Goal: Information Seeking & Learning: Learn about a topic

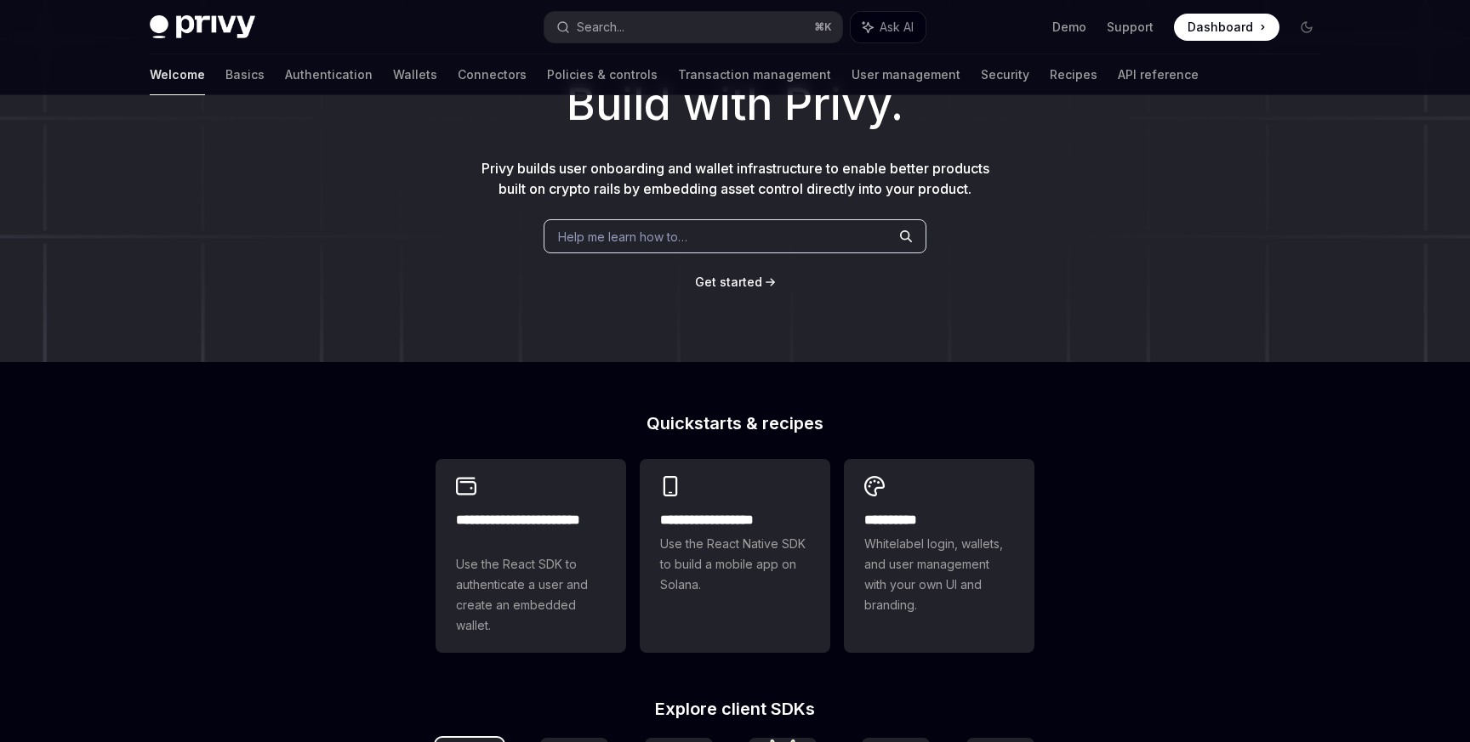
scroll to position [117, 0]
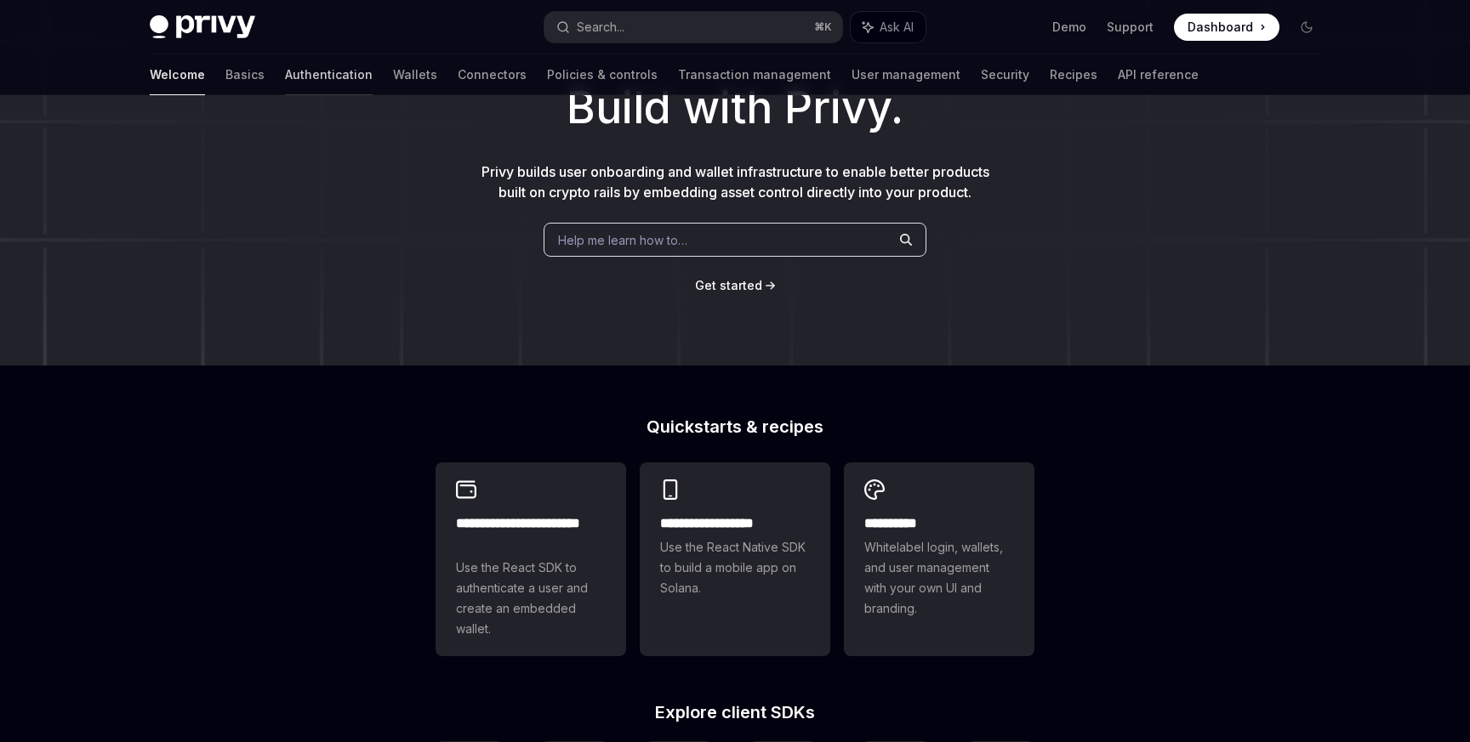
click at [285, 74] on link "Authentication" at bounding box center [329, 74] width 88 height 41
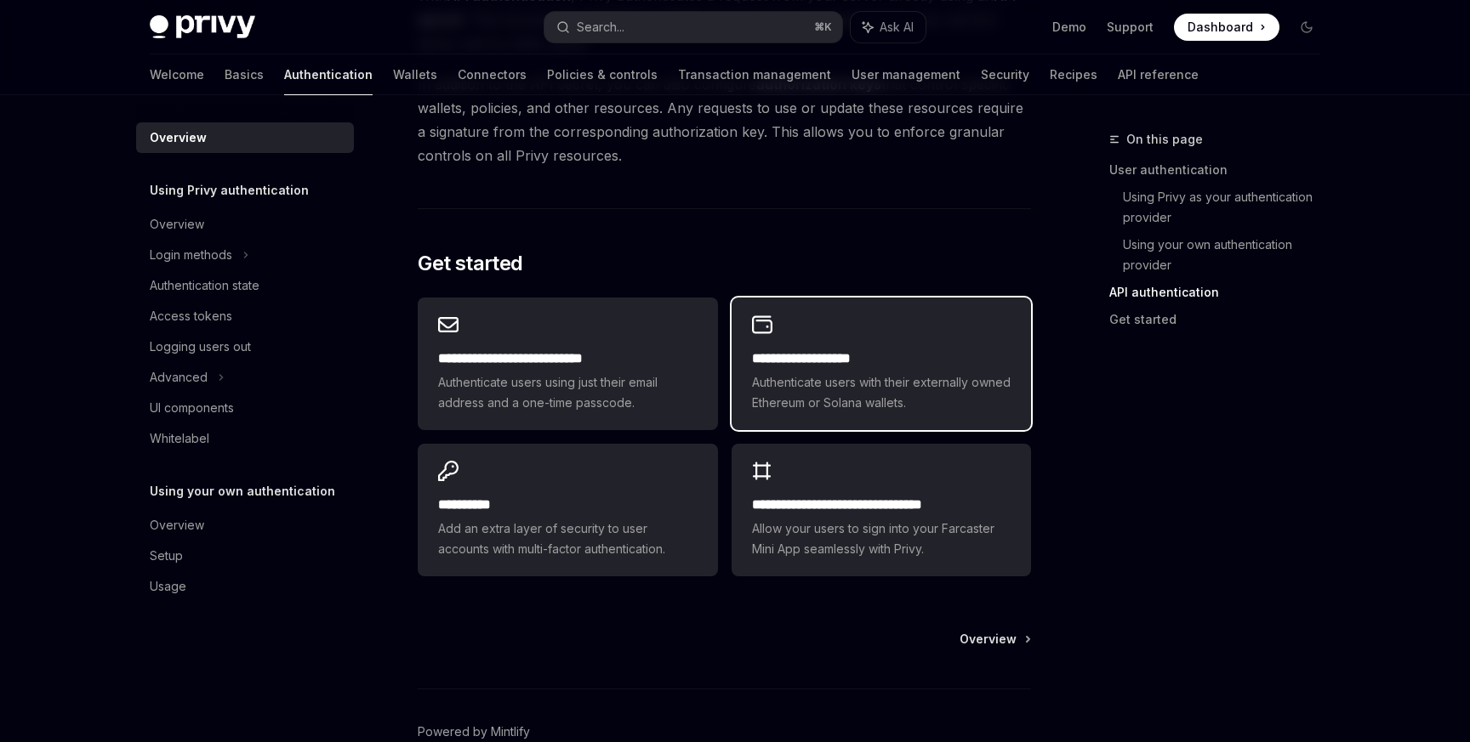
scroll to position [1392, 0]
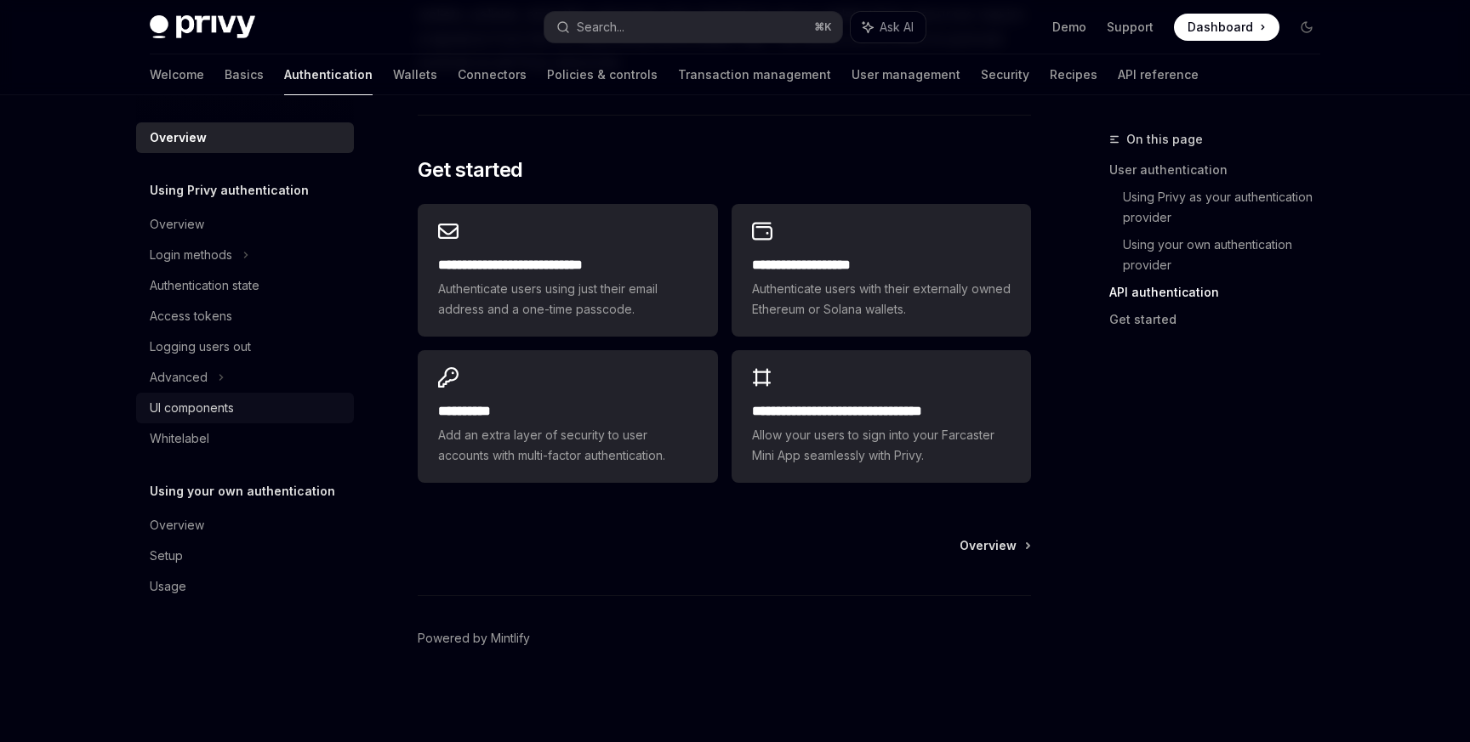
click at [242, 413] on div "UI components" at bounding box center [247, 408] width 194 height 20
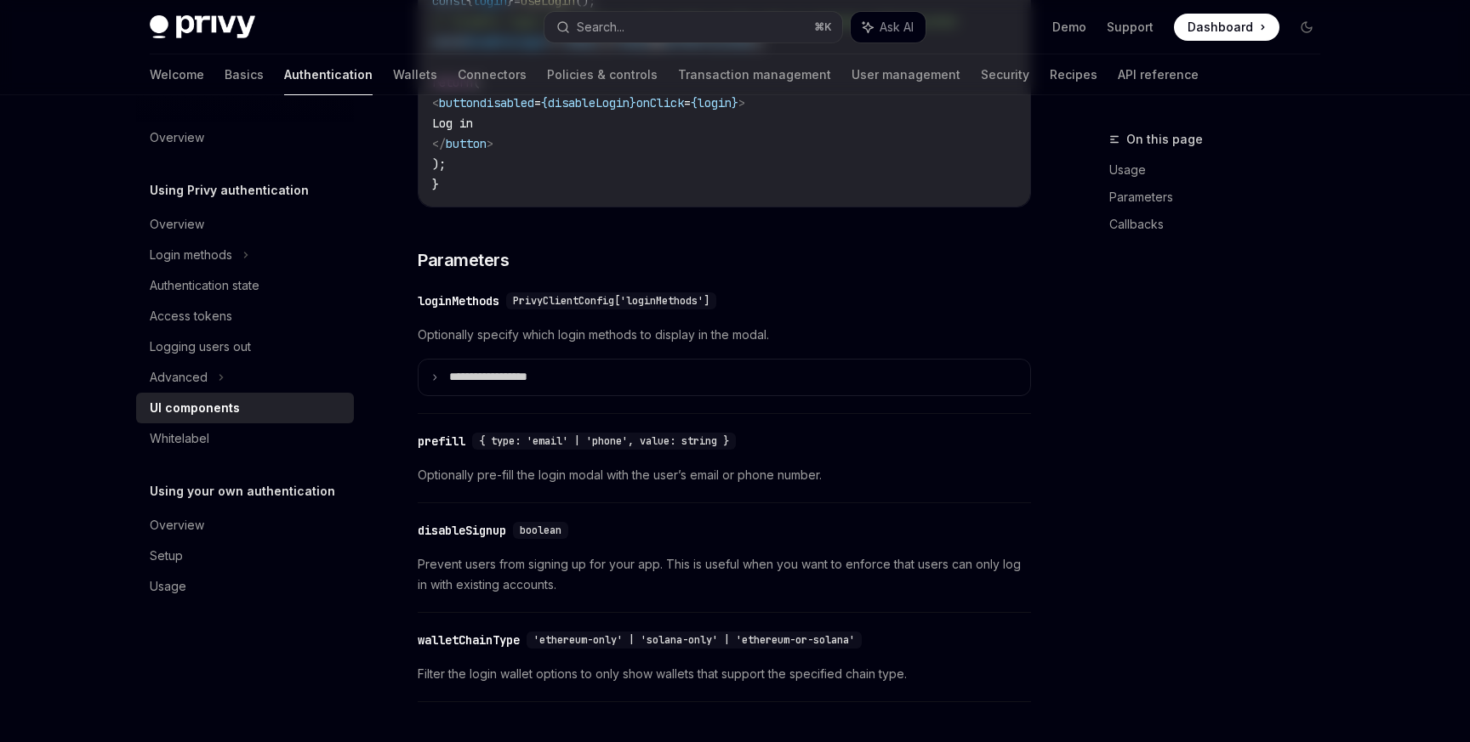
type textarea "*"
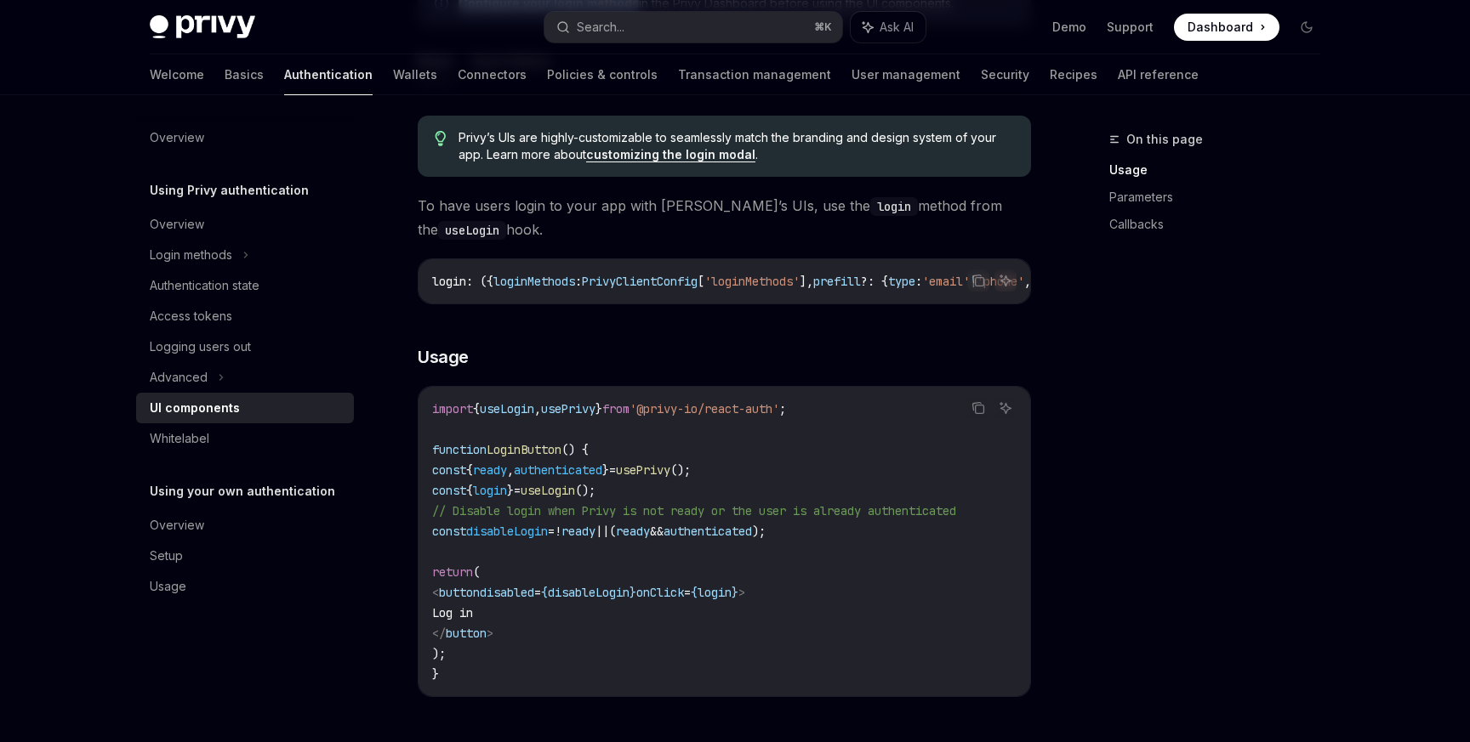
scroll to position [914, 0]
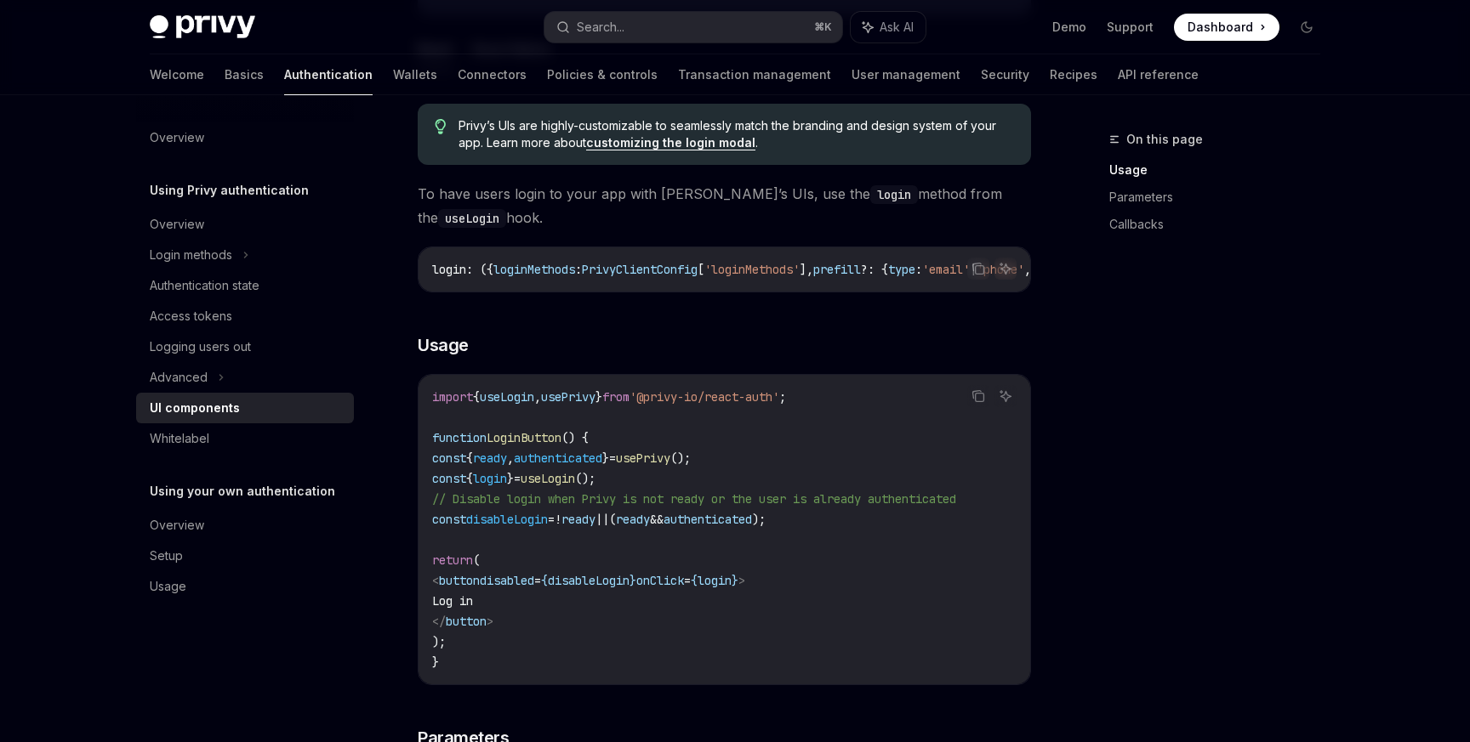
click at [499, 672] on code "import { useLogin , usePrivy } from '@privy-io/react-auth' ; function LoginButt…" at bounding box center [724, 530] width 584 height 286
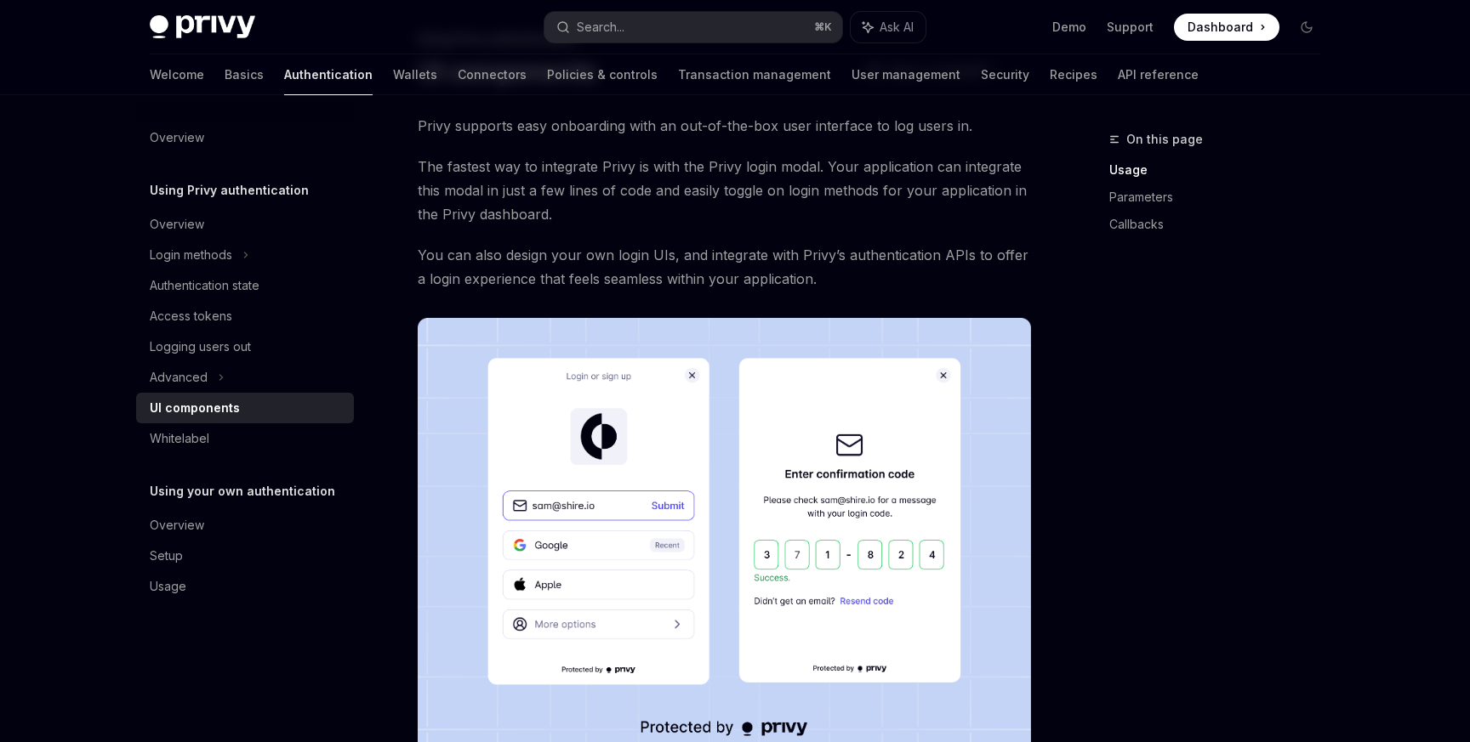
scroll to position [83, 0]
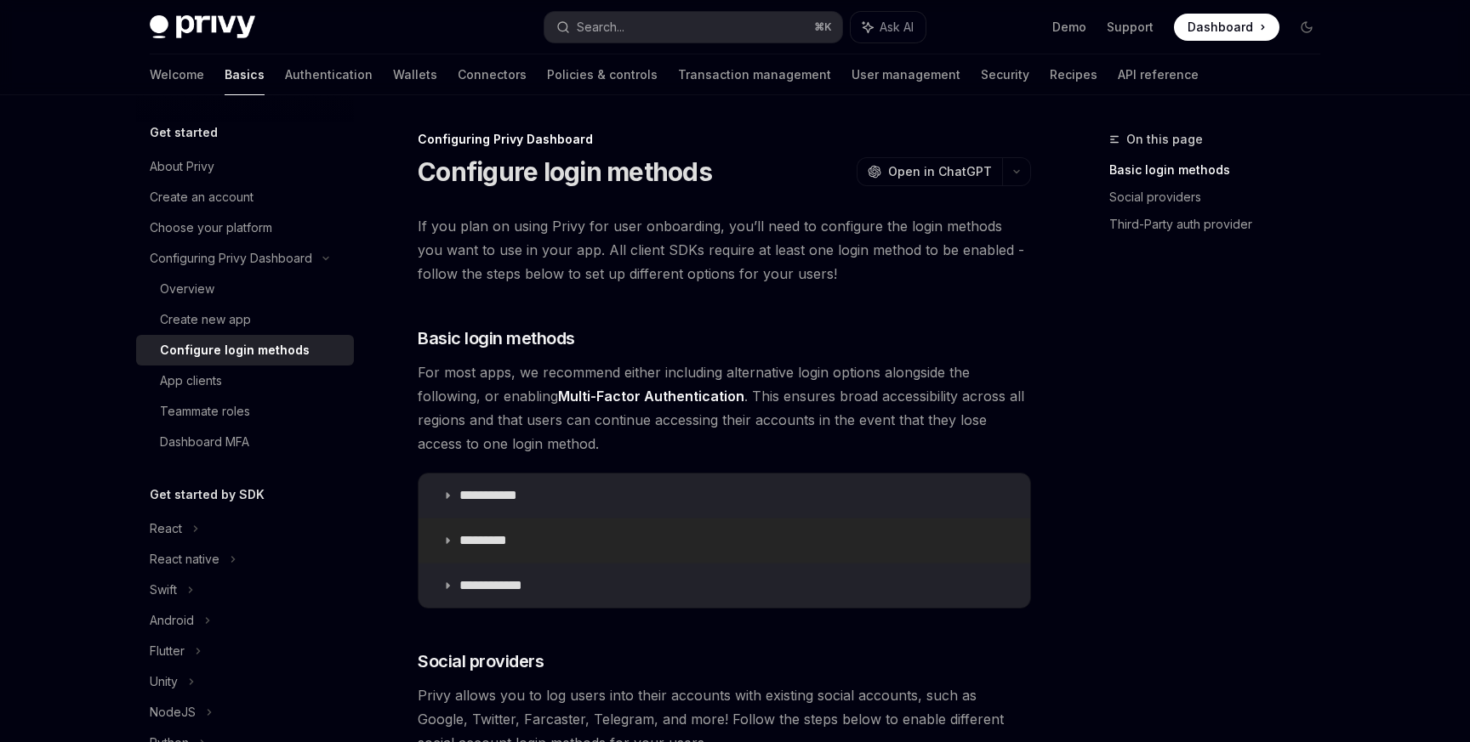
click at [506, 562] on summary "*********" at bounding box center [723, 541] width 611 height 44
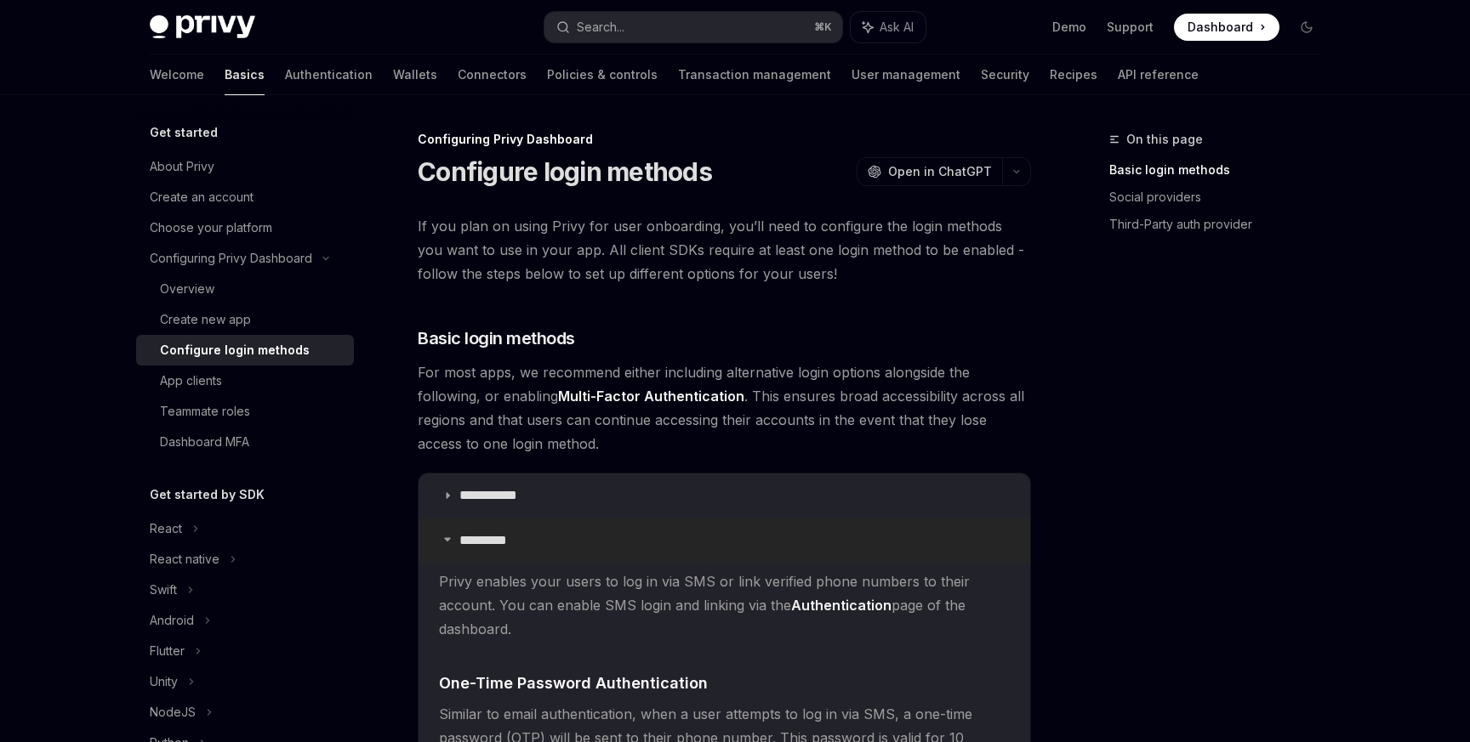
click at [493, 531] on summary "*********" at bounding box center [723, 541] width 611 height 44
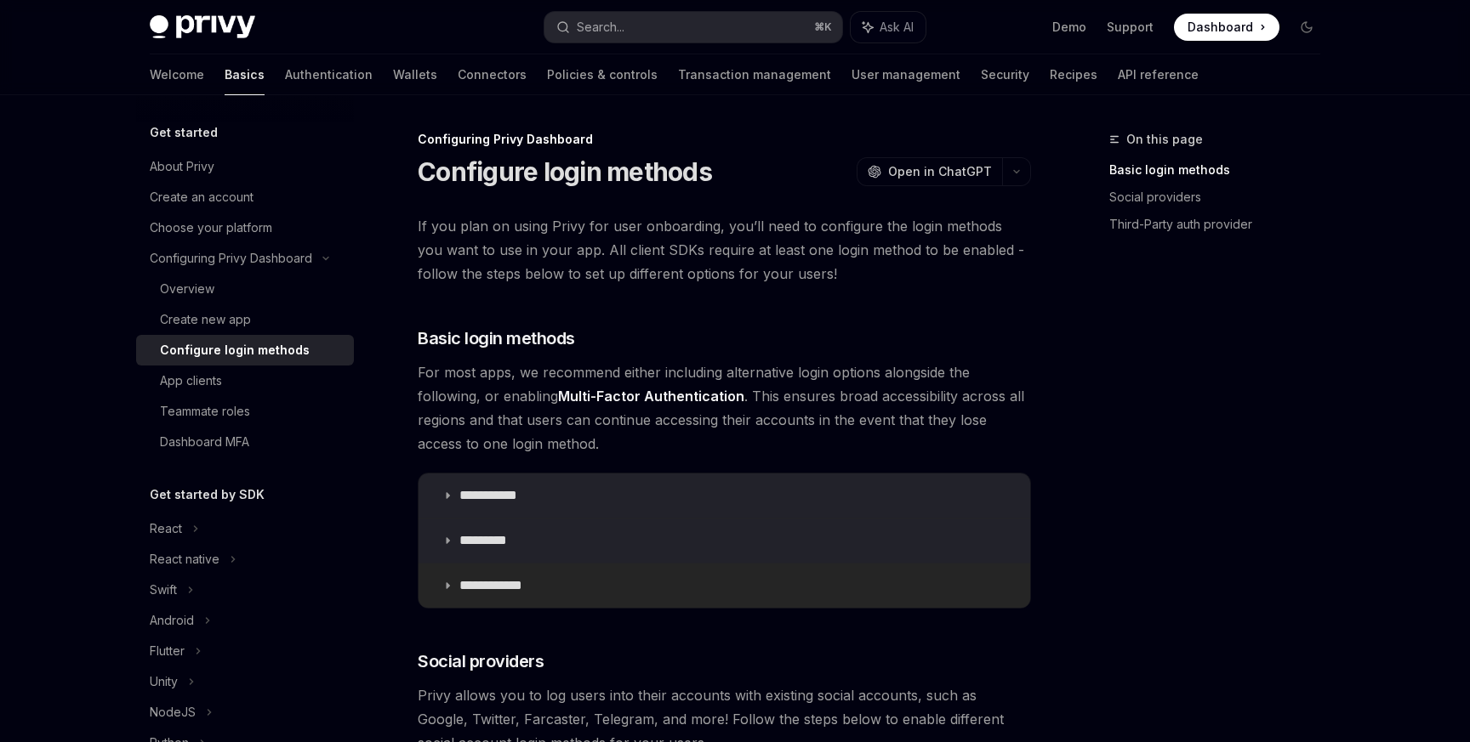
click at [483, 587] on p "**********" at bounding box center [497, 585] width 76 height 17
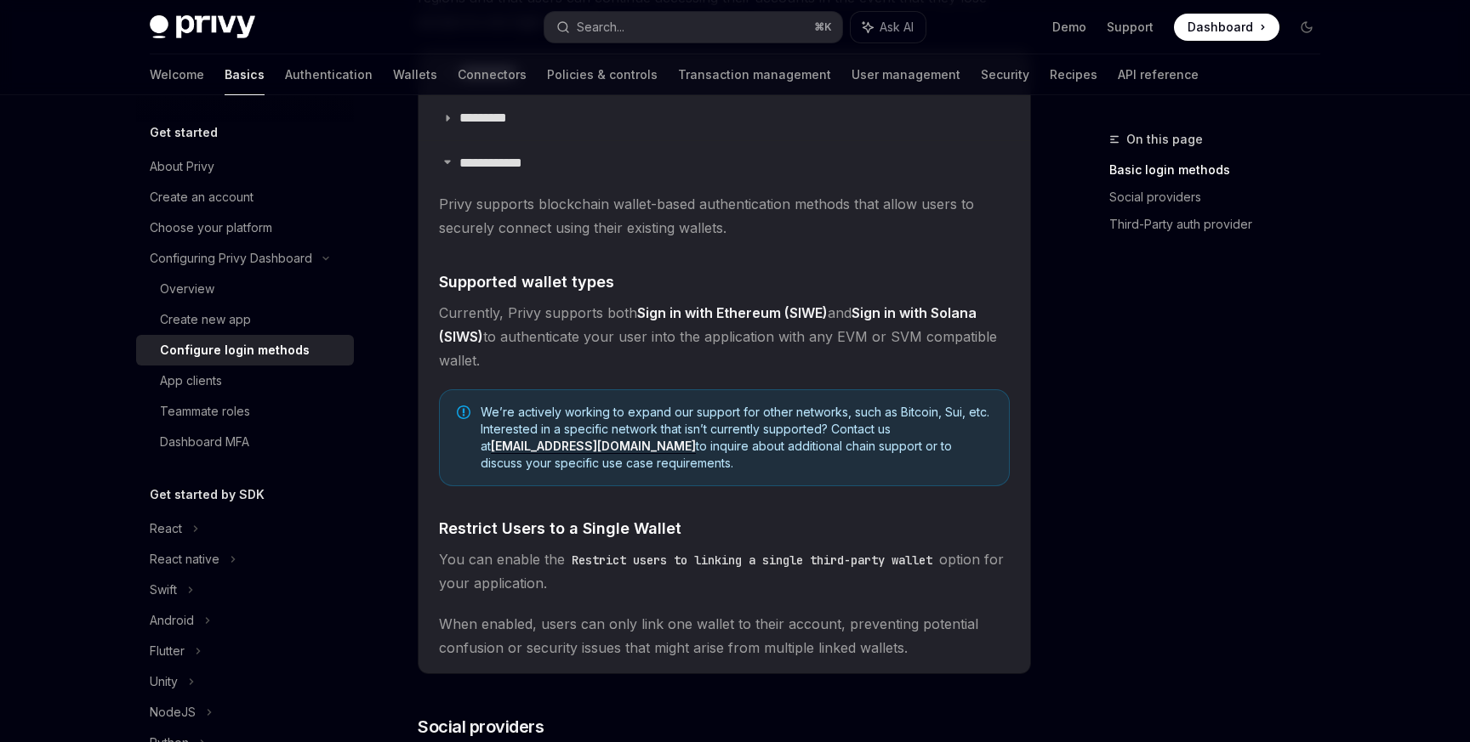
scroll to position [344, 0]
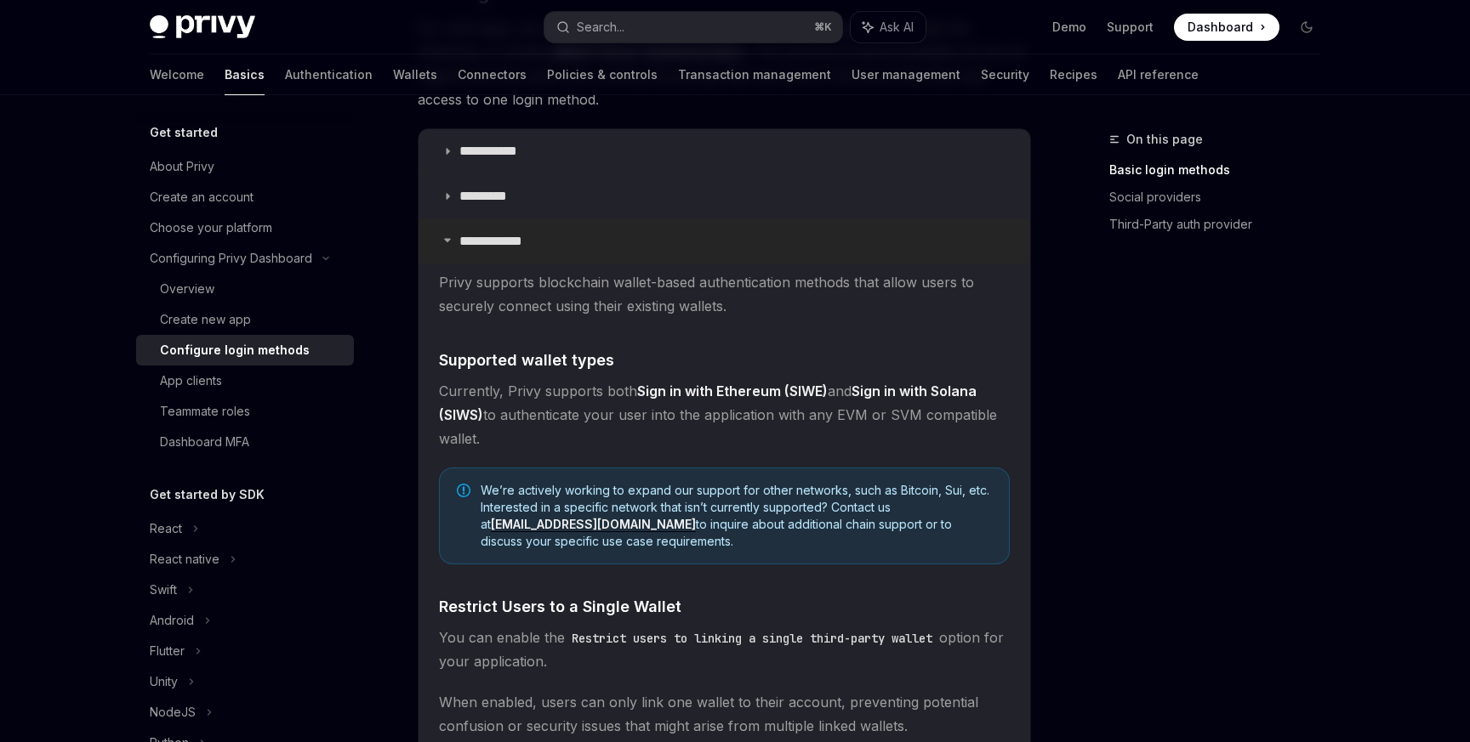
click at [516, 229] on summary "**********" at bounding box center [723, 241] width 611 height 44
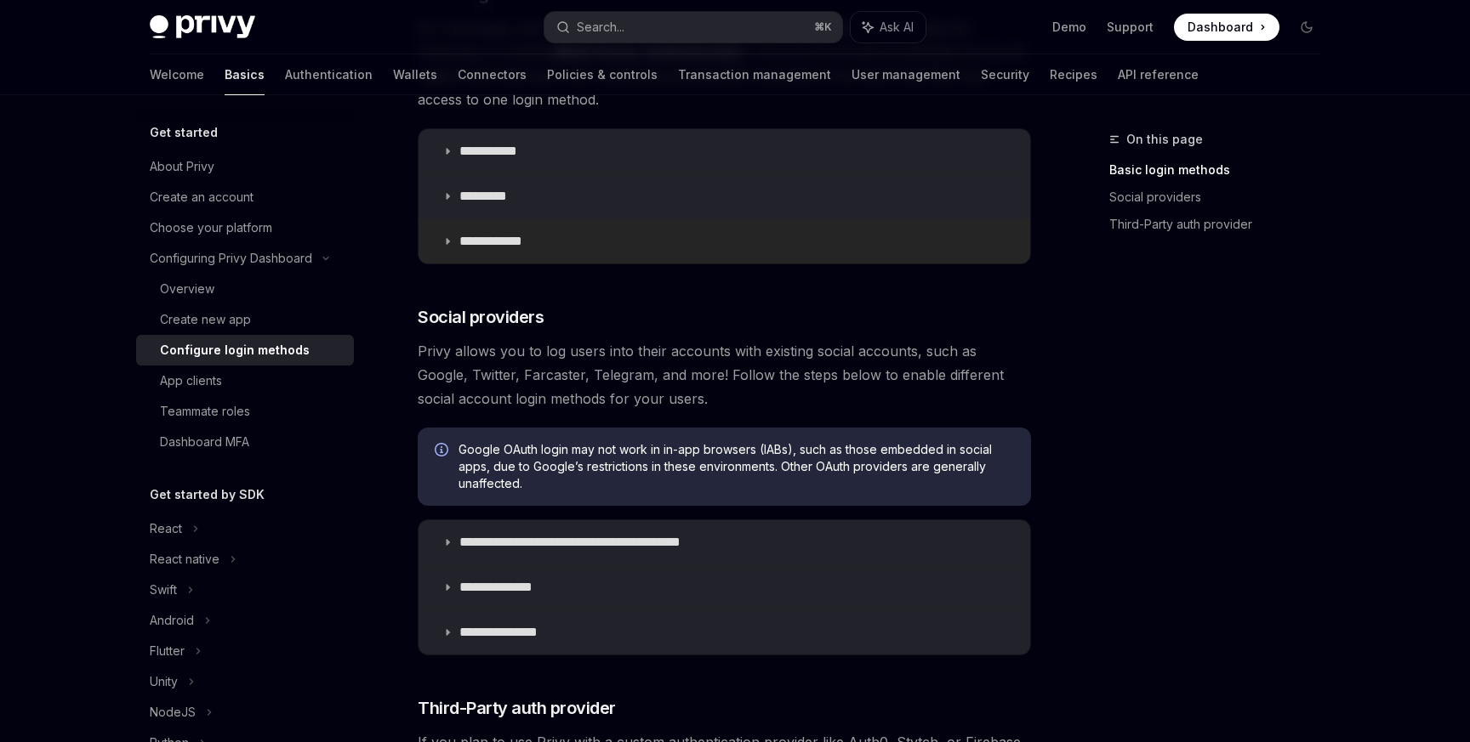
click at [516, 243] on p "**********" at bounding box center [497, 241] width 76 height 17
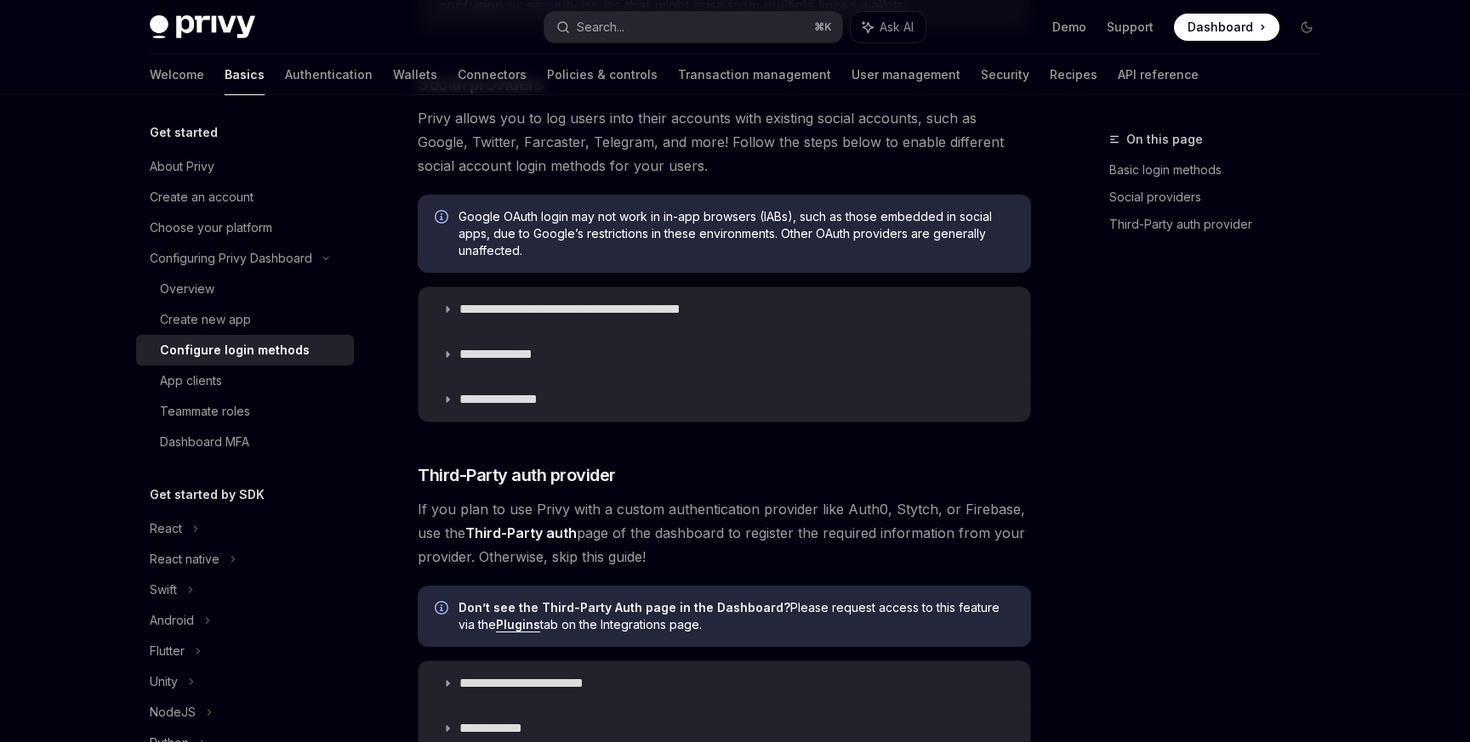
scroll to position [1352, 0]
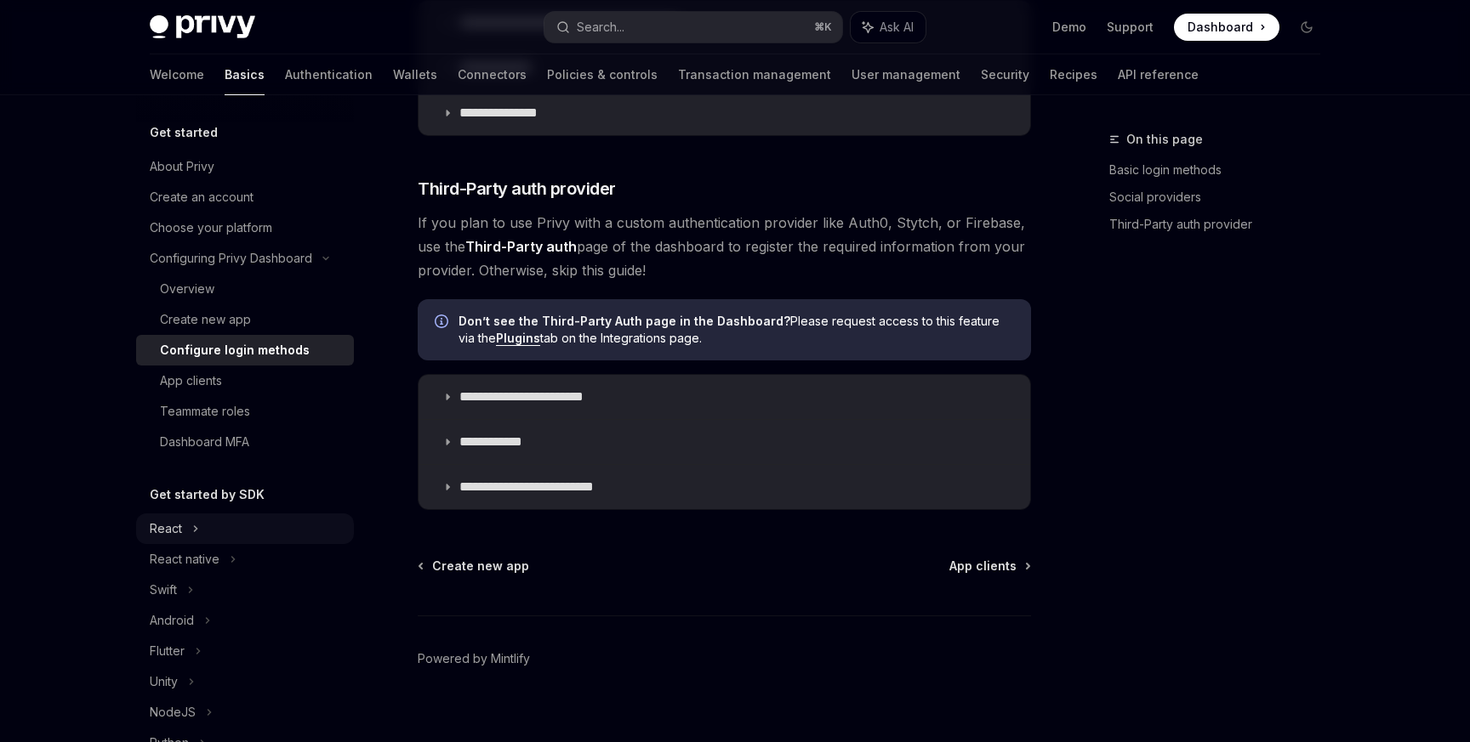
click at [219, 523] on div "React" at bounding box center [245, 529] width 218 height 31
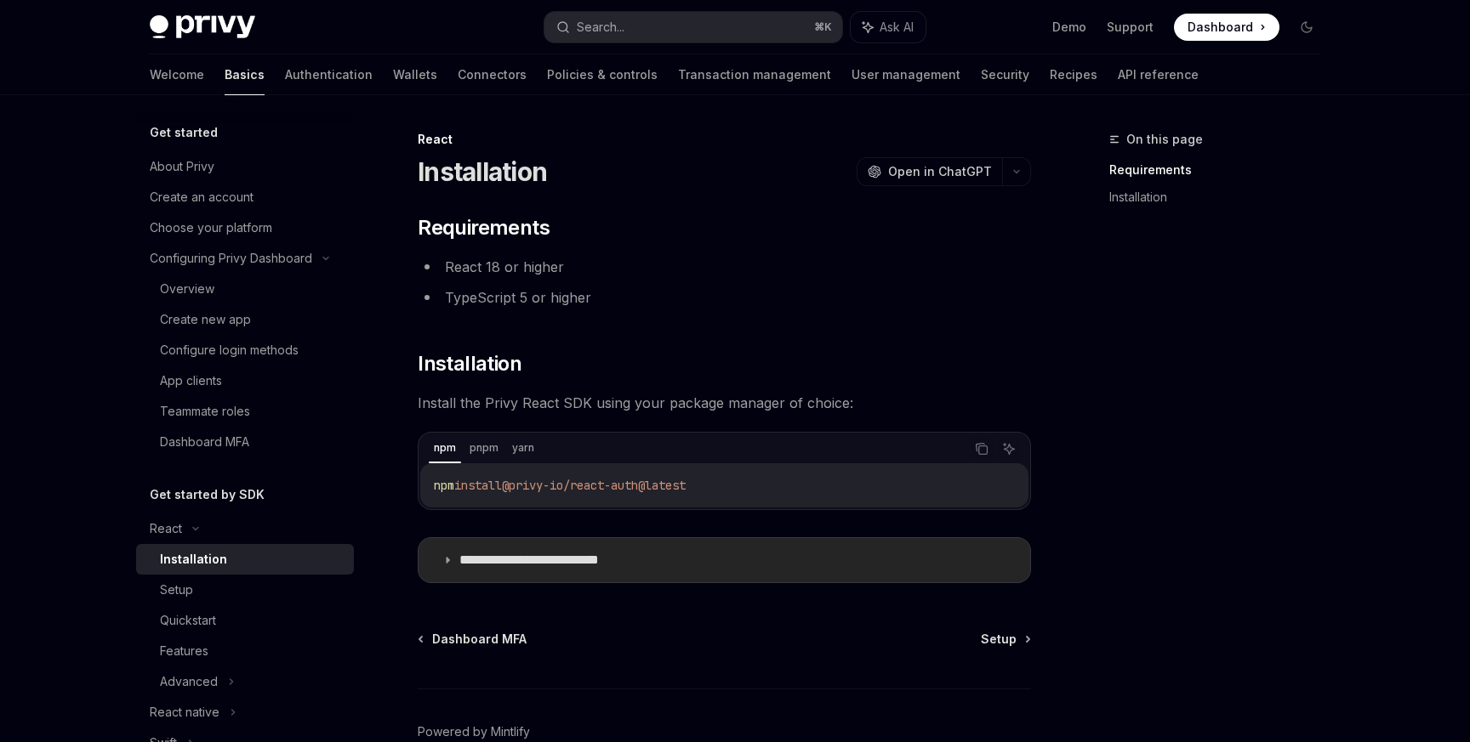
click at [788, 552] on summary "**********" at bounding box center [723, 560] width 611 height 44
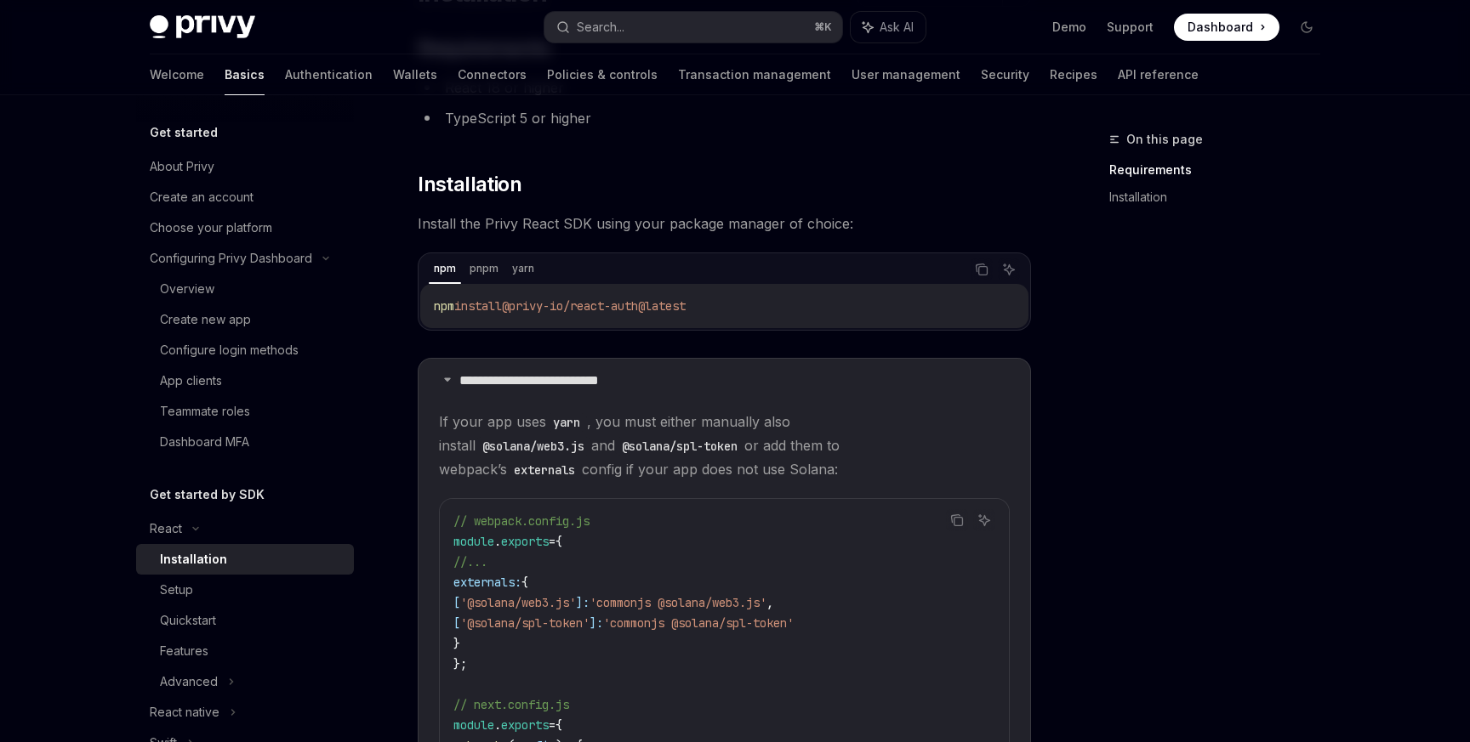
scroll to position [243, 0]
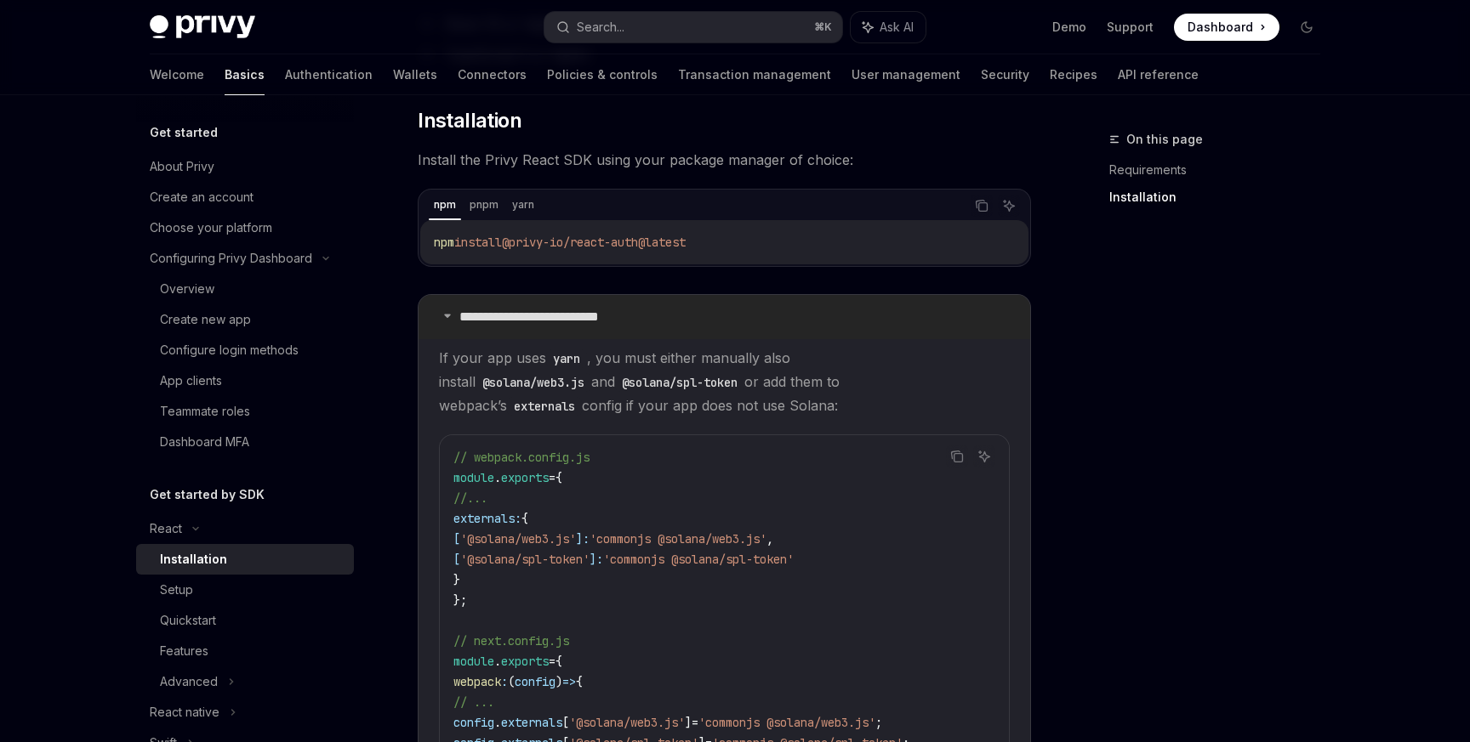
click at [683, 314] on summary "**********" at bounding box center [723, 317] width 611 height 44
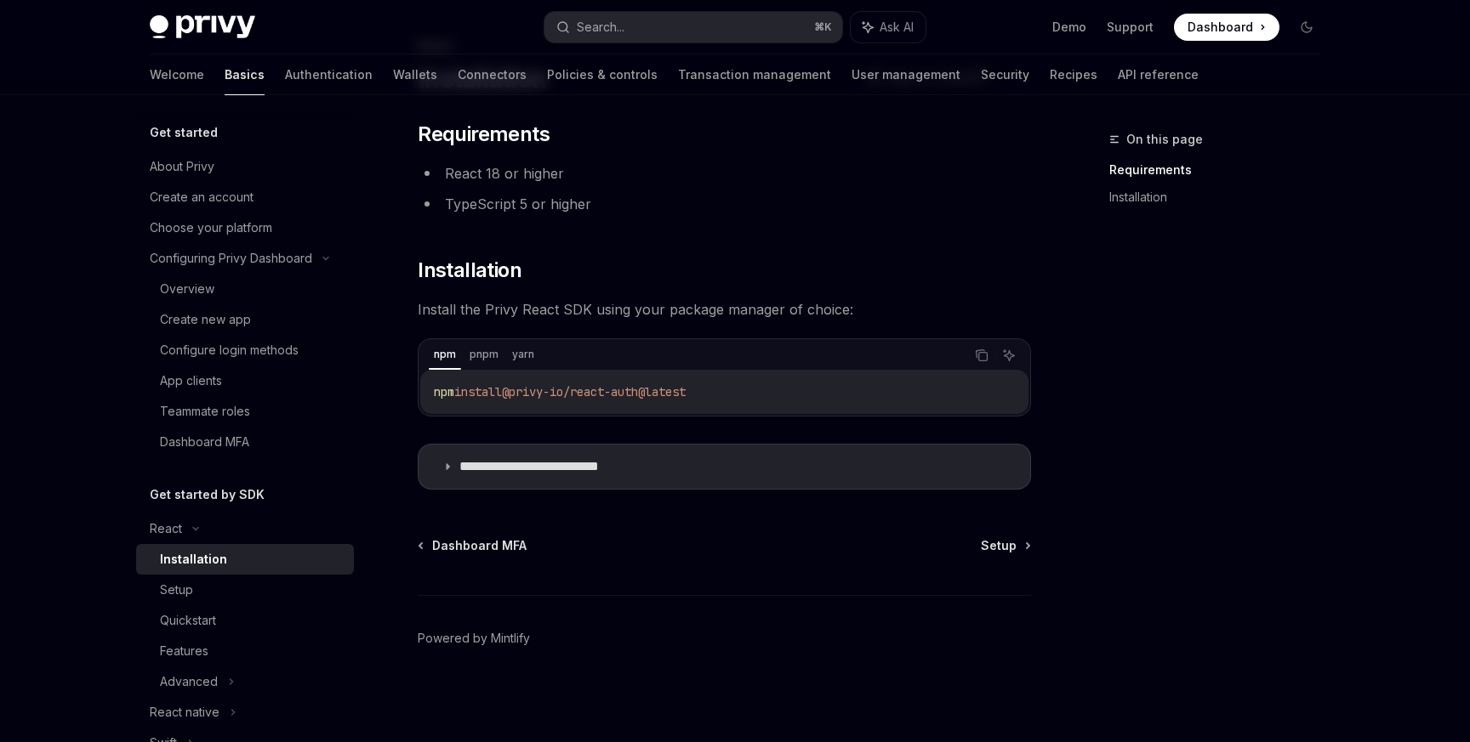
drag, startPoint x: 748, startPoint y: 384, endPoint x: 417, endPoint y: 378, distance: 331.7
click at [417, 378] on div "**********" at bounding box center [564, 389] width 939 height 707
copy span "npm install @privy-io/react-auth@latest"
click at [1005, 542] on span "Setup" at bounding box center [999, 545] width 36 height 17
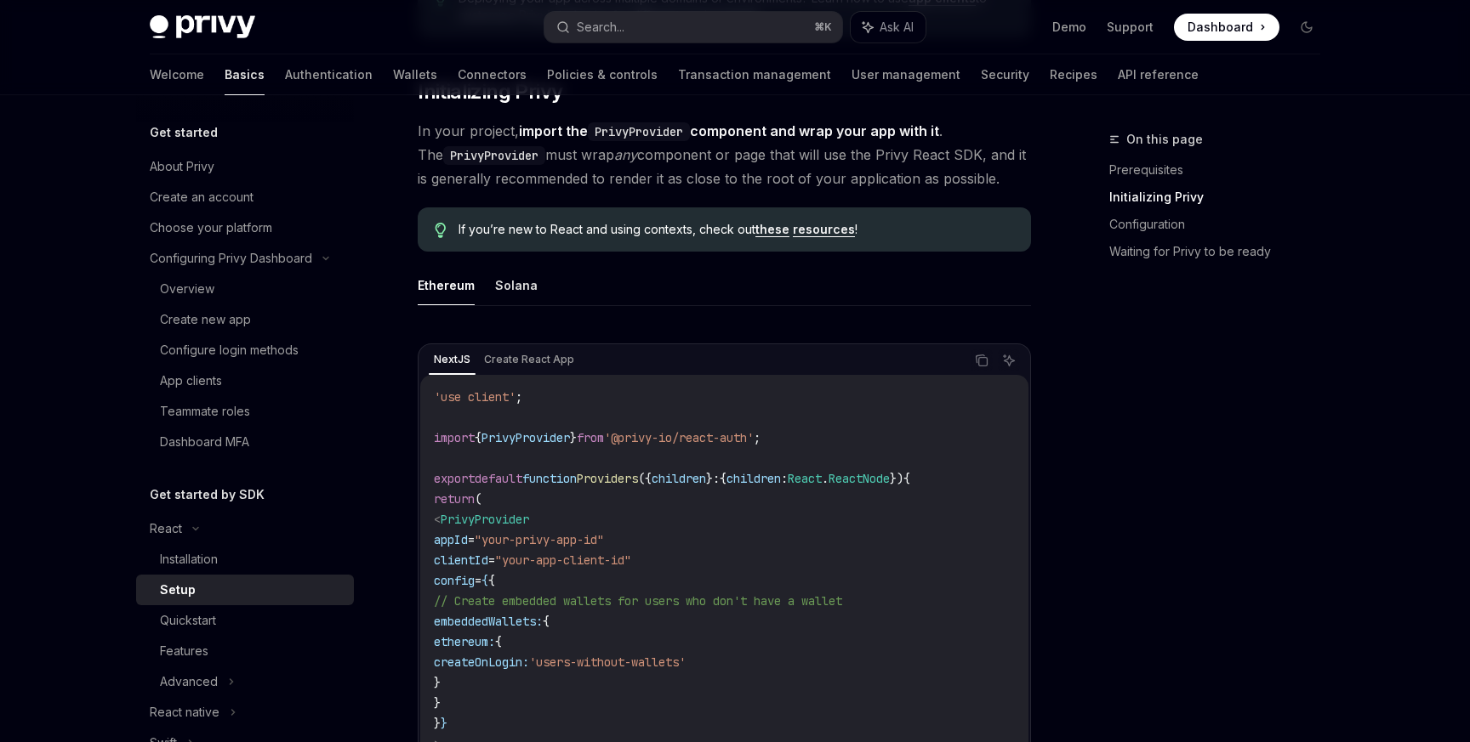
scroll to position [348, 0]
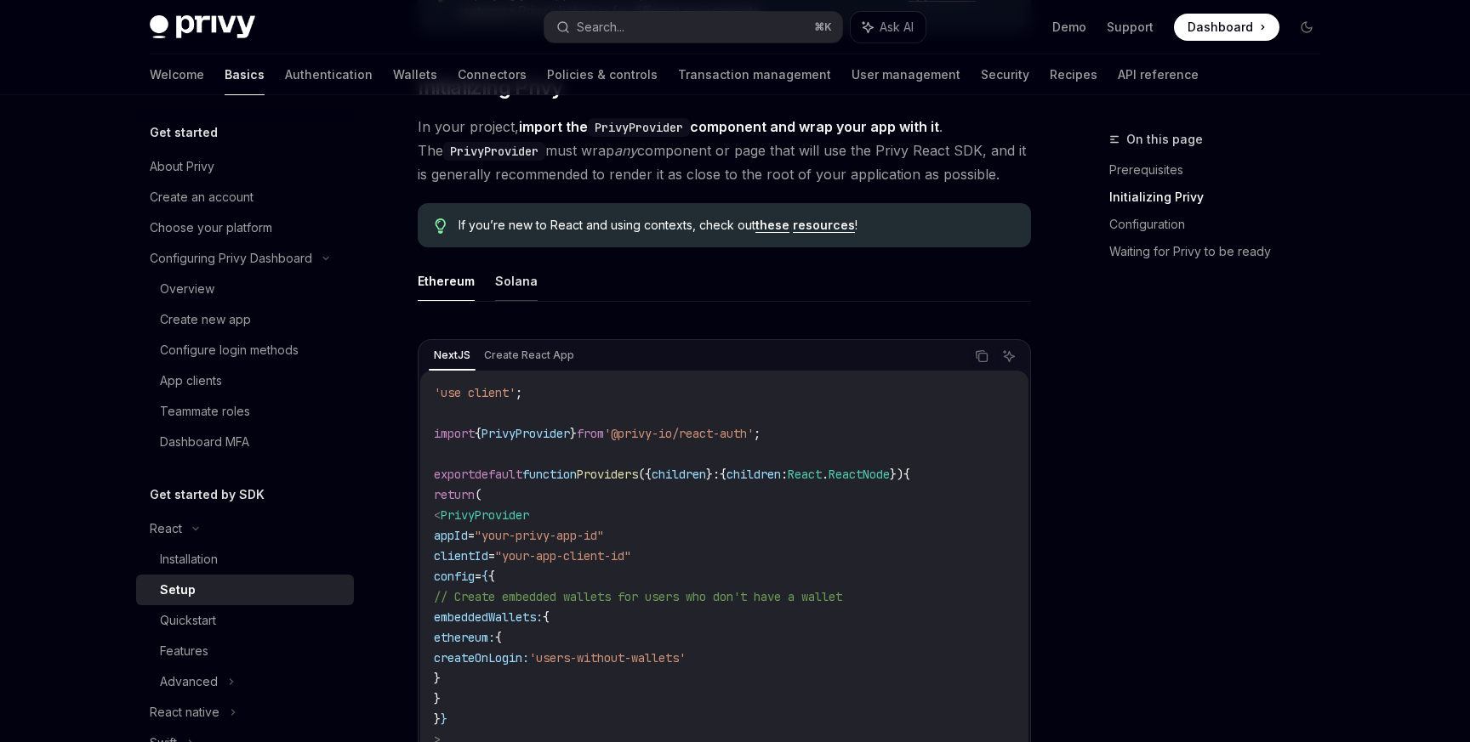
click at [512, 285] on button "Solana" at bounding box center [516, 281] width 43 height 40
type textarea "*"
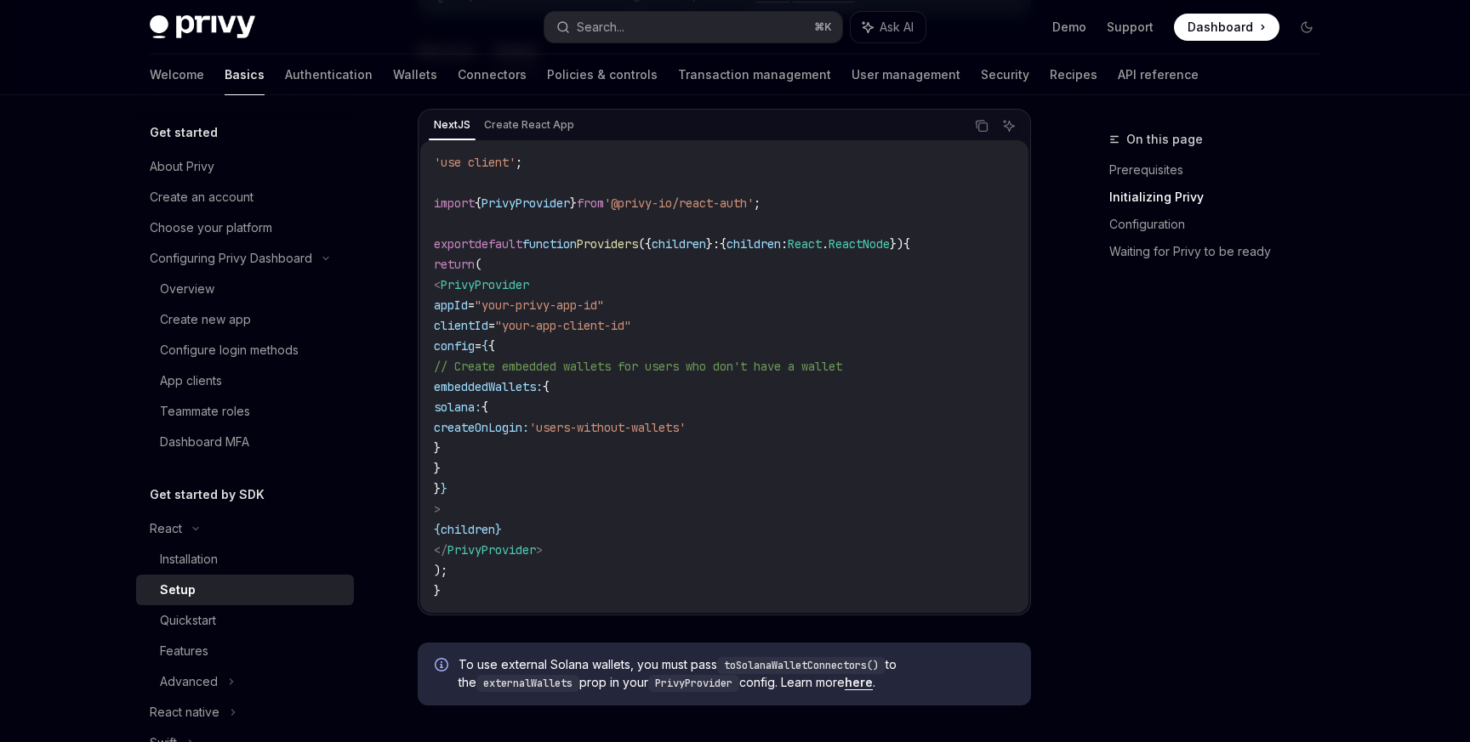
scroll to position [512, 0]
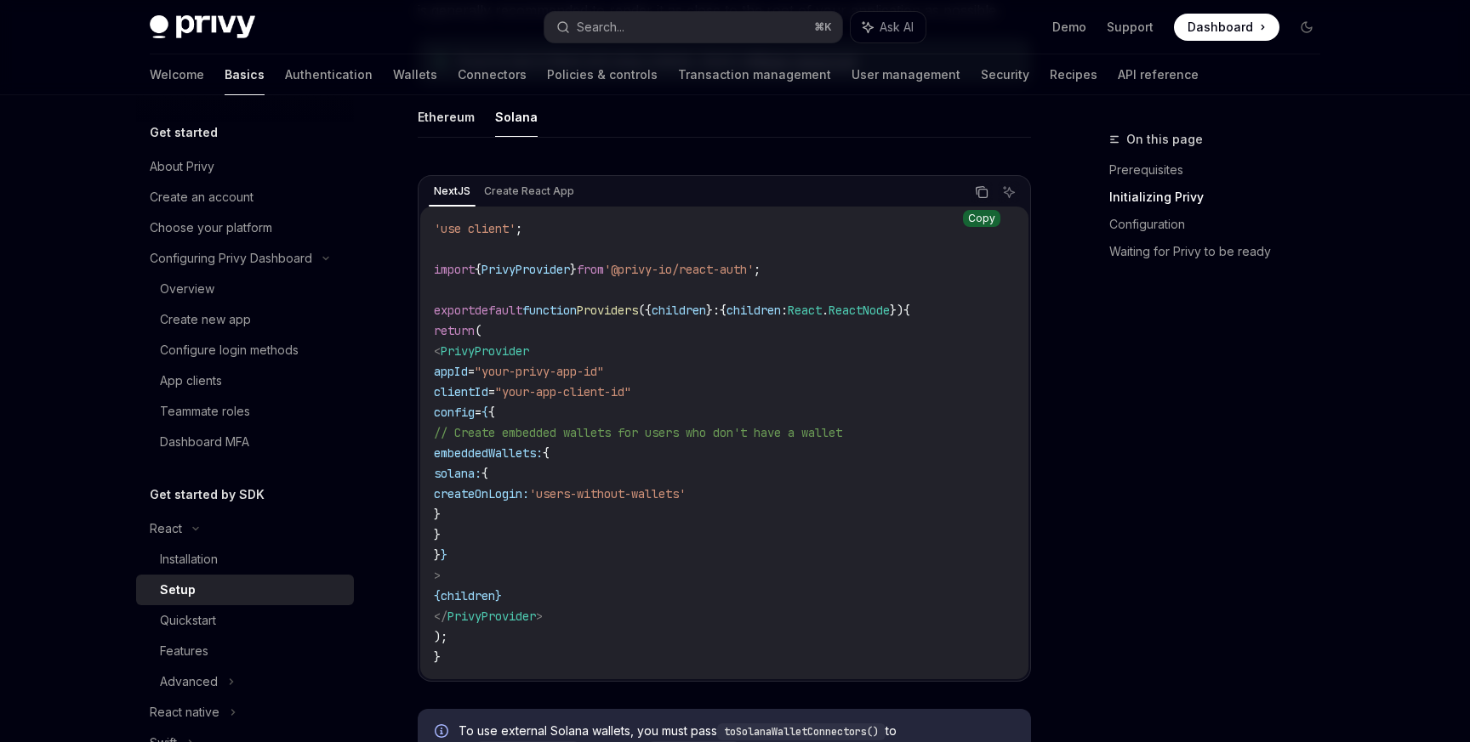
click at [982, 194] on icon "Copy the contents from the code block" at bounding box center [982, 192] width 14 height 14
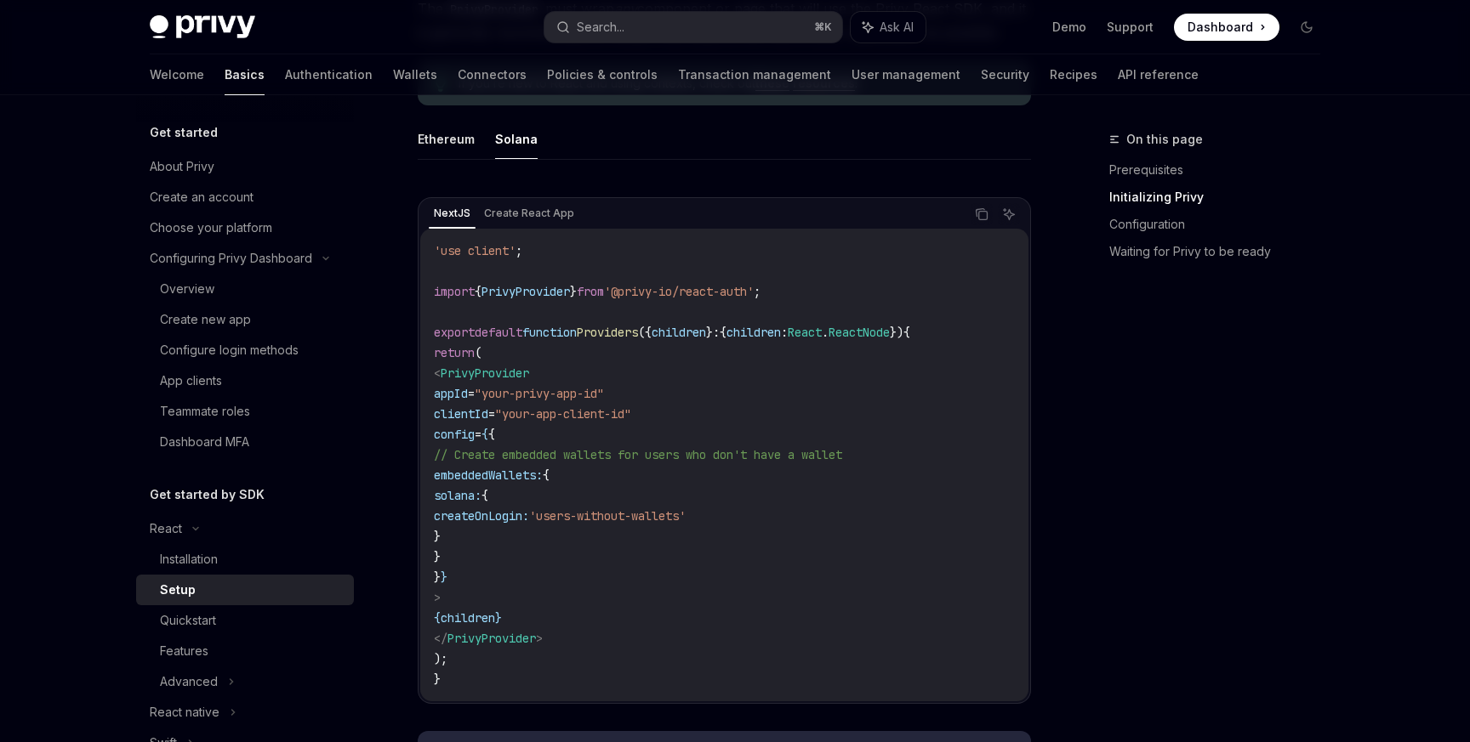
scroll to position [492, 0]
click at [979, 211] on icon "Copy the contents from the code block" at bounding box center [983, 214] width 9 height 9
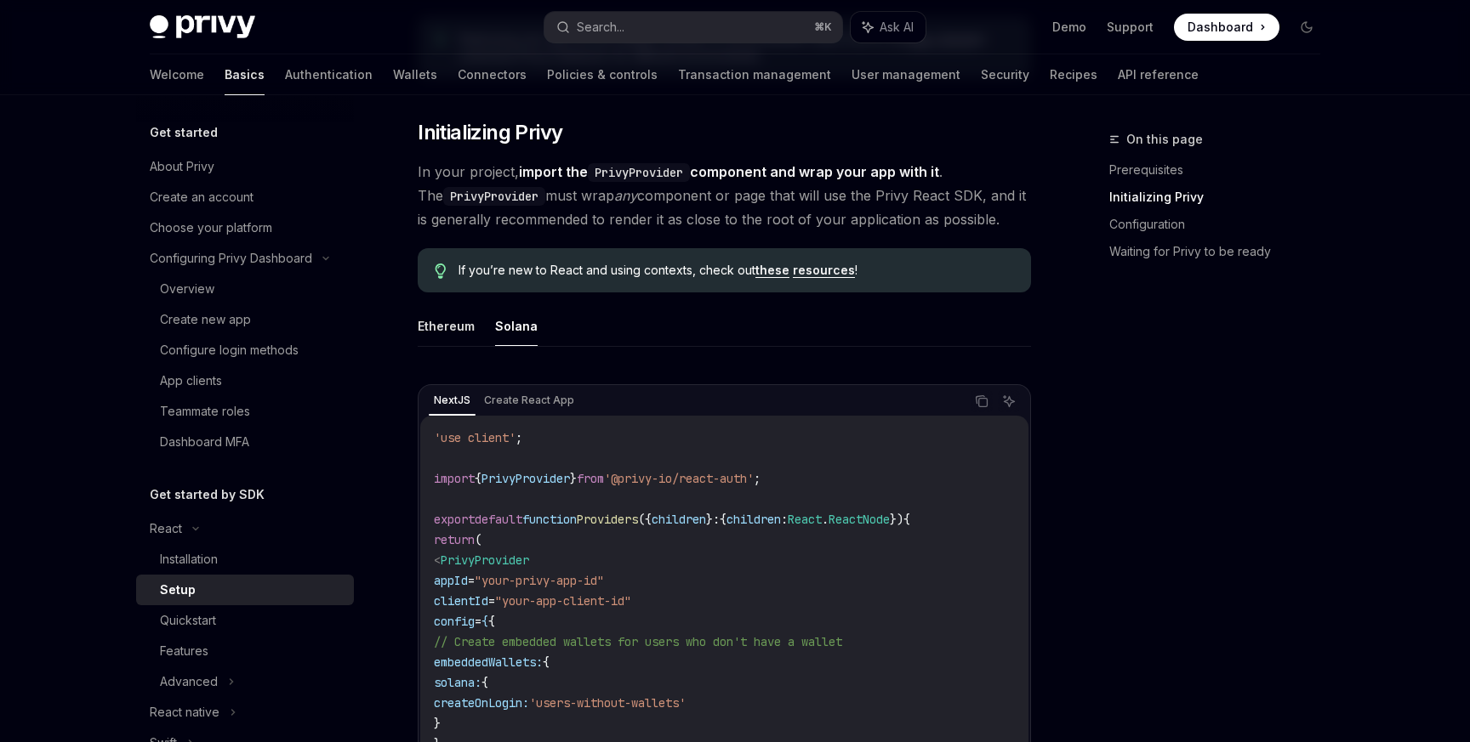
scroll to position [246, 0]
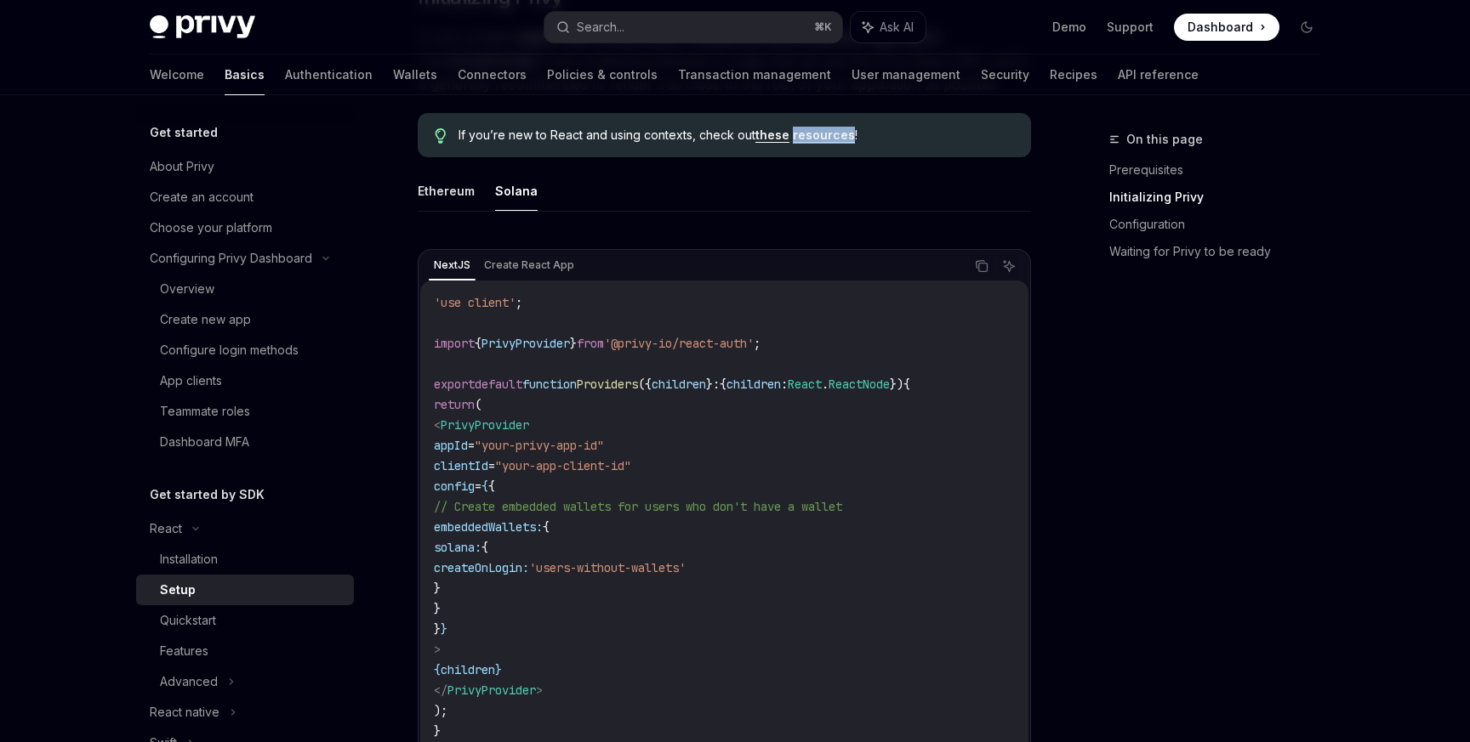
scroll to position [561, 0]
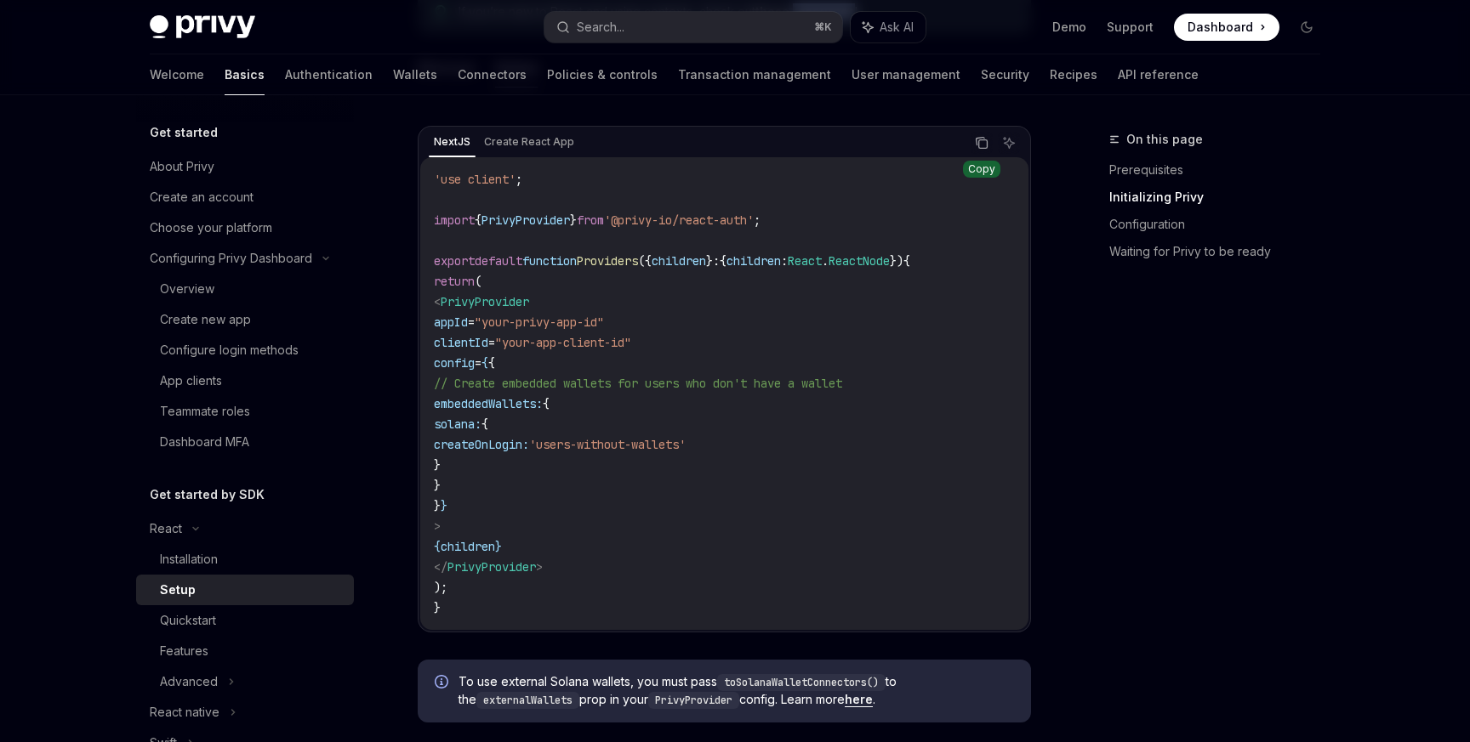
click at [981, 144] on icon "Copy the contents from the code block" at bounding box center [982, 143] width 14 height 14
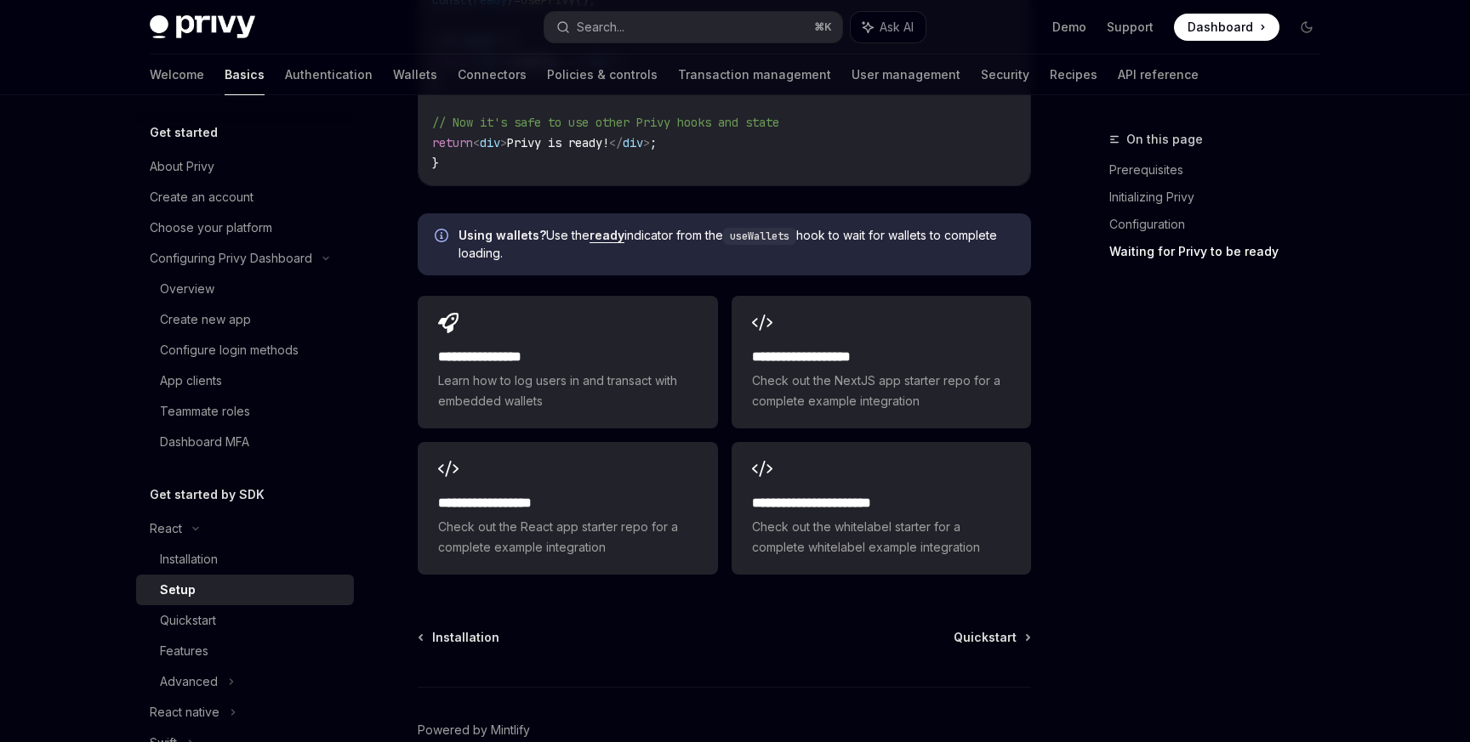
scroll to position [2195, 0]
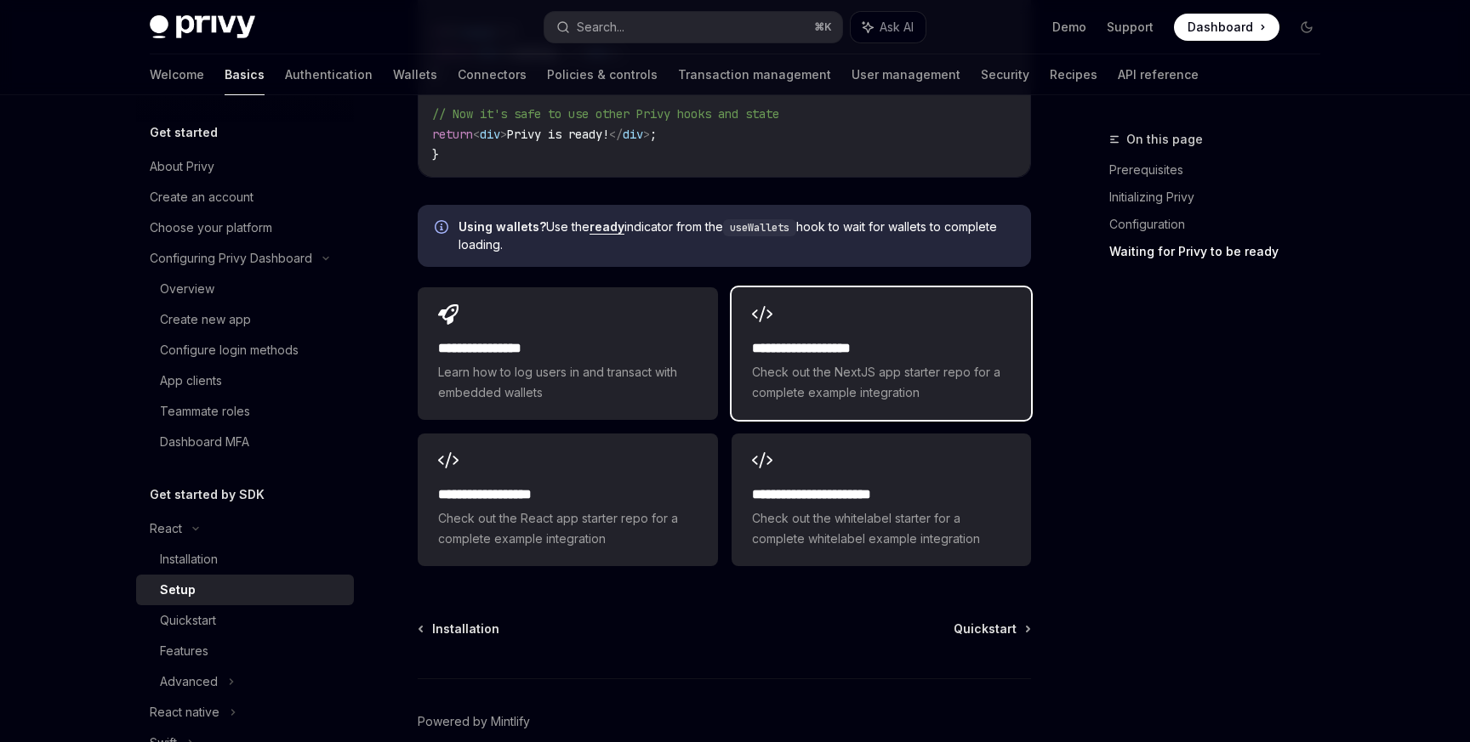
click at [822, 312] on div "**********" at bounding box center [880, 353] width 299 height 133
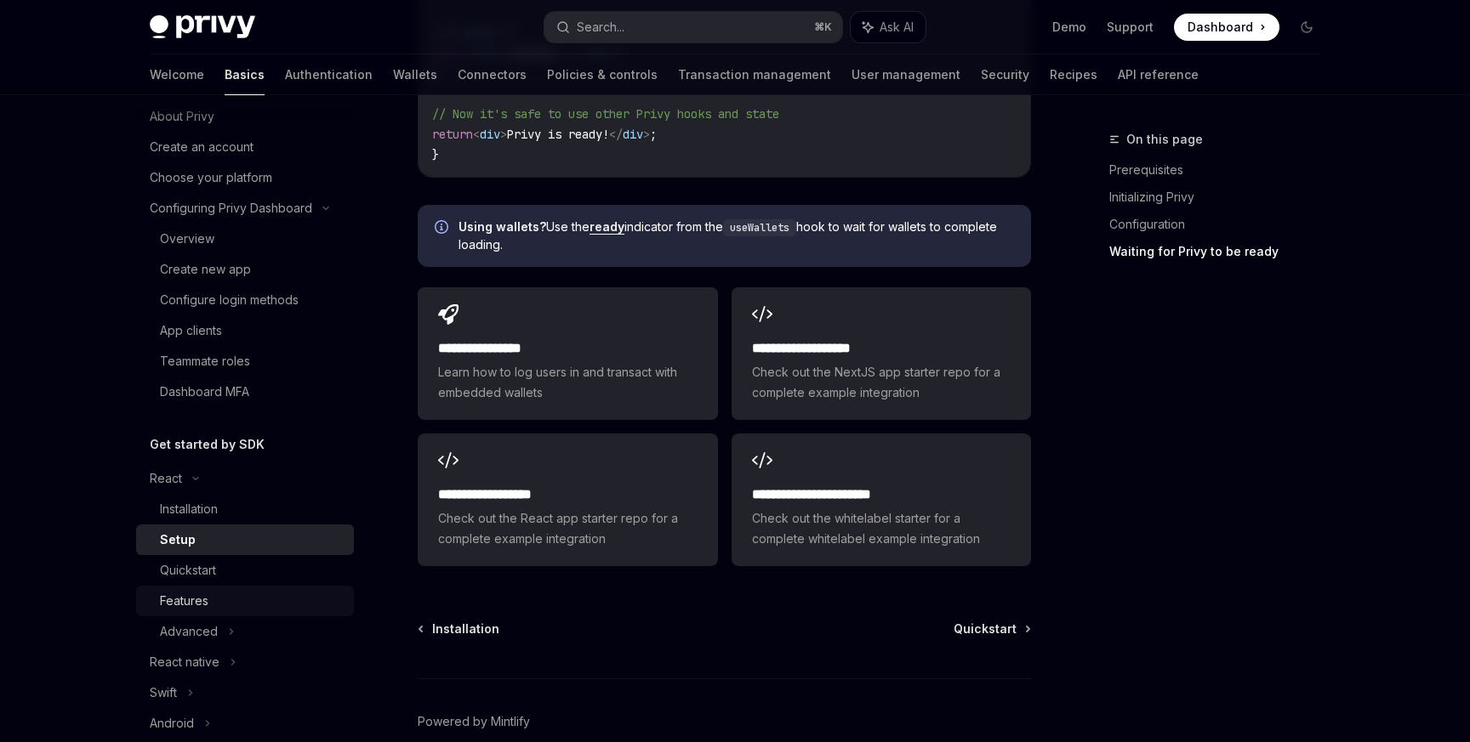
scroll to position [60, 0]
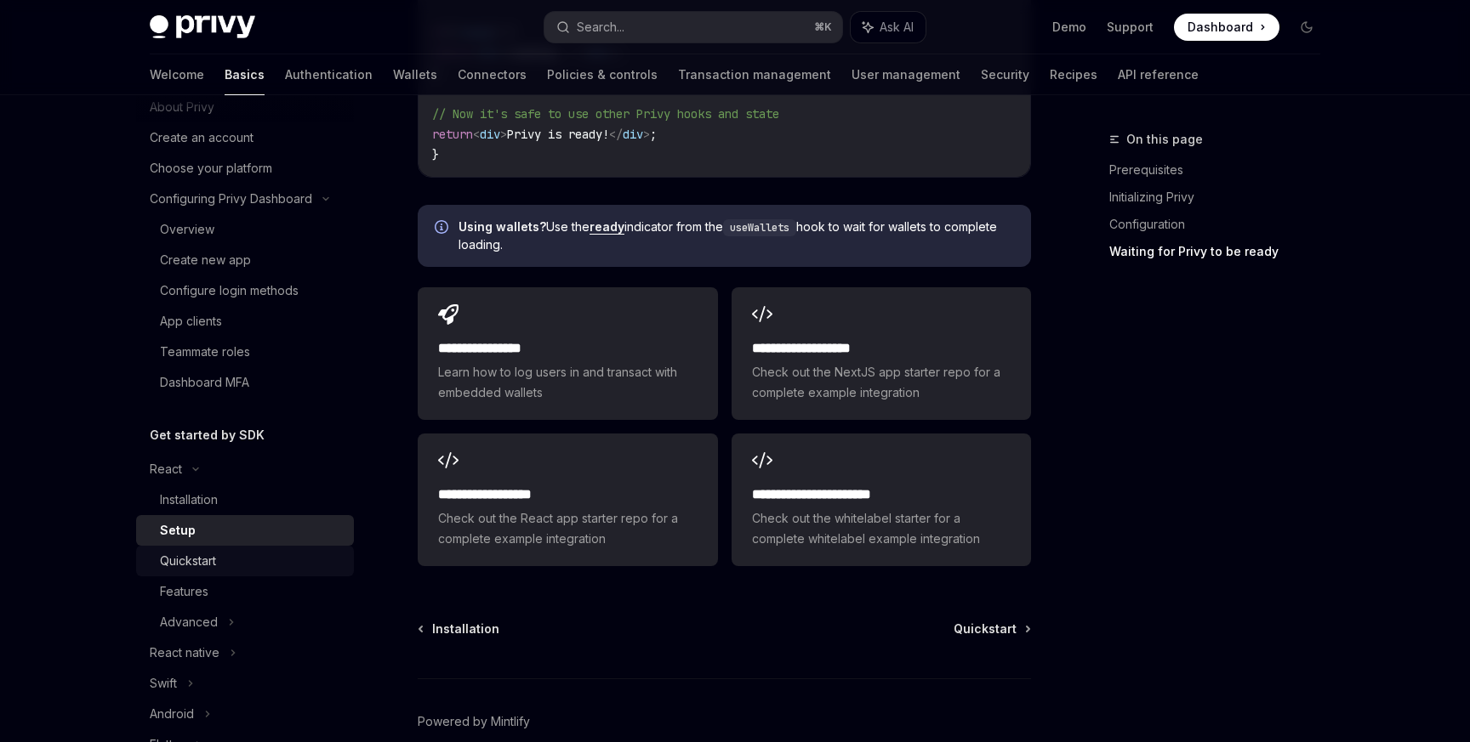
click at [211, 558] on div "Quickstart" at bounding box center [188, 561] width 56 height 20
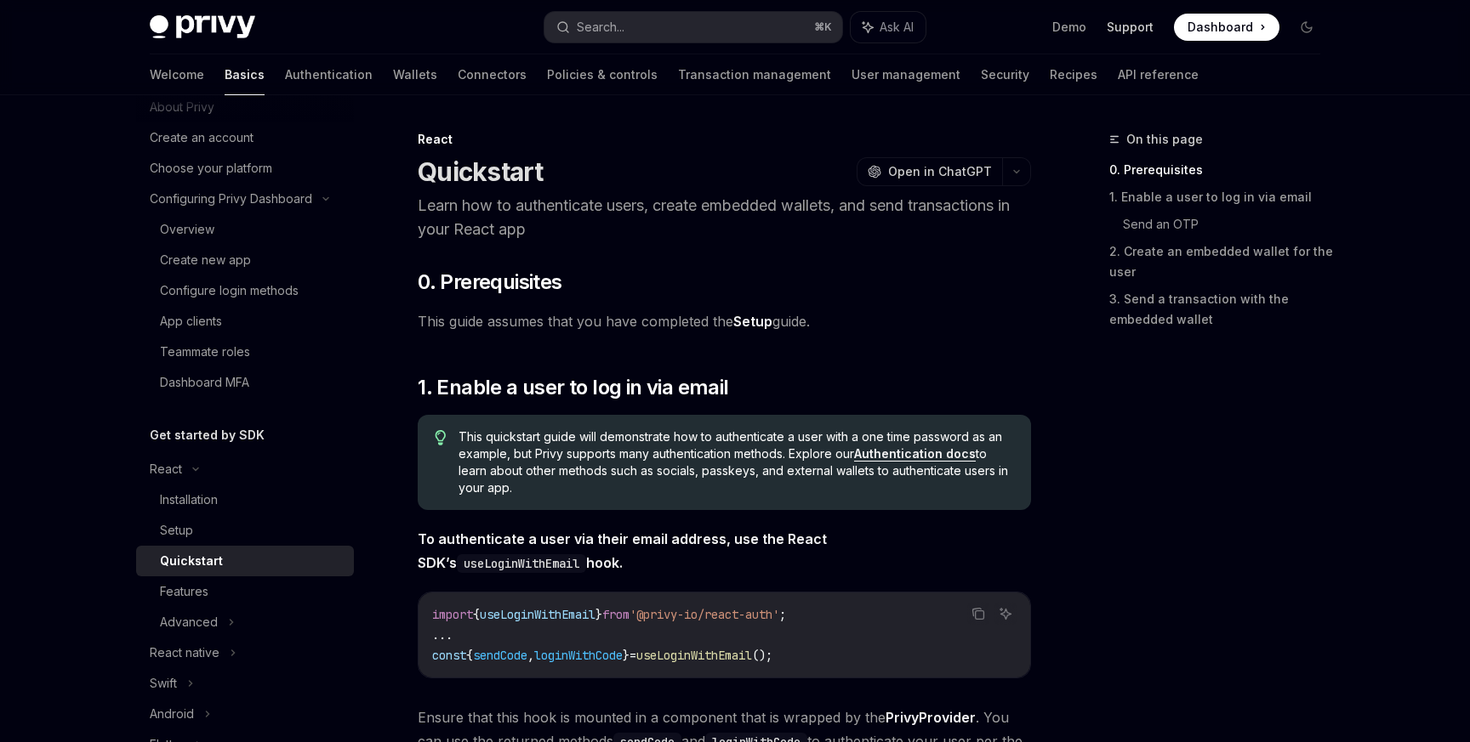
scroll to position [1042, 0]
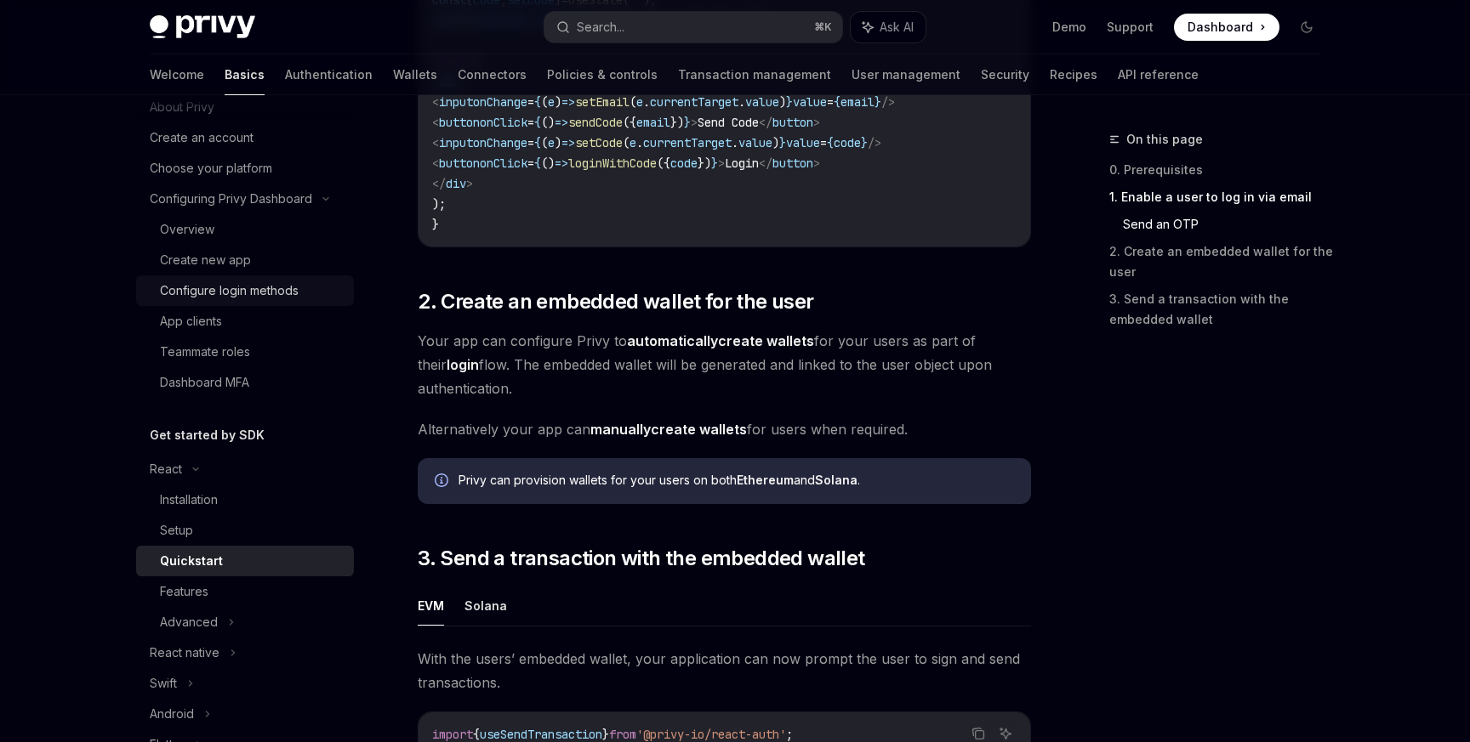
click at [257, 289] on div "Configure login methods" at bounding box center [229, 291] width 139 height 20
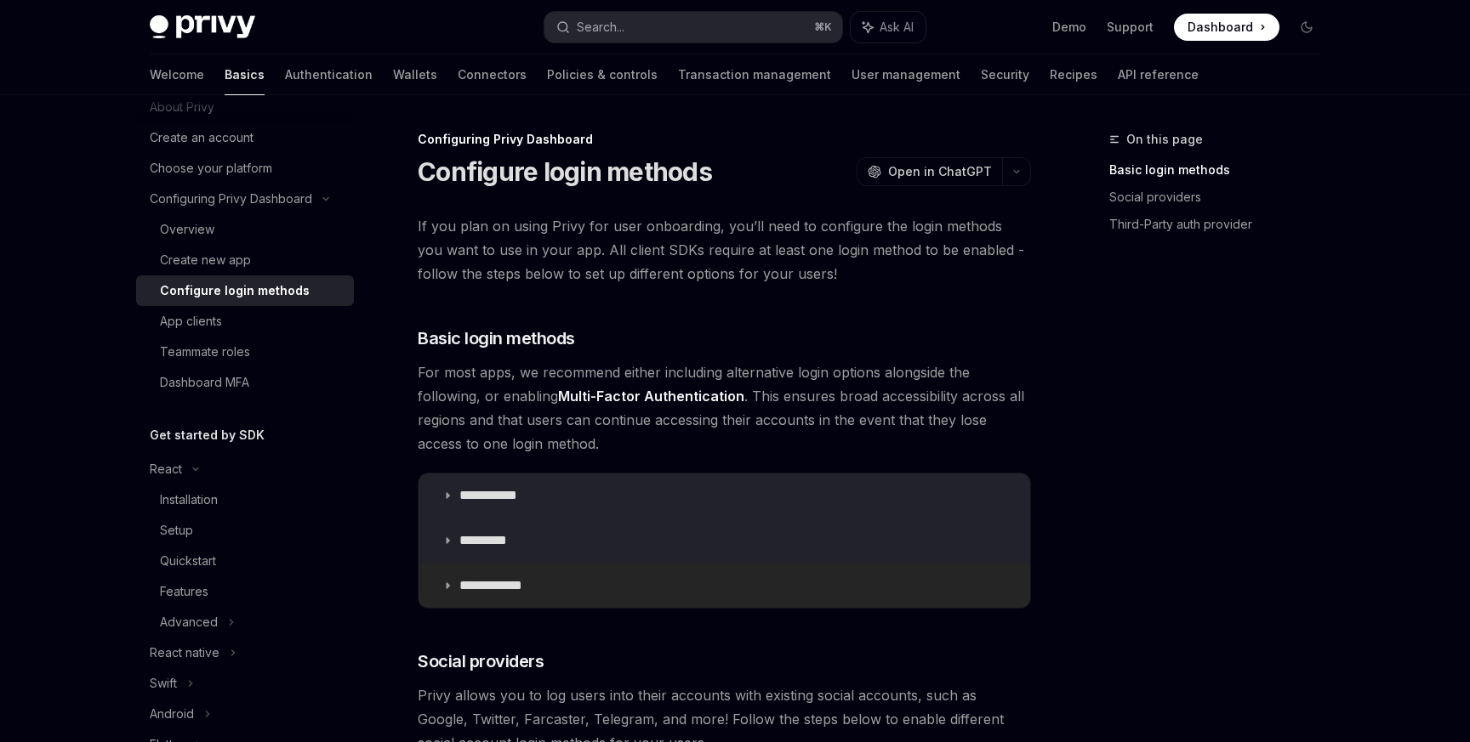
click at [491, 604] on summary "**********" at bounding box center [723, 586] width 611 height 44
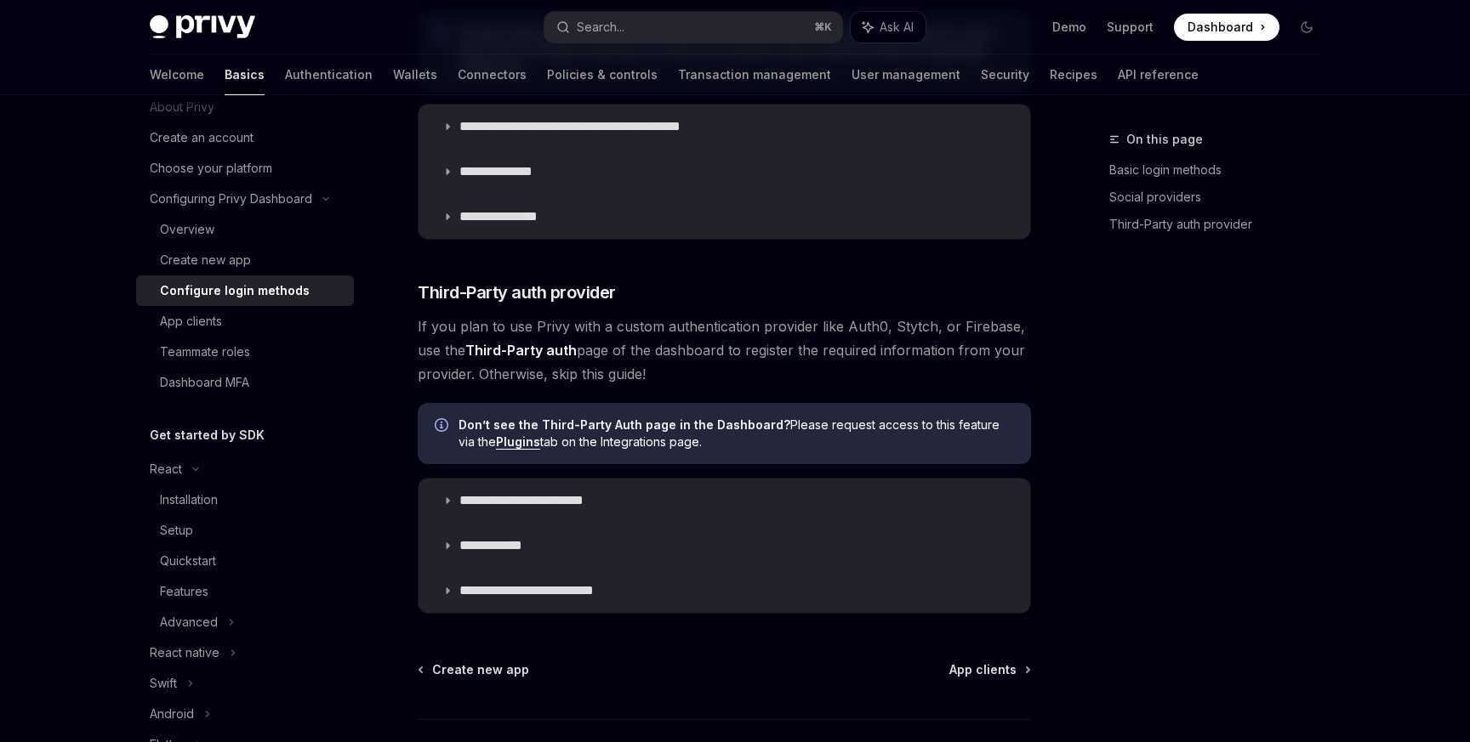
scroll to position [1310, 0]
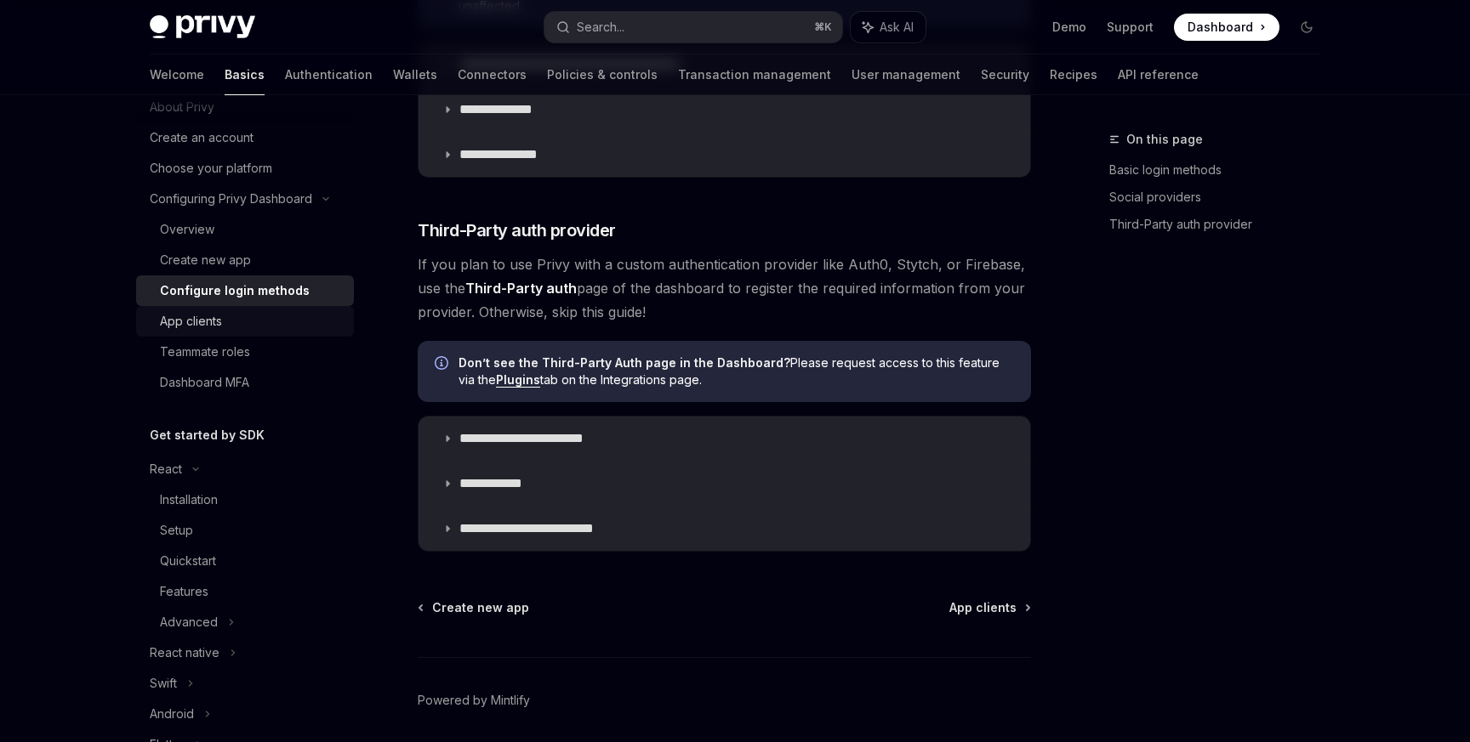
click at [238, 330] on div "App clients" at bounding box center [252, 321] width 184 height 20
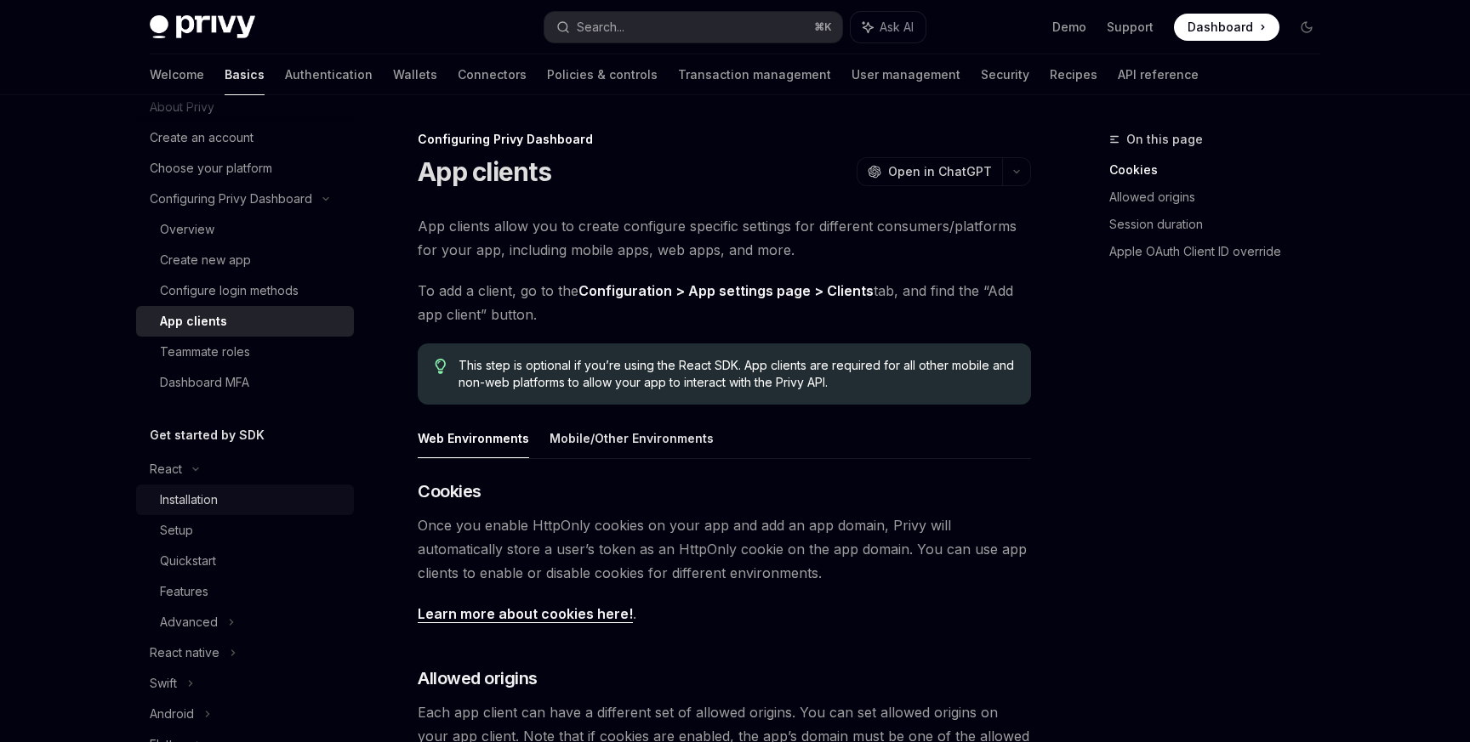
click at [210, 492] on div "Installation" at bounding box center [189, 500] width 58 height 20
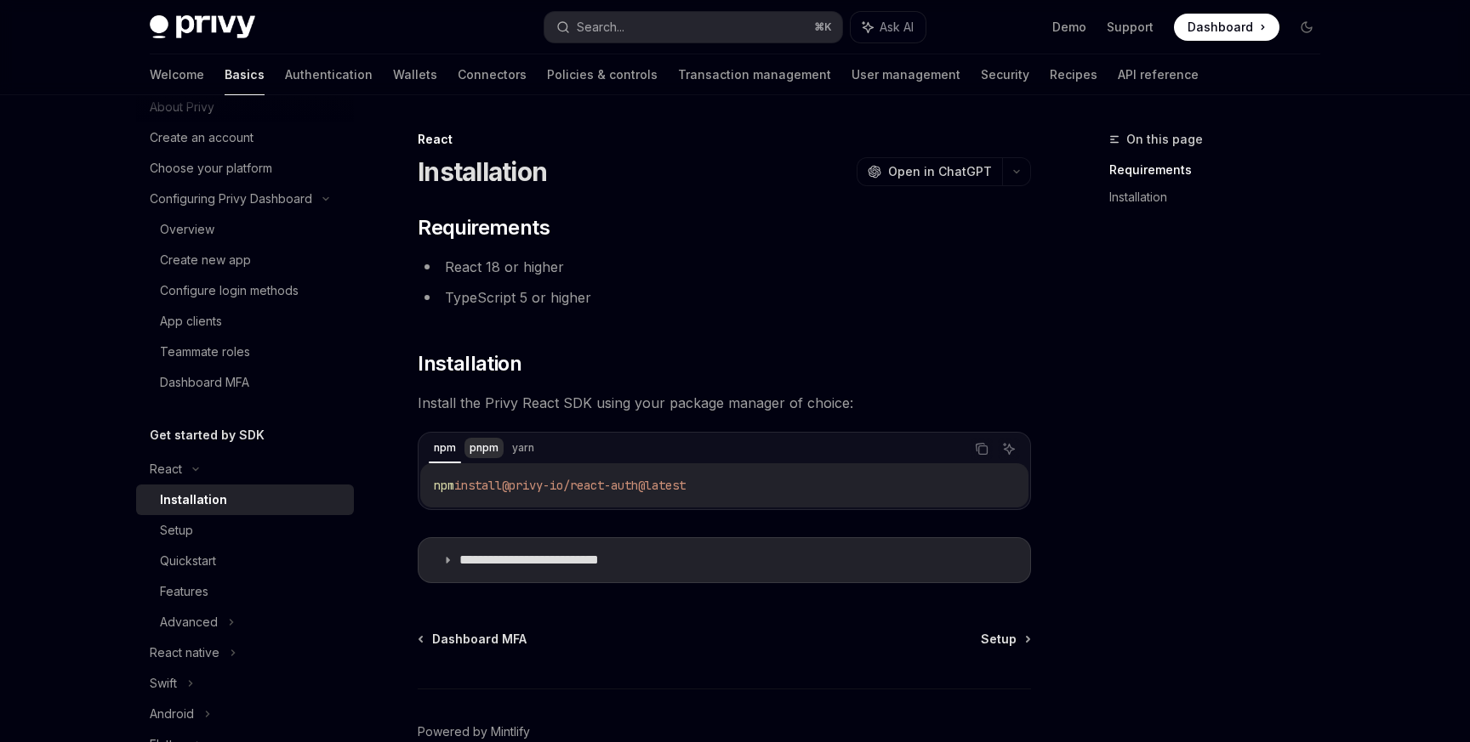
scroll to position [94, 0]
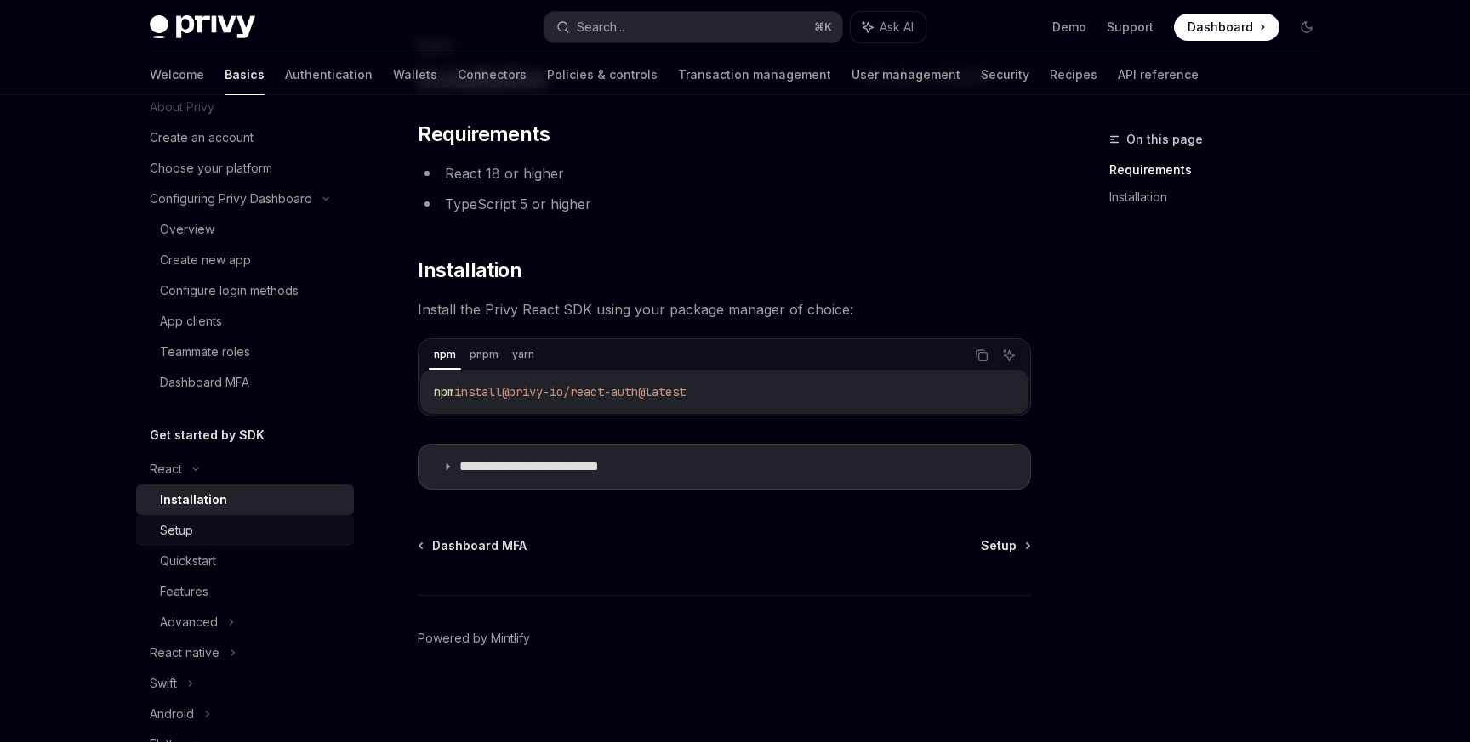
click at [276, 535] on div "Setup" at bounding box center [252, 530] width 184 height 20
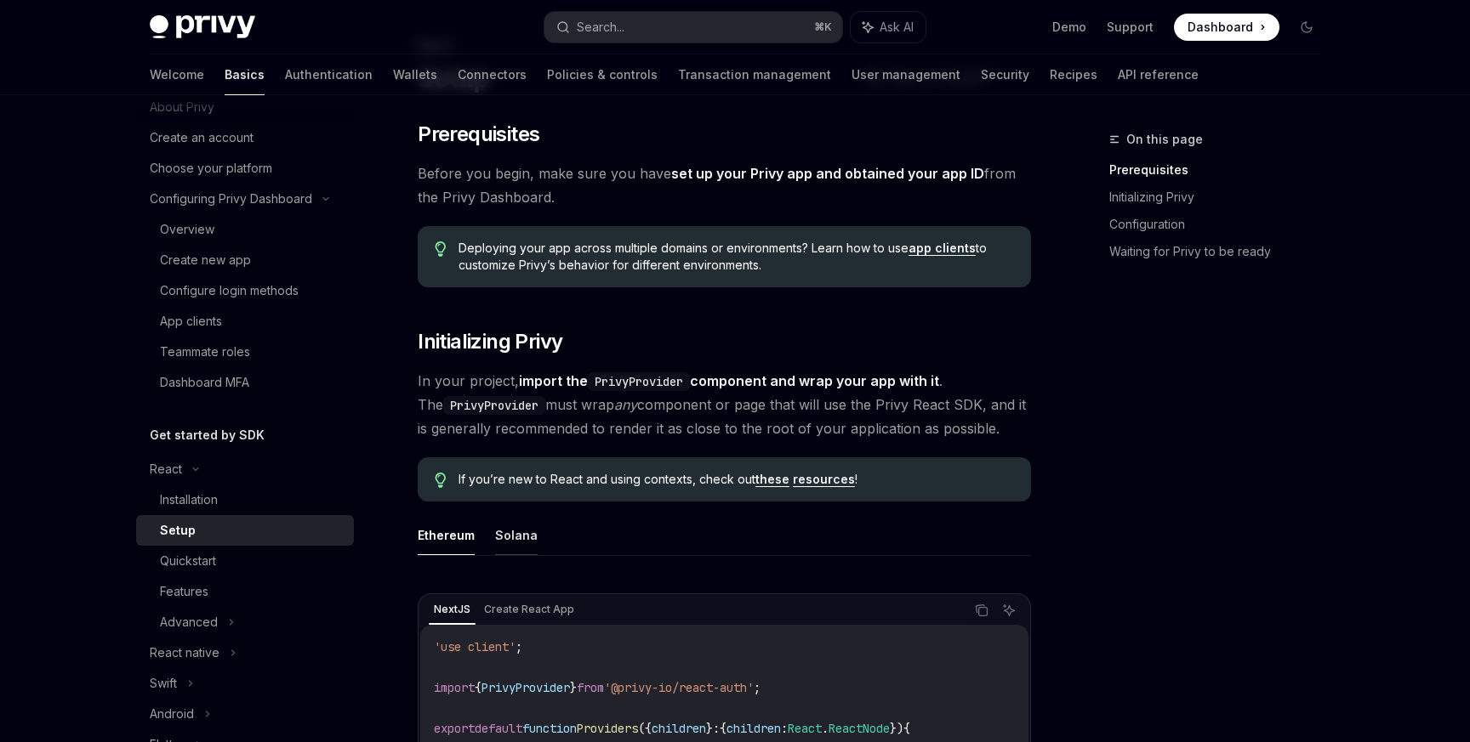
click at [516, 534] on button "Solana" at bounding box center [516, 535] width 43 height 40
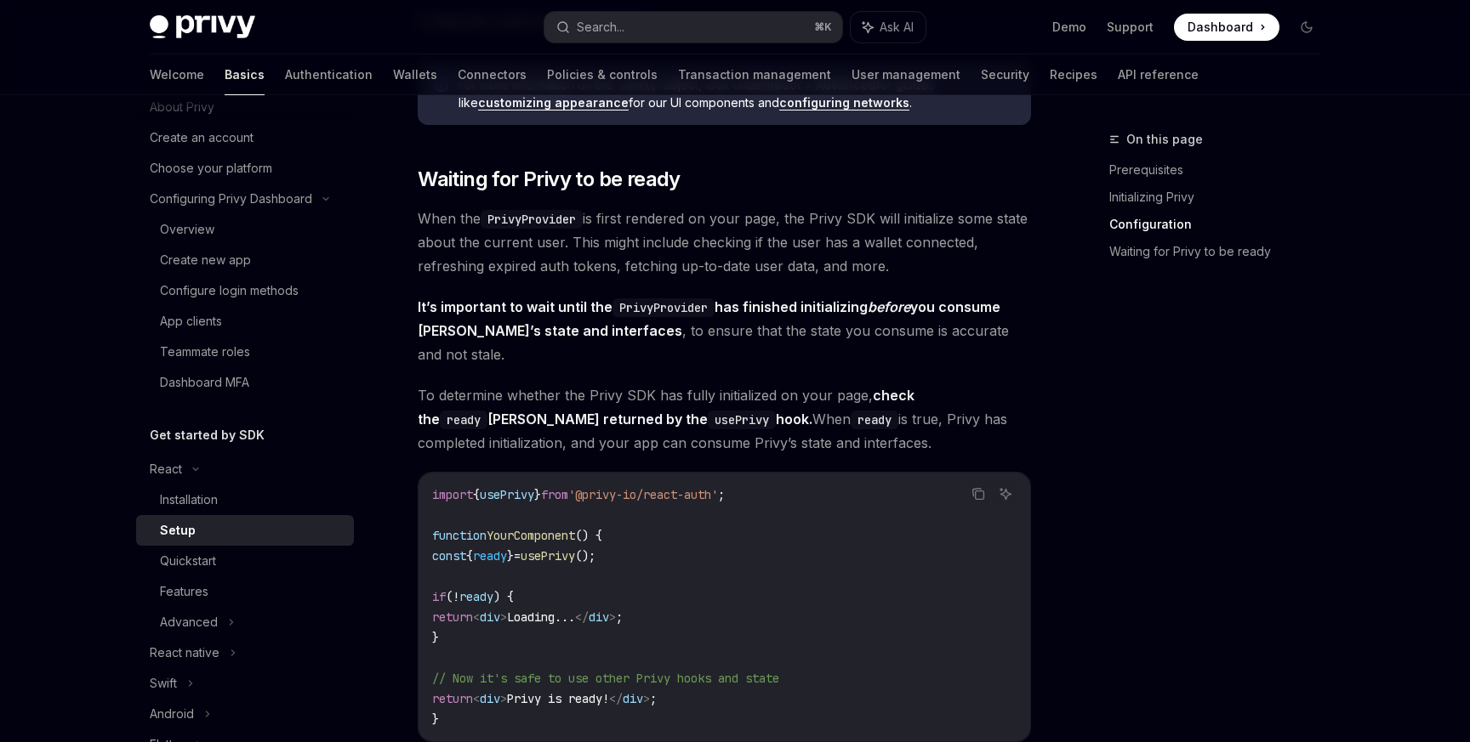
scroll to position [1779, 0]
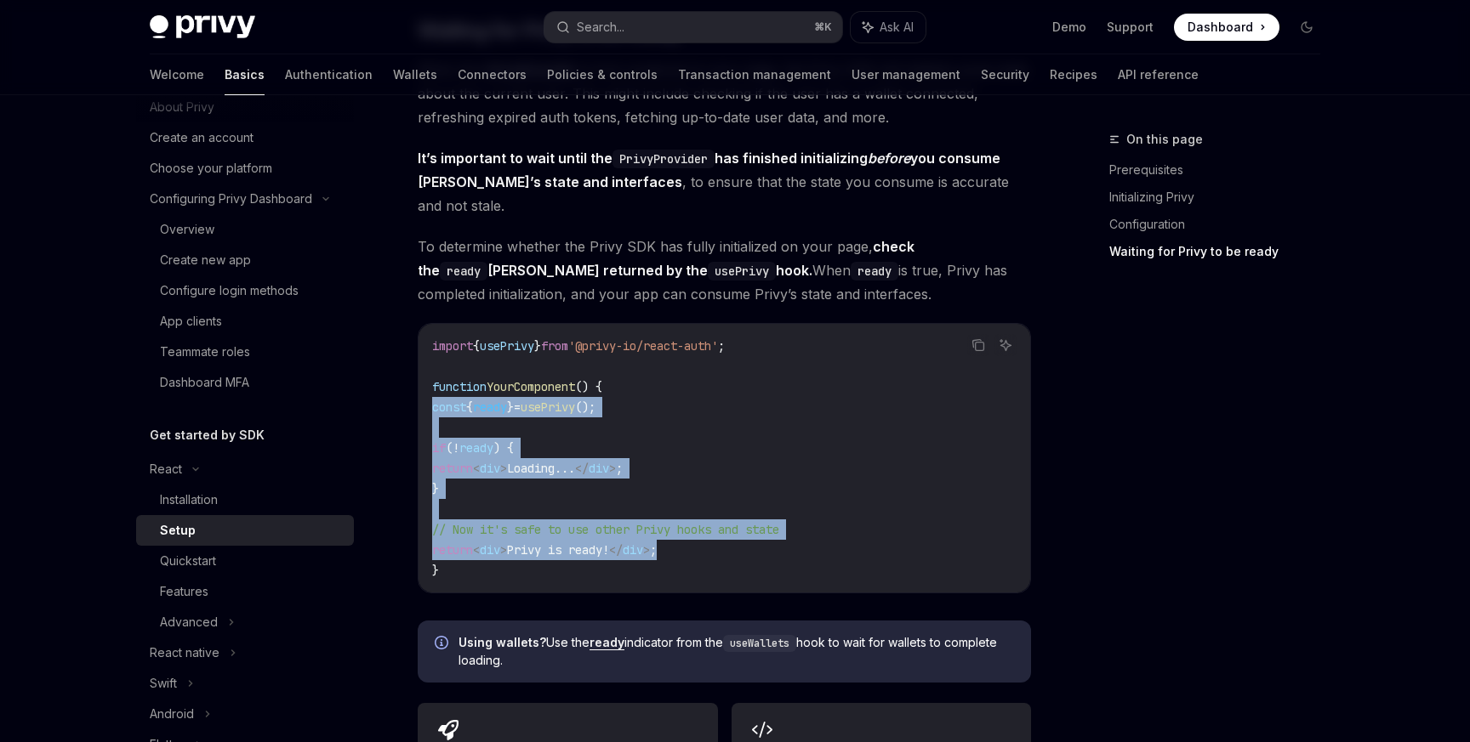
drag, startPoint x: 694, startPoint y: 527, endPoint x: 404, endPoint y: 378, distance: 326.3
copy code "const { ready } = usePrivy (); if ( ! ready ) { return < div > Loading... </ di…"
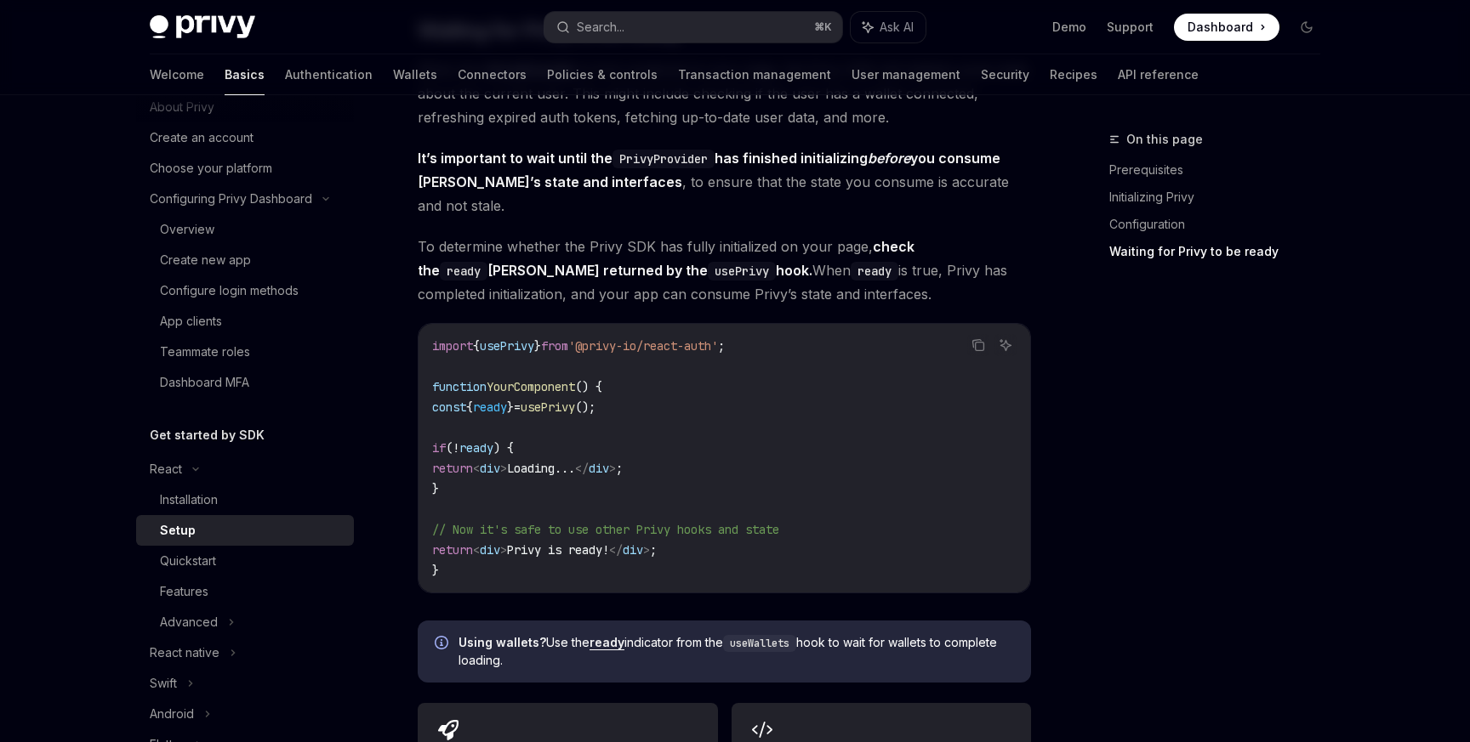
click at [836, 336] on code "import { usePrivy } from '@privy-io/react-auth' ; function YourComponent () { c…" at bounding box center [724, 458] width 584 height 245
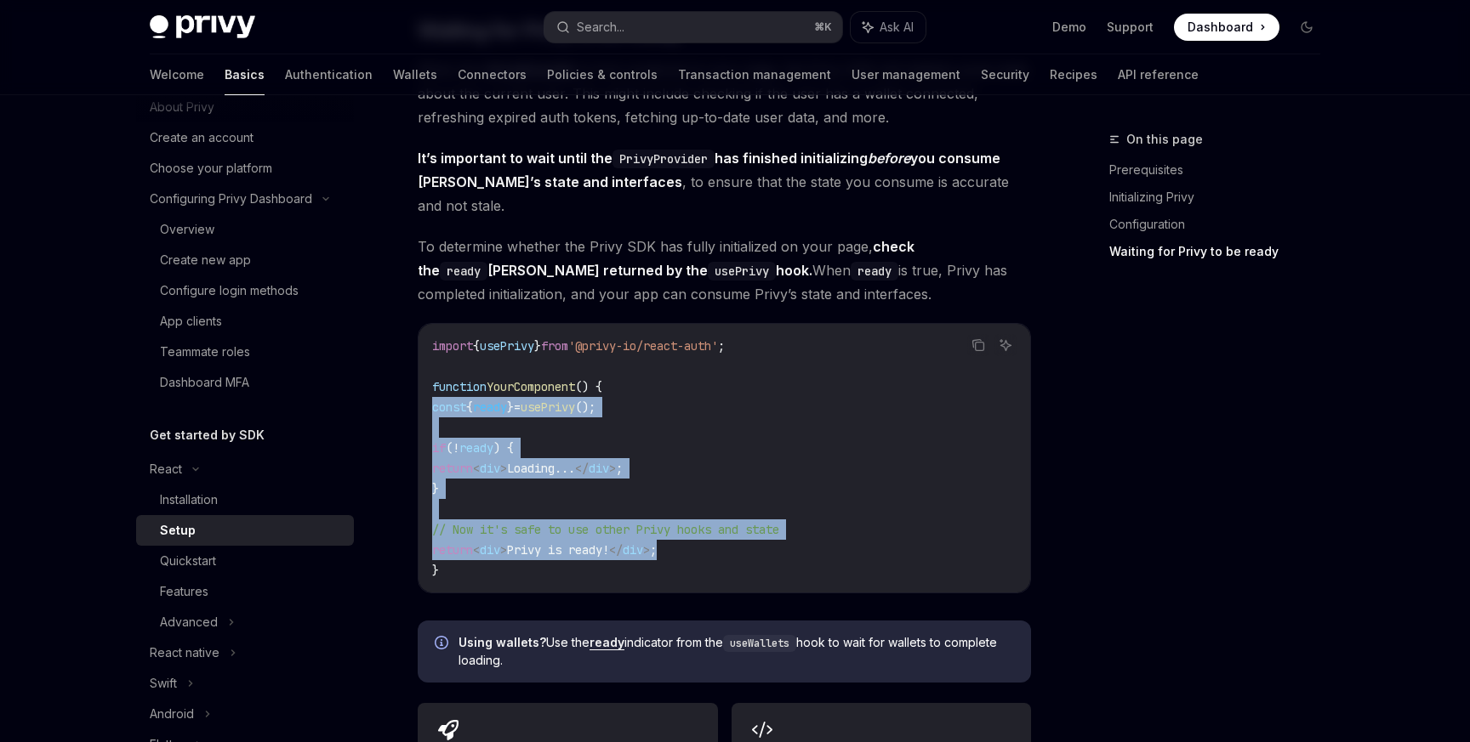
drag, startPoint x: 751, startPoint y: 522, endPoint x: 404, endPoint y: 386, distance: 372.7
copy code "const { ready } = usePrivy (); if ( ! ready ) { return < div > Loading... </ di…"
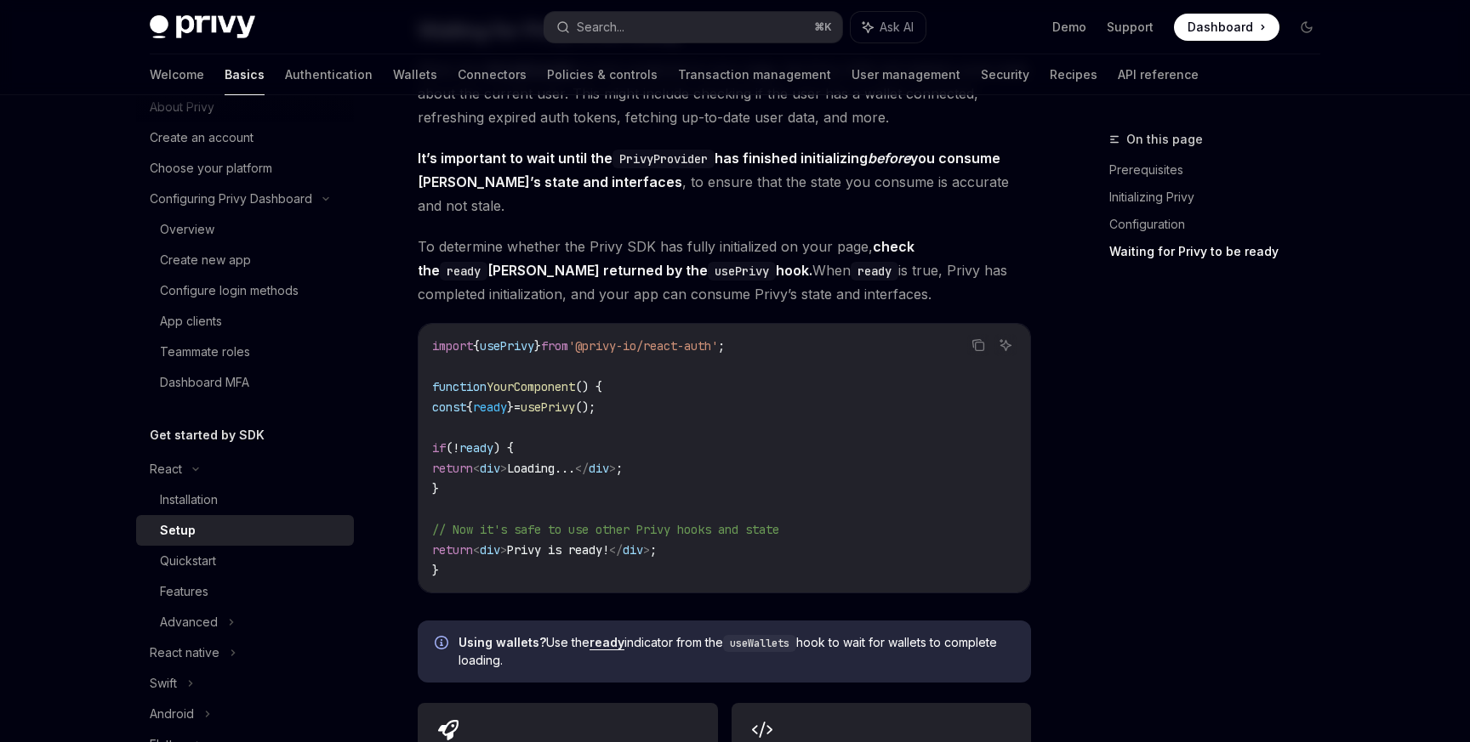
click at [646, 361] on code "import { usePrivy } from '@privy-io/react-auth' ; function YourComponent () { c…" at bounding box center [724, 458] width 584 height 245
drag, startPoint x: 667, startPoint y: 376, endPoint x: 449, endPoint y: 376, distance: 217.7
click at [449, 376] on code "import { usePrivy } from '@privy-io/react-auth' ; function YourComponent () { c…" at bounding box center [724, 458] width 584 height 245
copy span "const { ready } = usePrivy ();"
click at [502, 463] on code "import { usePrivy } from '@privy-io/react-auth' ; function YourComponent () { c…" at bounding box center [724, 458] width 584 height 245
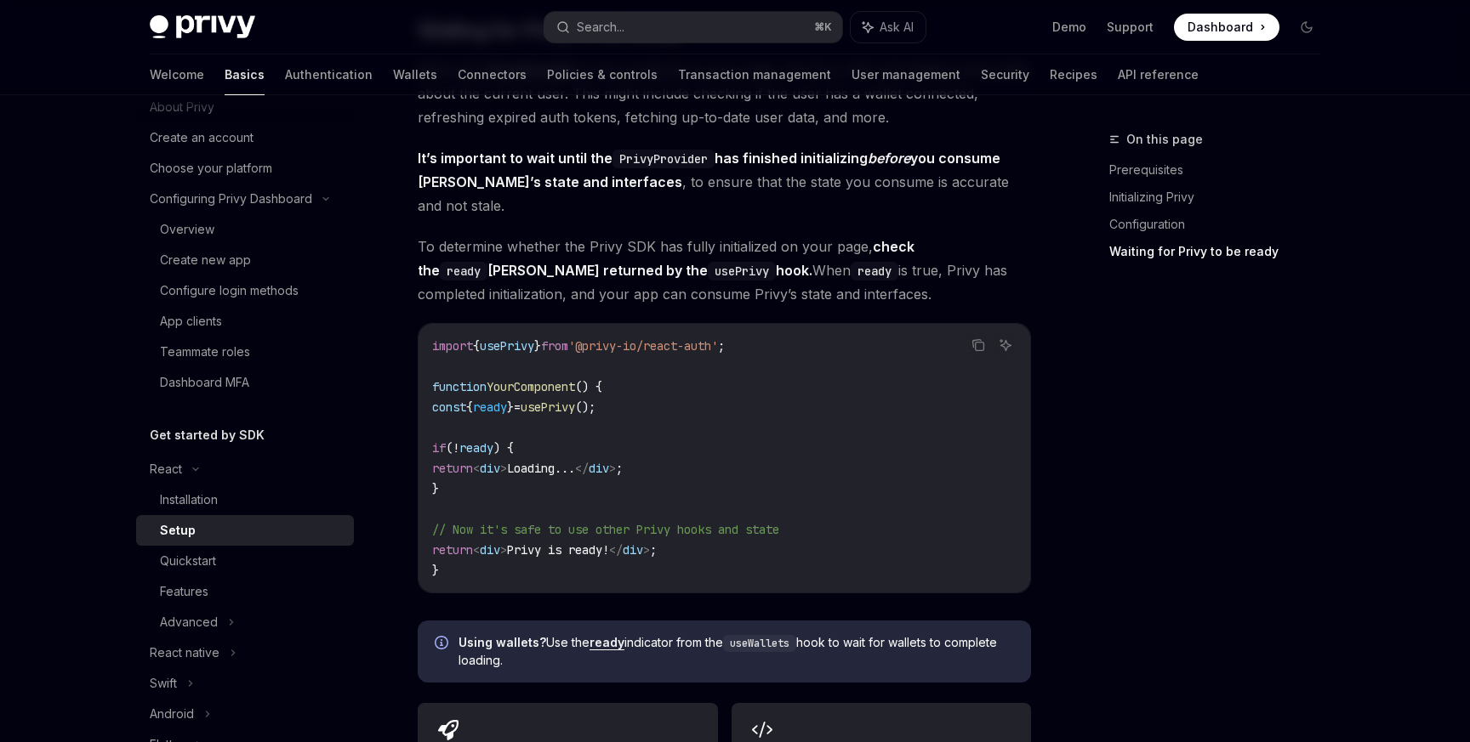
drag, startPoint x: 500, startPoint y: 463, endPoint x: 418, endPoint y: 389, distance: 109.6
click at [418, 389] on div "import { usePrivy } from '@privy-io/react-auth' ; function YourComponent () { c…" at bounding box center [723, 458] width 611 height 269
copy code "const { ready } = usePrivy (); if ( ! ready ) { return < div > Loading... </ di…"
click at [561, 491] on code "import { usePrivy } from '@privy-io/react-auth' ; function YourComponent () { c…" at bounding box center [724, 458] width 584 height 245
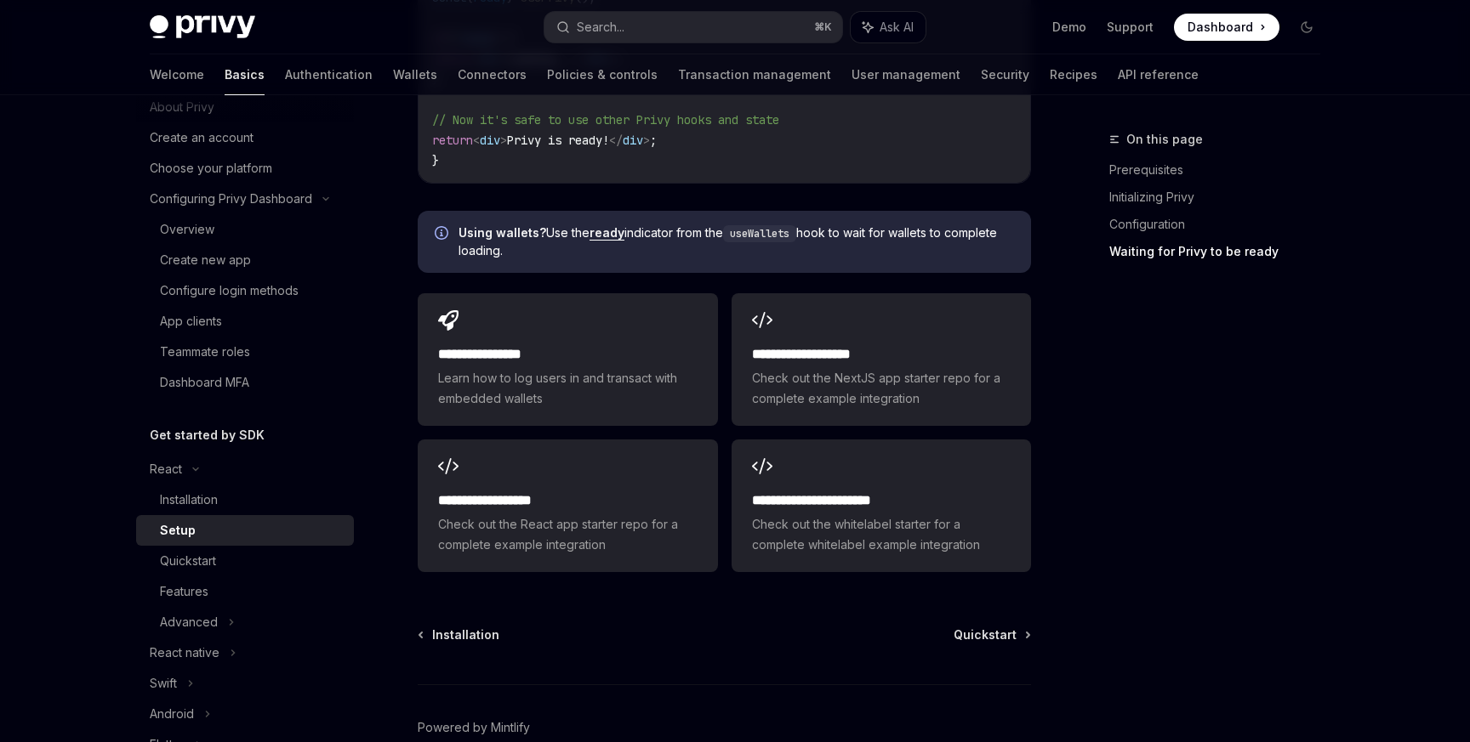
scroll to position [2173, 0]
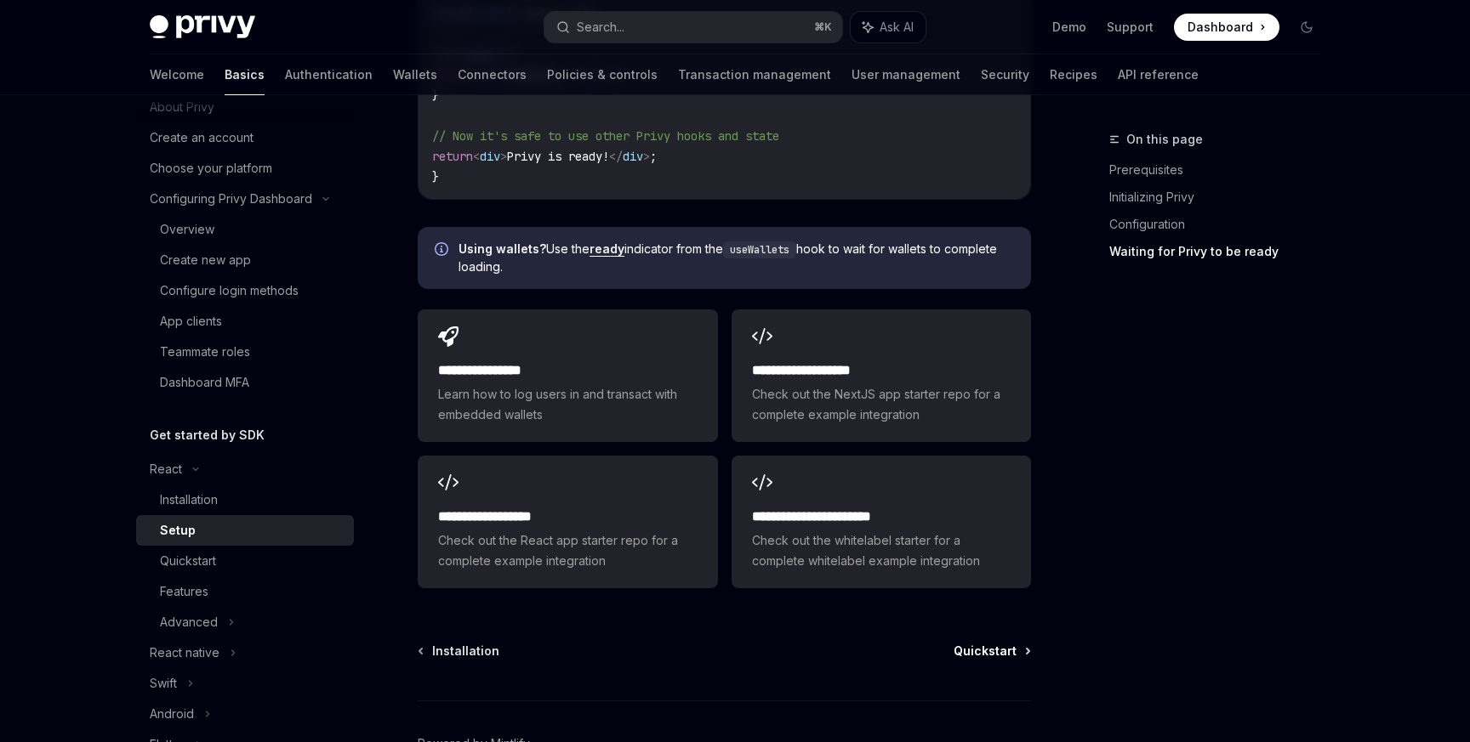
click at [1007, 643] on span "Quickstart" at bounding box center [984, 651] width 63 height 17
type textarea "*"
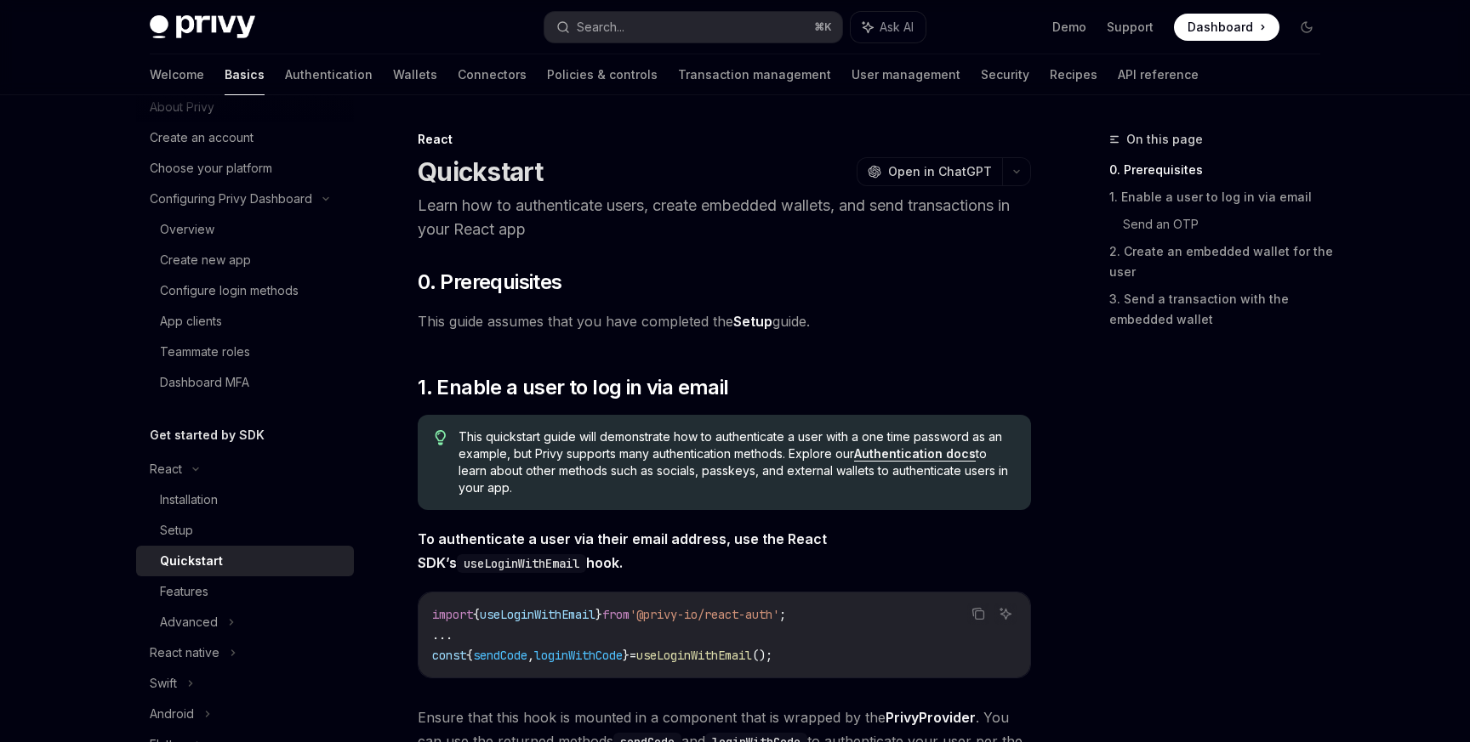
scroll to position [37, 0]
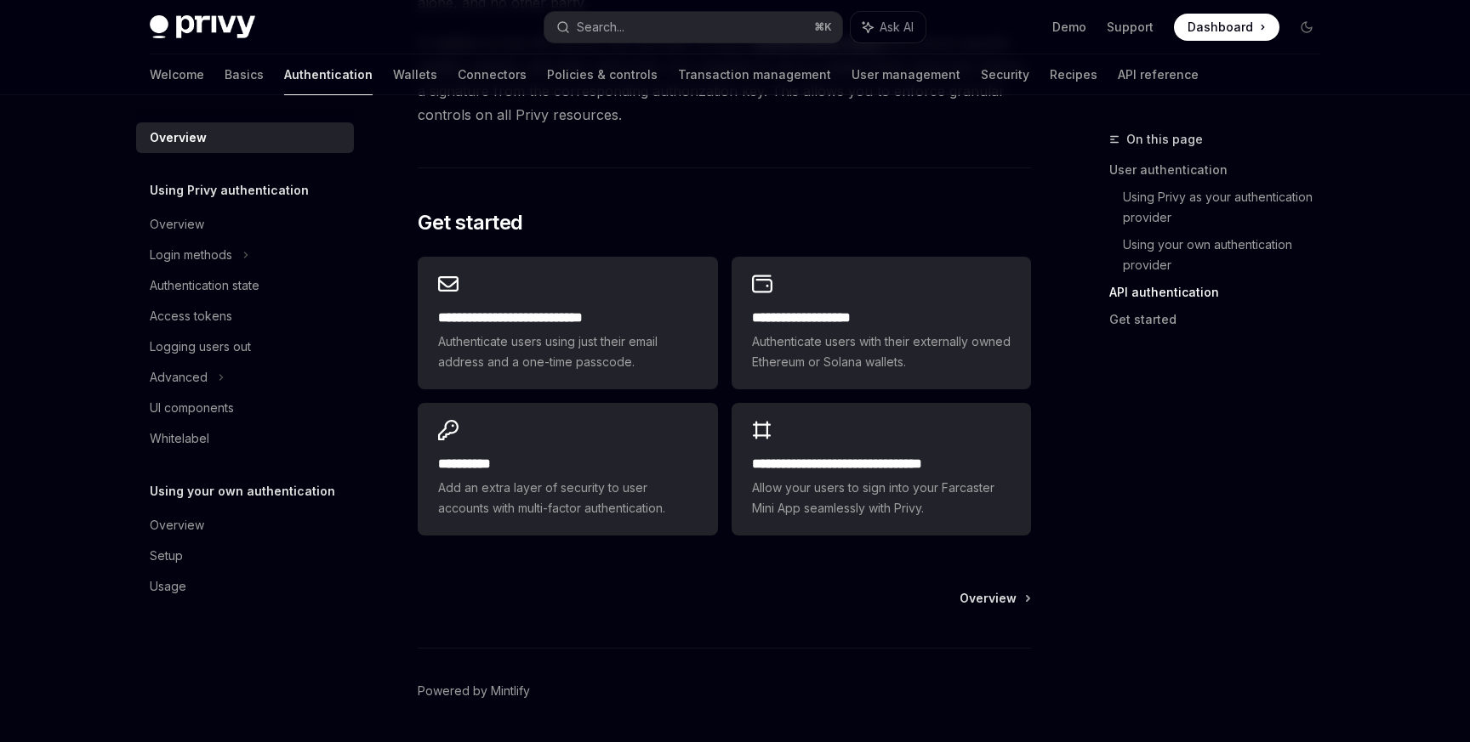
scroll to position [1392, 0]
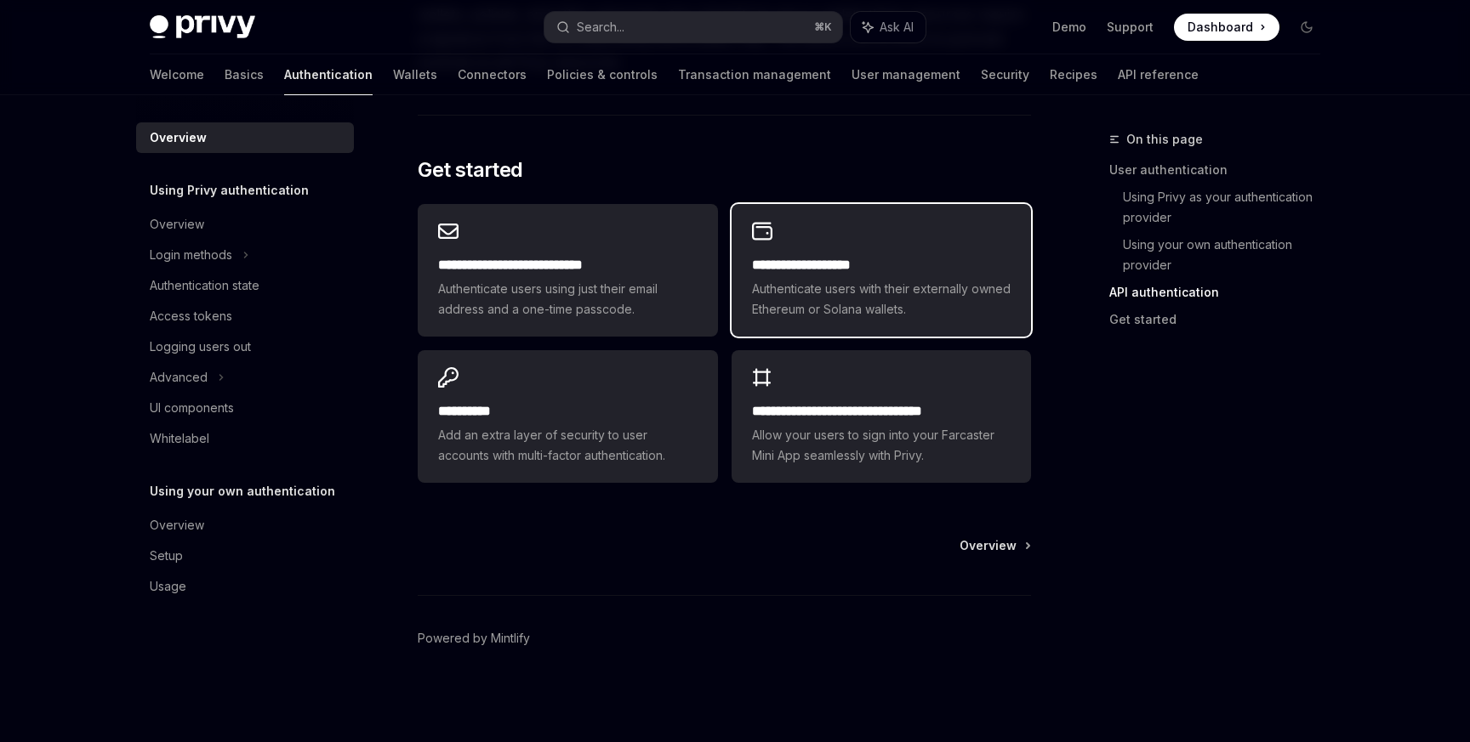
click at [841, 251] on div "**********" at bounding box center [880, 270] width 299 height 133
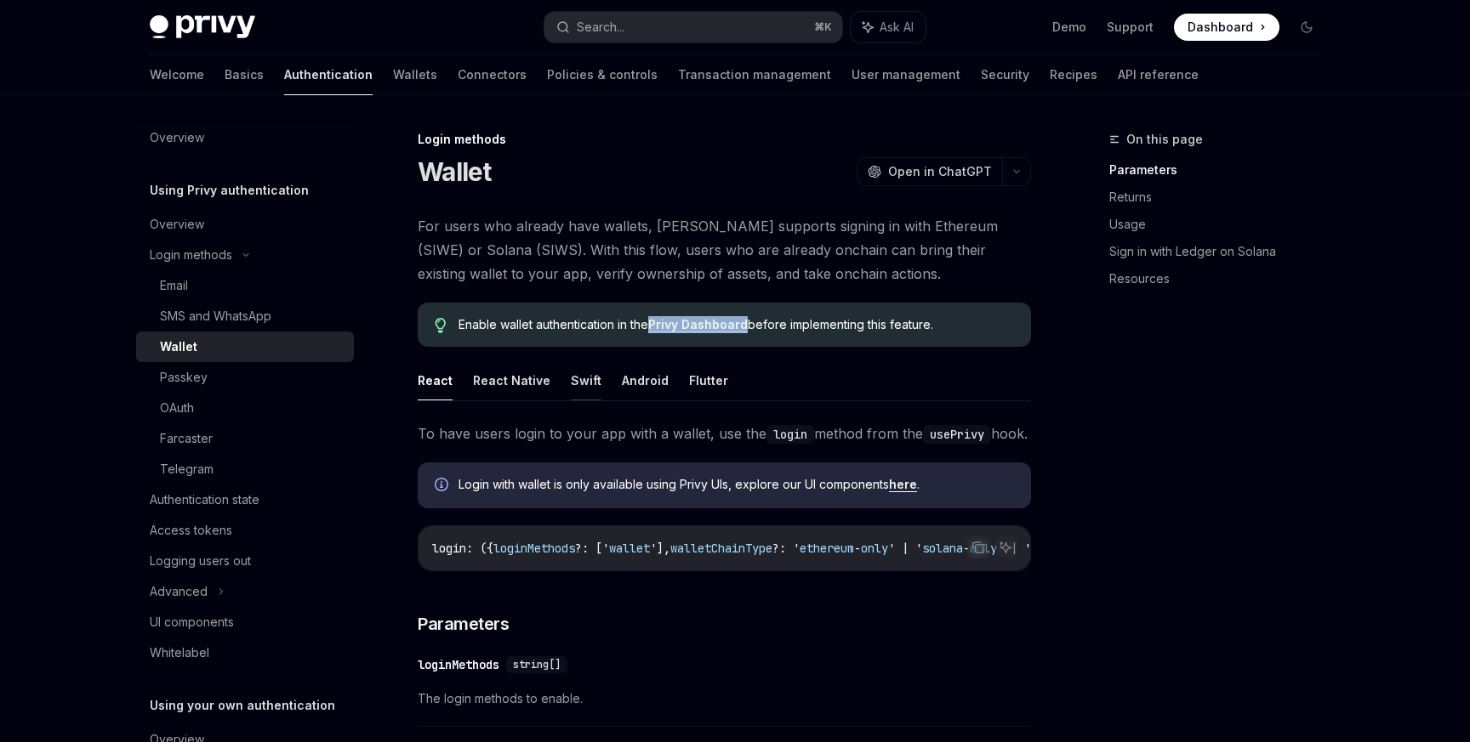
click at [585, 391] on button "Swift" at bounding box center [586, 381] width 31 height 40
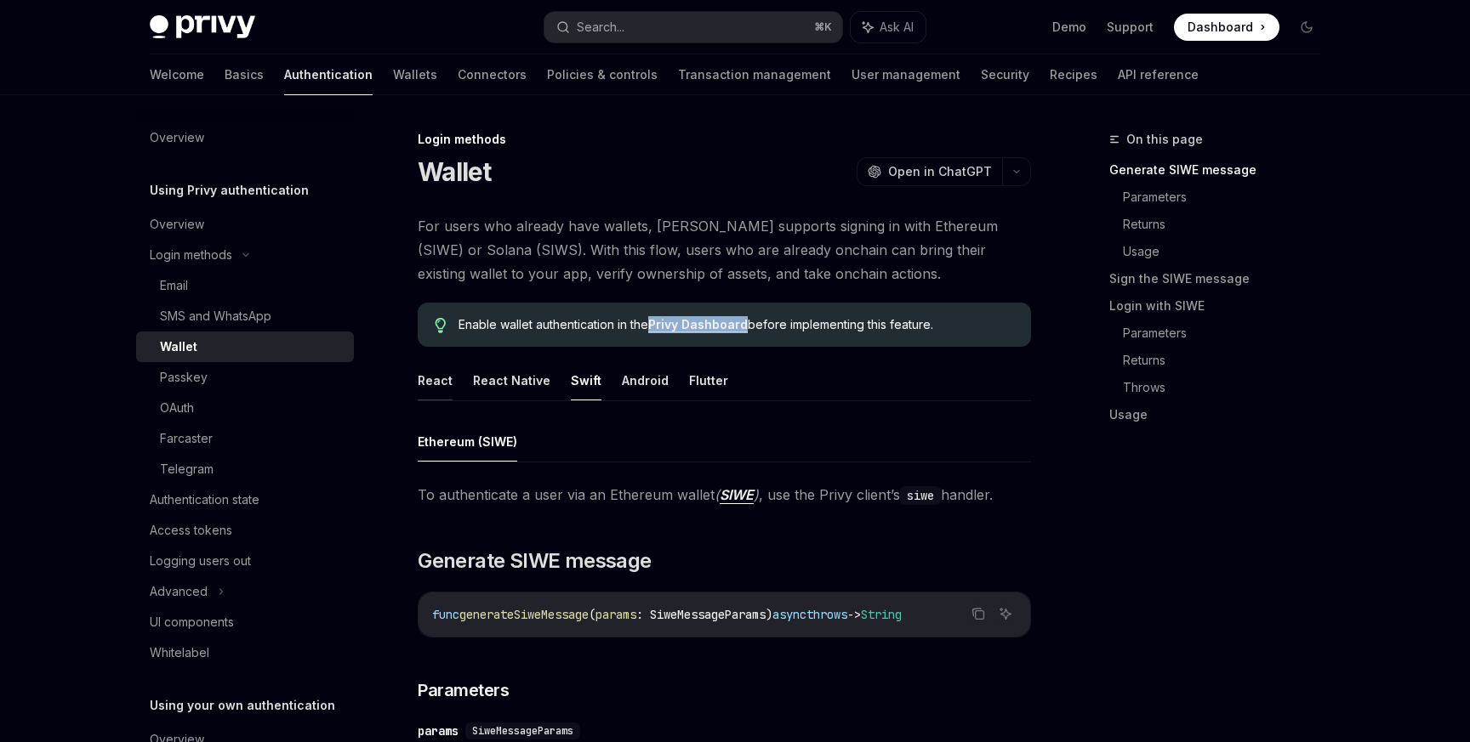
click at [427, 375] on button "React" at bounding box center [435, 381] width 35 height 40
type textarea "*"
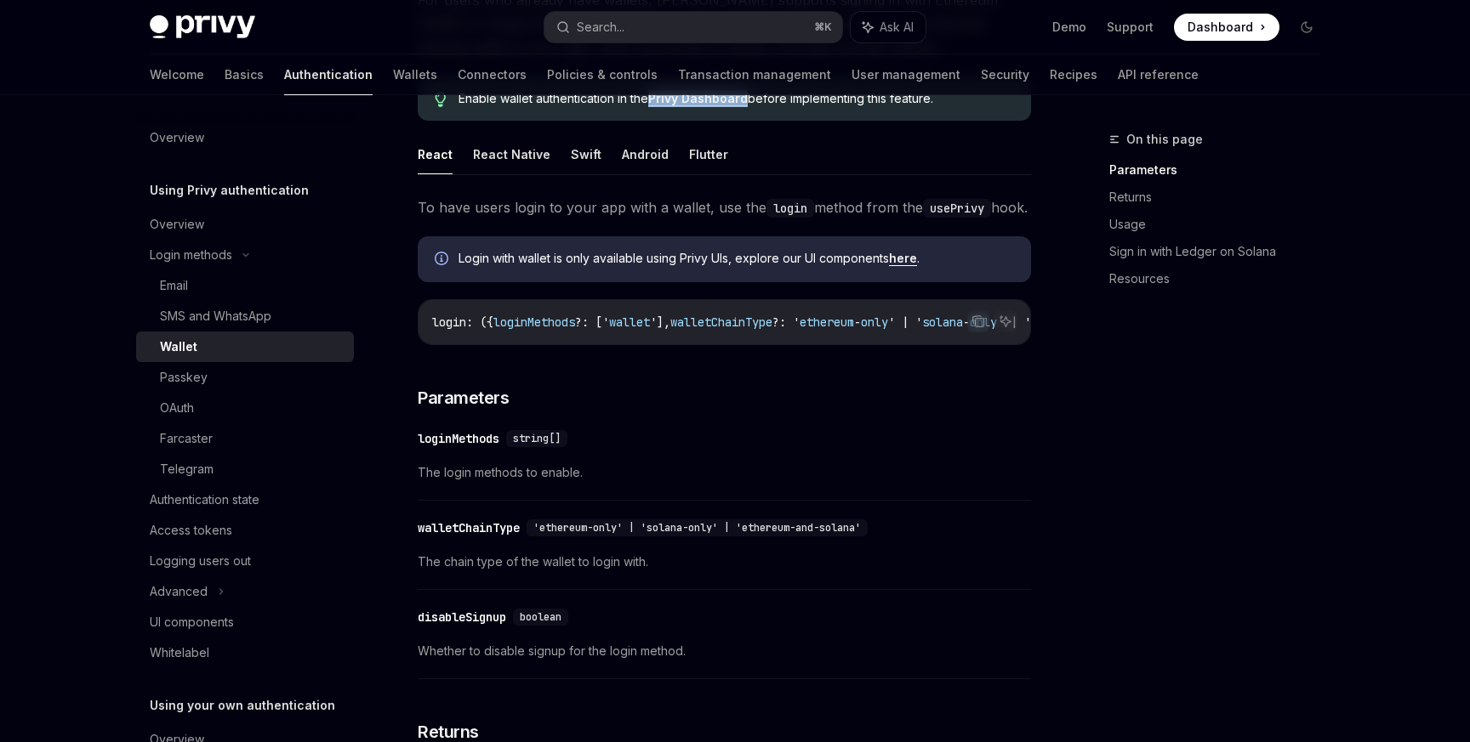
scroll to position [335, 0]
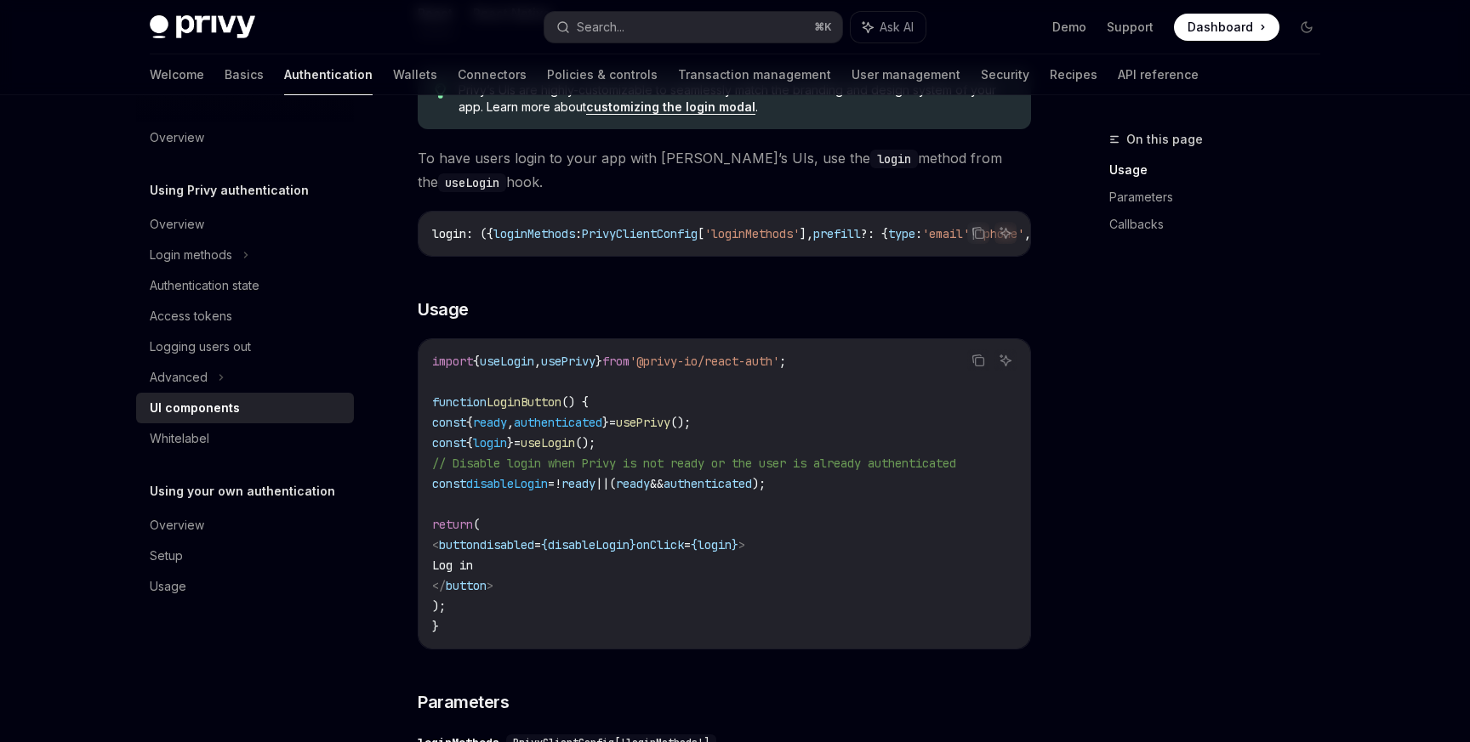
scroll to position [889, 0]
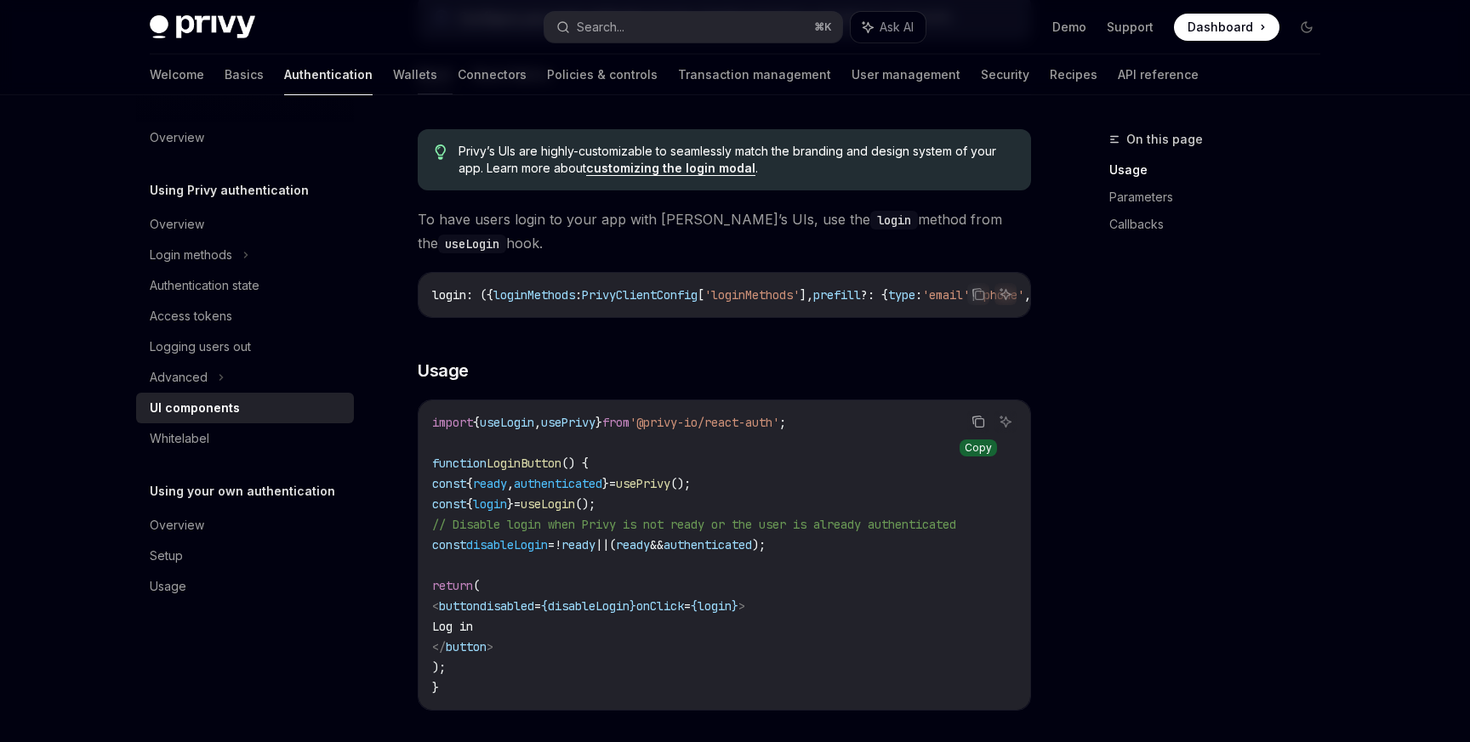
click at [974, 424] on icon "Copy the contents from the code block" at bounding box center [977, 421] width 9 height 8
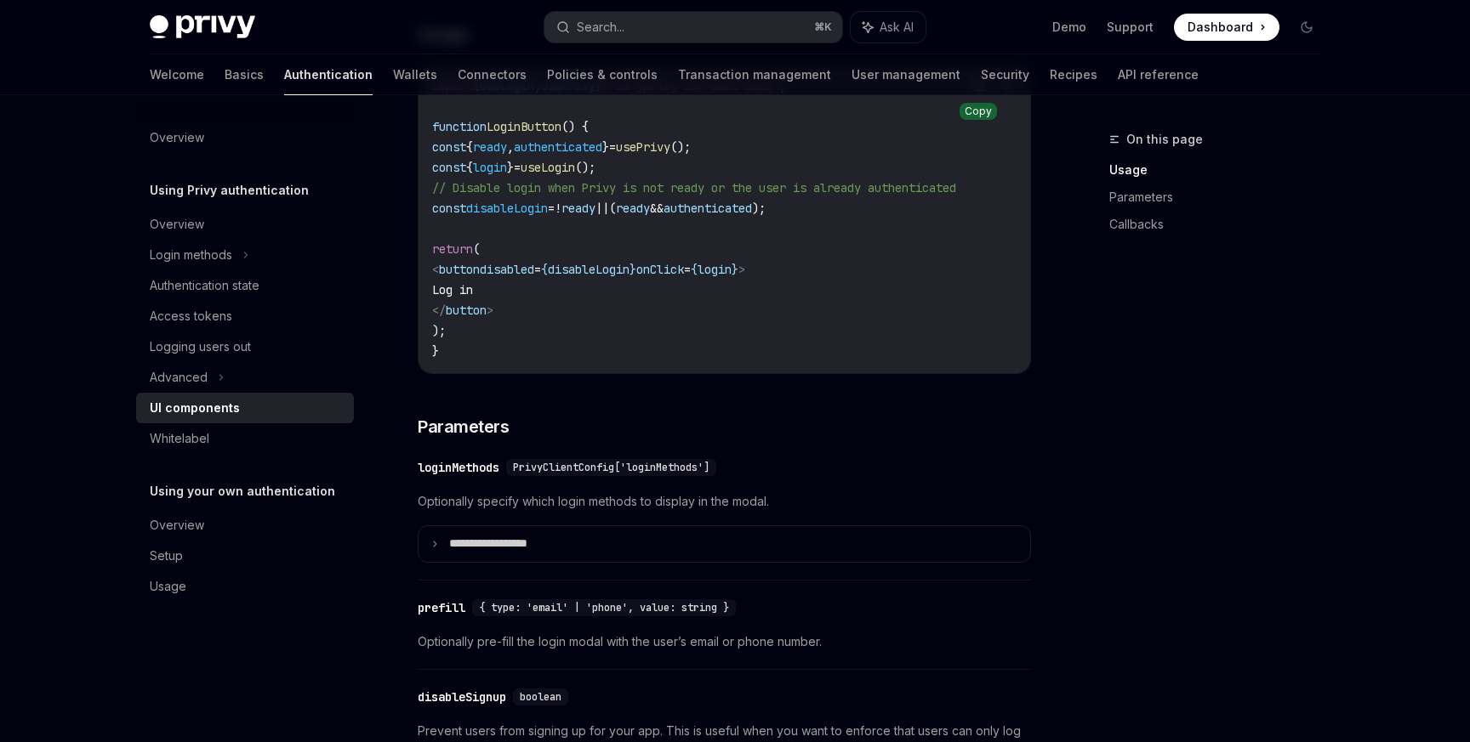
scroll to position [1229, 0]
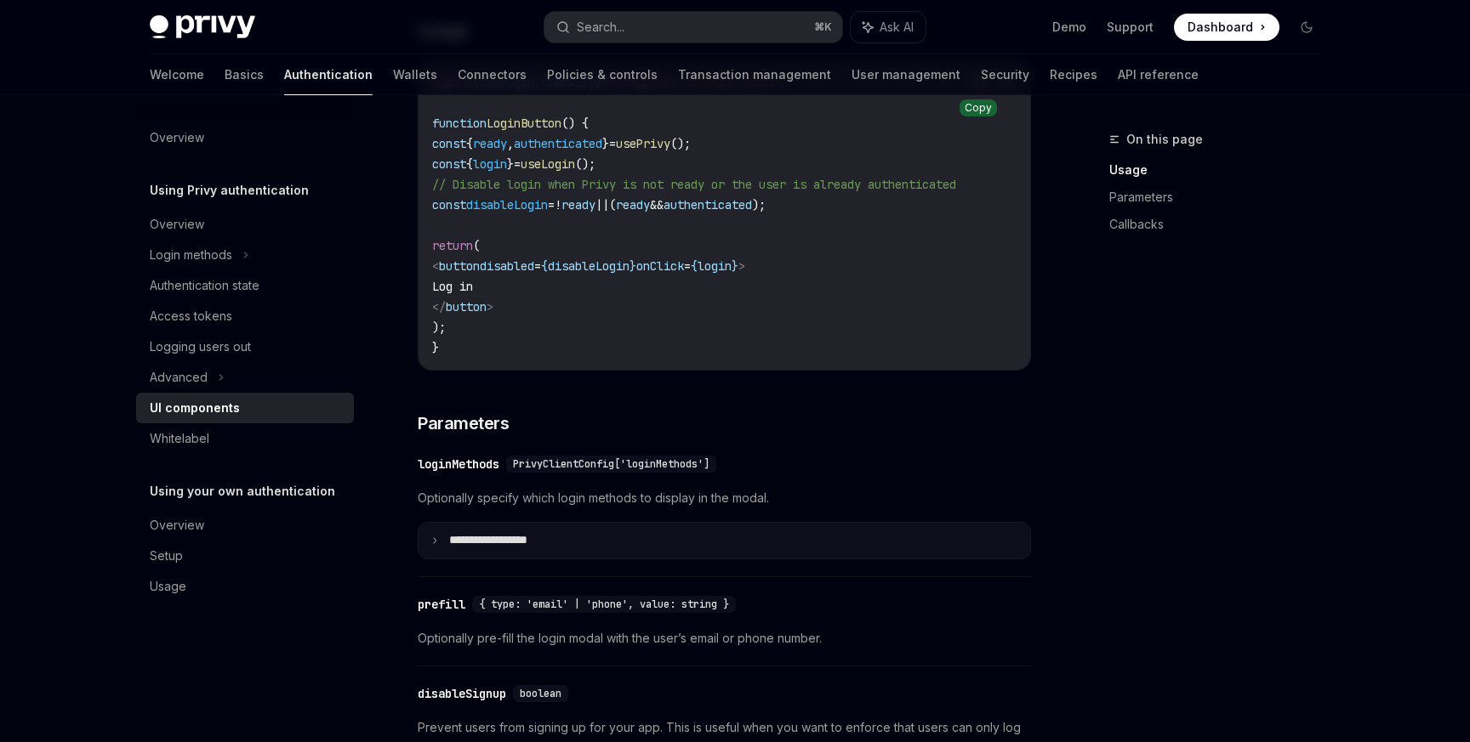
click at [529, 541] on summary "**********" at bounding box center [723, 541] width 611 height 36
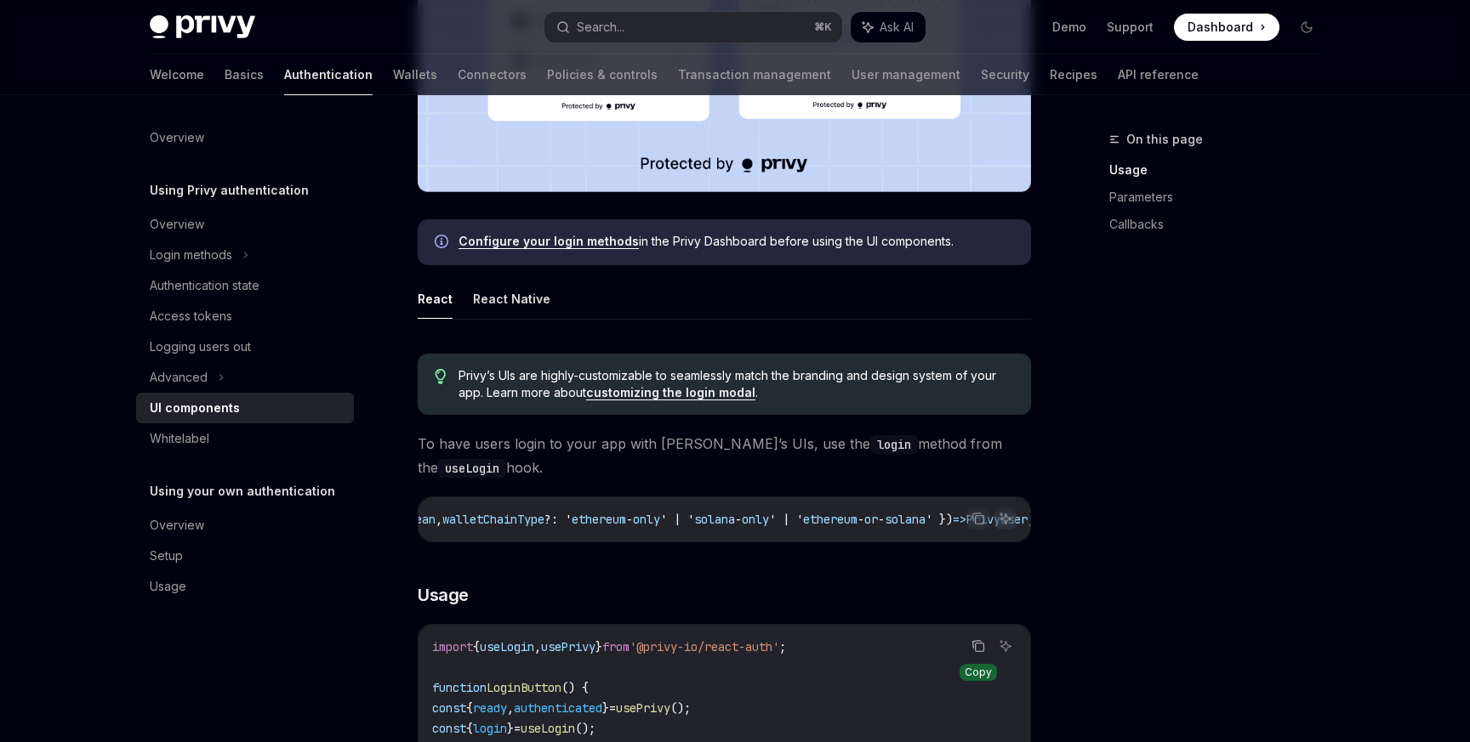
scroll to position [0, 1065]
click at [974, 523] on icon "Copy the contents from the code block" at bounding box center [978, 519] width 14 height 14
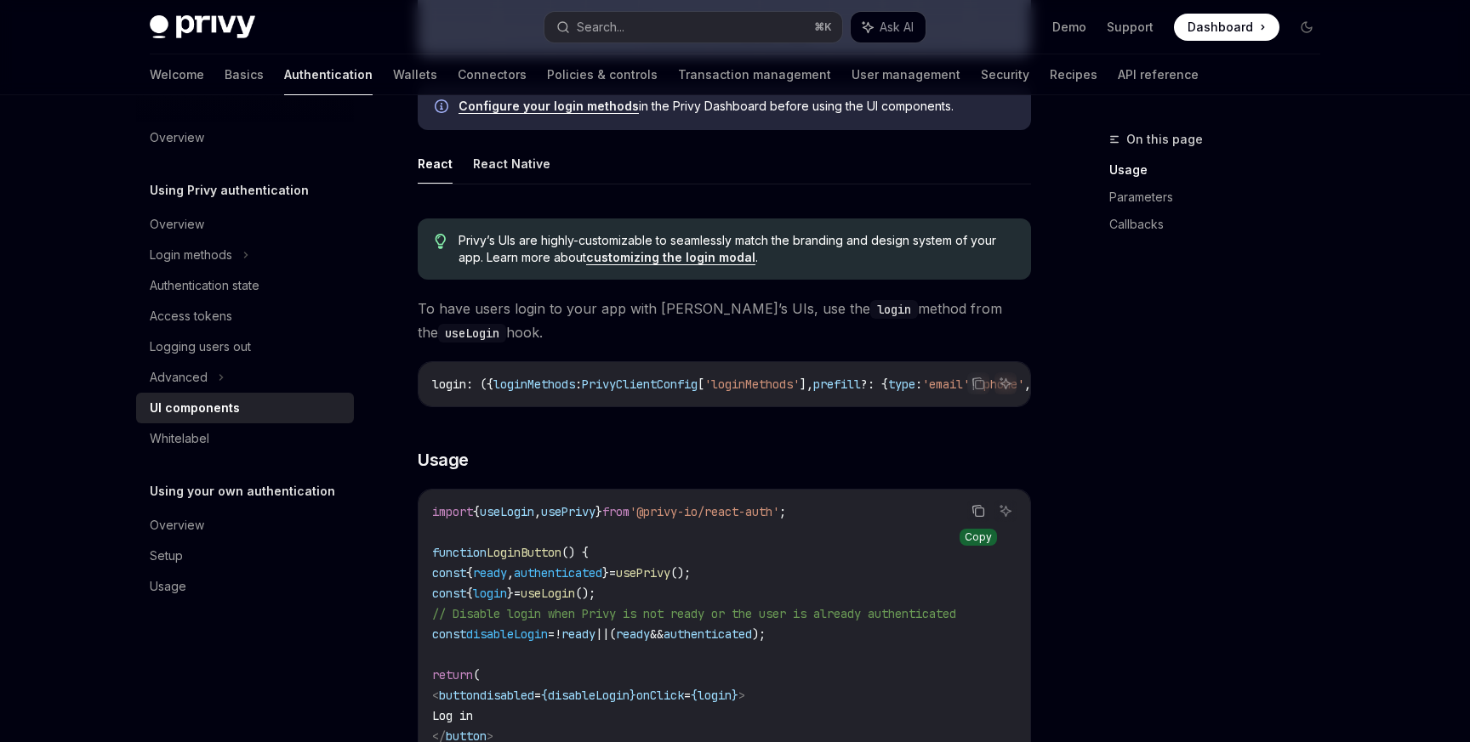
scroll to position [846, 0]
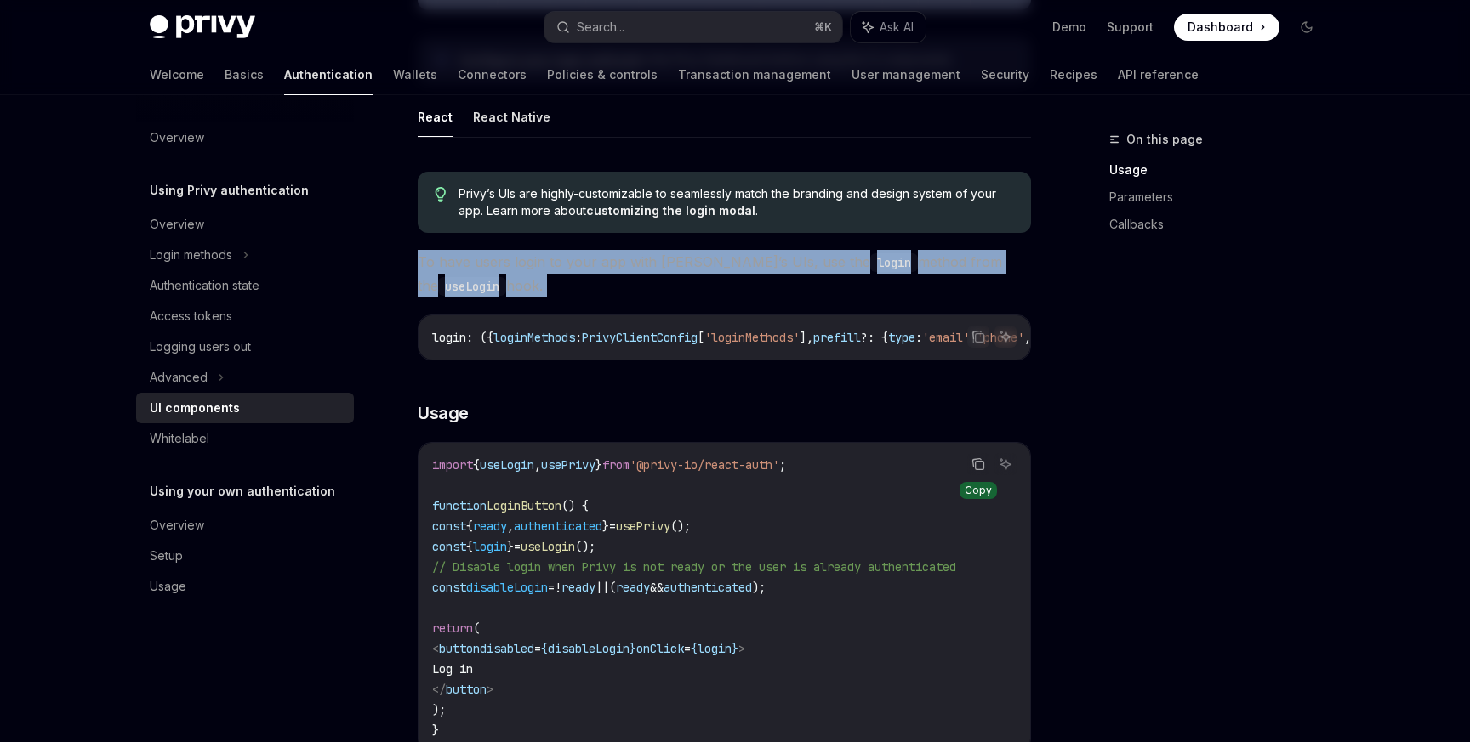
drag, startPoint x: 414, startPoint y: 257, endPoint x: 1020, endPoint y: 354, distance: 613.2
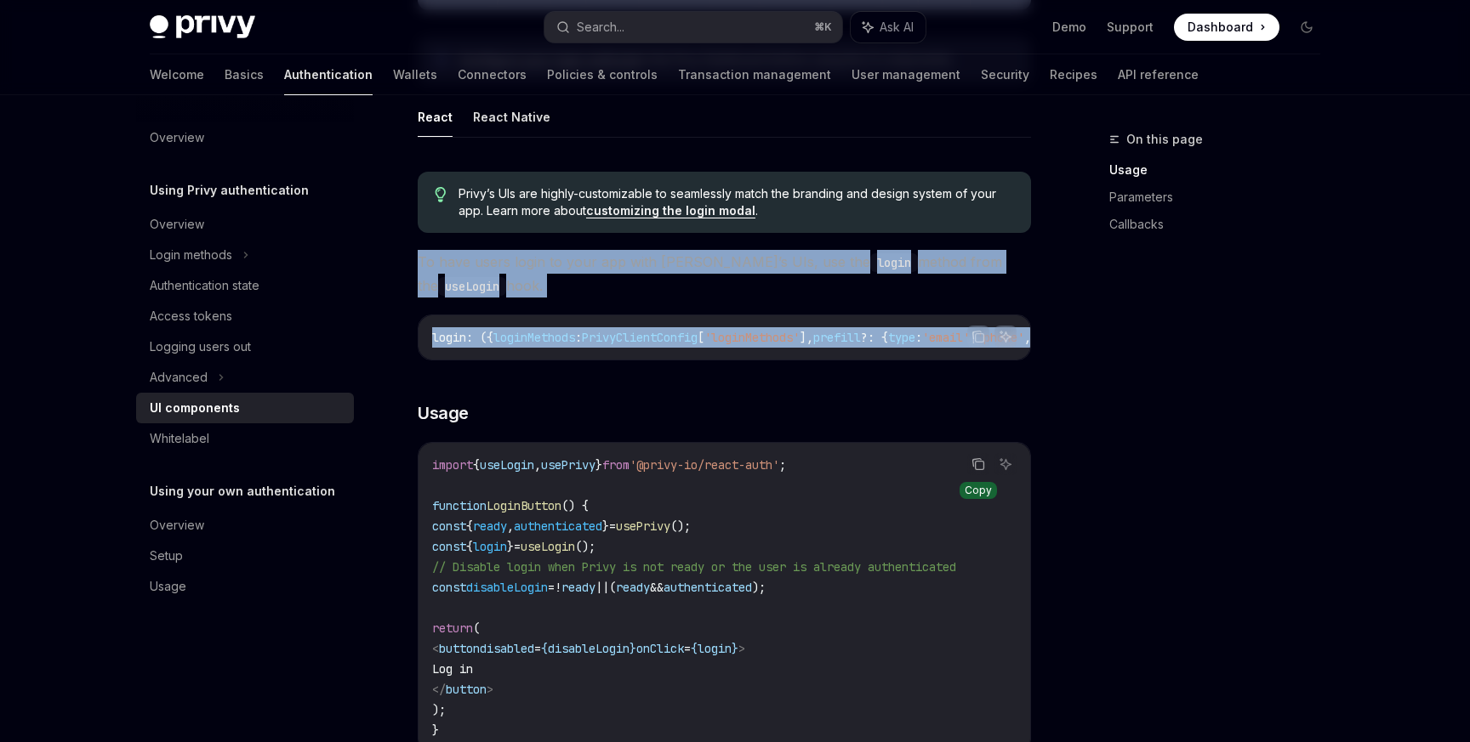
copy div "To have users login to your app with Privy’s UIs, use the login method from the…"
click at [570, 293] on span "To have users login to your app with Privy’s UIs, use the login method from the…" at bounding box center [724, 274] width 613 height 48
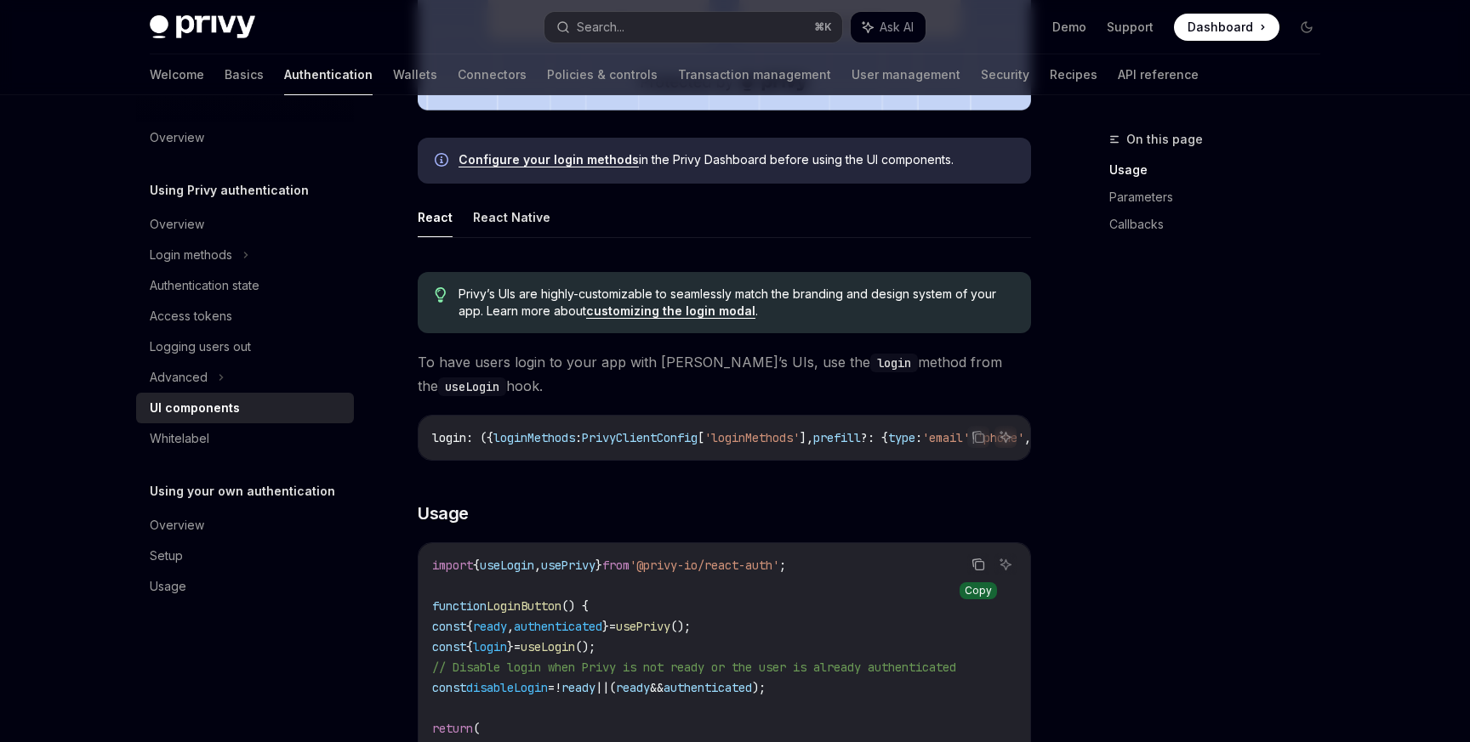
scroll to position [726, 0]
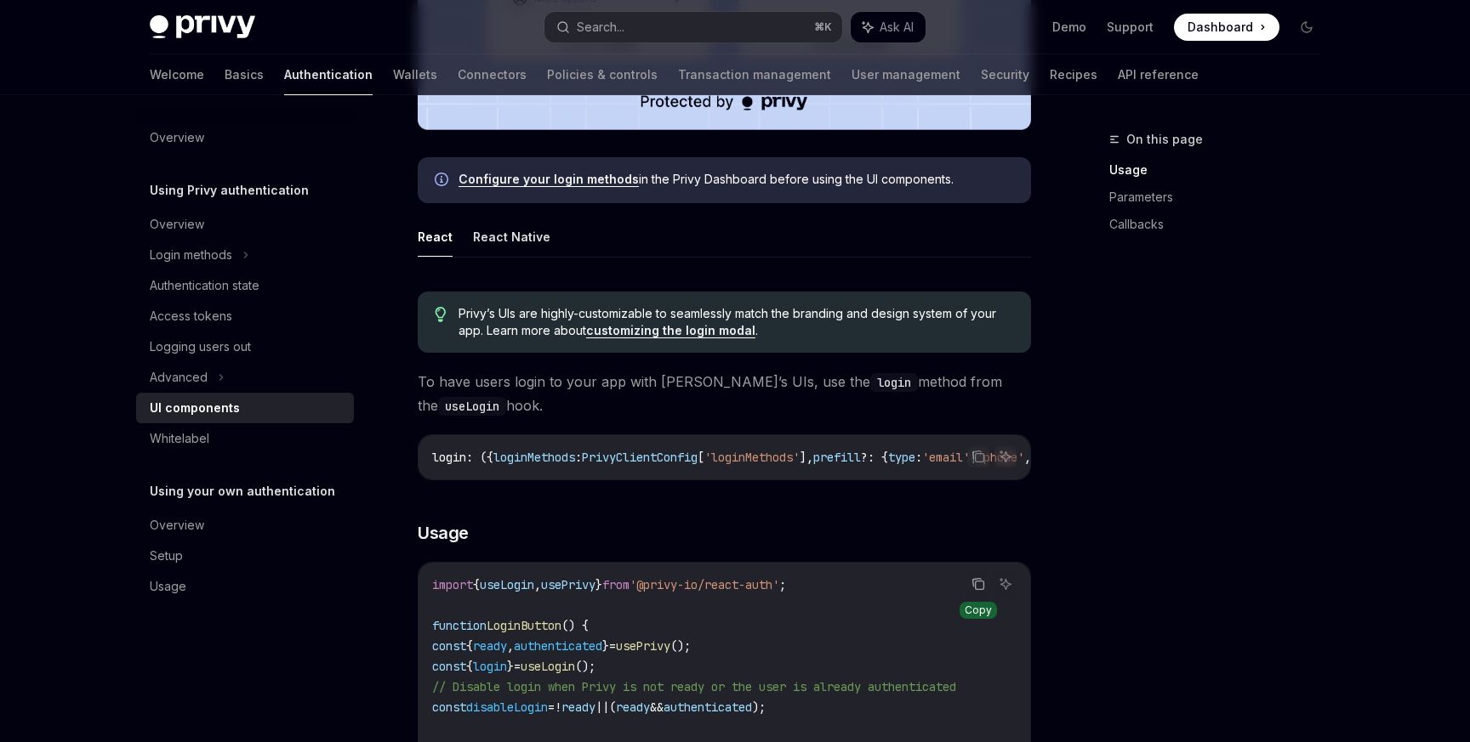
click at [870, 381] on code "login" at bounding box center [894, 382] width 48 height 19
click at [975, 456] on icon "Copy the contents from the code block" at bounding box center [979, 458] width 9 height 9
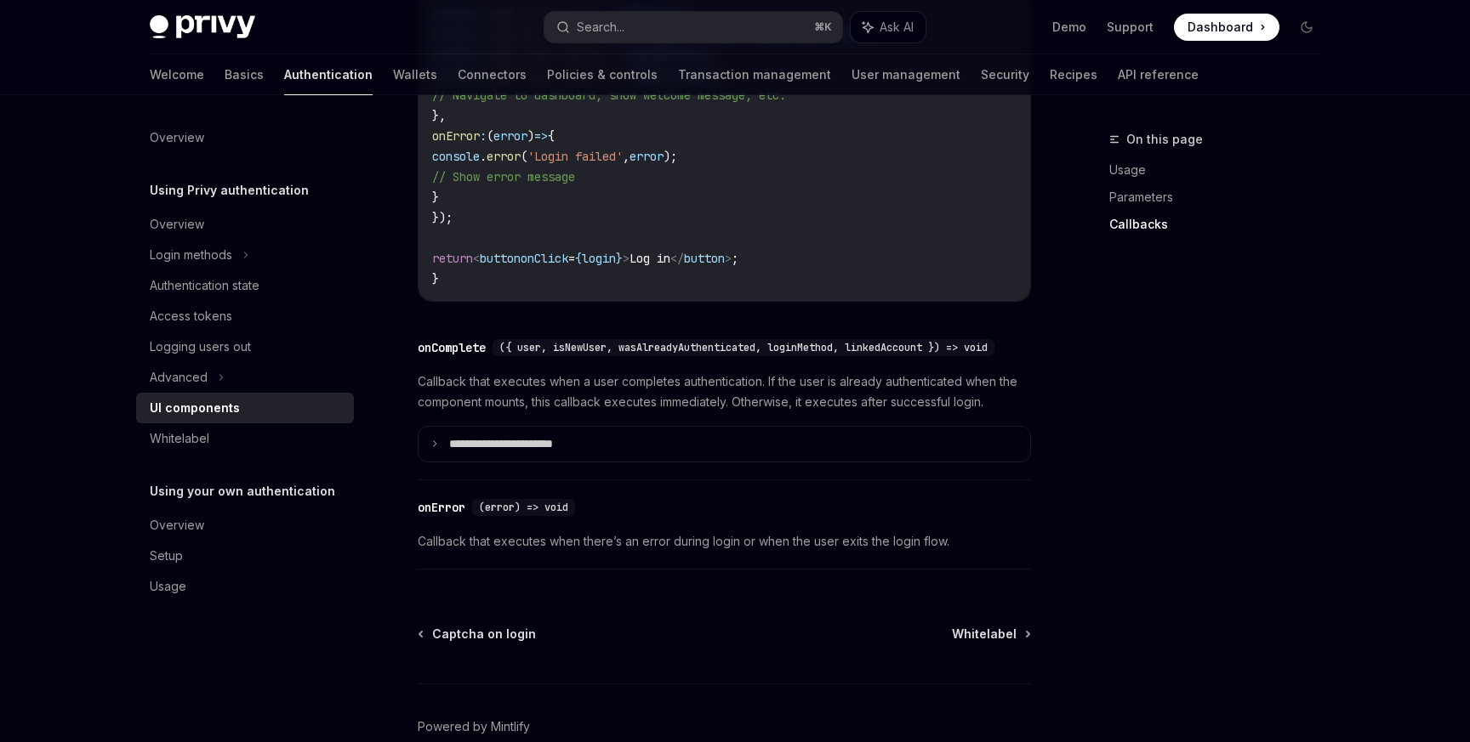
scroll to position [3317, 0]
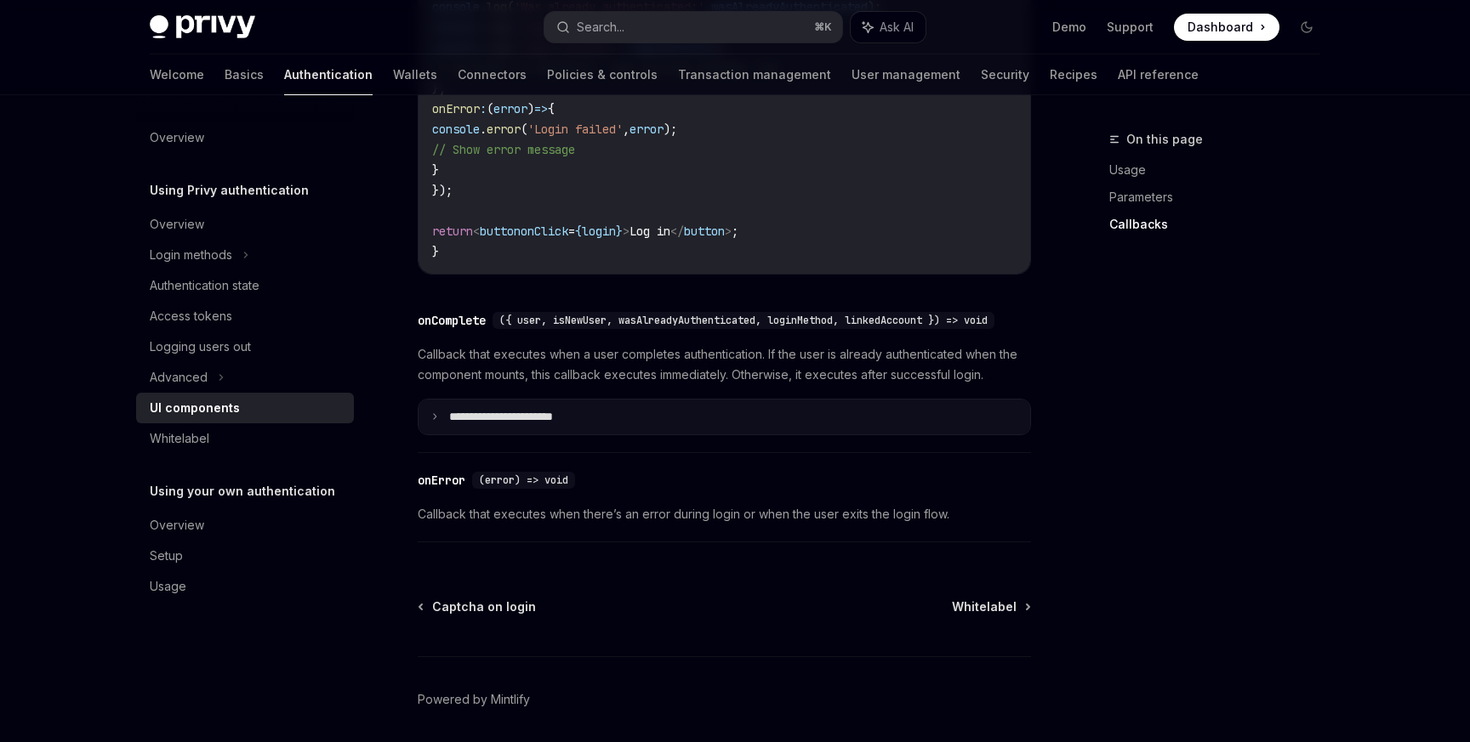
click at [571, 435] on summary "**********" at bounding box center [723, 418] width 611 height 36
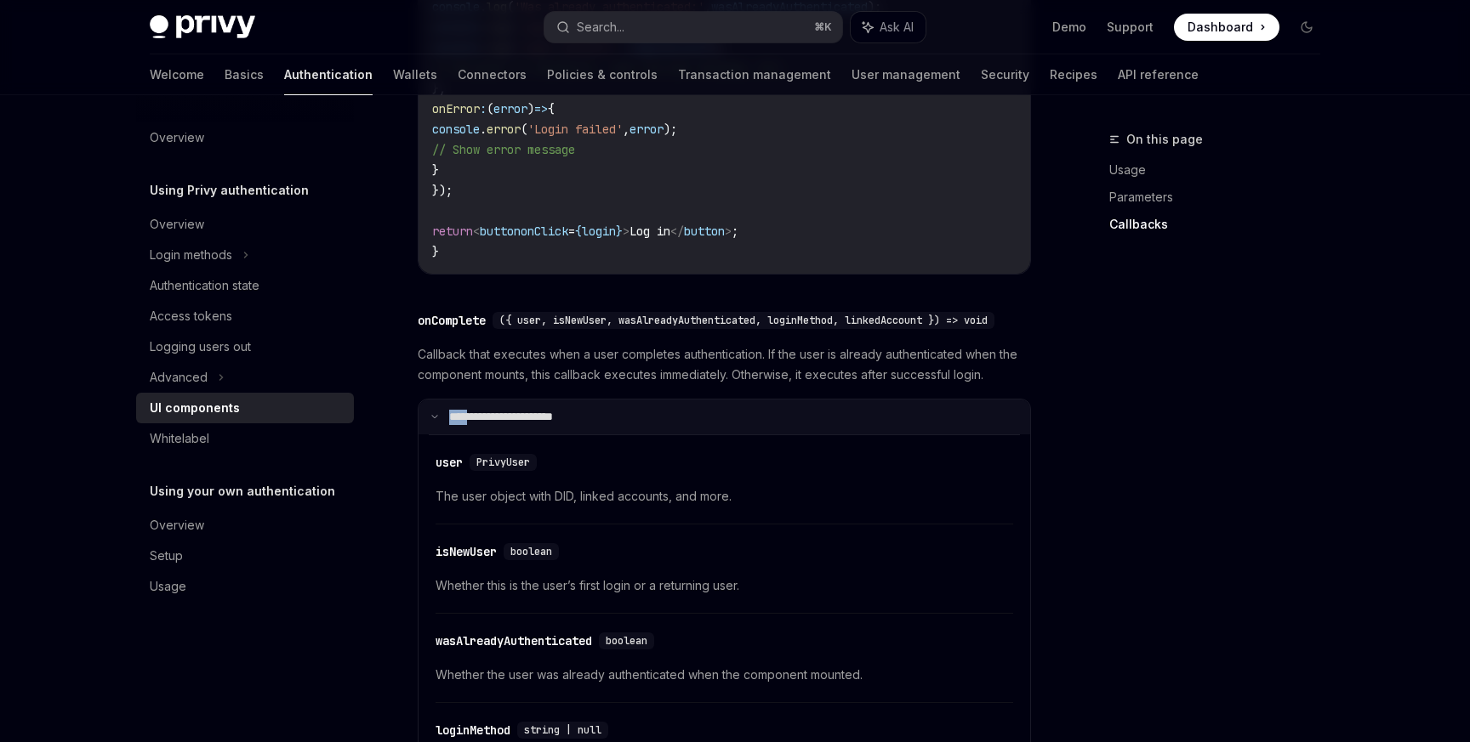
click at [571, 435] on summary "**********" at bounding box center [723, 418] width 611 height 36
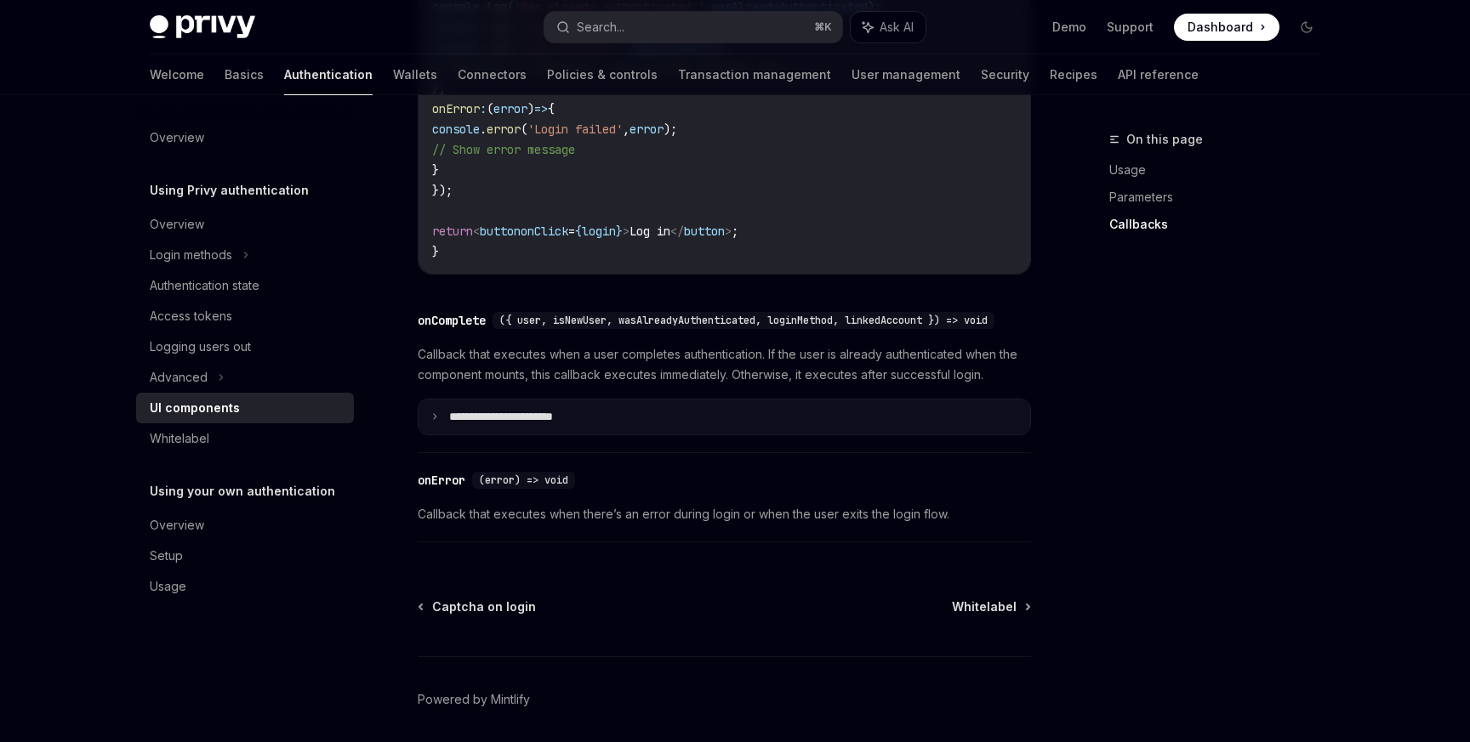
scroll to position [3423, 0]
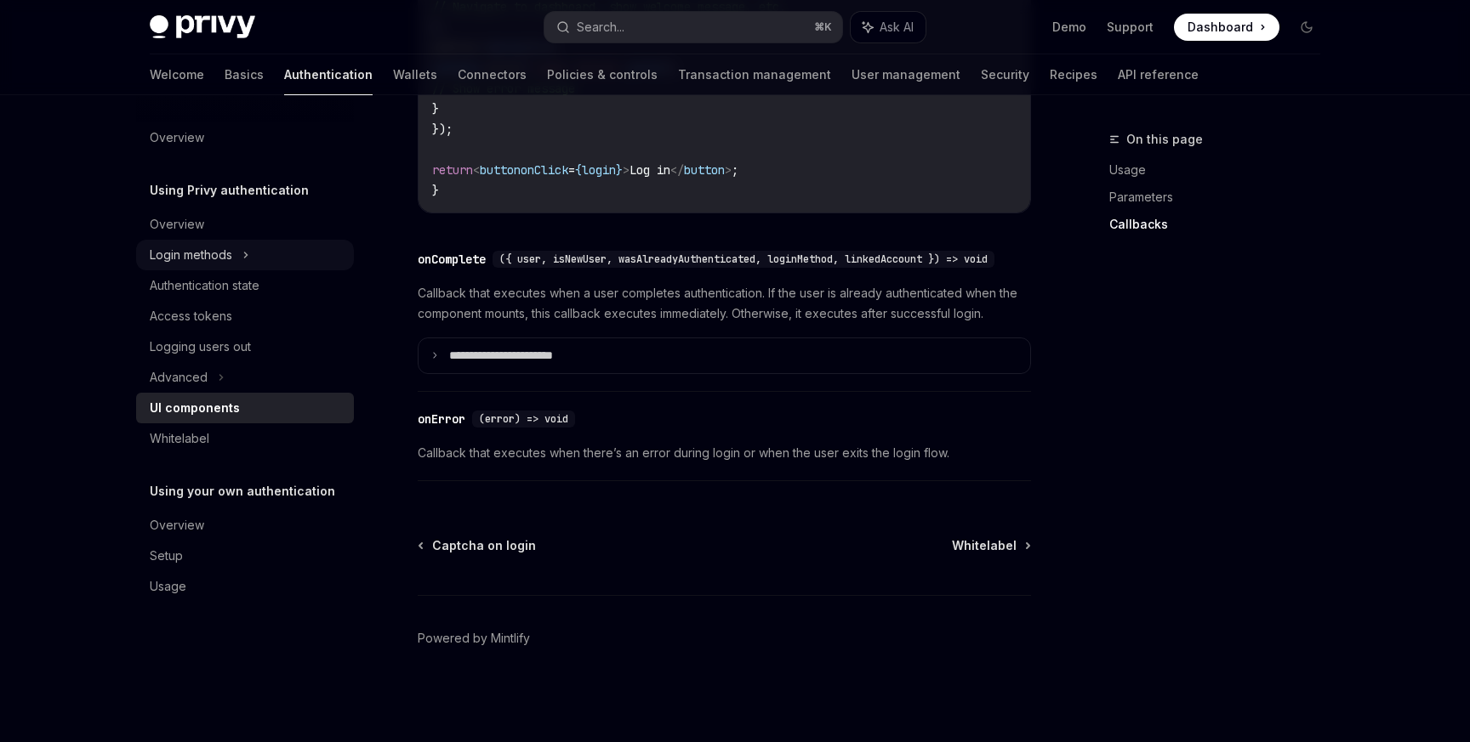
click at [249, 262] on icon at bounding box center [245, 255] width 7 height 20
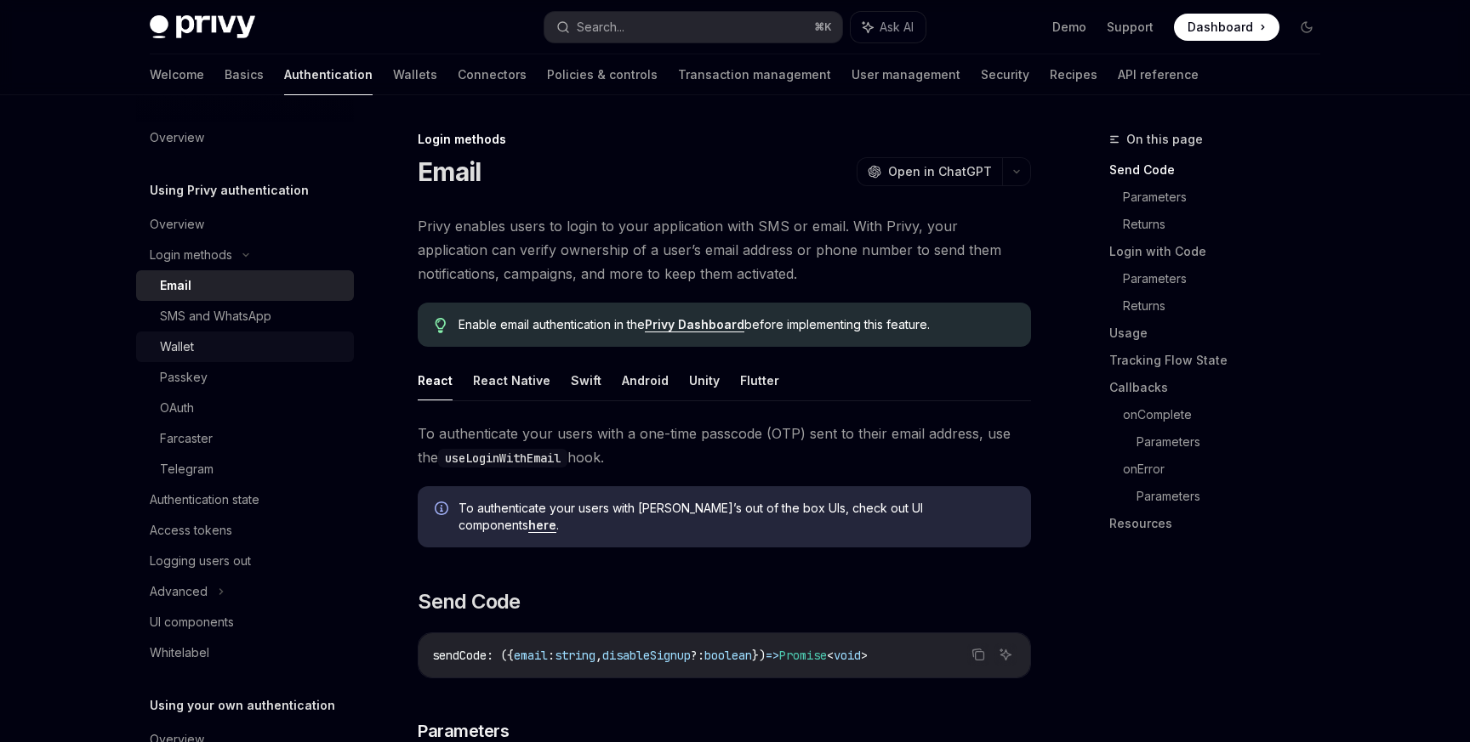
click at [217, 334] on link "Wallet" at bounding box center [245, 347] width 218 height 31
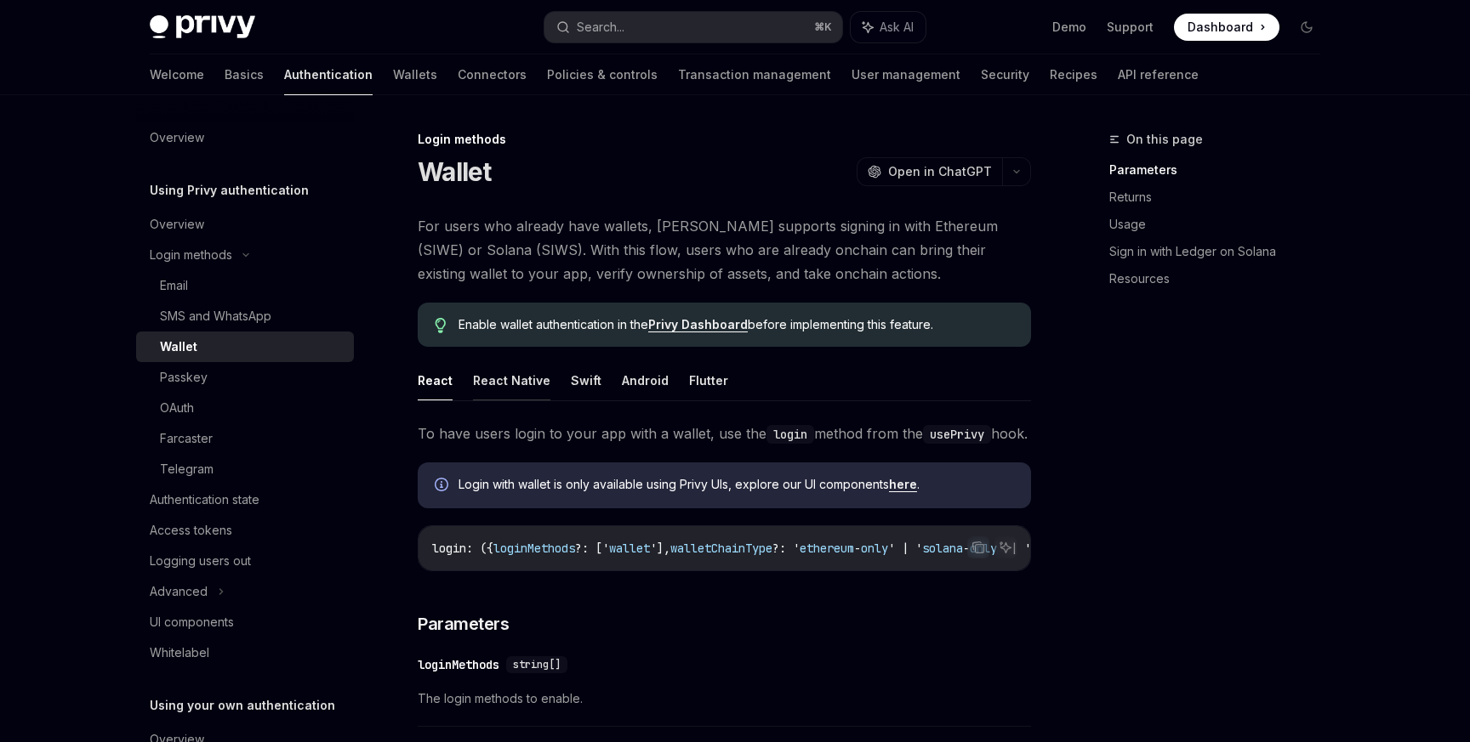
click at [516, 378] on button "React Native" at bounding box center [511, 381] width 77 height 40
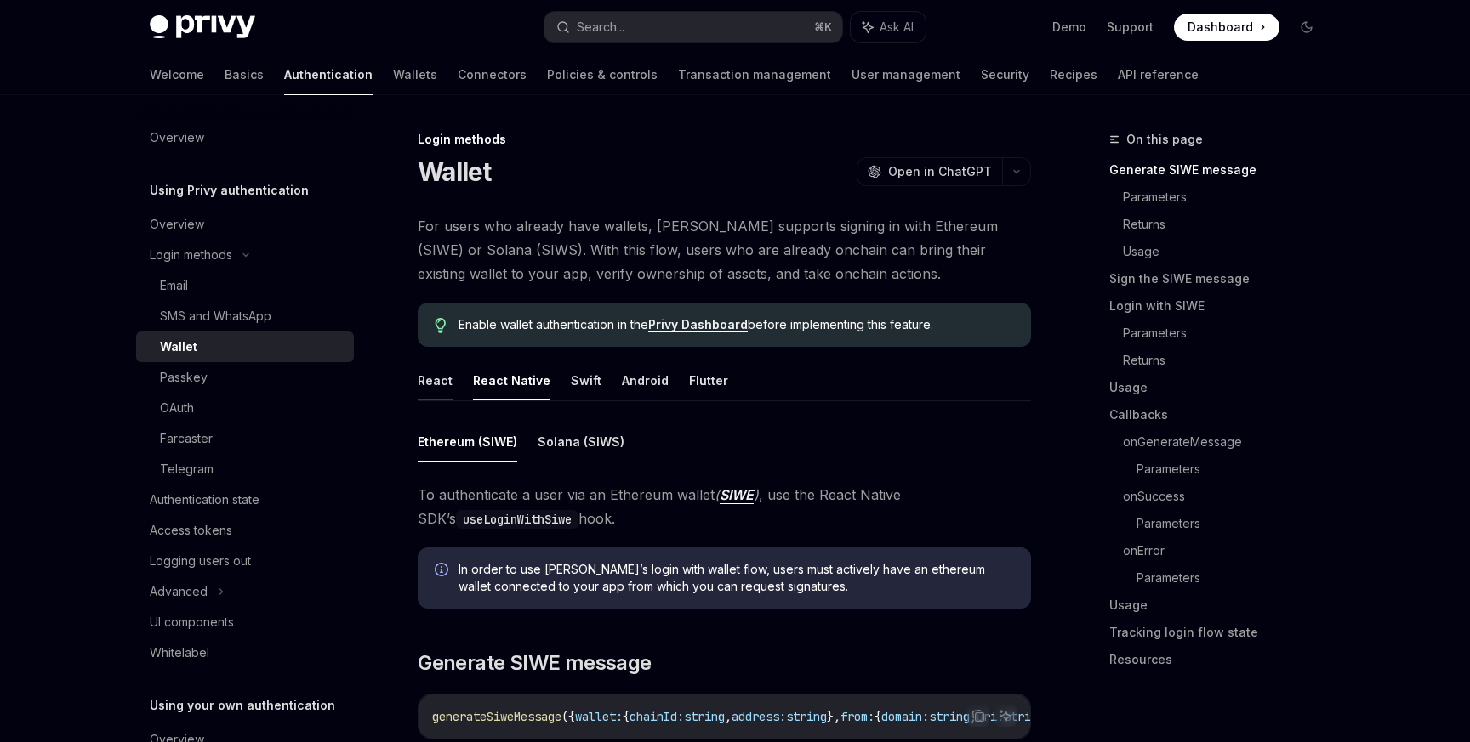
click at [426, 383] on button "React" at bounding box center [435, 381] width 35 height 40
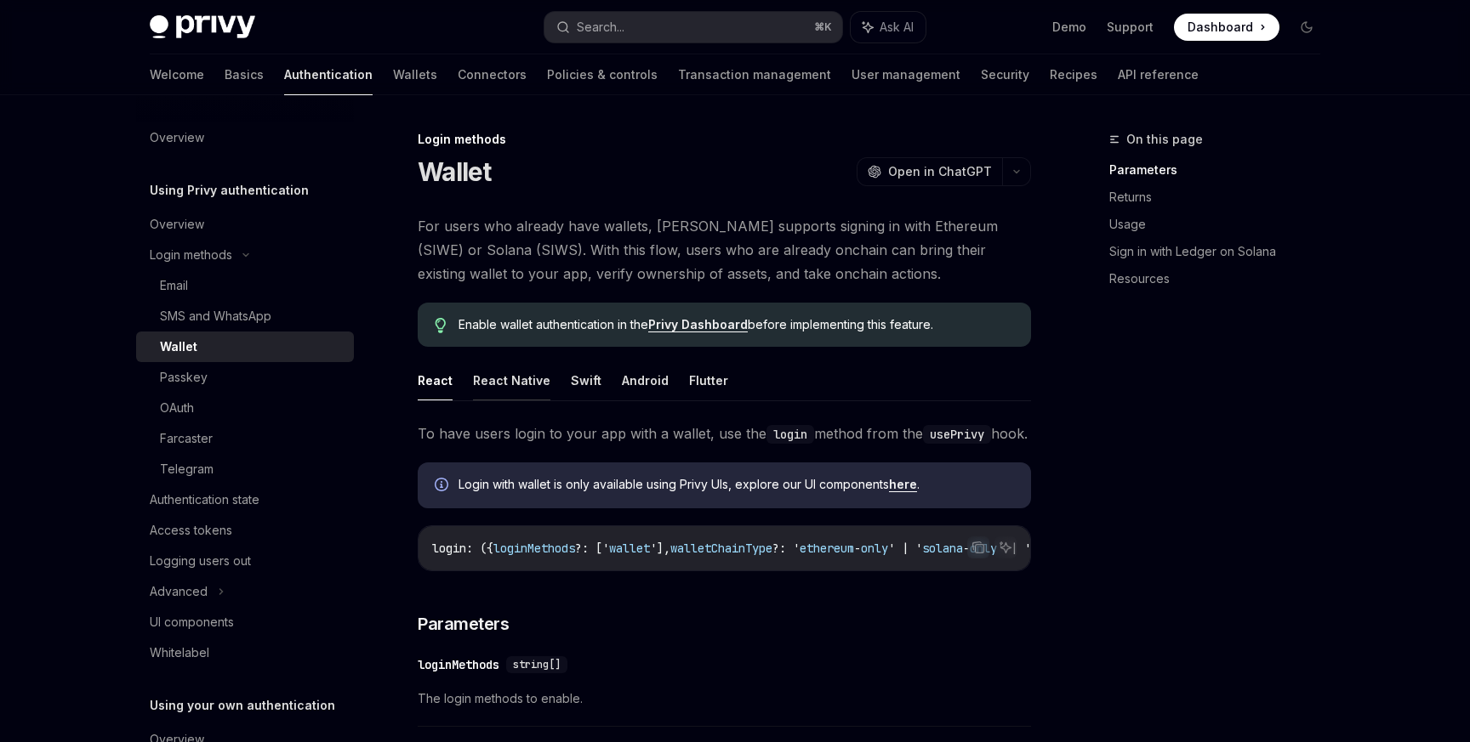
click at [516, 387] on button "React Native" at bounding box center [511, 381] width 77 height 40
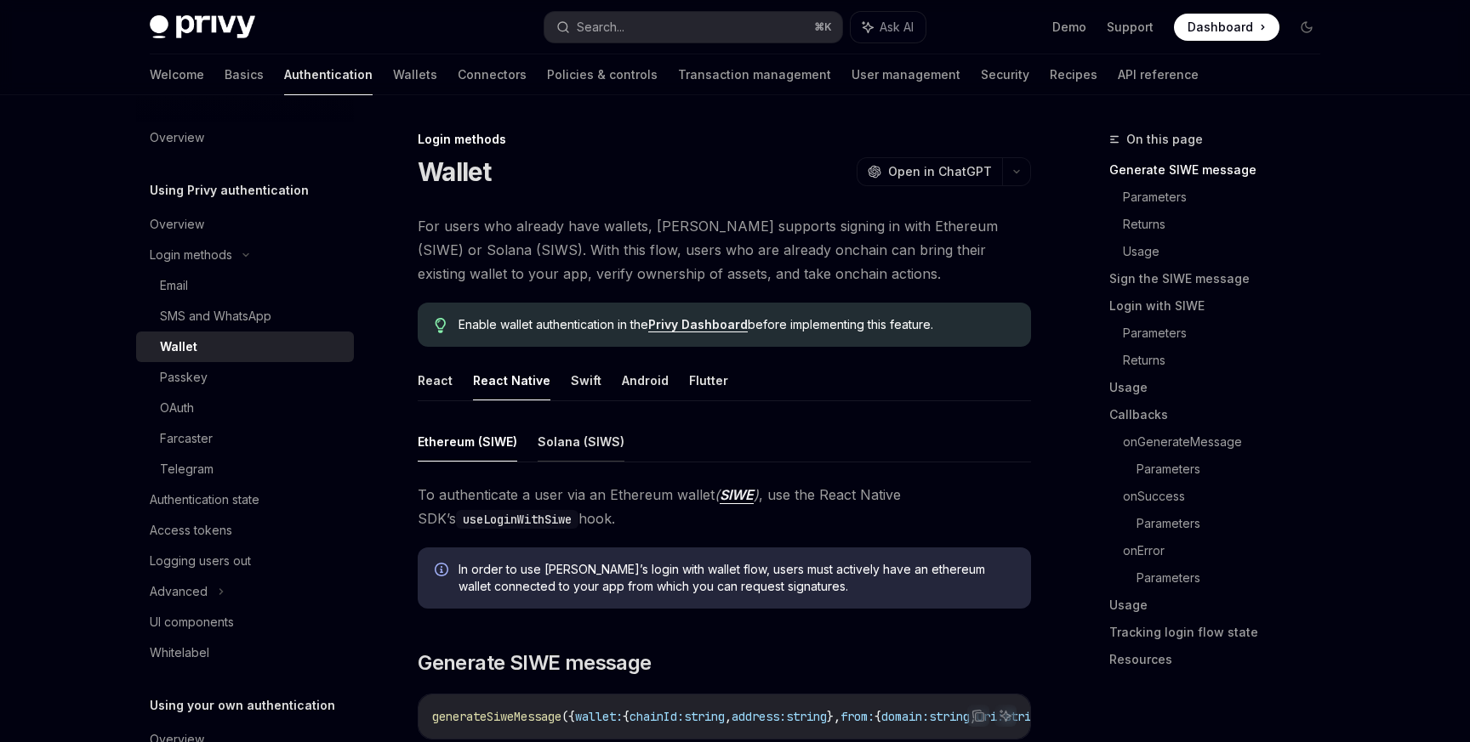
click at [566, 450] on button "Solana (SIWS)" at bounding box center [580, 442] width 87 height 40
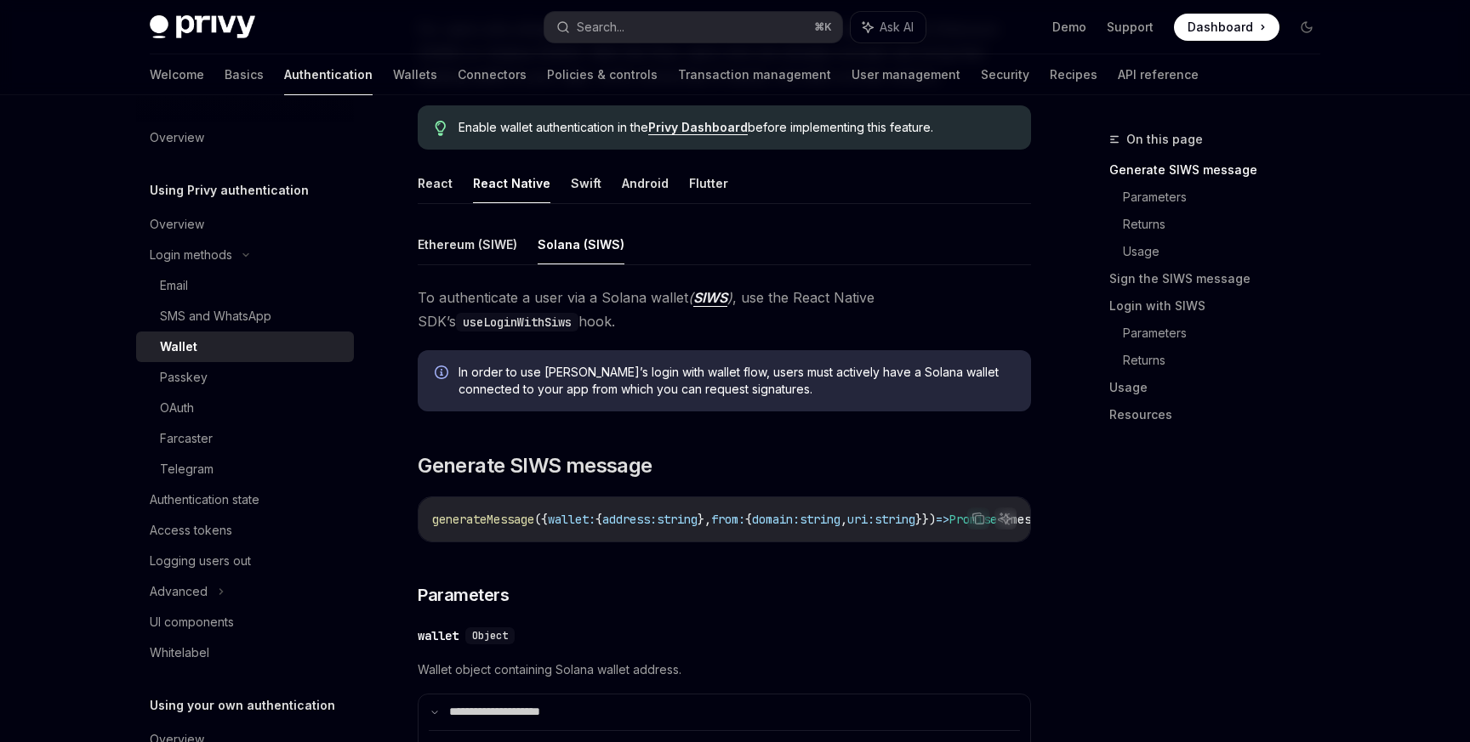
scroll to position [178, 0]
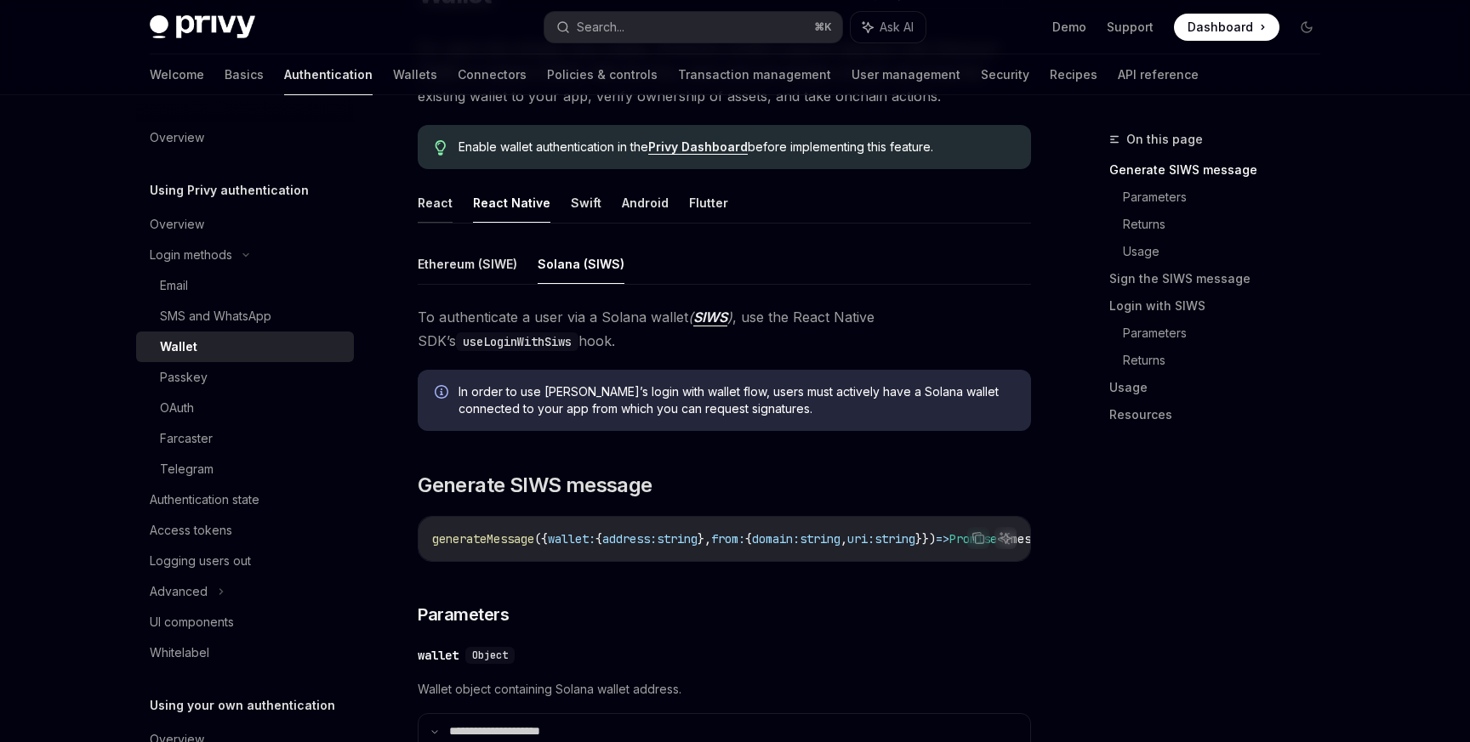
click at [450, 210] on button "React" at bounding box center [435, 203] width 35 height 40
type textarea "*"
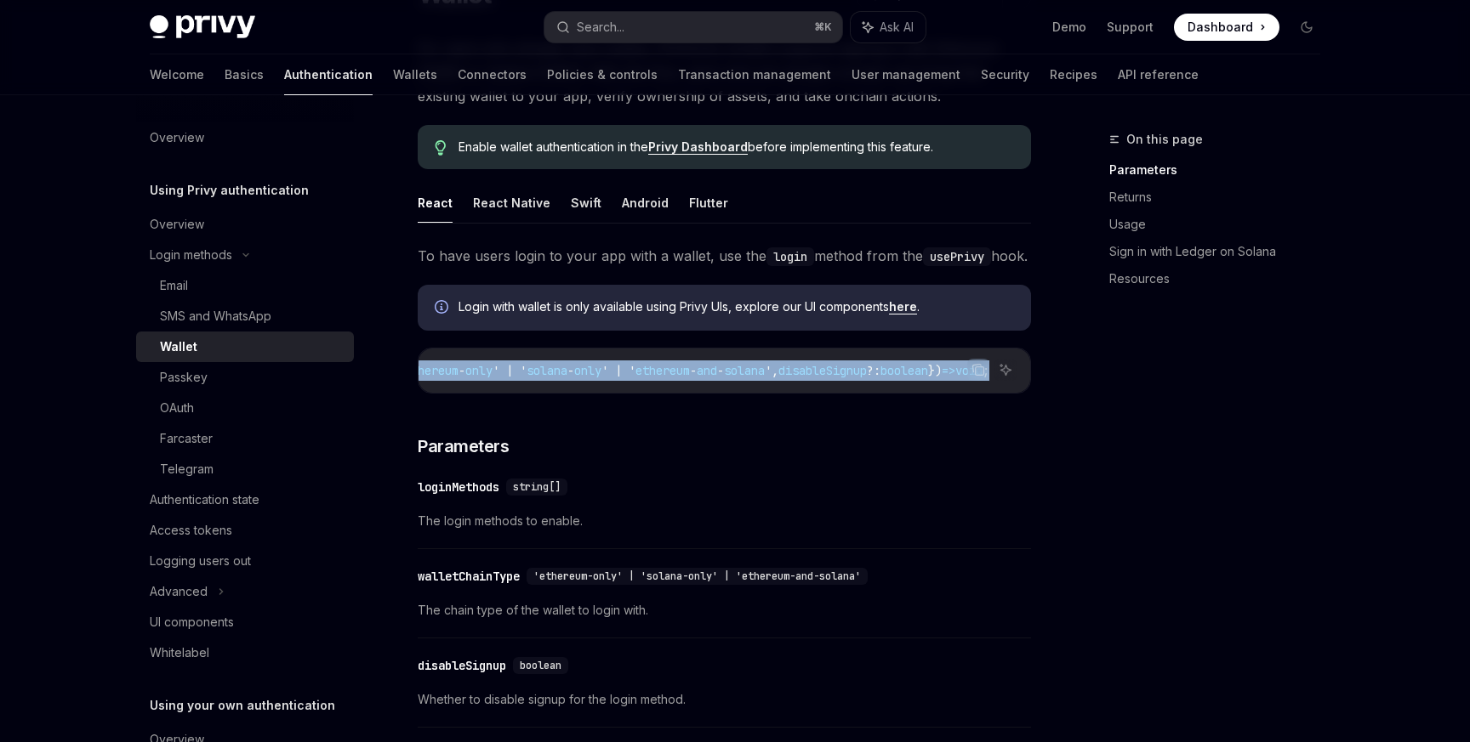
scroll to position [0, 493]
drag, startPoint x: 489, startPoint y: 395, endPoint x: 917, endPoint y: 384, distance: 427.9
click at [916, 381] on code "login : ({ loginMethods ?: [' wallet '], walletChainType ?: ' ethereum - only '…" at bounding box center [533, 371] width 993 height 20
copy span "{ loginMethods ?: [' wallet '], walletChainType ?: ' ethereum - only ' | ' sola…"
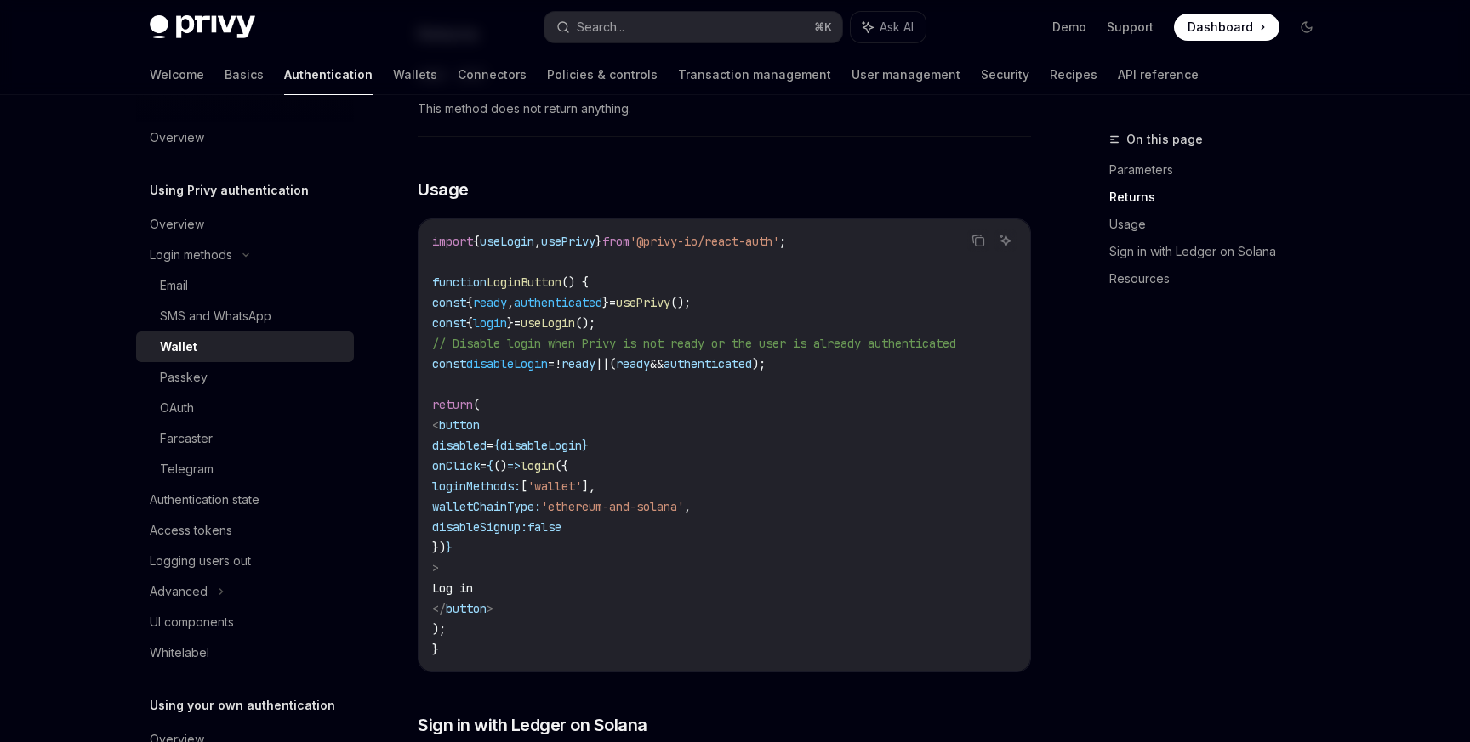
scroll to position [921, 0]
click at [684, 518] on span "'ethereum-and-solana'" at bounding box center [612, 510] width 143 height 15
click at [695, 568] on code "import { useLogin , usePrivy } from '@privy-io/react-auth' ; function LoginButt…" at bounding box center [724, 449] width 584 height 429
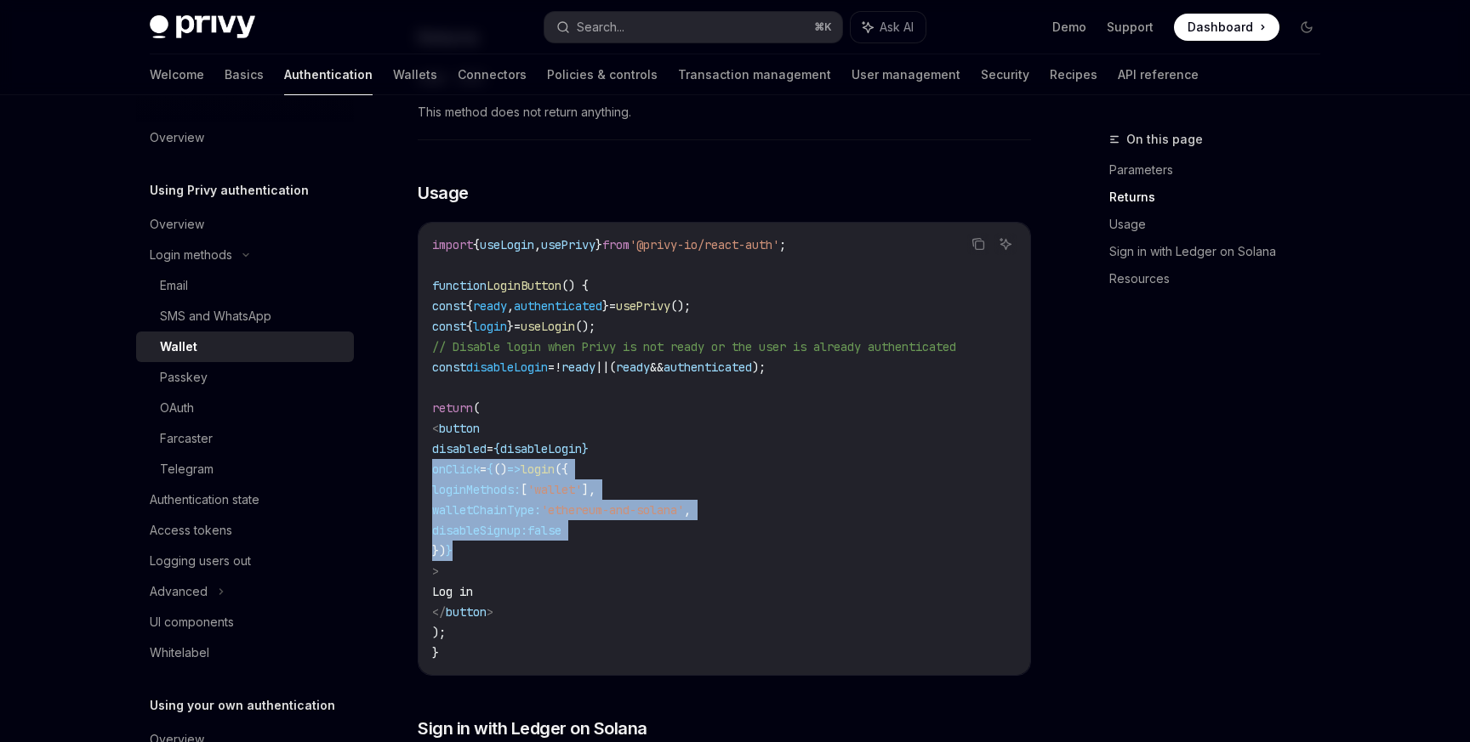
drag, startPoint x: 558, startPoint y: 579, endPoint x: 403, endPoint y: 497, distance: 175.4
click at [403, 497] on div "Login methods Wallet OpenAI Open in ChatGPT OpenAI Open in ChatGPT For users wh…" at bounding box center [564, 390] width 939 height 2365
copy code "onClick = { () => login ({ loginMethods: [ 'wallet' ], walletChainType: 'ethere…"
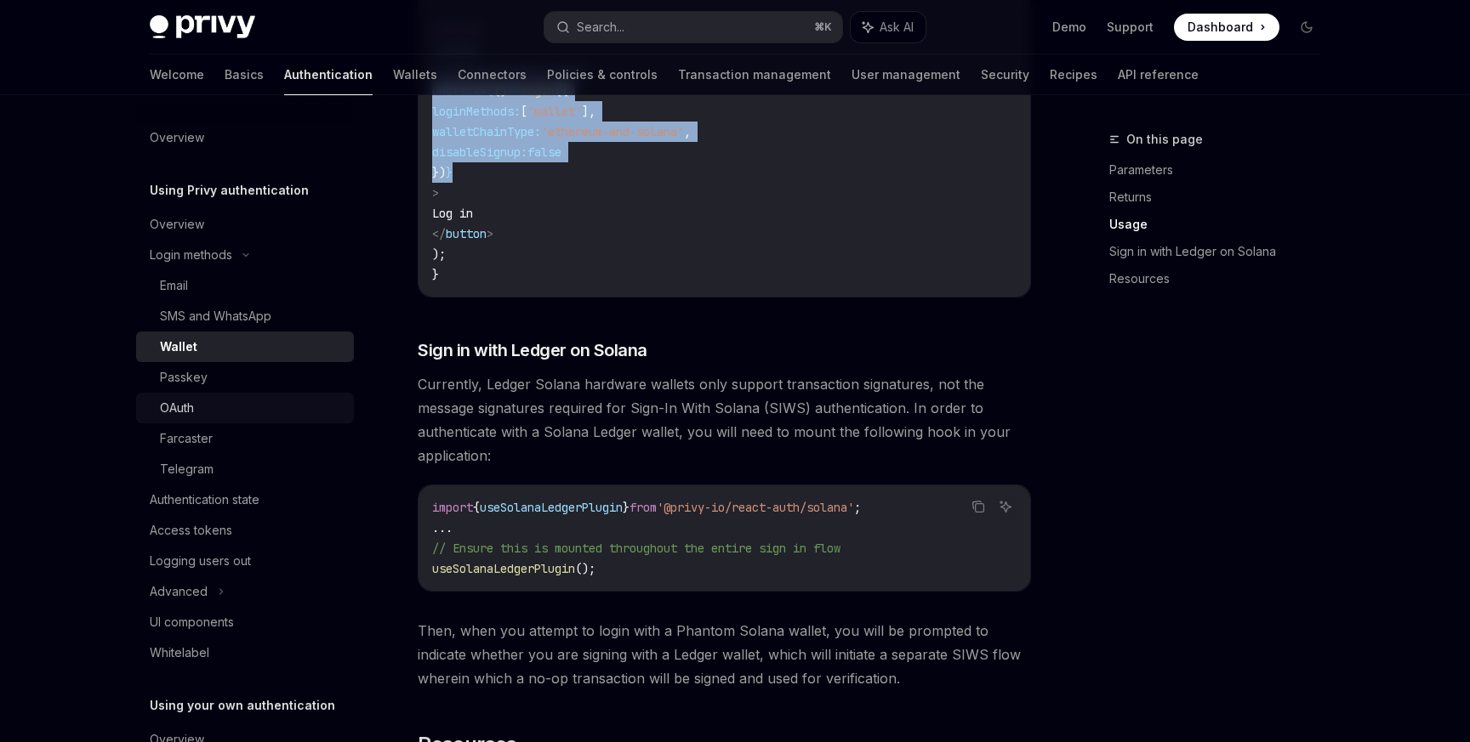
scroll to position [1285, 0]
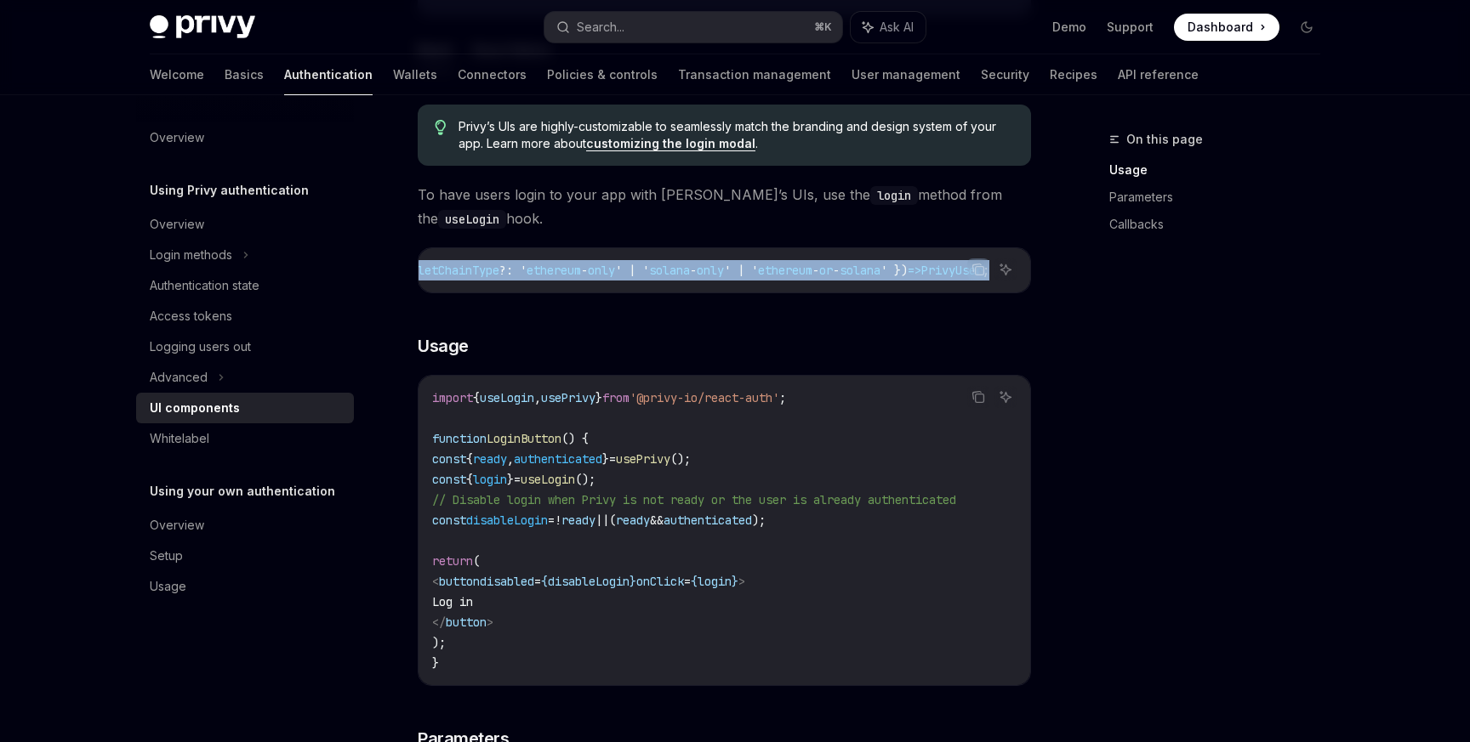
scroll to position [0, 1065]
drag, startPoint x: 431, startPoint y: 268, endPoint x: 1039, endPoint y: 276, distance: 608.1
click at [1039, 276] on div "On this page Usage Parameters Callbacks Using Privy authentication UI component…" at bounding box center [734, 732] width 1197 height 3101
copy span "login : ({ loginMethods : PrivyClientConfig [ 'loginMethods' ], prefill ?: { ty…"
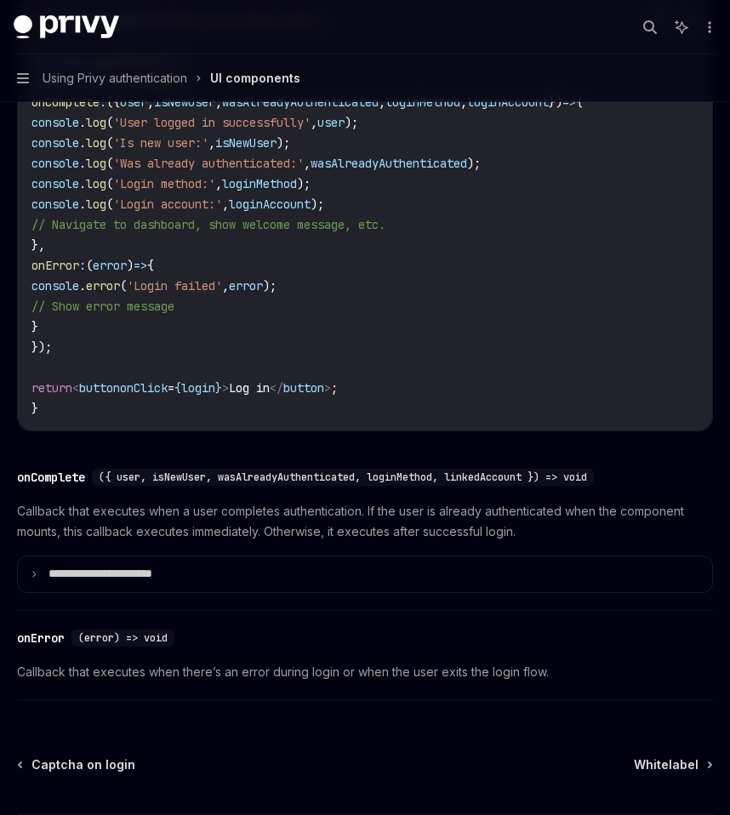
scroll to position [2316, 0]
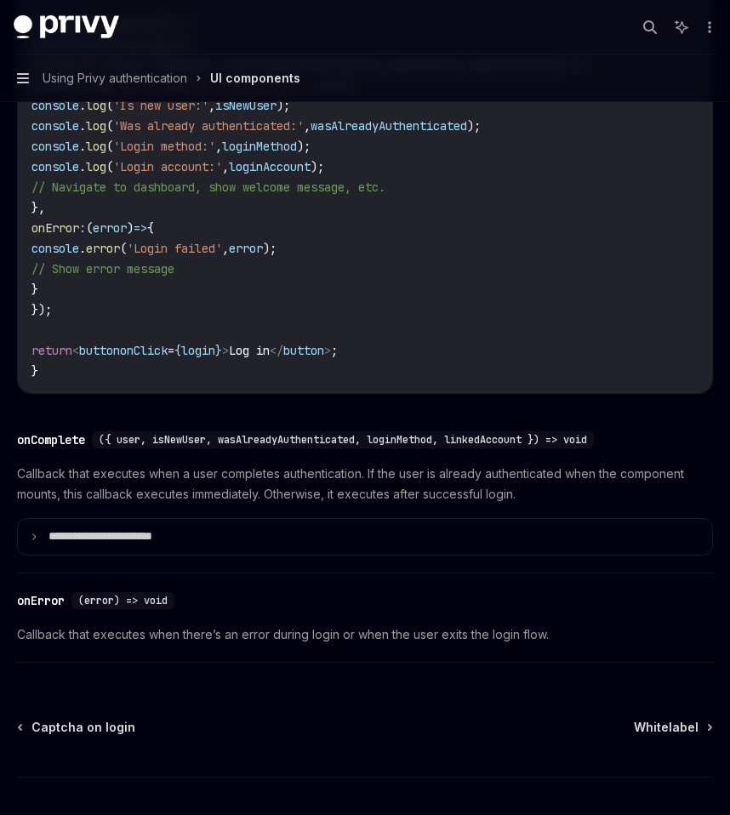
click at [17, 71] on icon "button" at bounding box center [23, 78] width 12 height 14
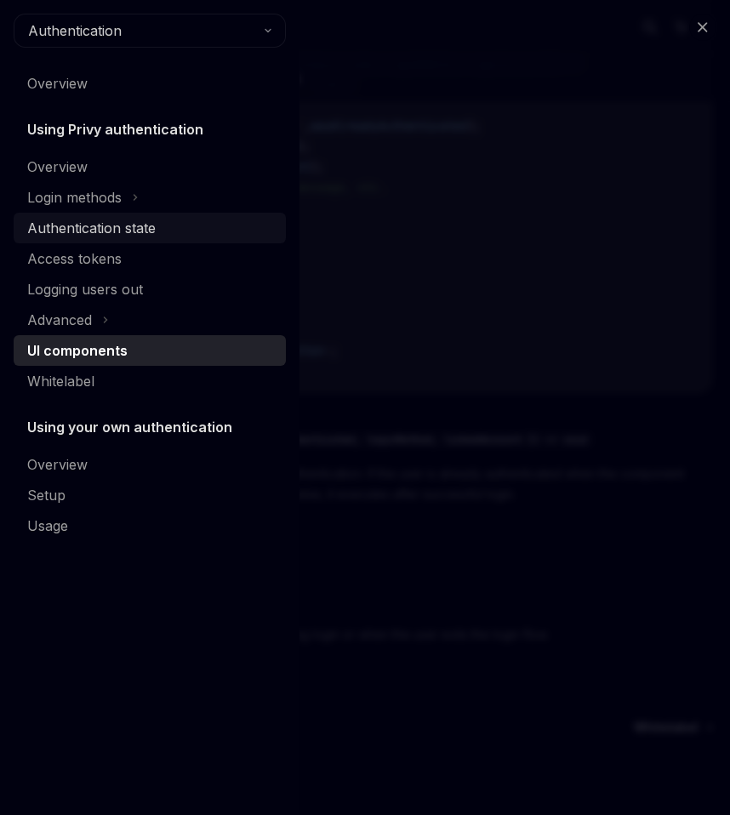
click at [107, 230] on div "Authentication state" at bounding box center [91, 228] width 128 height 20
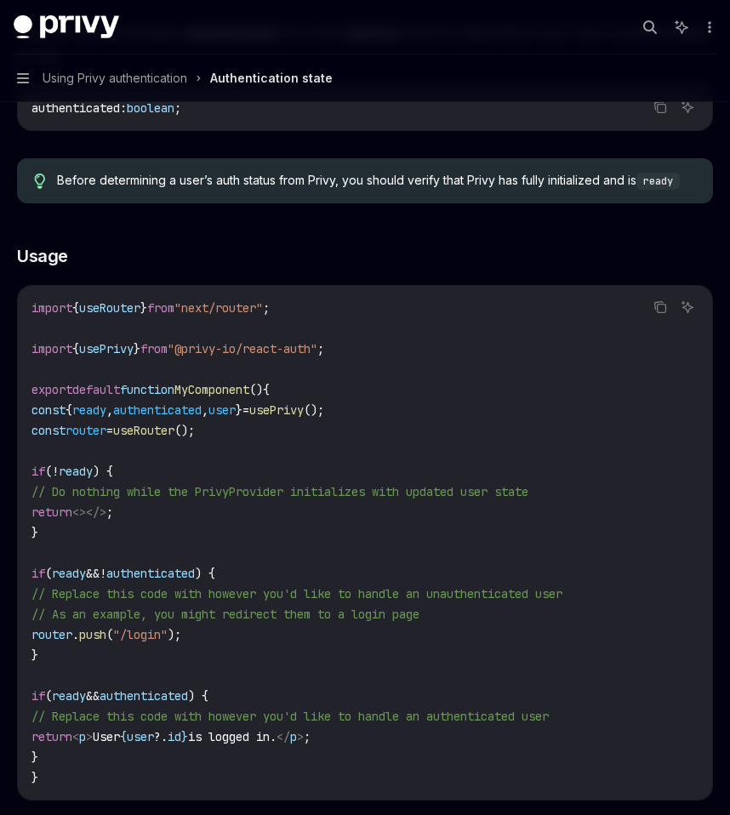
scroll to position [422, 0]
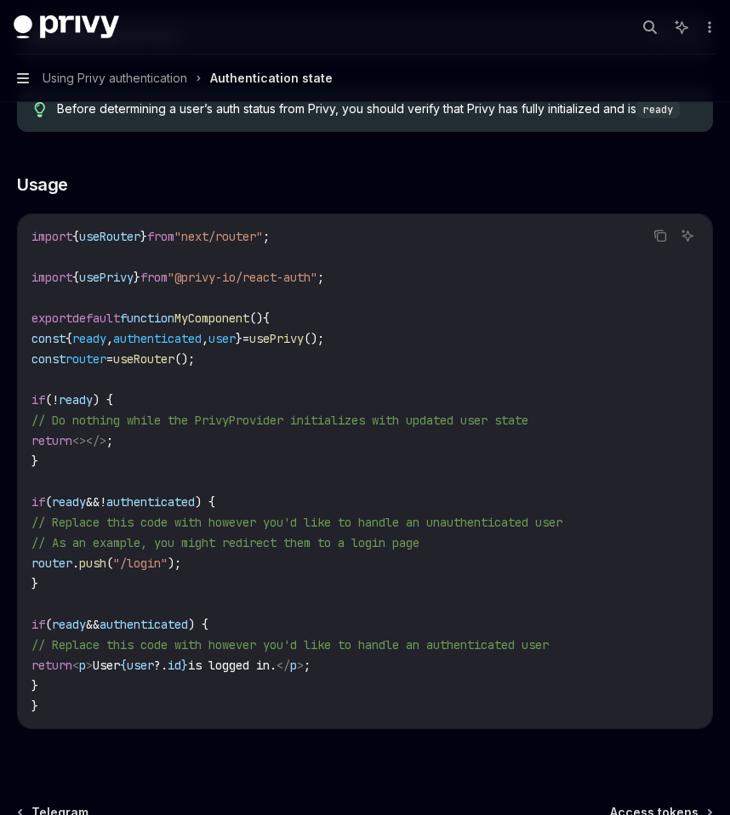
click at [22, 77] on icon "button" at bounding box center [23, 78] width 12 height 14
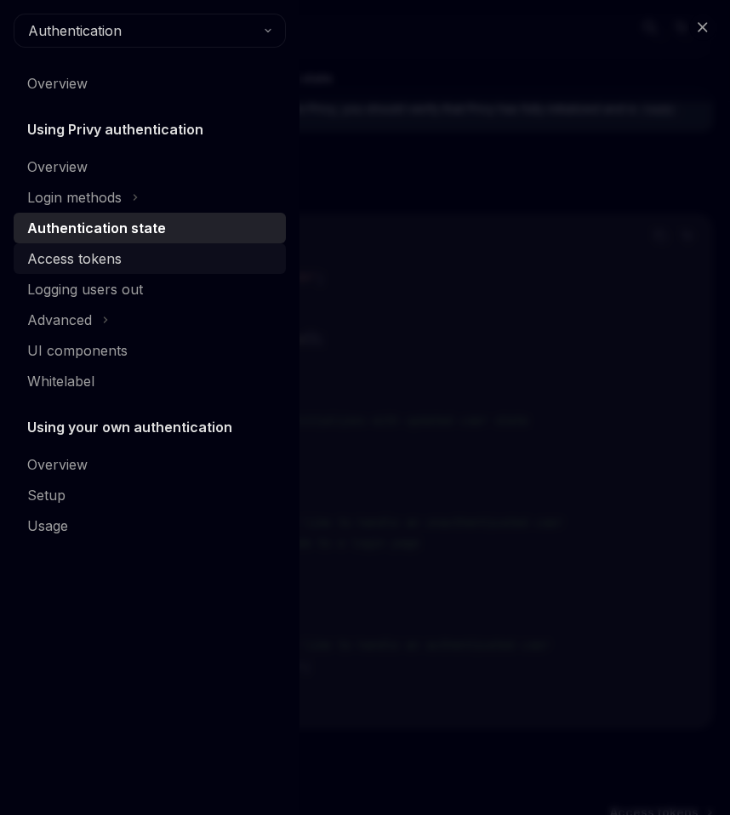
click at [105, 261] on div "Access tokens" at bounding box center [74, 258] width 94 height 20
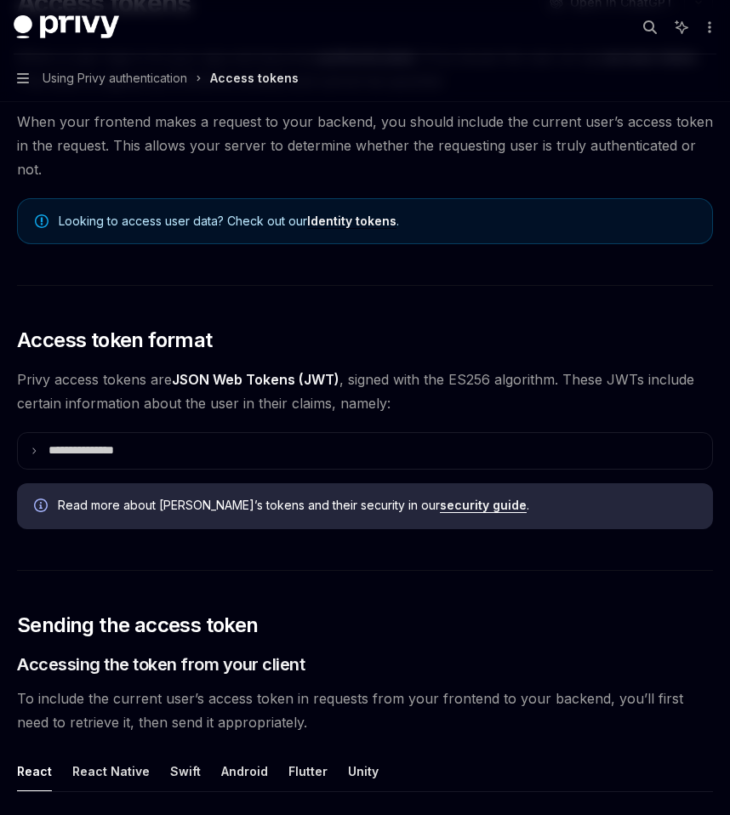
scroll to position [312, 0]
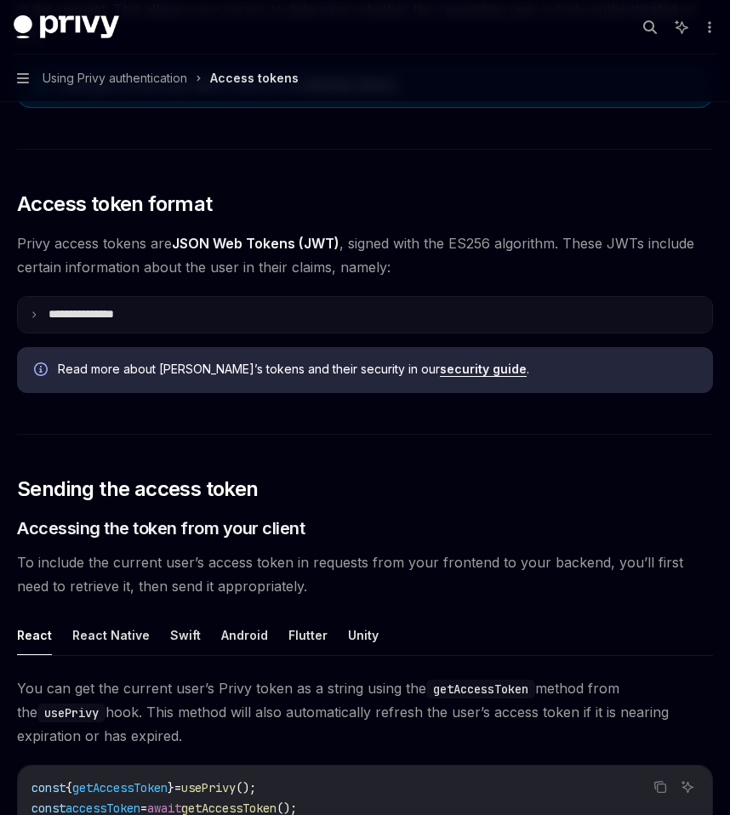
click at [139, 307] on p "**********" at bounding box center [94, 314] width 93 height 15
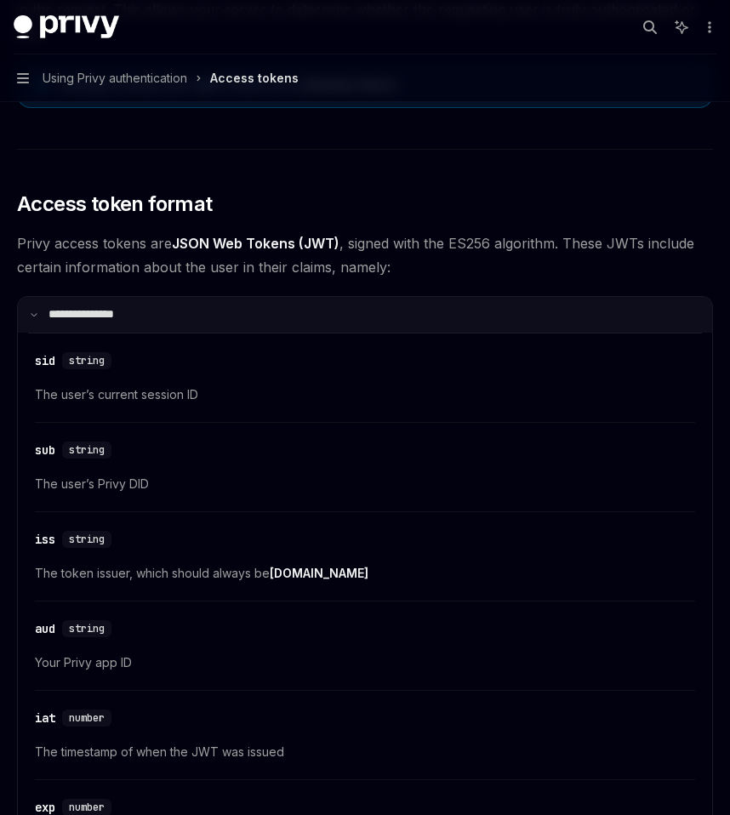
click at [139, 298] on summary "**********" at bounding box center [365, 315] width 694 height 36
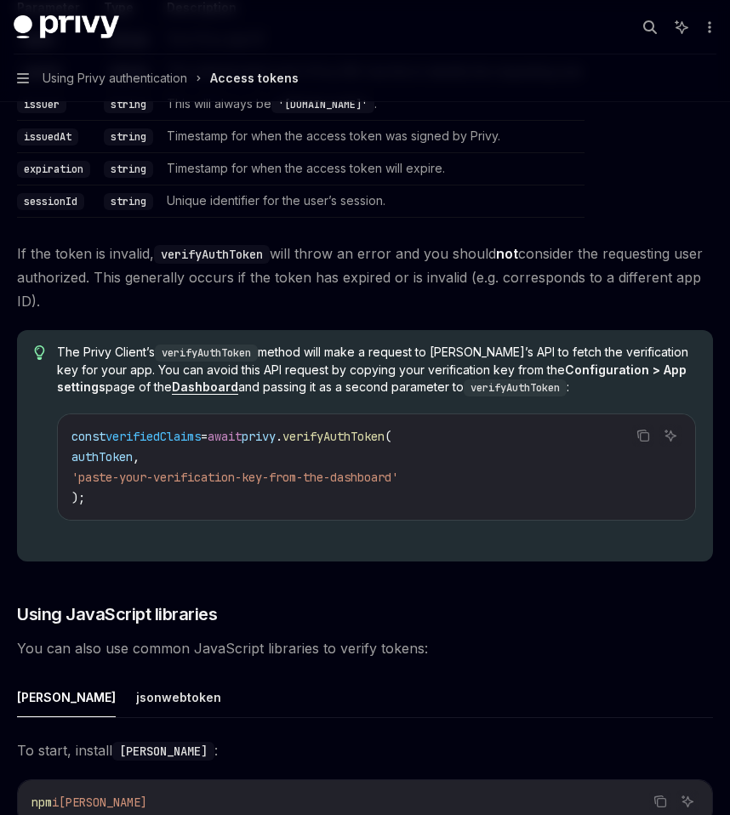
scroll to position [3146, 0]
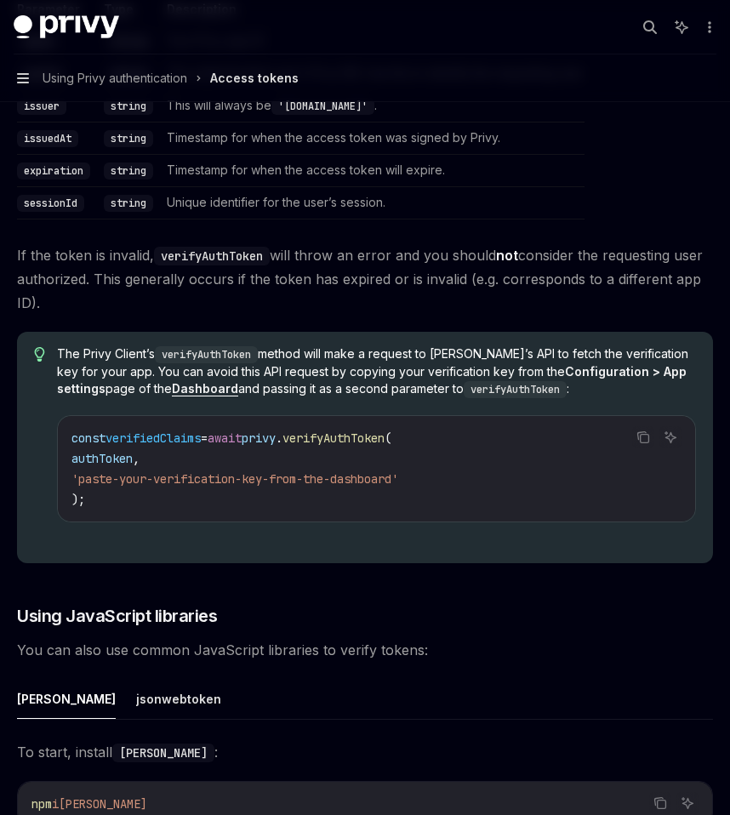
click at [19, 80] on icon "button" at bounding box center [23, 78] width 12 height 14
type textarea "*"
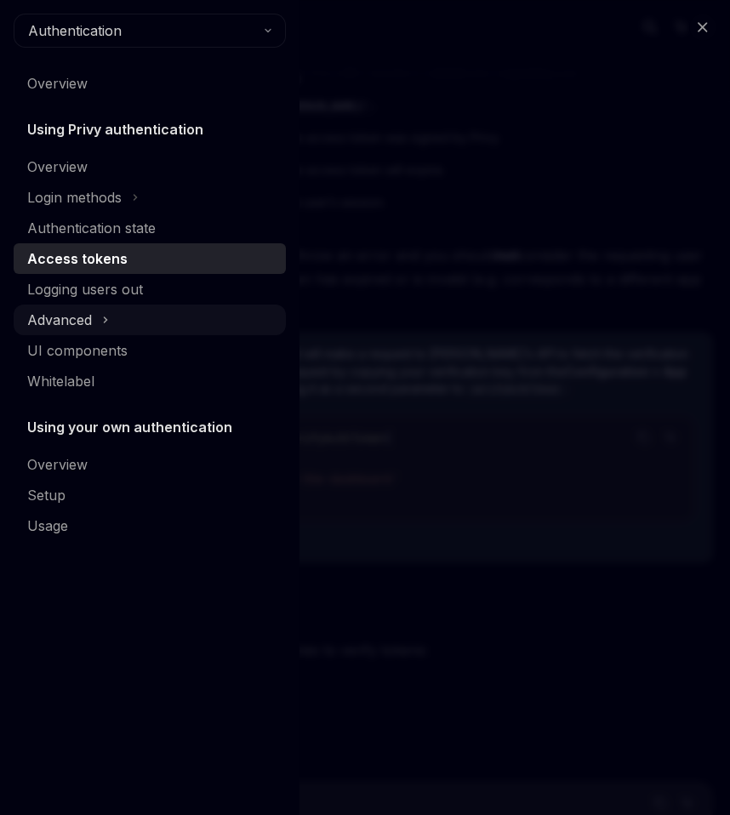
click at [64, 323] on div "Advanced" at bounding box center [59, 320] width 65 height 20
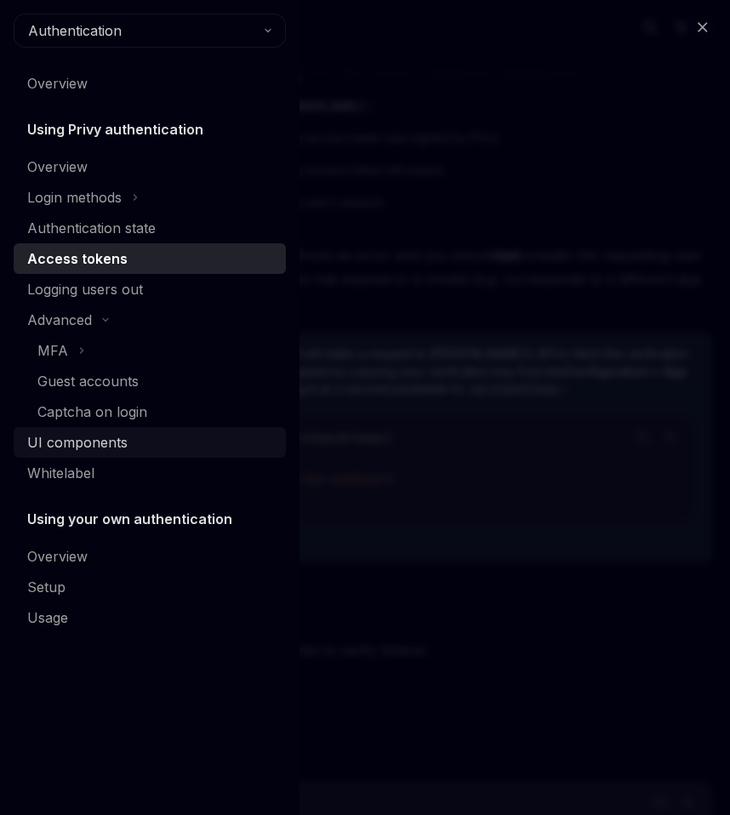
click at [72, 443] on div "UI components" at bounding box center [77, 442] width 100 height 20
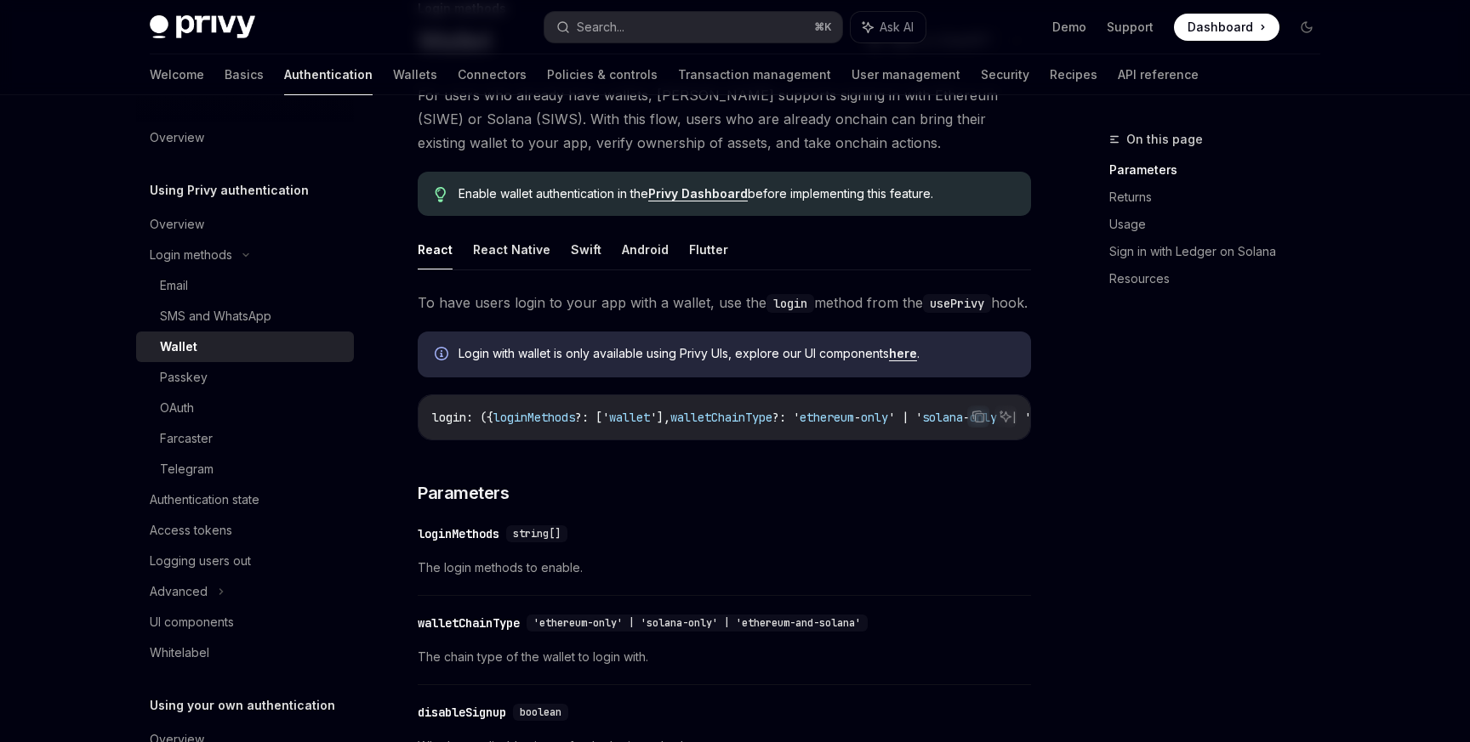
scroll to position [134, 0]
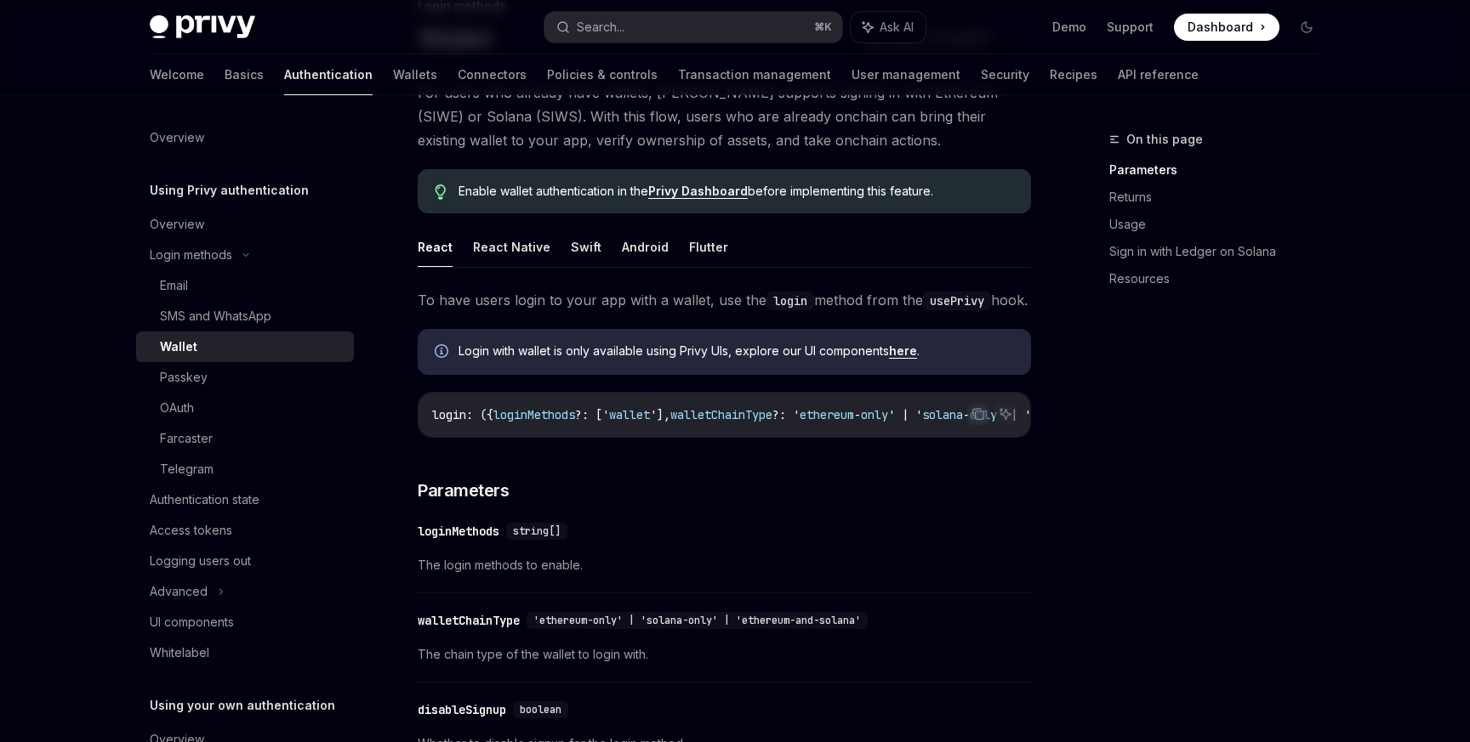
click at [632, 423] on span "wallet" at bounding box center [629, 414] width 41 height 15
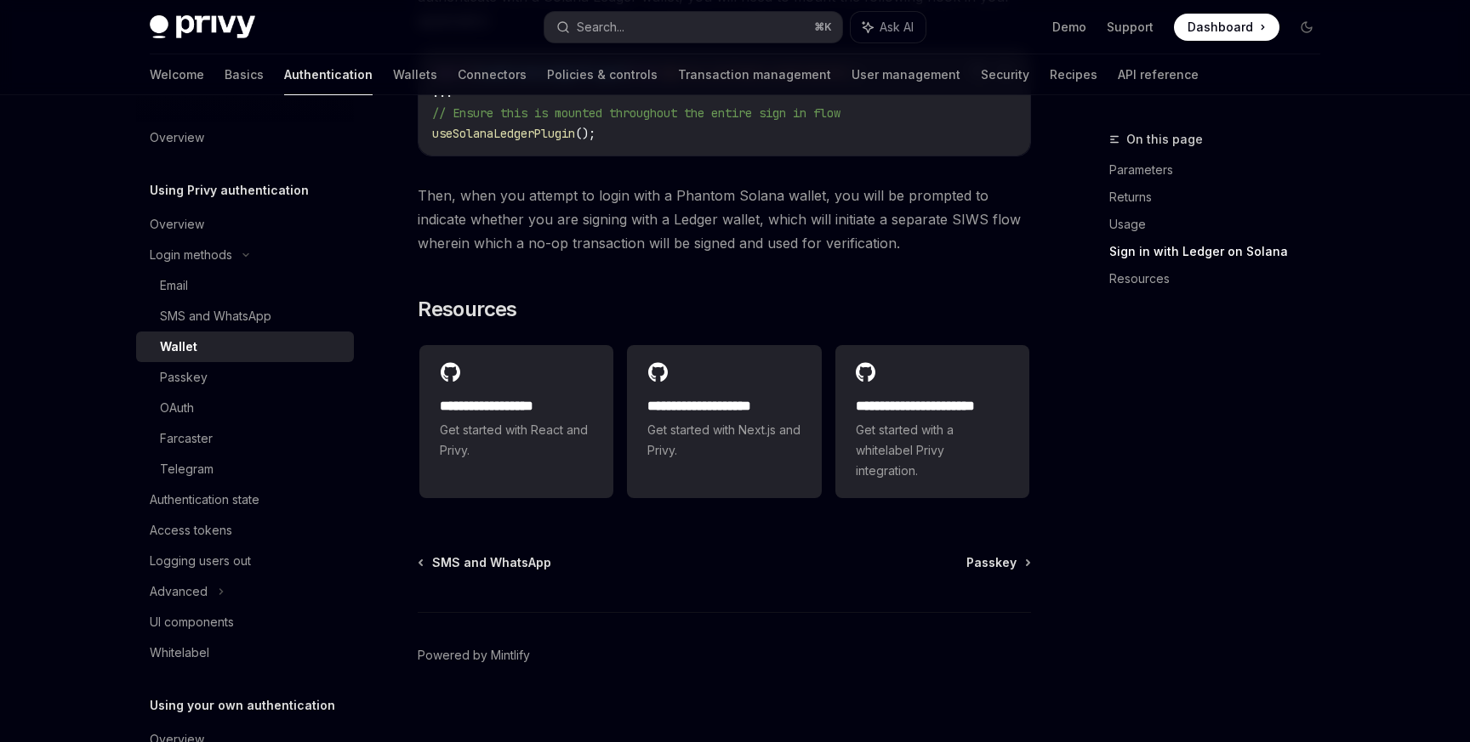
scroll to position [1789, 0]
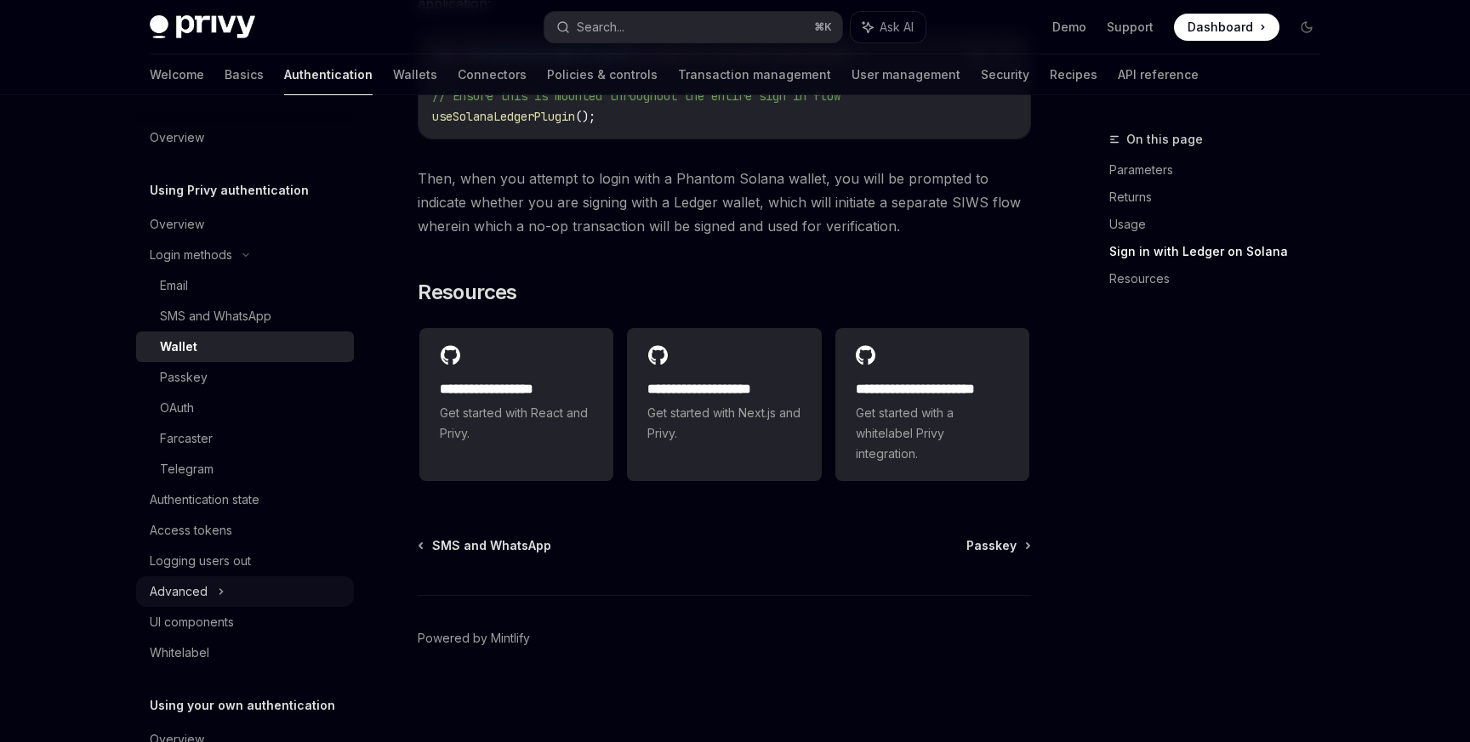
click at [213, 588] on div "Advanced" at bounding box center [245, 592] width 218 height 31
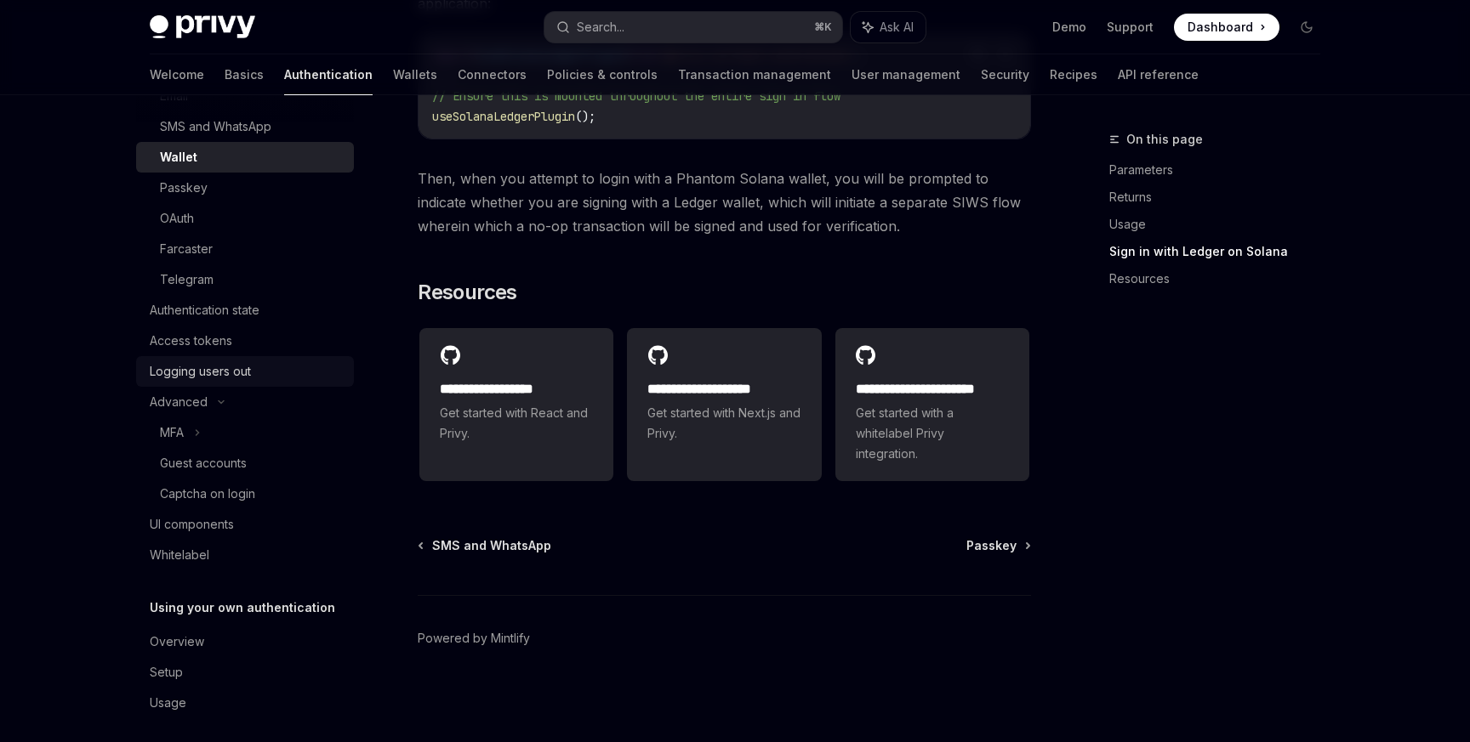
scroll to position [195, 0]
click at [208, 512] on div "UI components" at bounding box center [192, 519] width 84 height 20
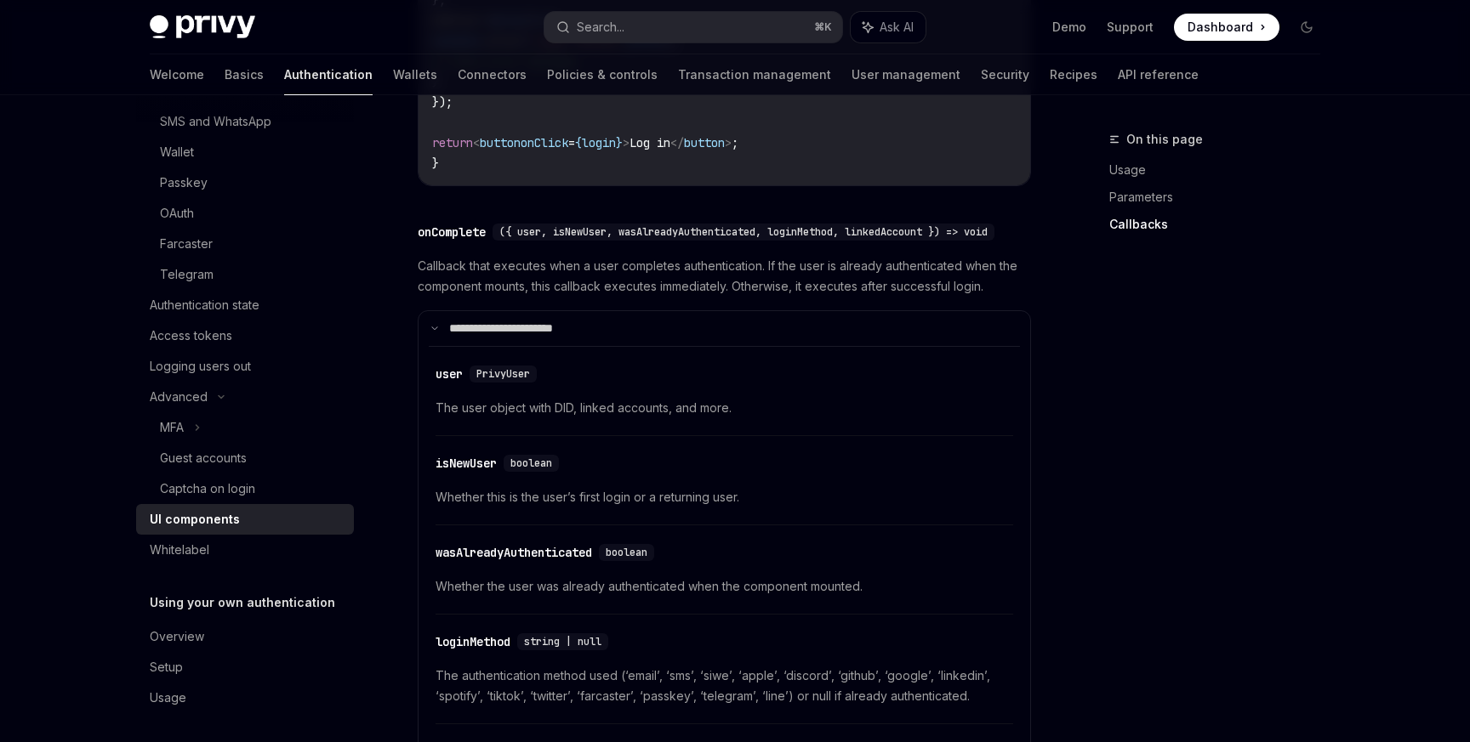
scroll to position [3491, 0]
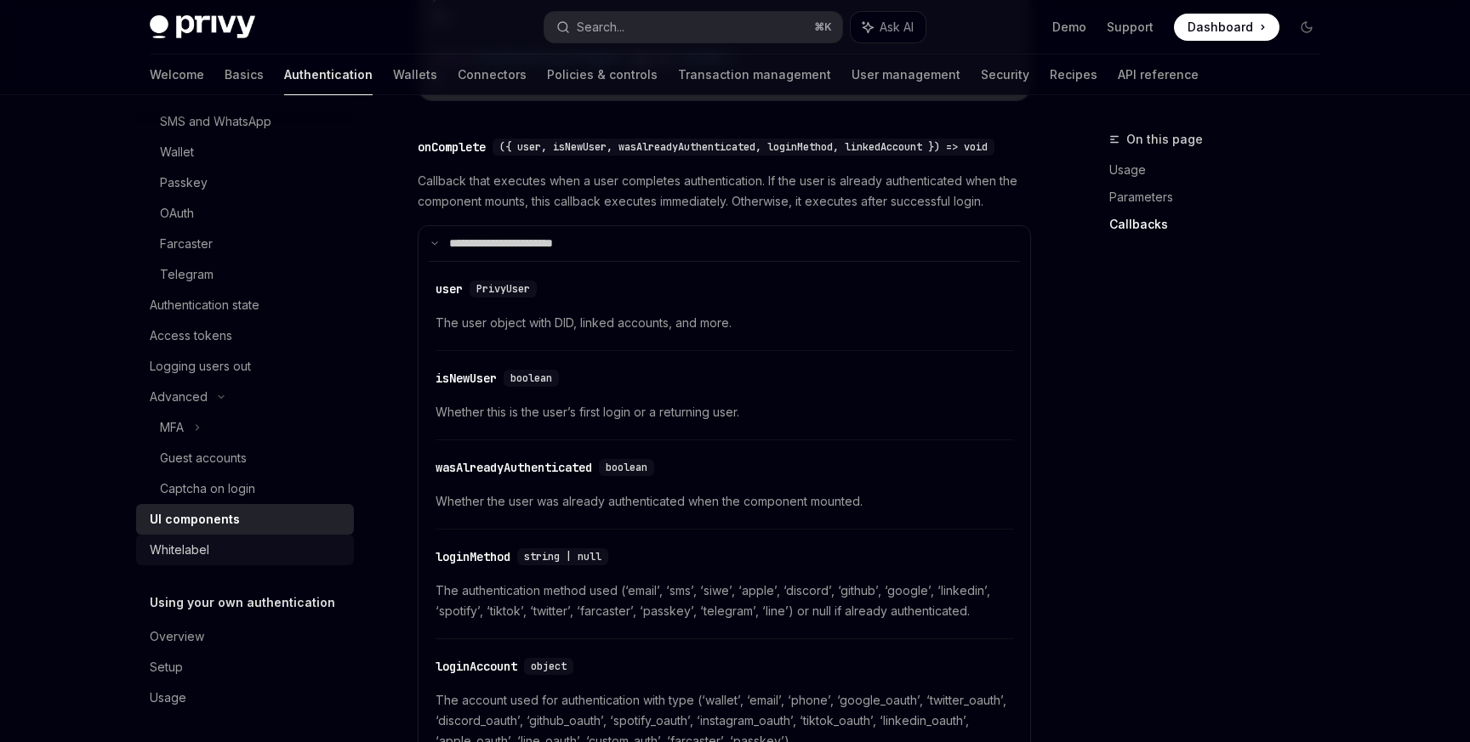
click at [235, 549] on div "Whitelabel" at bounding box center [247, 550] width 194 height 20
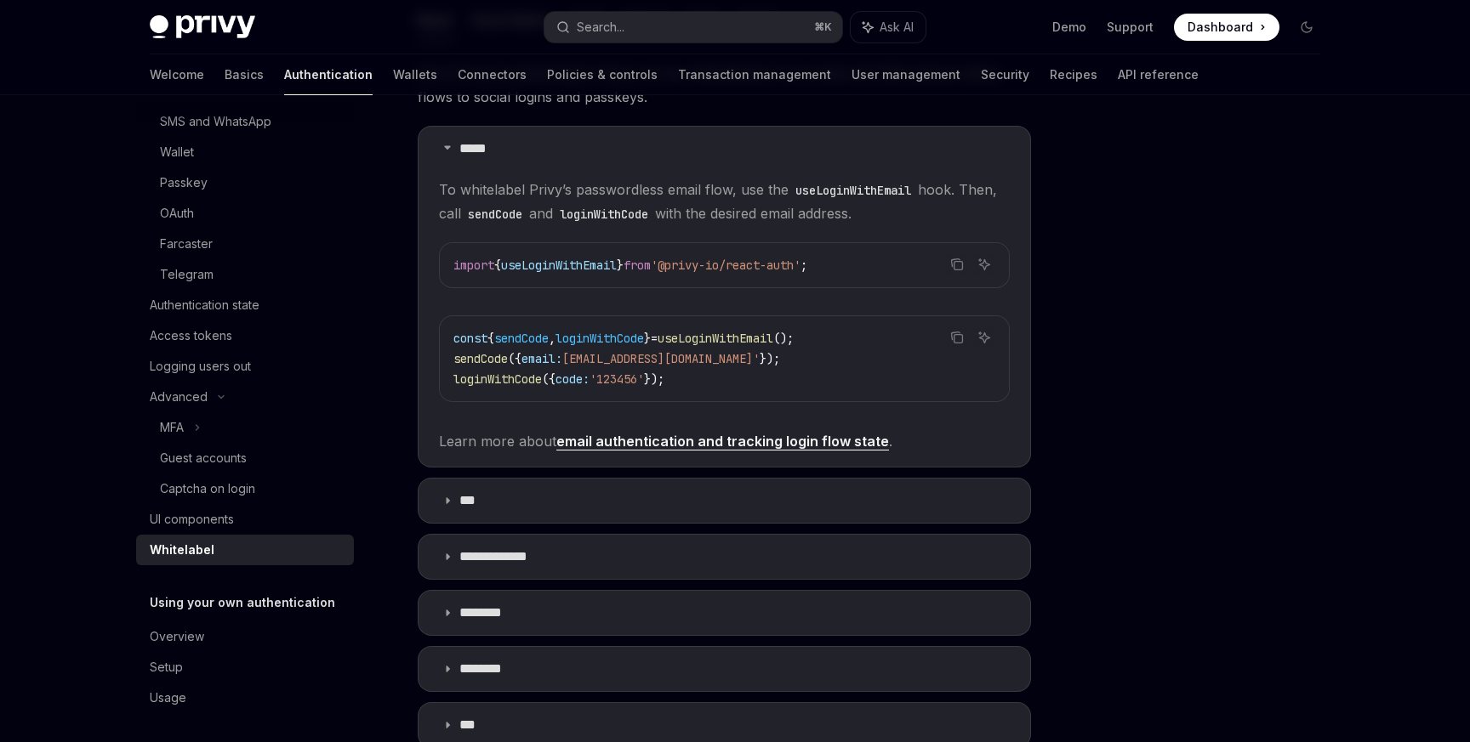
scroll to position [328, 0]
click at [208, 277] on div "Telegram" at bounding box center [187, 274] width 54 height 20
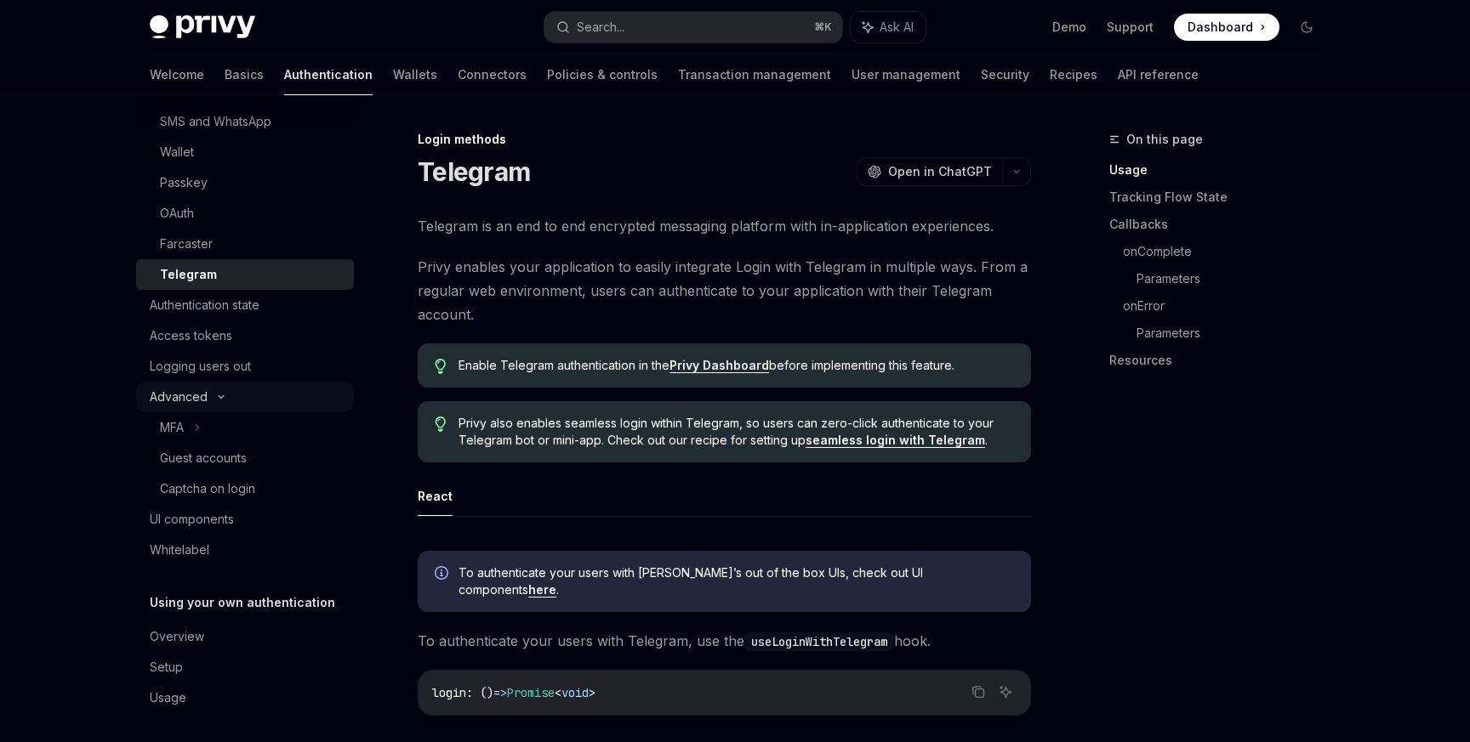
click at [245, 390] on div "Advanced" at bounding box center [245, 397] width 218 height 31
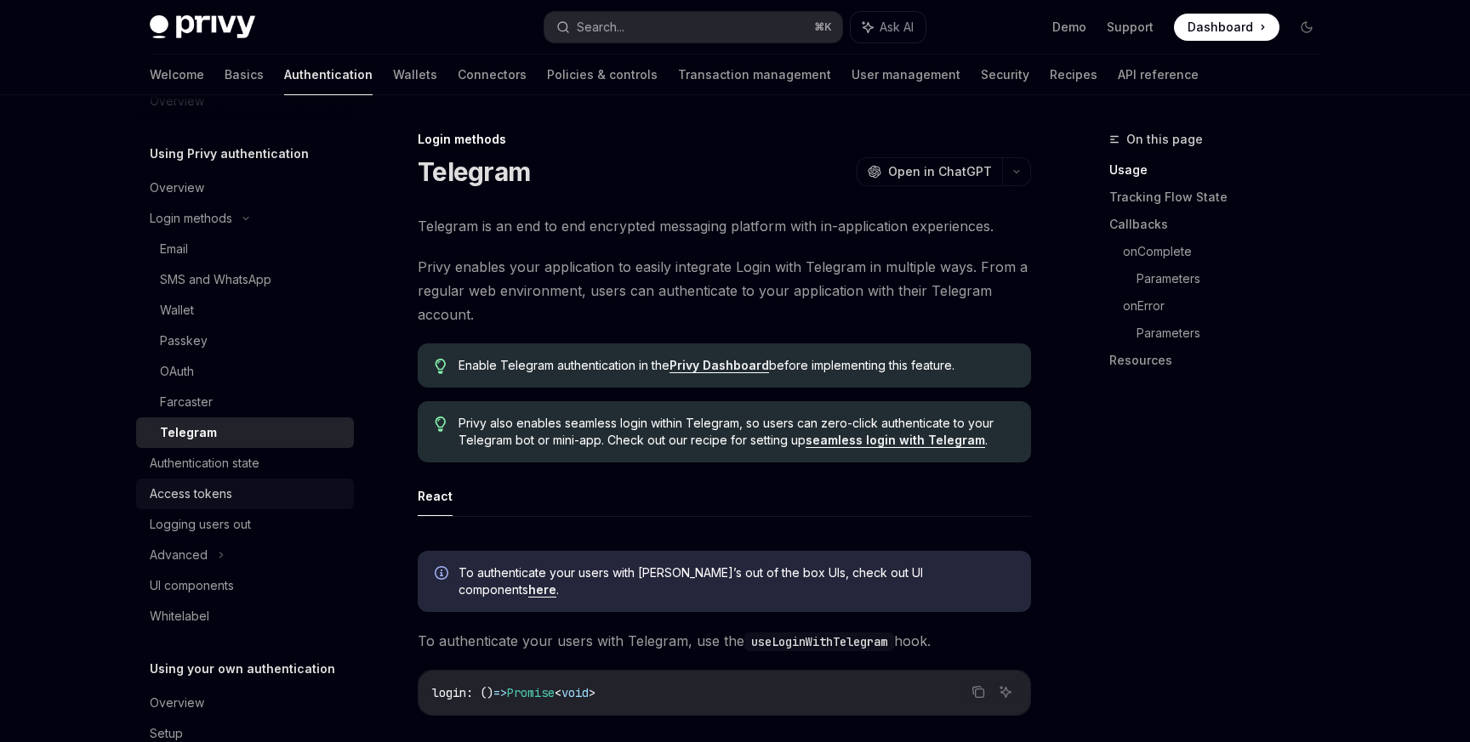
scroll to position [23, 0]
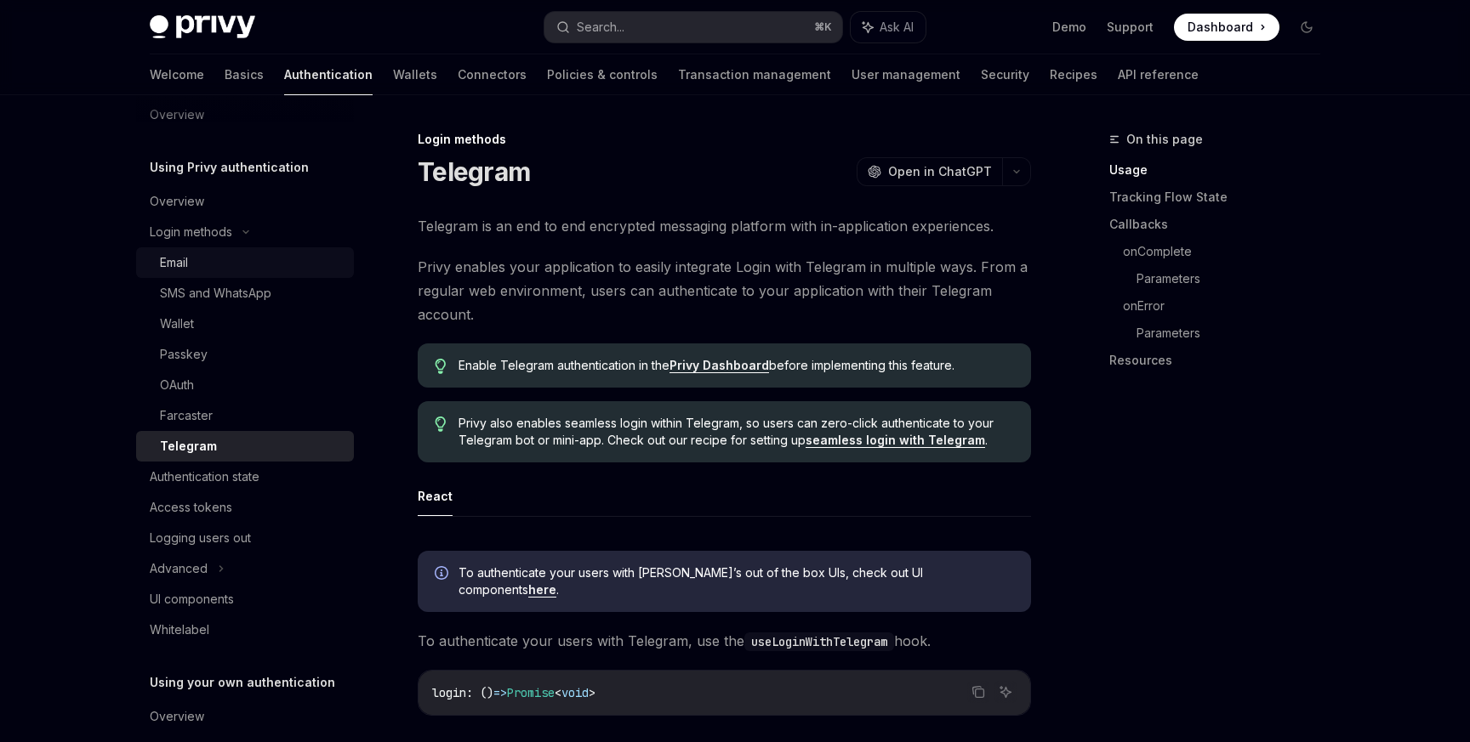
click at [194, 258] on div "Email" at bounding box center [252, 263] width 184 height 20
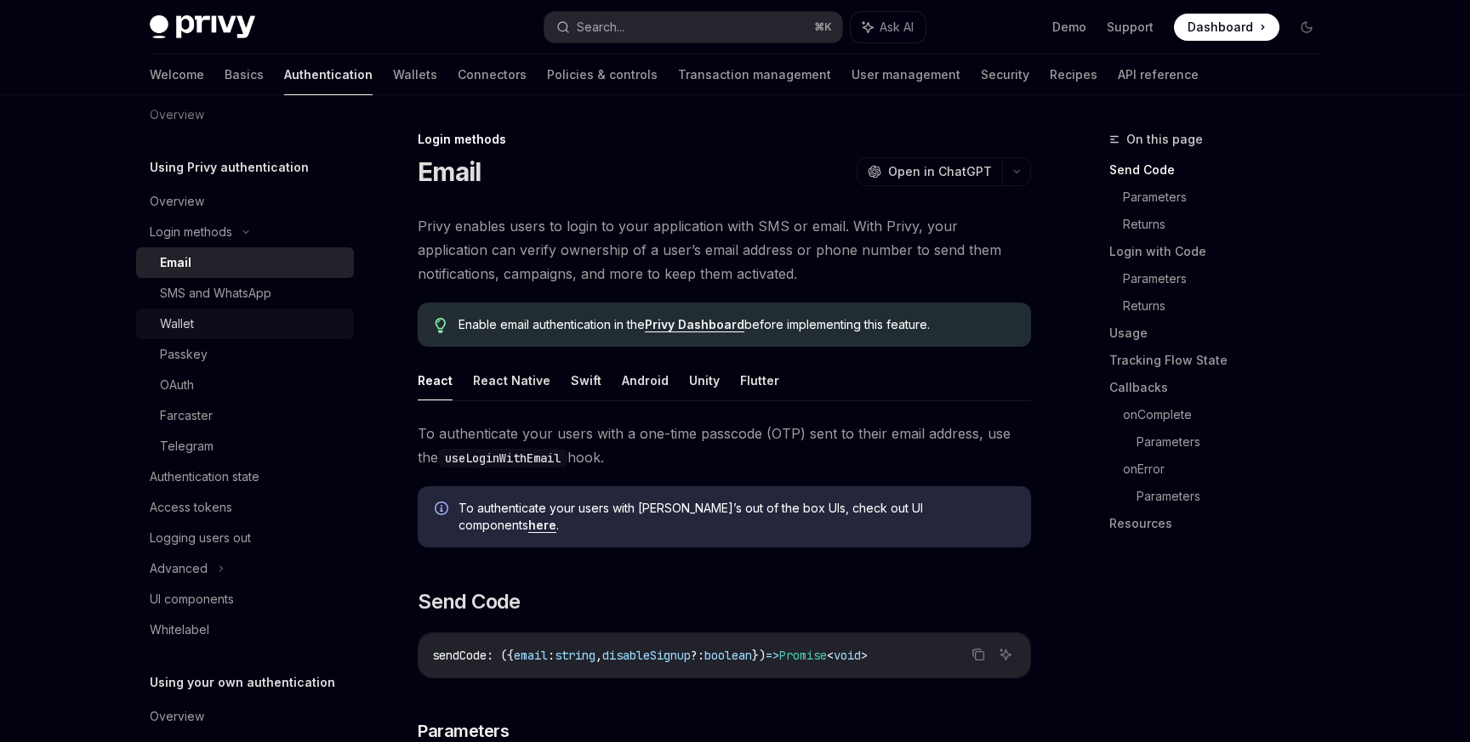
click at [207, 321] on div "Wallet" at bounding box center [252, 324] width 184 height 20
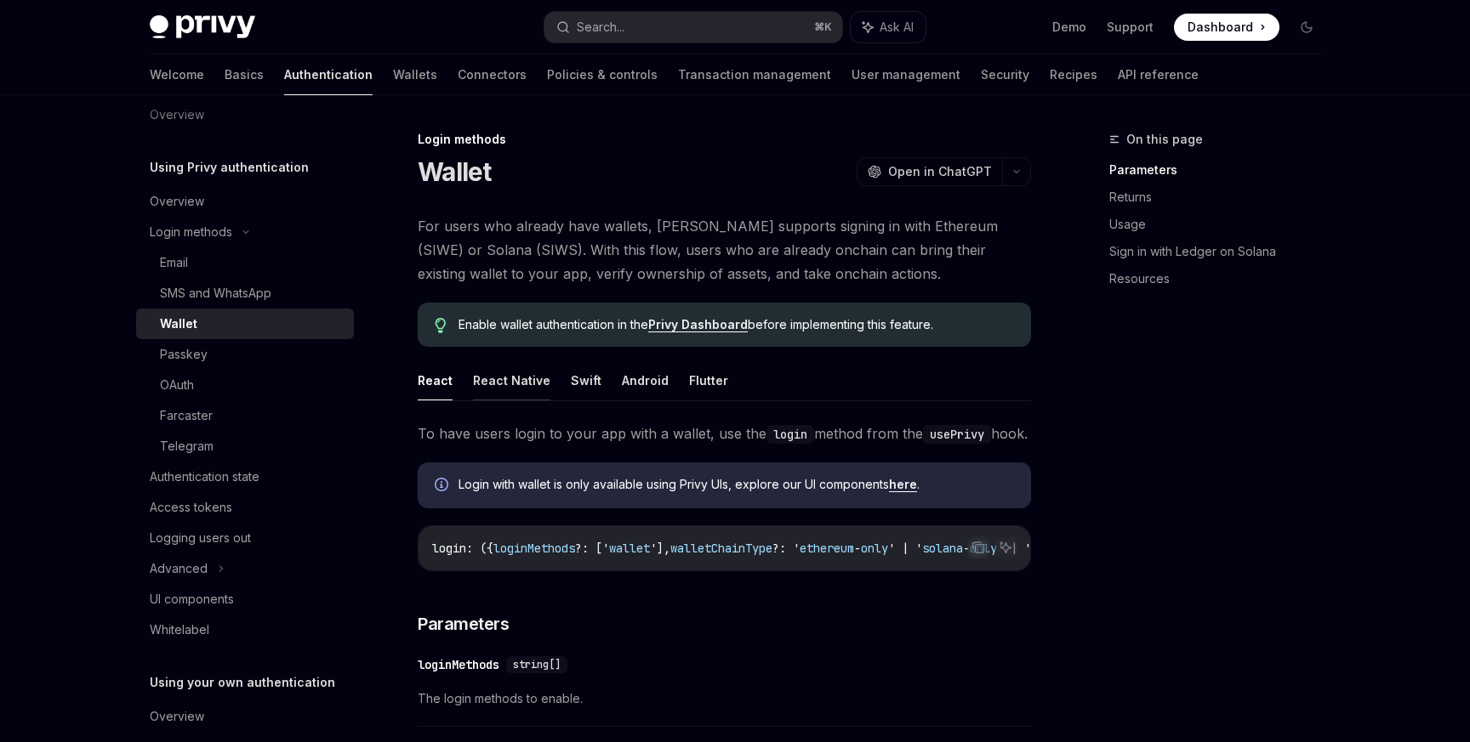
click at [508, 383] on button "React Native" at bounding box center [511, 381] width 77 height 40
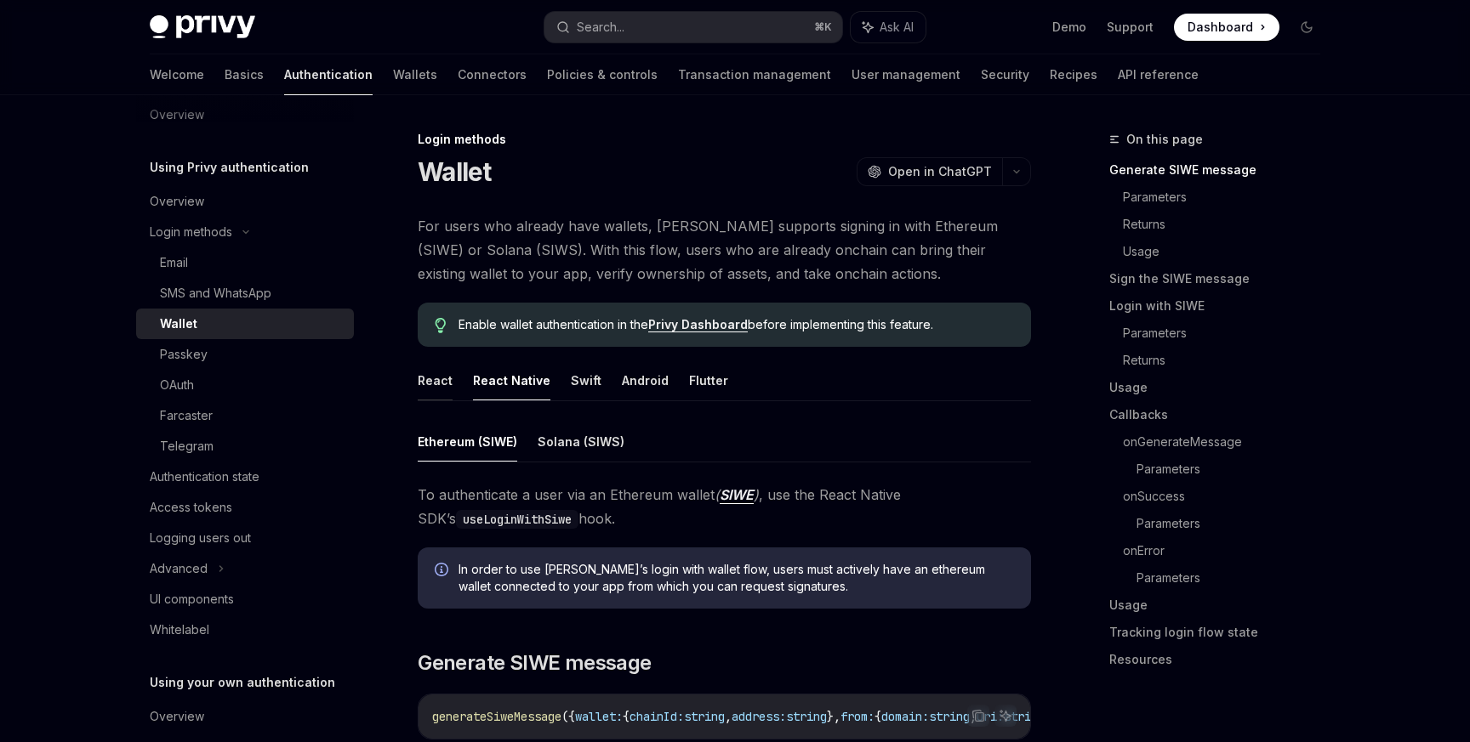
click at [432, 382] on button "React" at bounding box center [435, 381] width 35 height 40
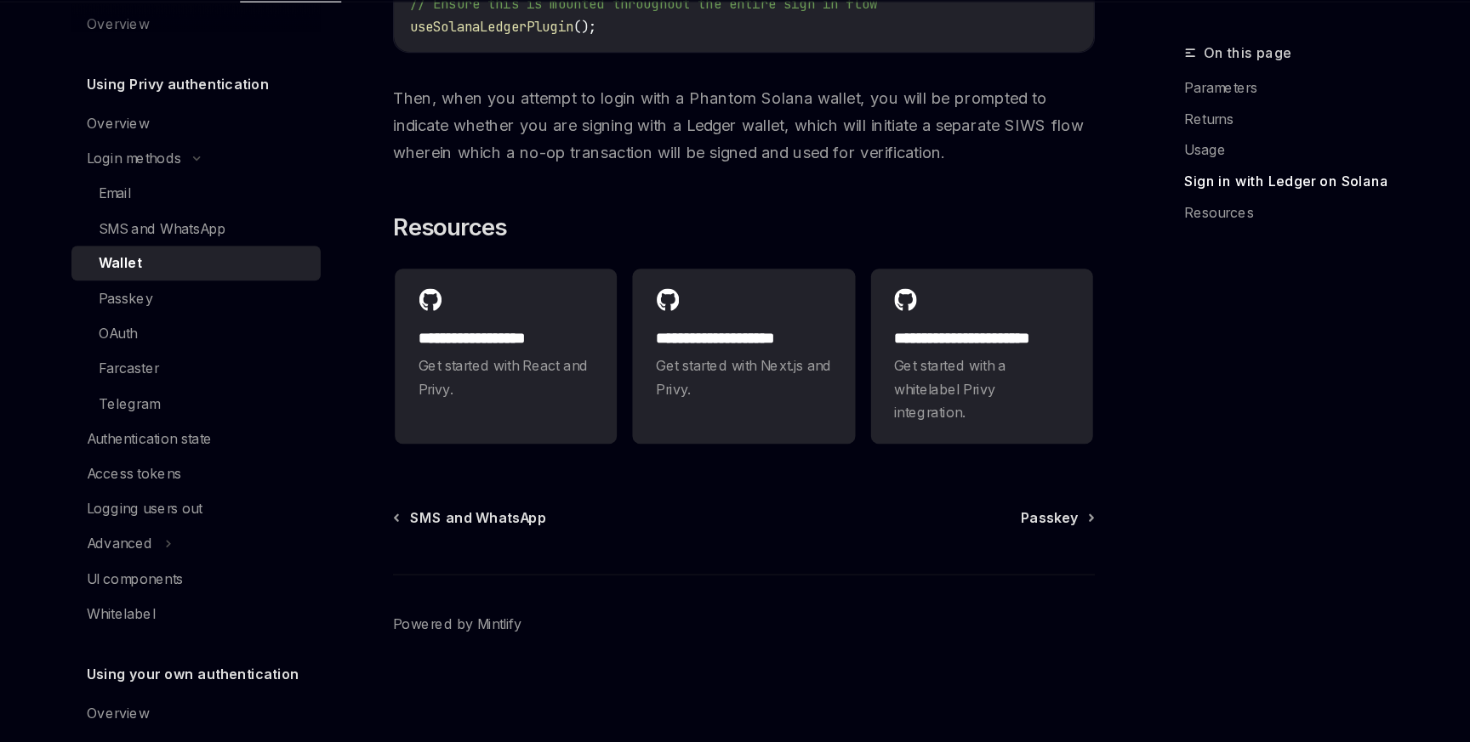
scroll to position [1789, 0]
type textarea "*"
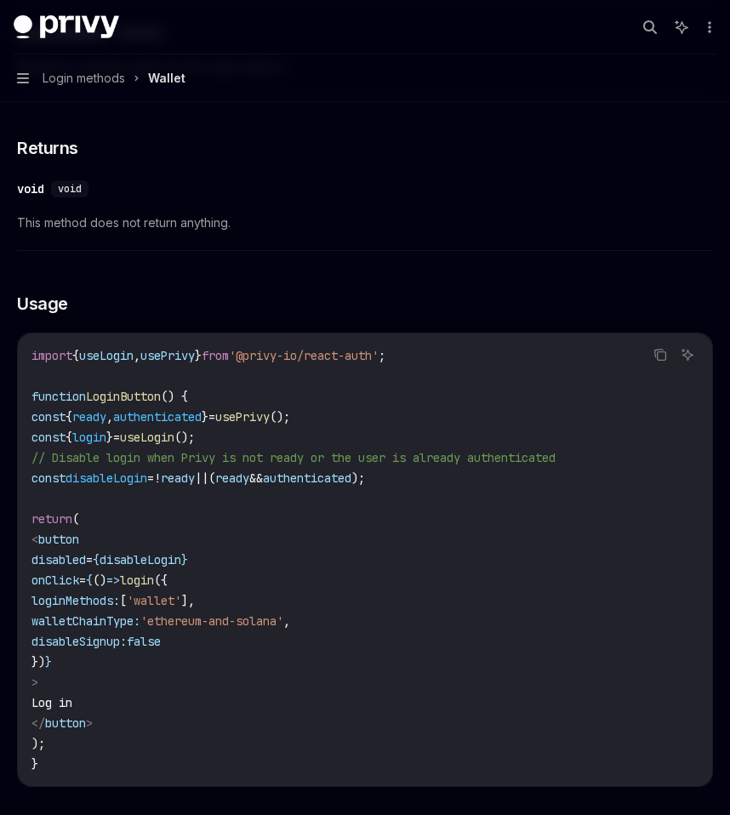
scroll to position [0, 0]
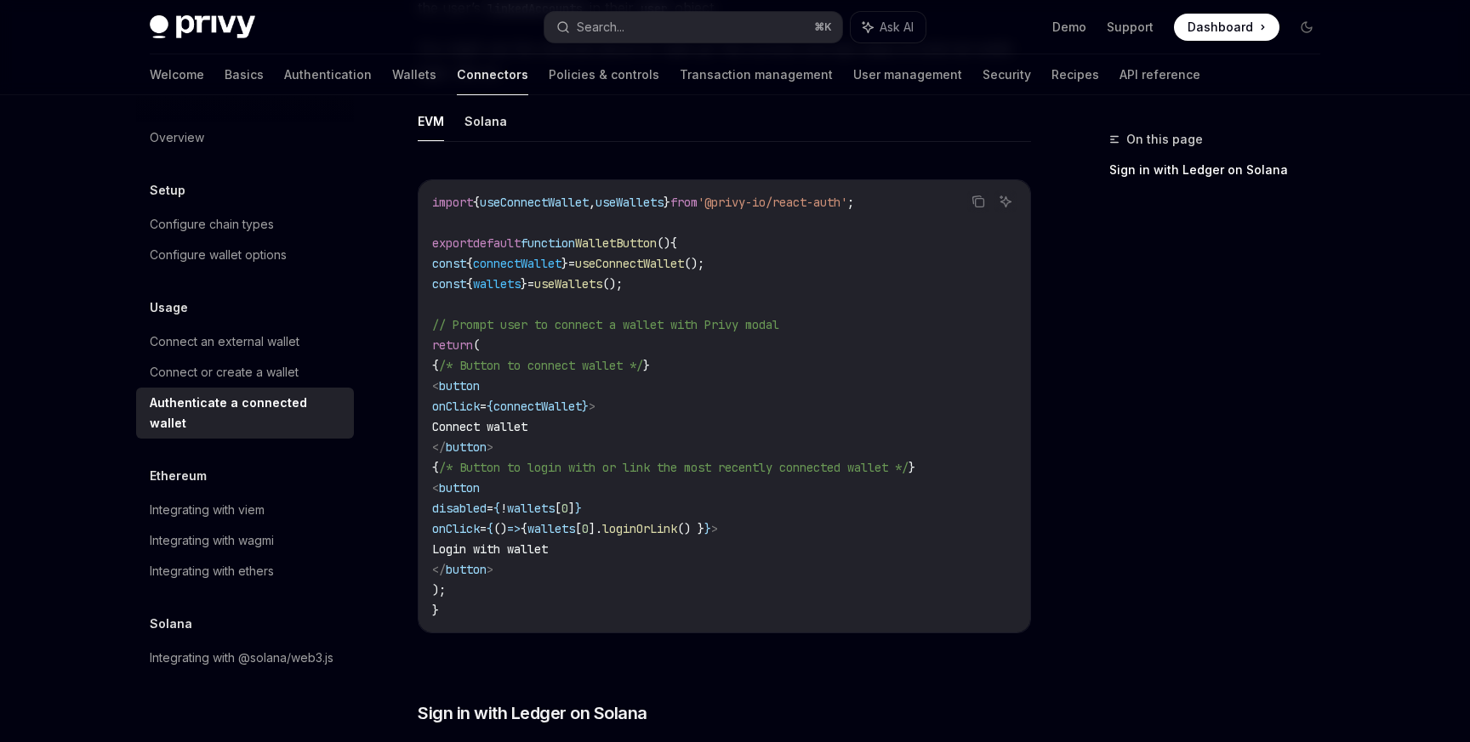
scroll to position [953, 0]
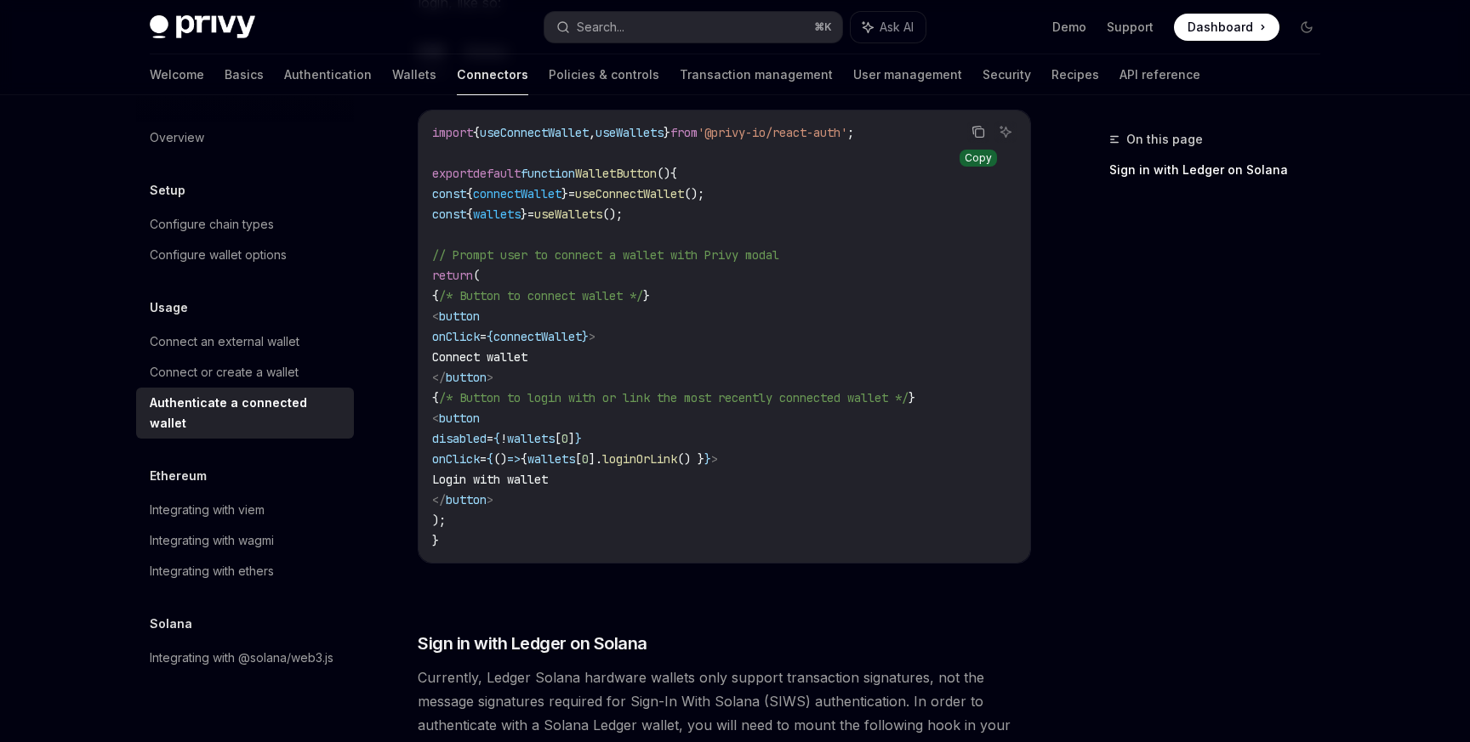
click at [980, 134] on icon "Copy the contents from the code block" at bounding box center [978, 132] width 14 height 14
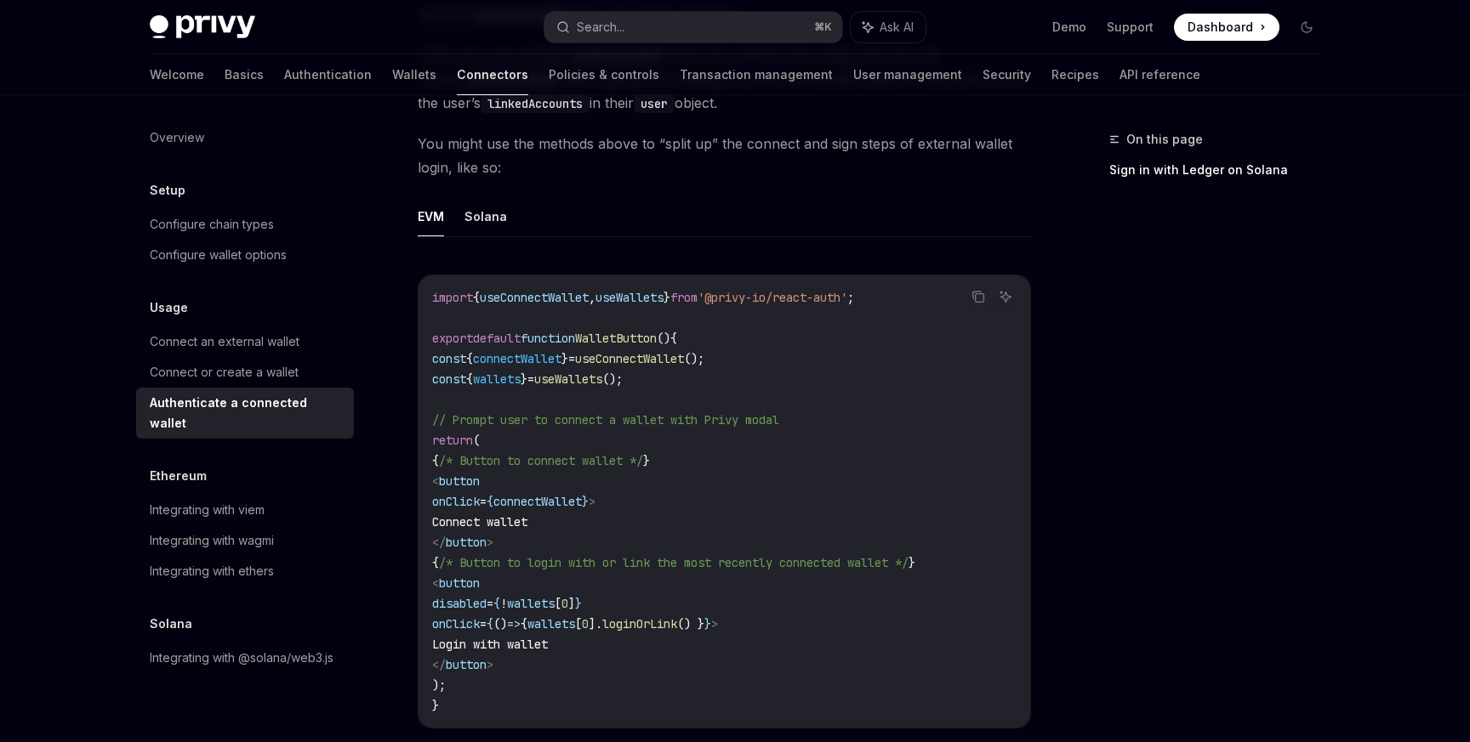
scroll to position [787, 0]
click at [485, 221] on button "Solana" at bounding box center [485, 217] width 43 height 40
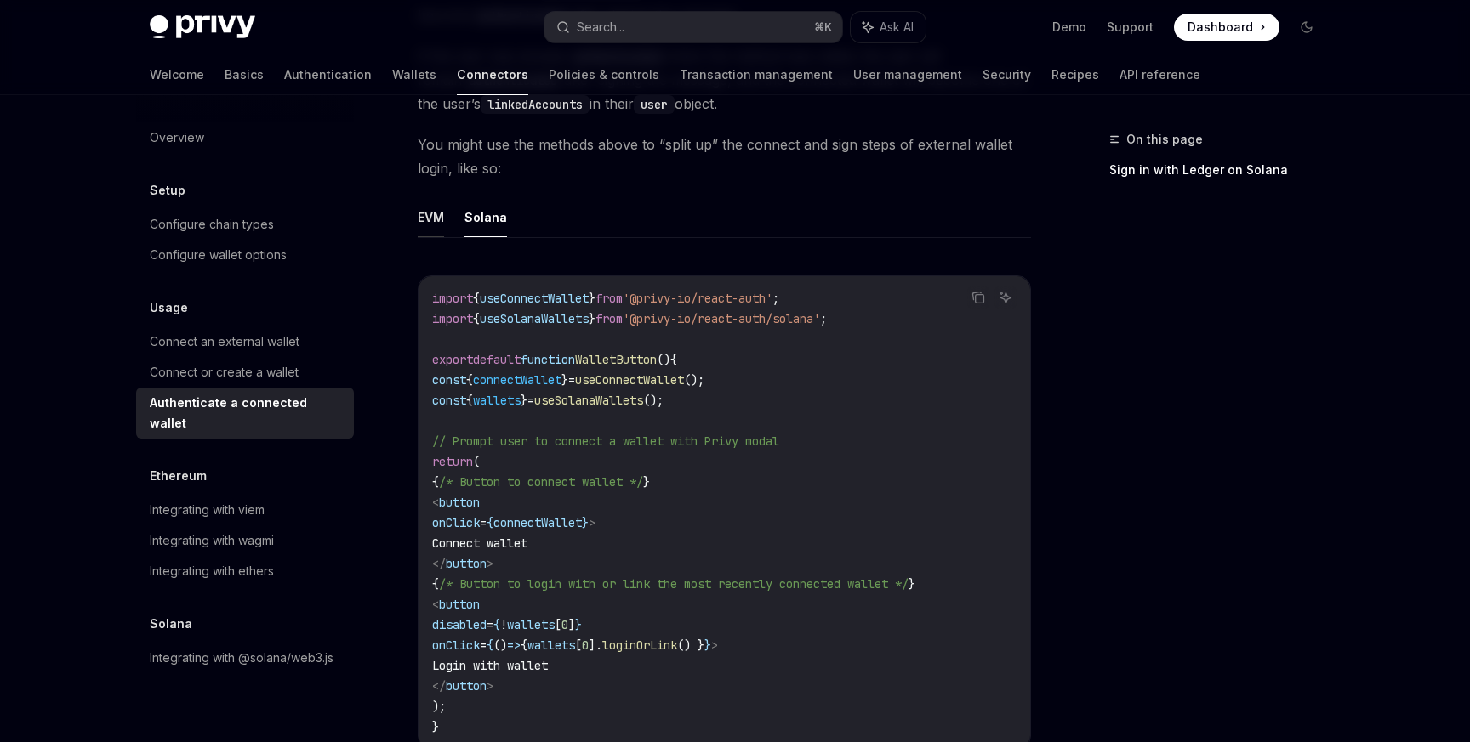
click at [429, 205] on button "EVM" at bounding box center [431, 217] width 26 height 40
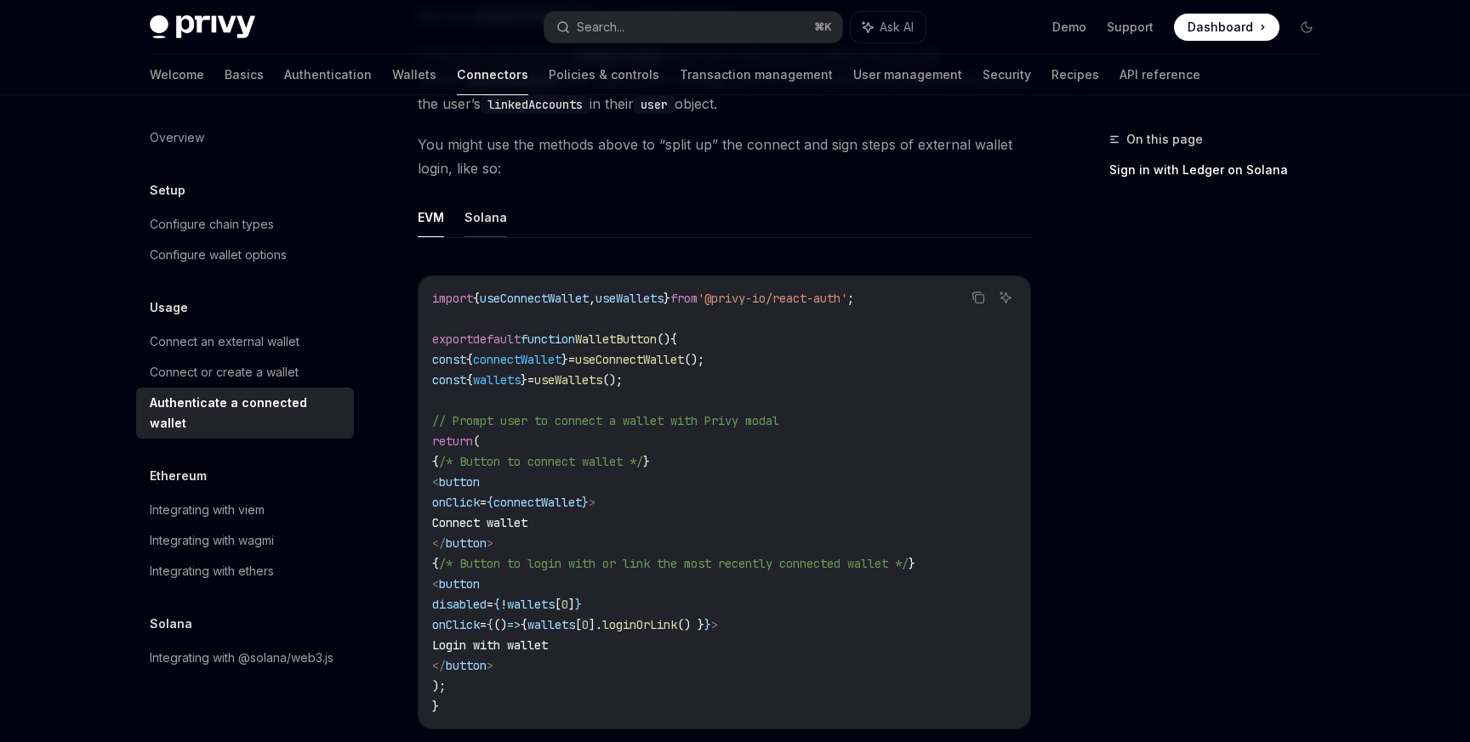
click at [488, 222] on button "Solana" at bounding box center [485, 217] width 43 height 40
type textarea "*"
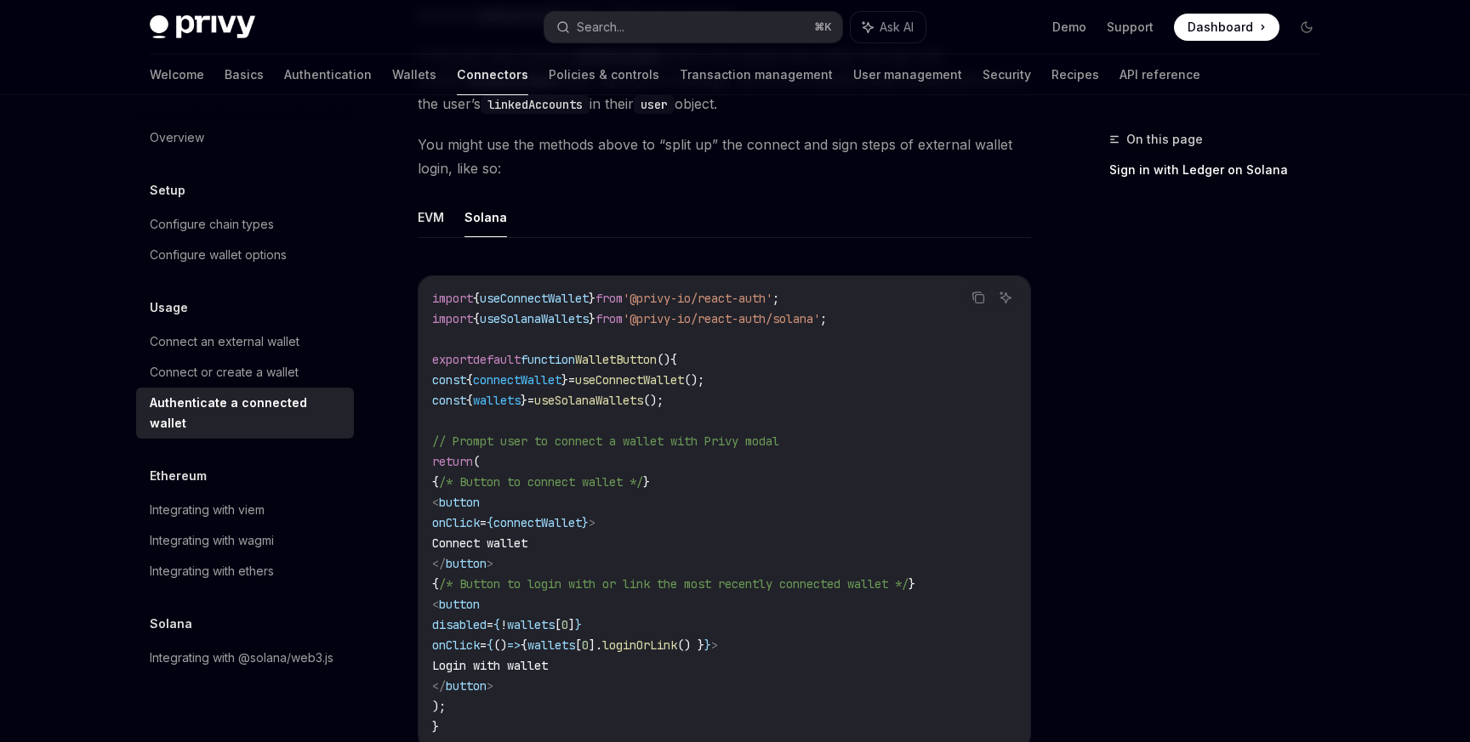
click at [880, 314] on code "import { useConnectWallet } from '@privy-io/react-auth' ; import { useSolanaWal…" at bounding box center [724, 512] width 584 height 449
click at [969, 302] on button "Copy the contents from the code block" at bounding box center [978, 298] width 22 height 22
click at [971, 302] on button "Copy the contents from the code block" at bounding box center [978, 298] width 22 height 22
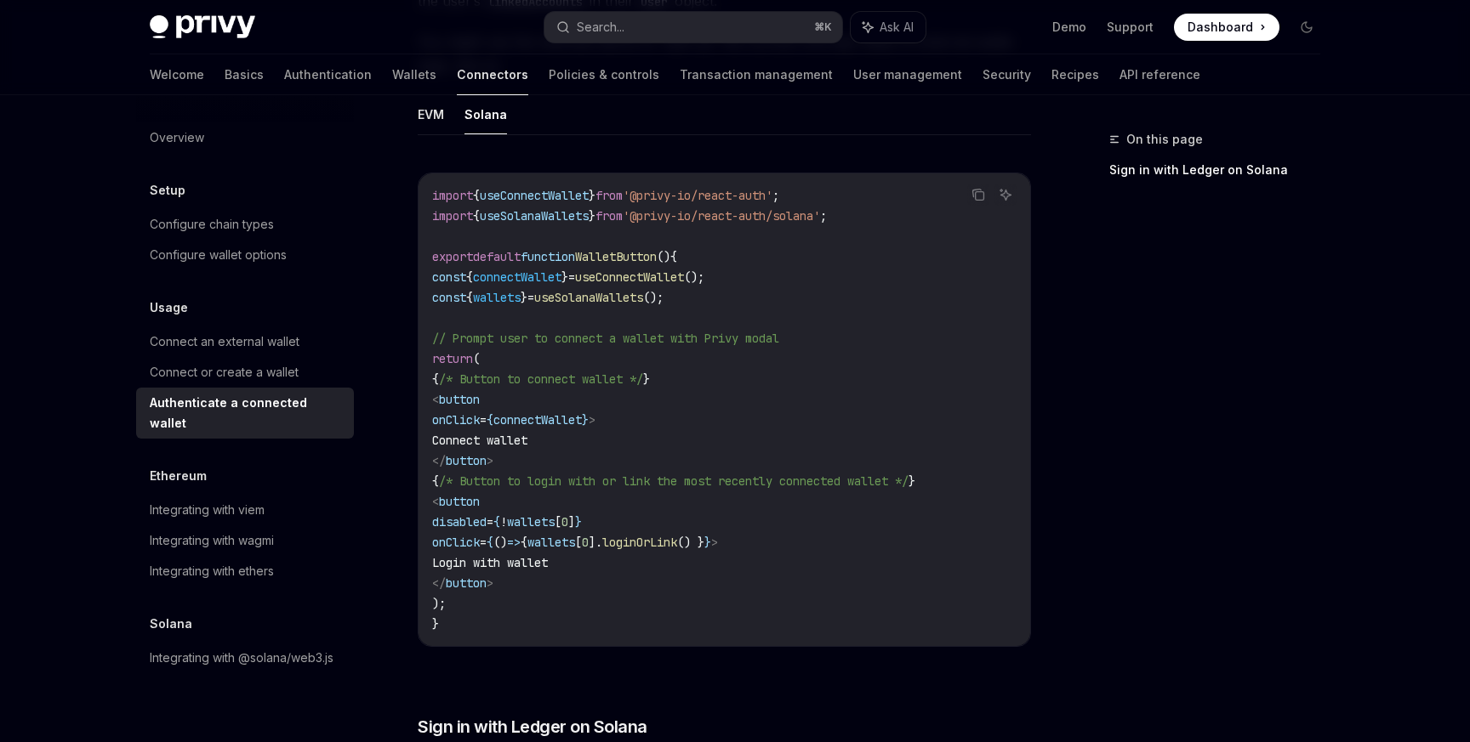
scroll to position [891, 0]
drag, startPoint x: 520, startPoint y: 458, endPoint x: 393, endPoint y: 405, distance: 137.2
click at [393, 405] on div "Usage Authenticate a connected wallet OpenAI Open in ChatGPT OpenAI Open in Cha…" at bounding box center [564, 278] width 939 height 2081
copy code "< button onClick = { connectWallet } > Connect wallet </ button >"
click at [692, 15] on button "Search... ⌘ K" at bounding box center [693, 27] width 298 height 31
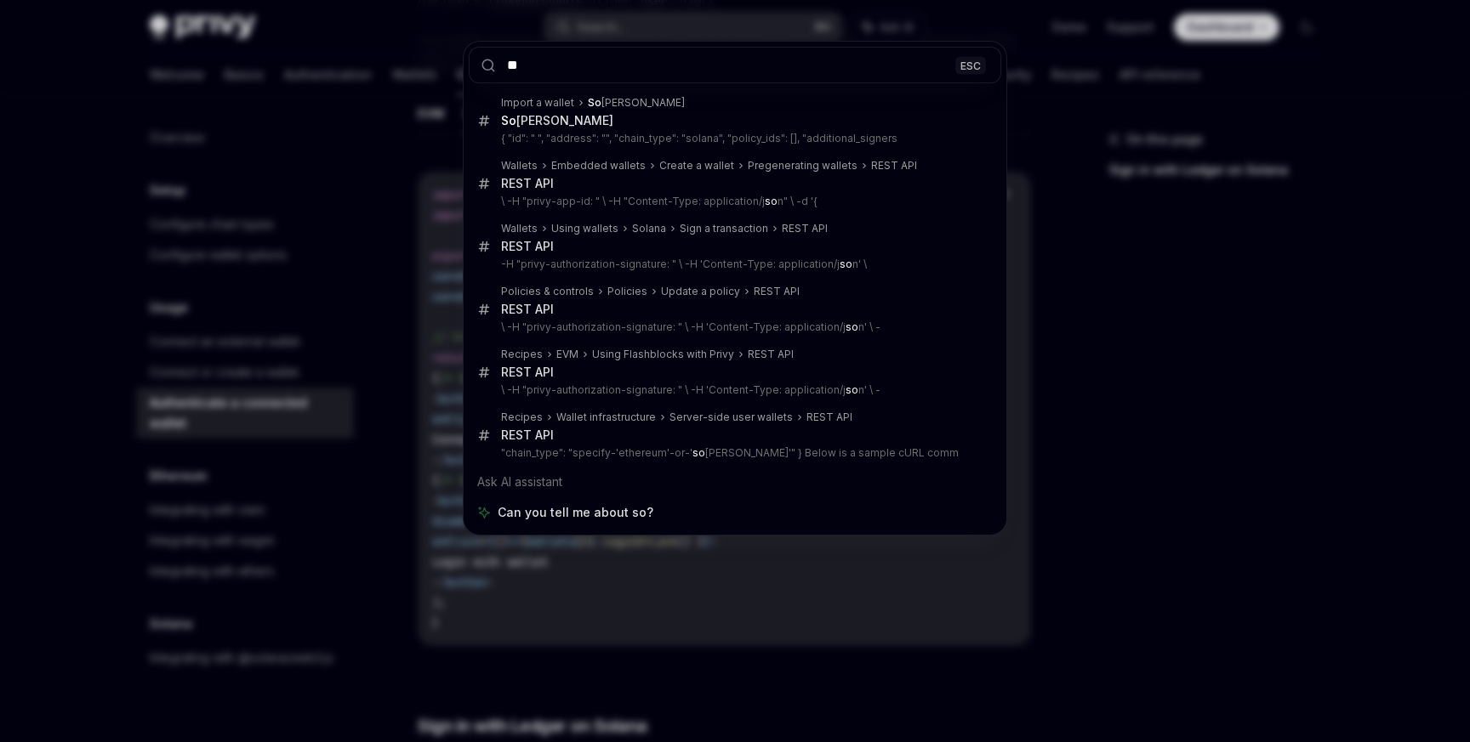
type input "**"
click at [433, 235] on div "** ESC Import a wallet So lana So lana { "id": " ", "address": "", "chain_type"…" at bounding box center [735, 371] width 1470 height 742
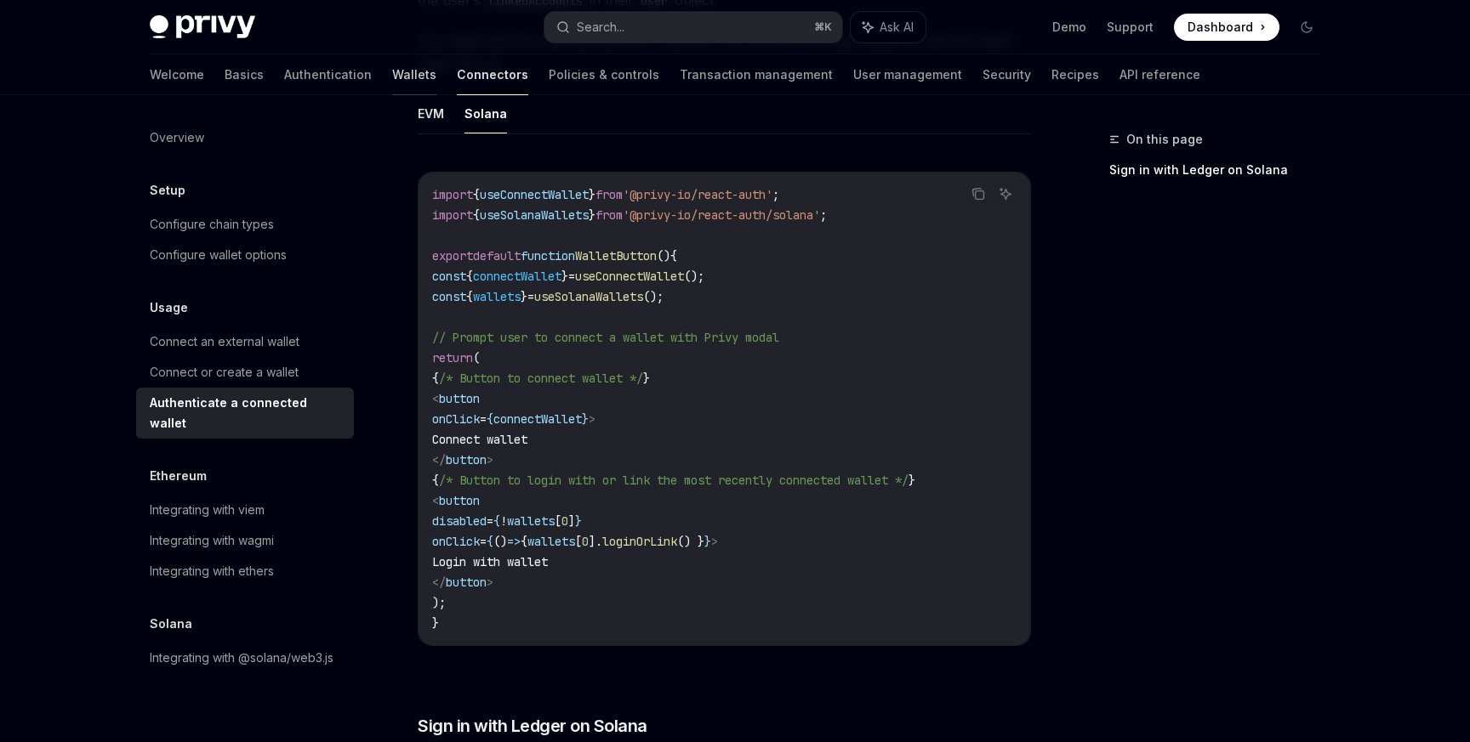
click at [392, 73] on link "Wallets" at bounding box center [414, 74] width 44 height 41
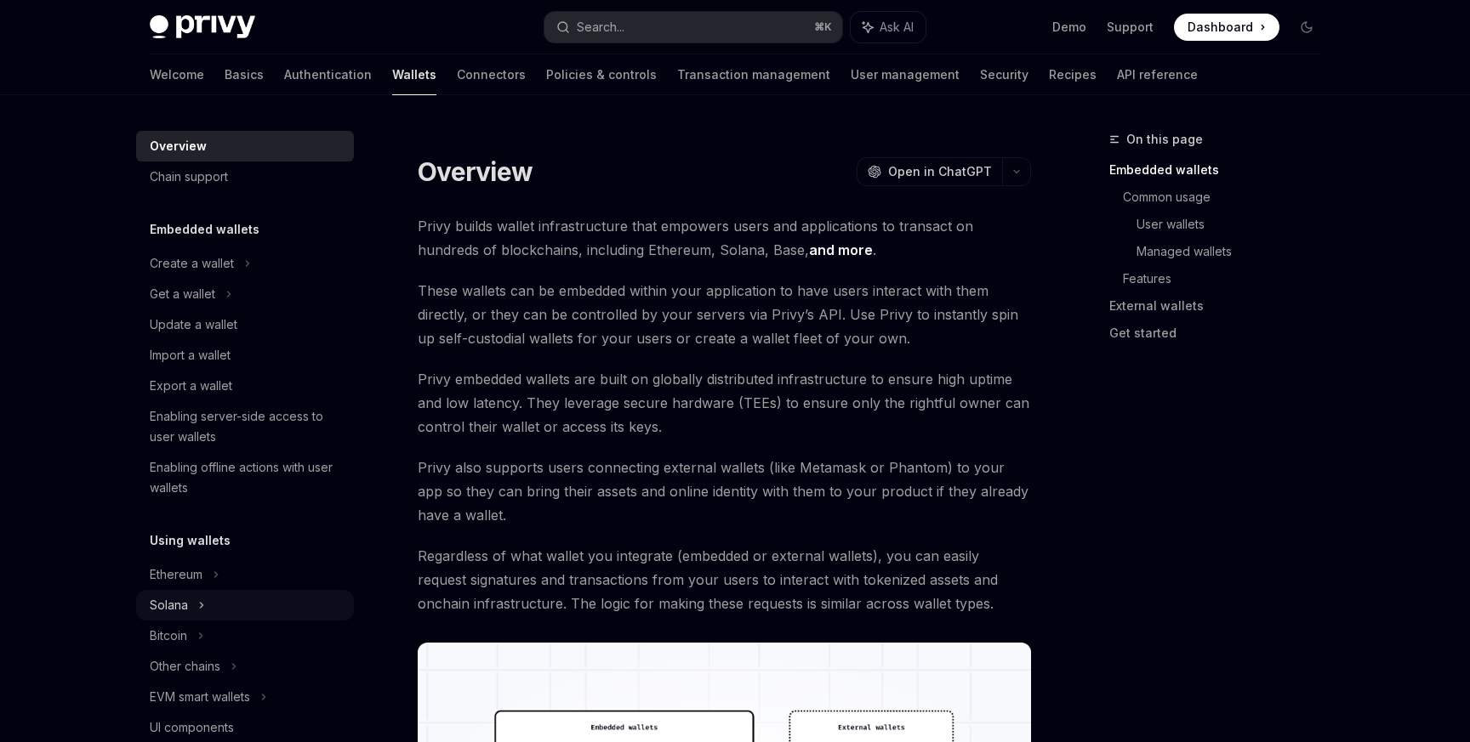
click at [168, 304] on div "Solana" at bounding box center [182, 294] width 65 height 20
type textarea "*"
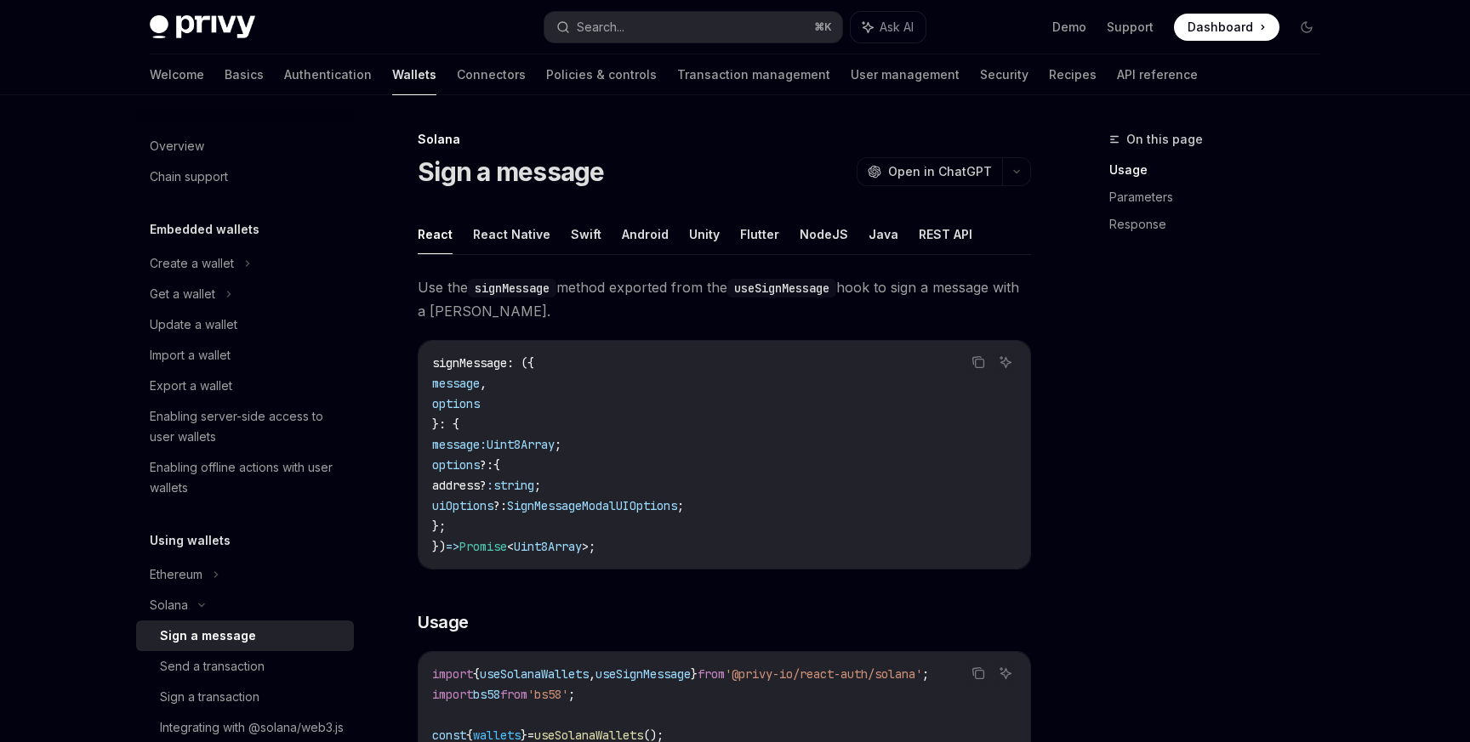
click at [609, 42] on div "Privy Docs home page Search... ⌘ K Ask AI Demo Support Dashboard Dashboard Sear…" at bounding box center [735, 27] width 1170 height 54
click at [609, 27] on div "Search..." at bounding box center [601, 27] width 48 height 20
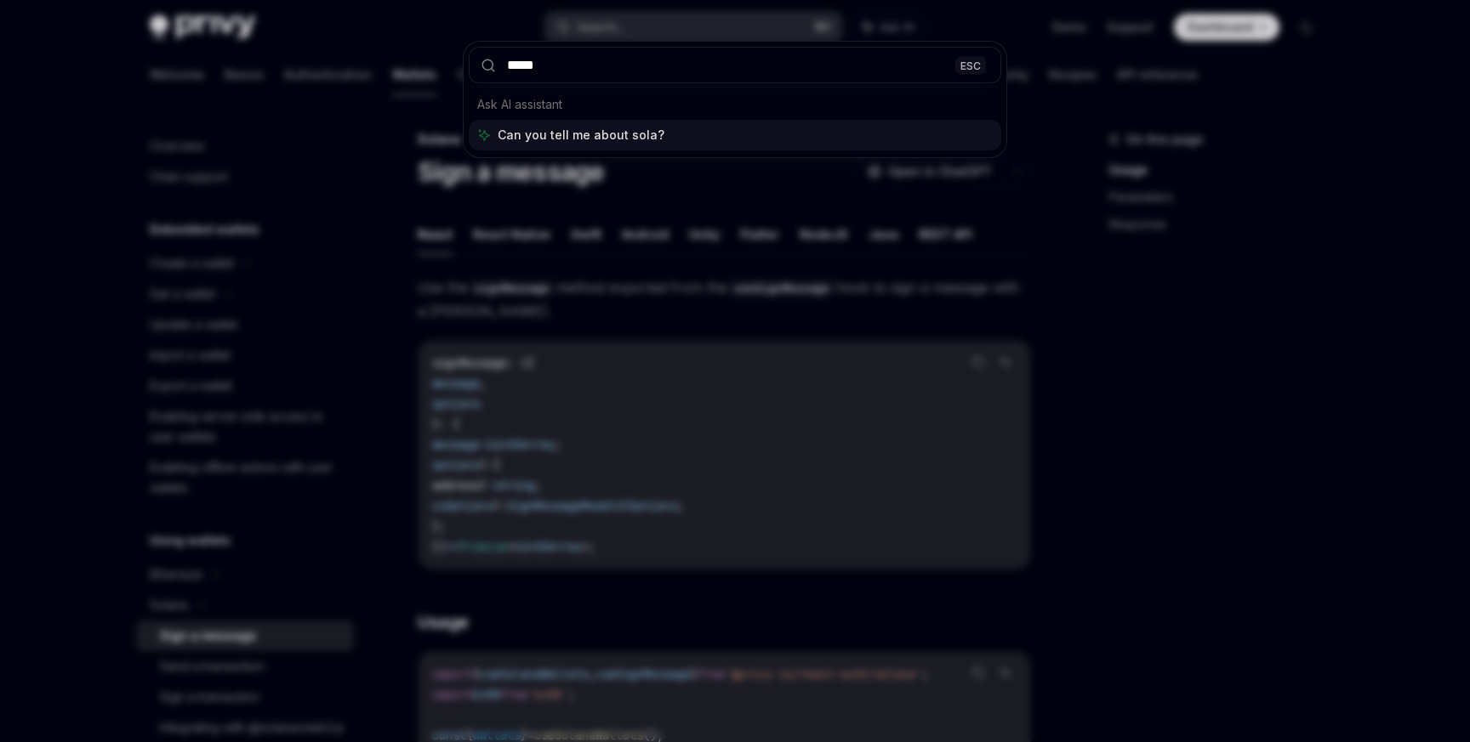
type input "******"
type input "*******"
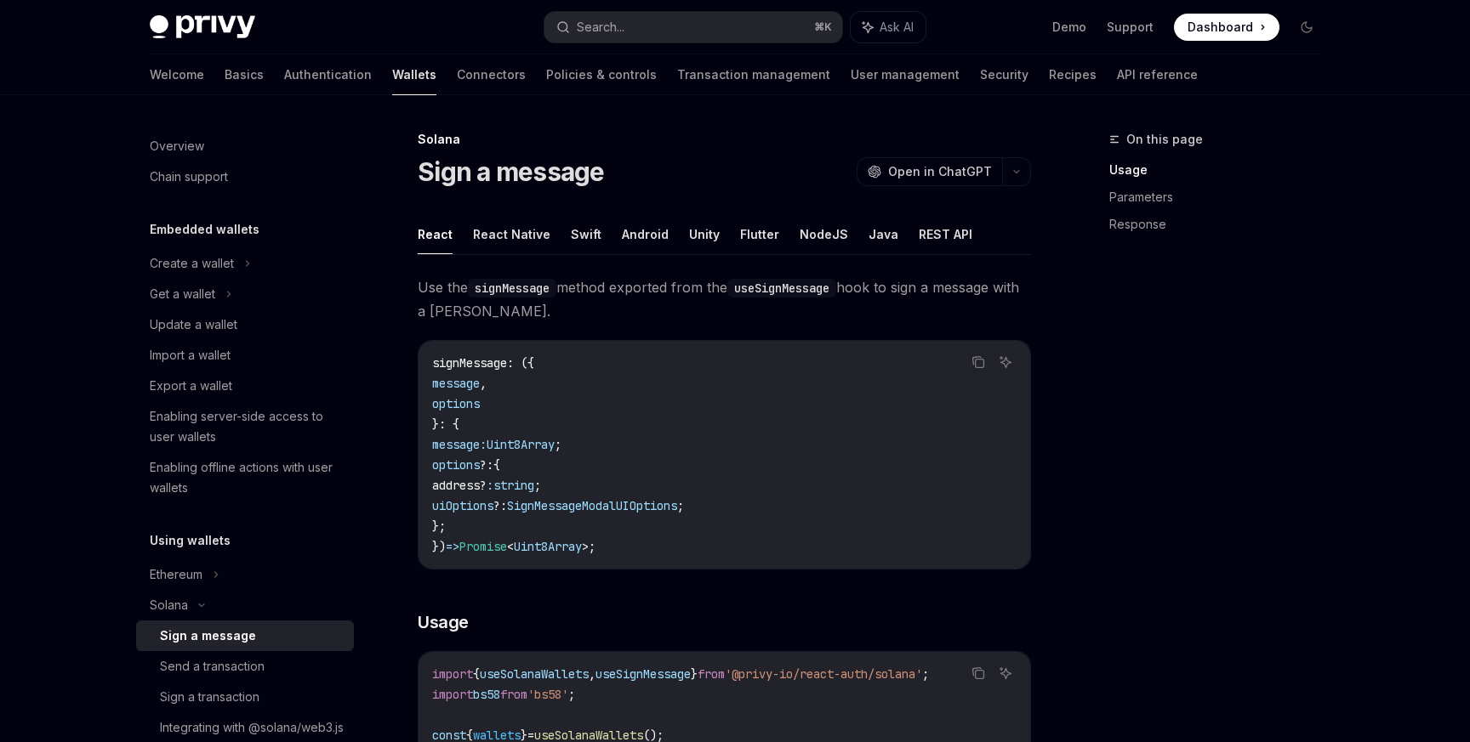
type textarea "*"
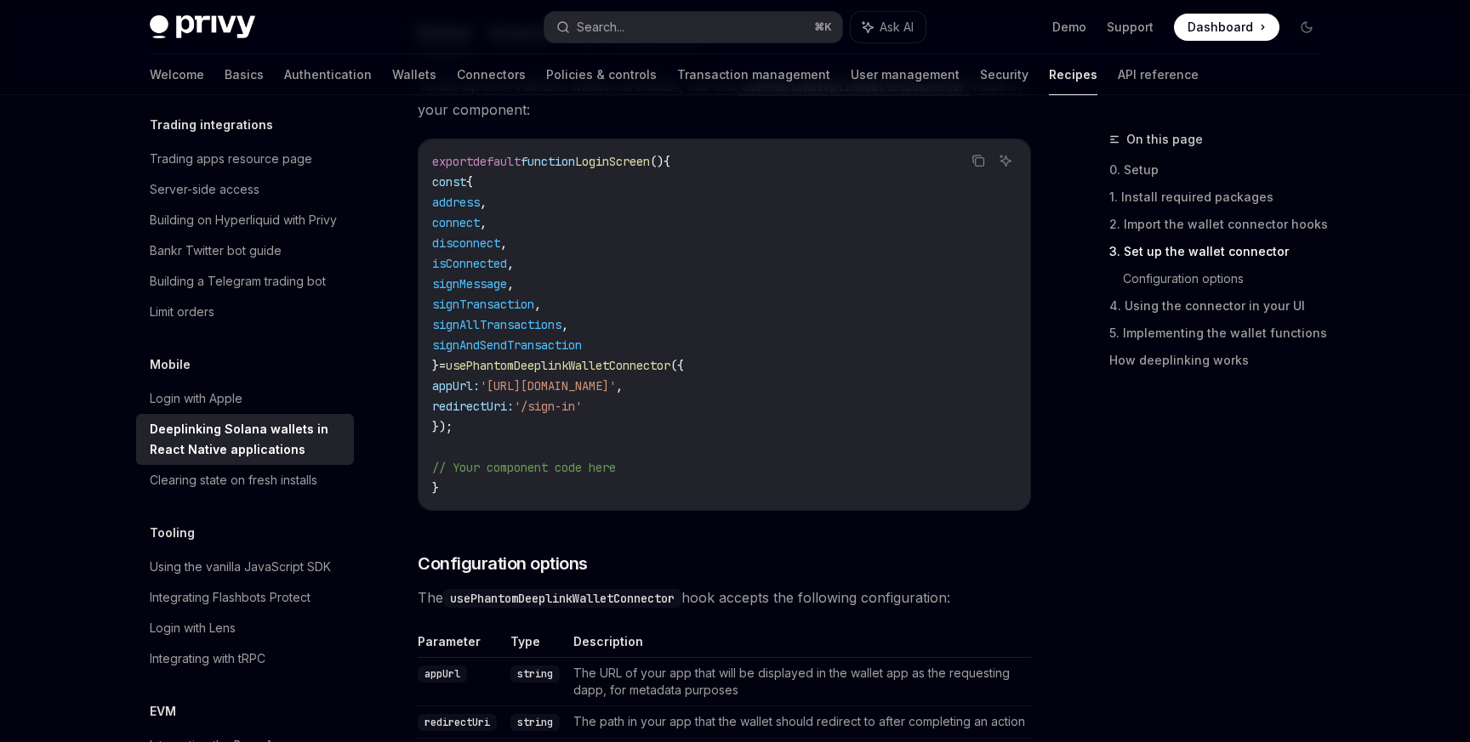
scroll to position [1144, 0]
click at [673, 45] on div "Privy Docs home page Search... ⌘ K Ask AI Demo Support Dashboard Dashboard Sear…" at bounding box center [735, 27] width 1170 height 54
click at [654, 25] on button "Search... ⌘ K" at bounding box center [693, 27] width 298 height 31
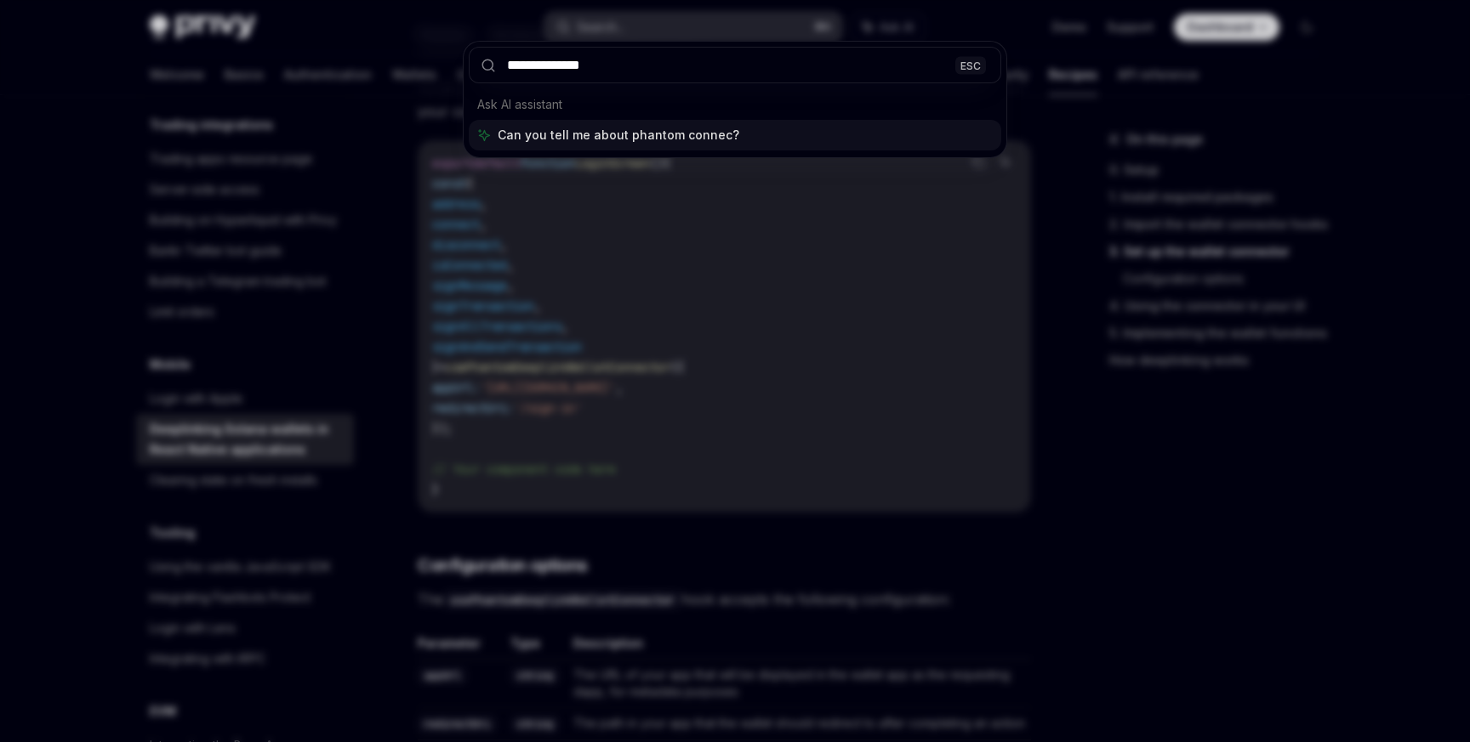
type input "**********"
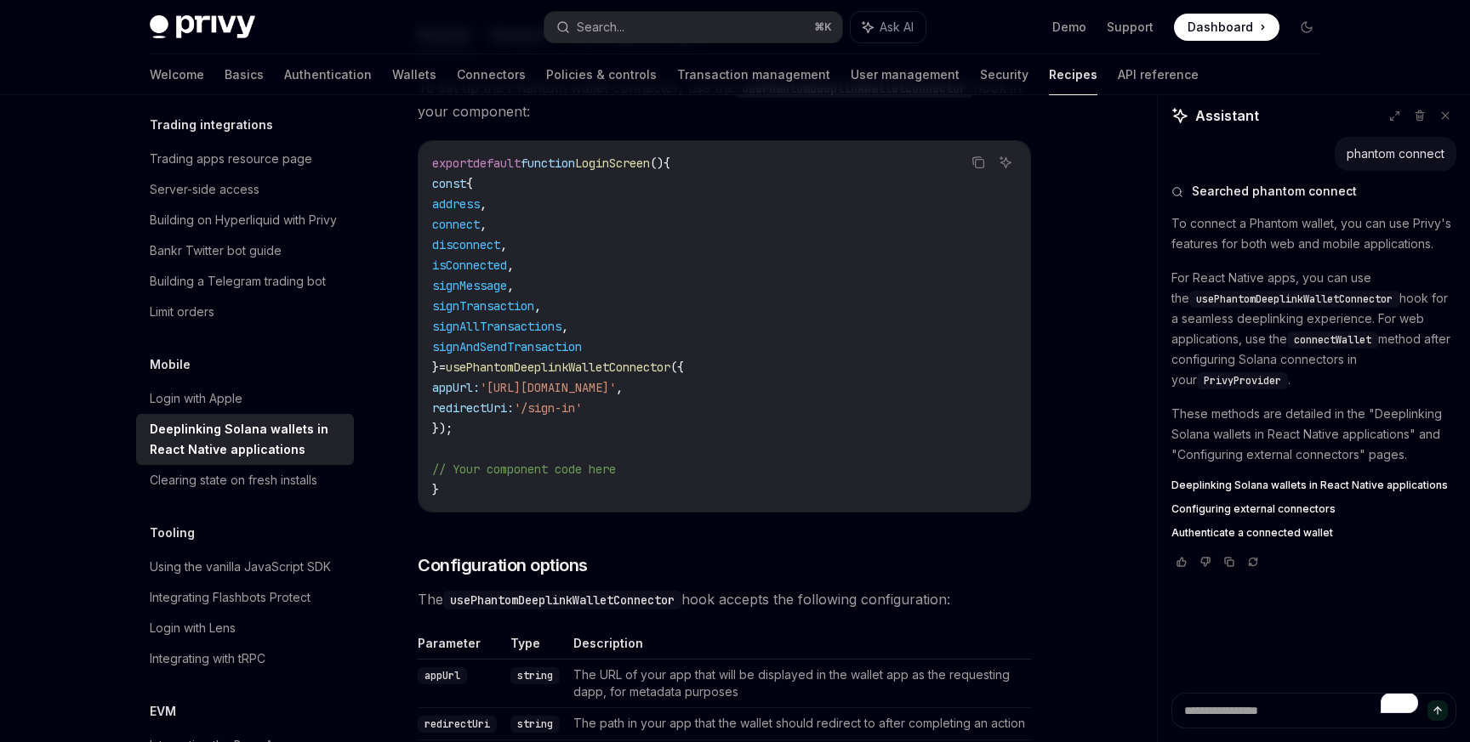
click at [1206, 510] on span "Configuring external connectors" at bounding box center [1253, 510] width 164 height 14
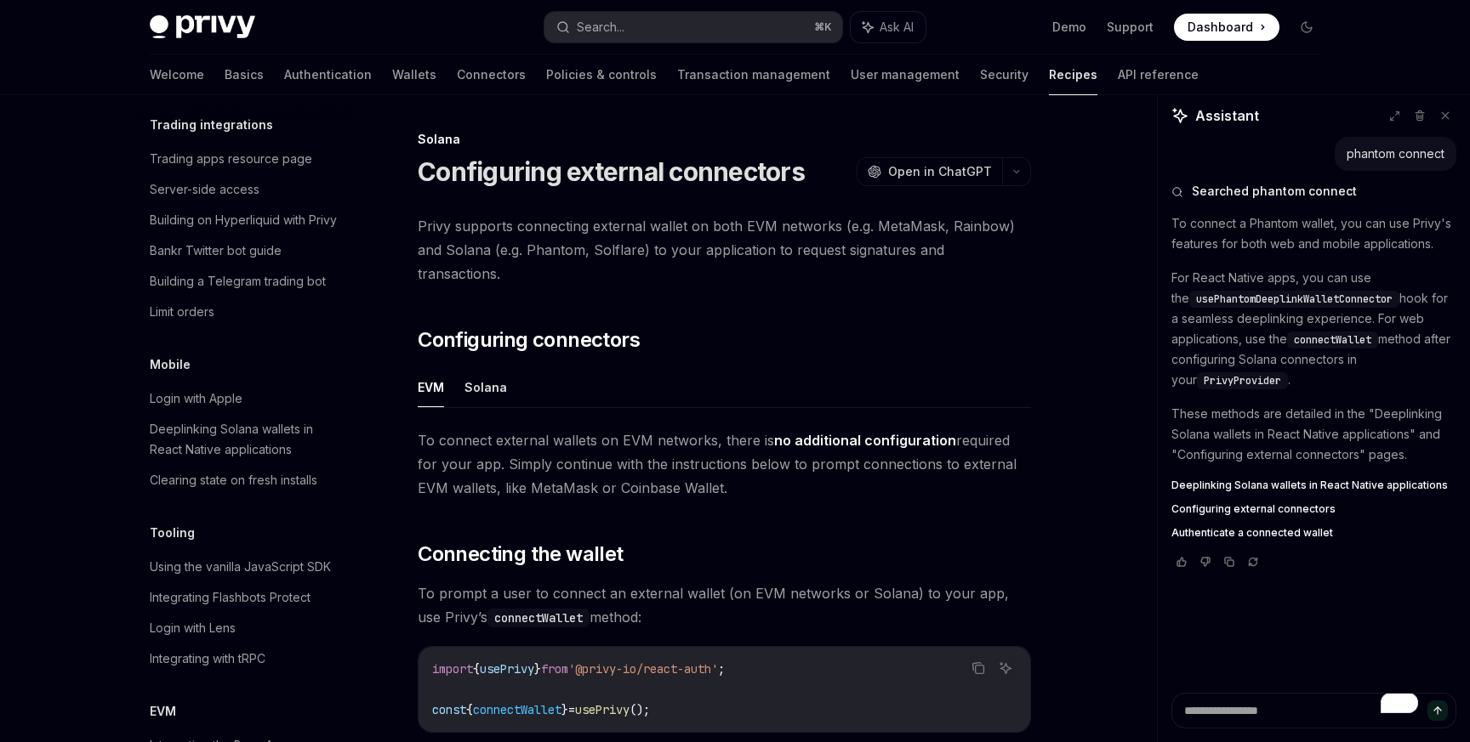
scroll to position [2326, 0]
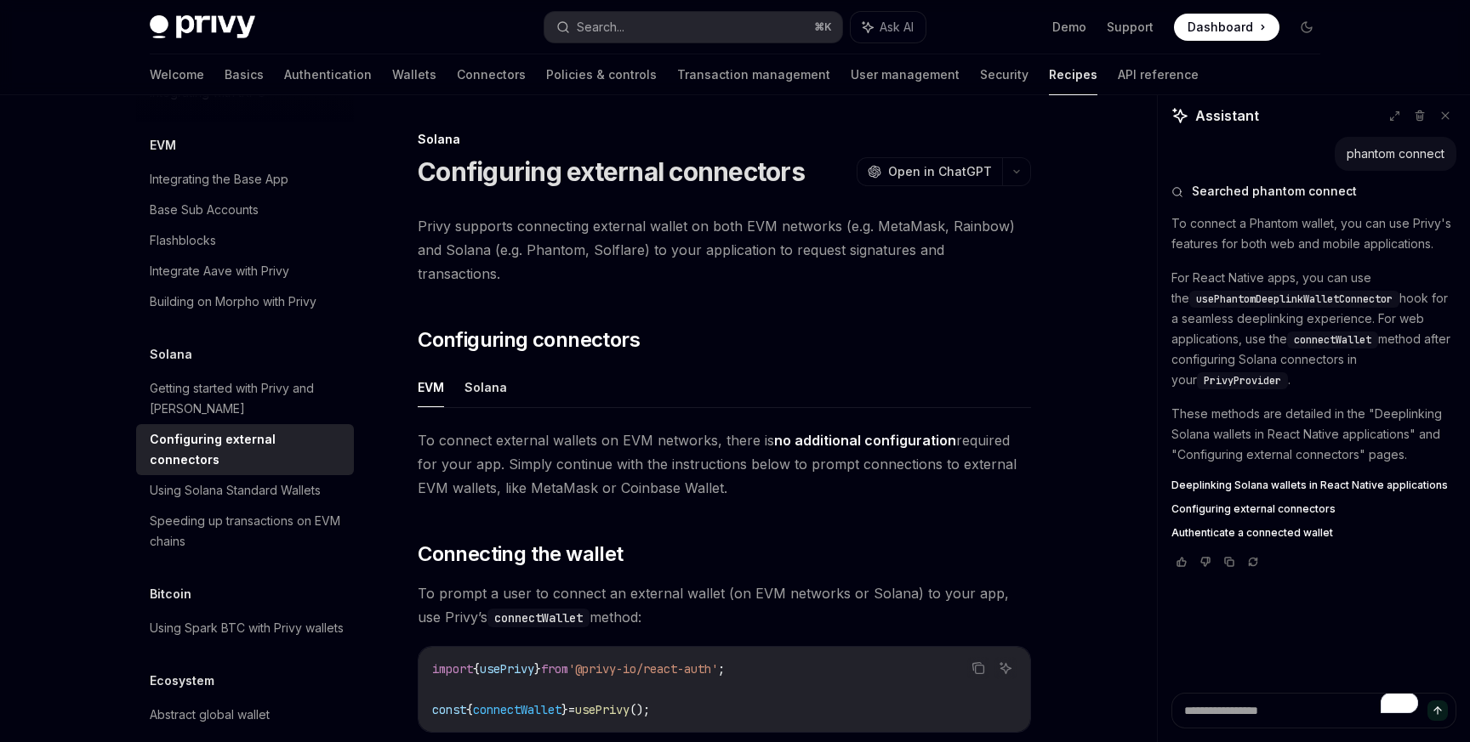
click at [505, 369] on ul "EVM Solana" at bounding box center [724, 387] width 613 height 41
click at [488, 370] on button "Solana" at bounding box center [485, 387] width 43 height 40
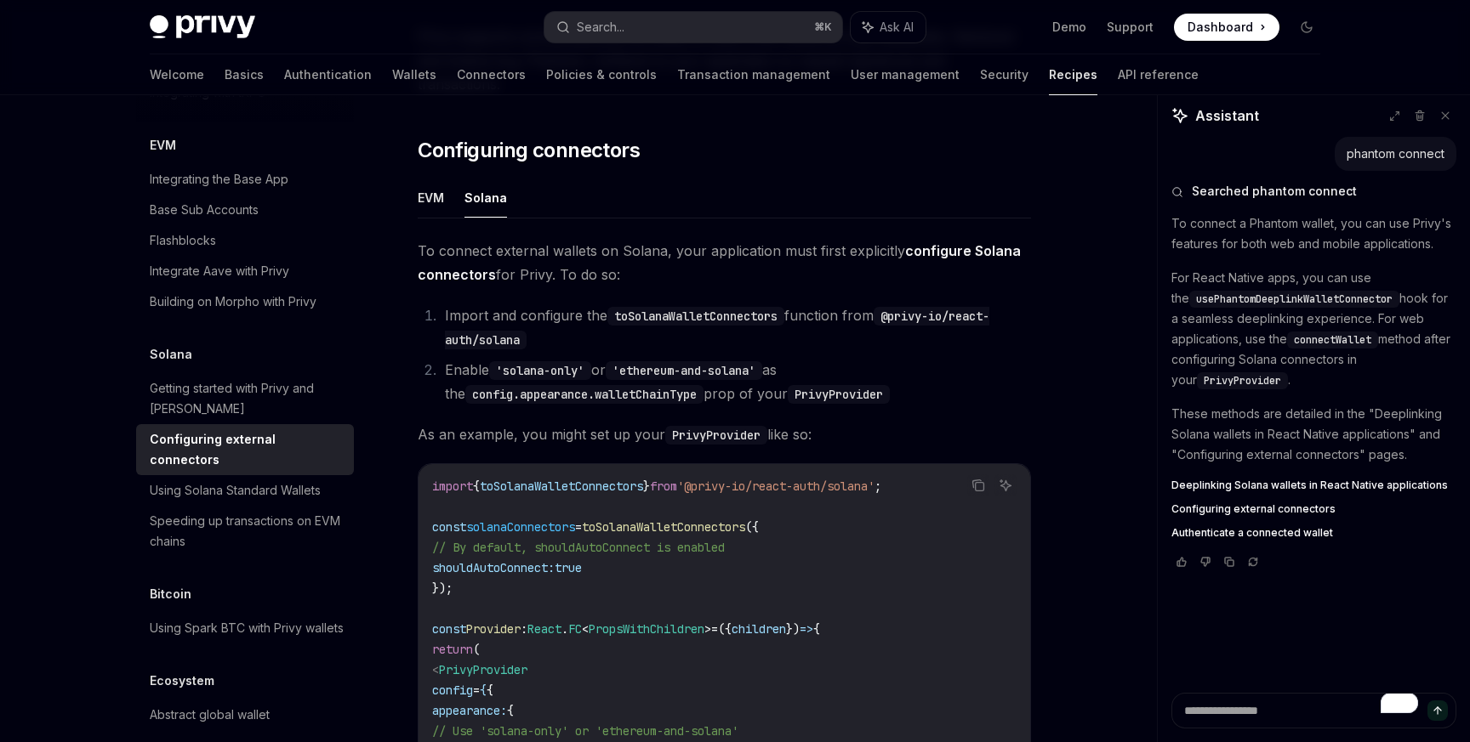
scroll to position [186, 0]
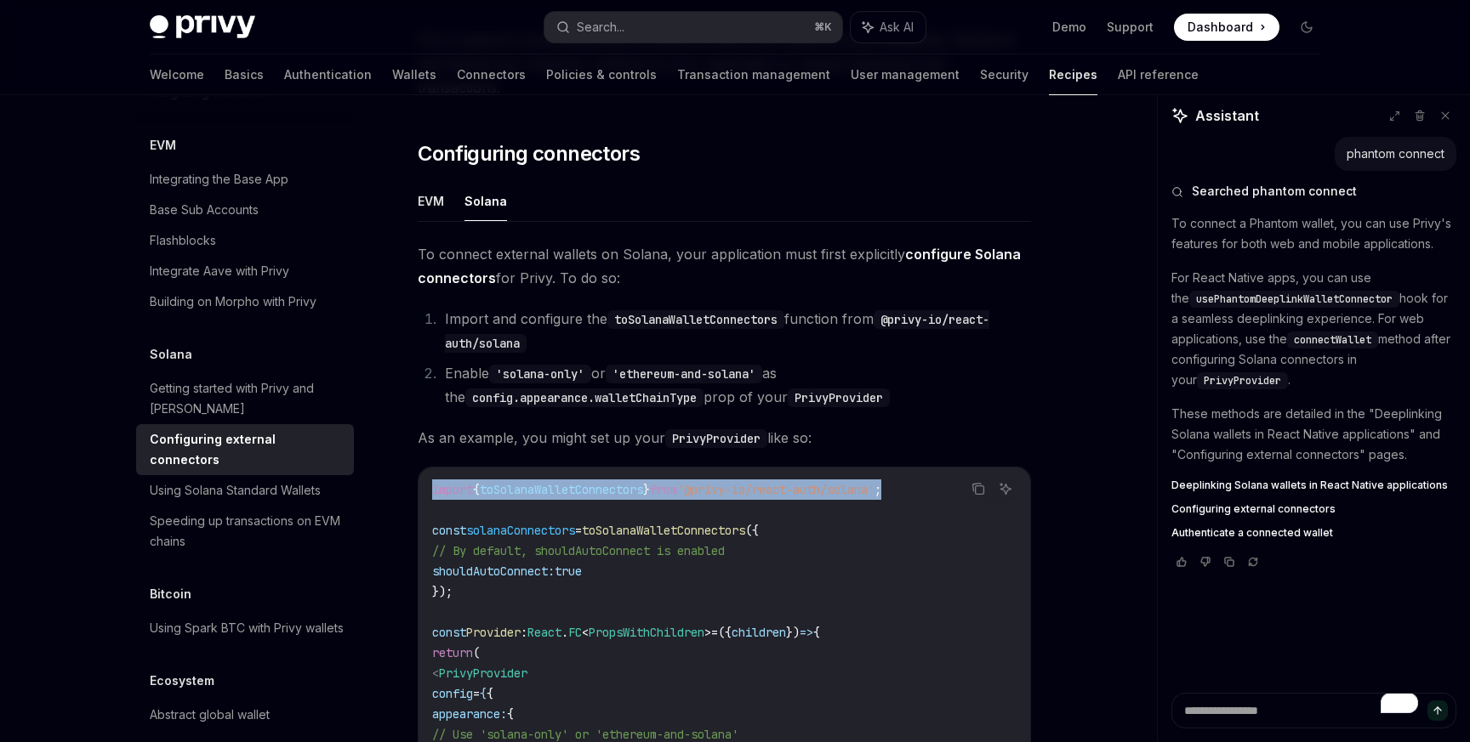
drag, startPoint x: 935, startPoint y: 460, endPoint x: 423, endPoint y: 473, distance: 513.0
click at [423, 472] on div "import { toSolanaWalletConnectors } from '@privy-io/react-auth/solana' ; const …" at bounding box center [723, 745] width 611 height 554
copy span "import { toSolanaWalletConnectors } from '@privy-io/react-auth/solana' ;"
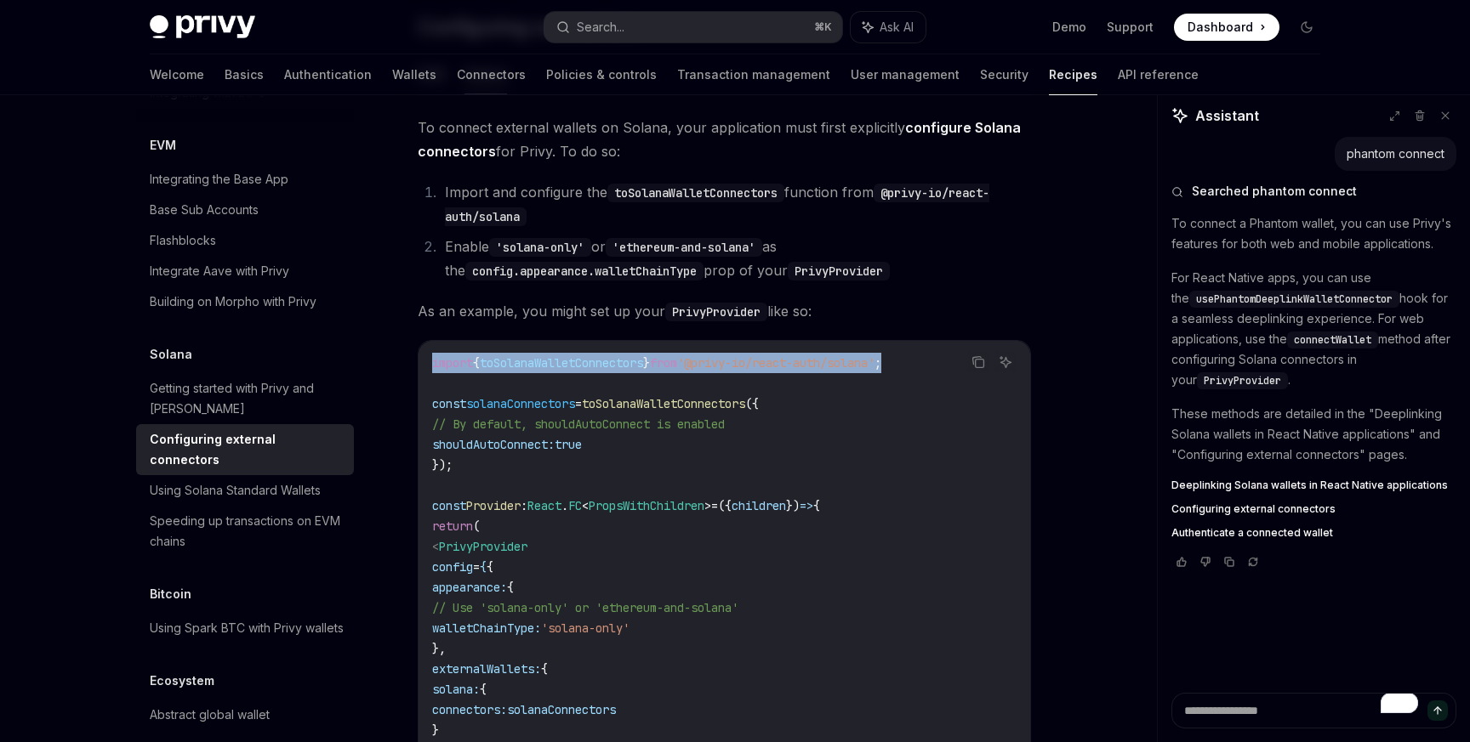
scroll to position [311, 0]
click at [506, 438] on code "import { toSolanaWalletConnectors } from '@privy-io/react-auth/solana' ; const …" at bounding box center [724, 620] width 584 height 531
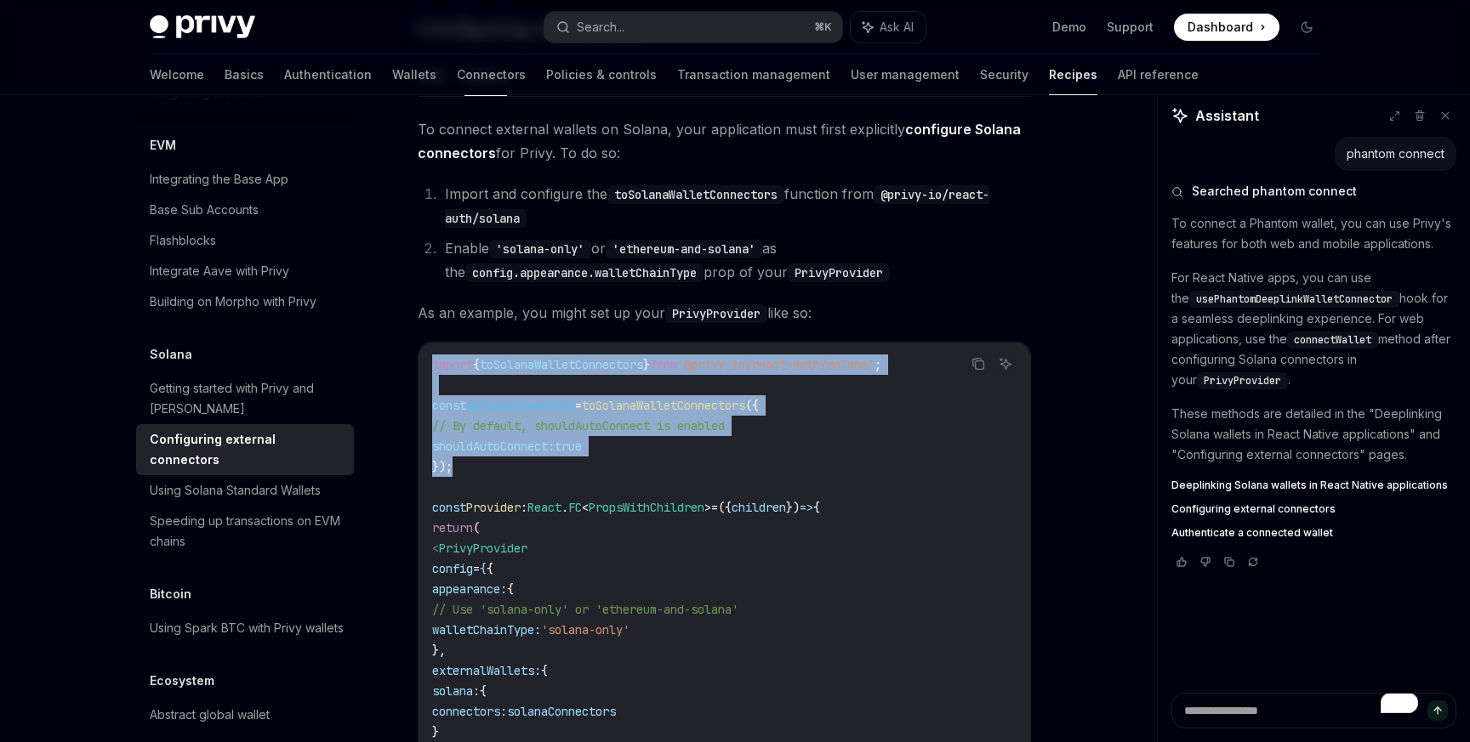
drag, startPoint x: 501, startPoint y: 441, endPoint x: 395, endPoint y: 335, distance: 149.7
copy code "import { toSolanaWalletConnectors } from '@privy-io/react-auth/solana' ; const …"
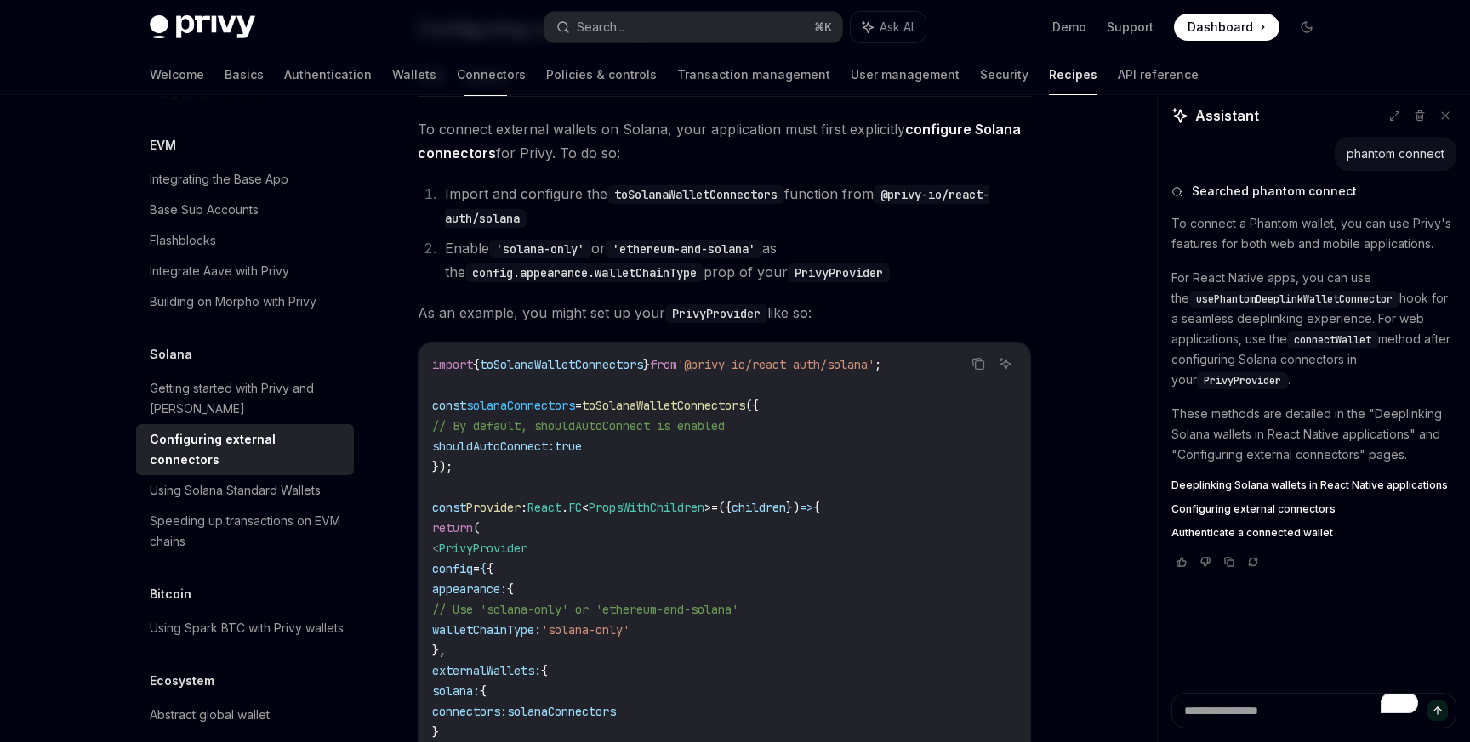
click at [539, 410] on code "import { toSolanaWalletConnectors } from '@privy-io/react-auth/solana' ; const …" at bounding box center [724, 620] width 584 height 531
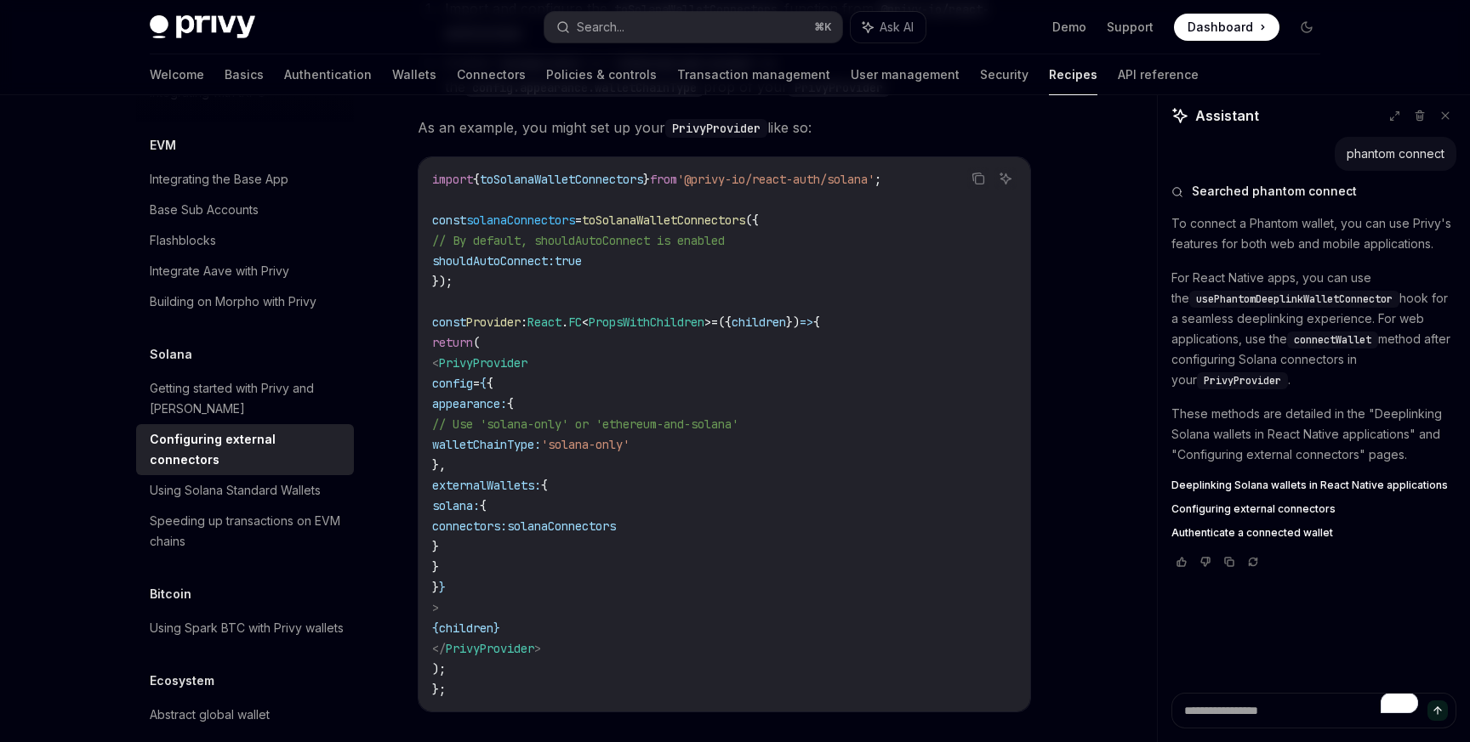
scroll to position [502, 0]
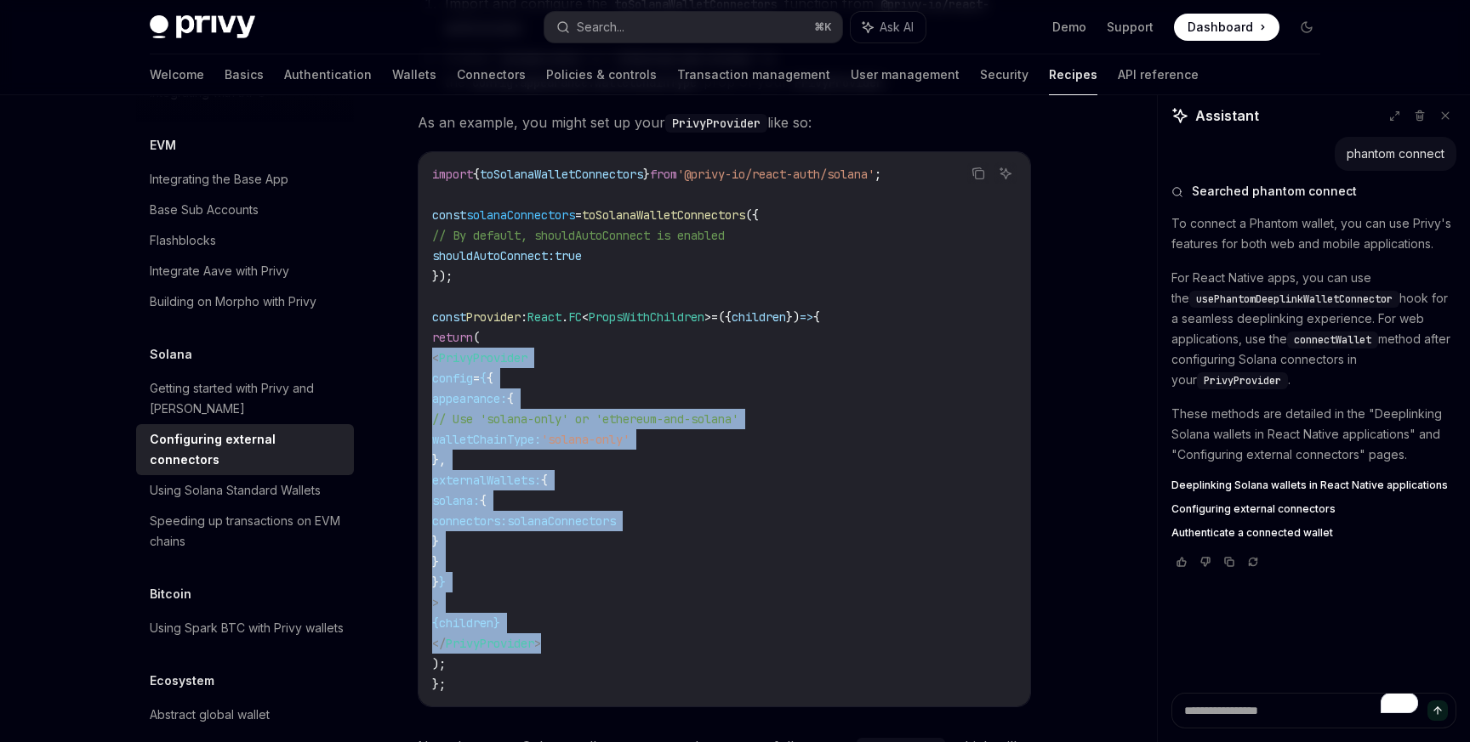
drag, startPoint x: 600, startPoint y: 617, endPoint x: 426, endPoint y: 339, distance: 328.2
click at [426, 339] on div "import { toSolanaWalletConnectors } from '@privy-io/react-auth/solana' ; const …" at bounding box center [723, 429] width 611 height 554
copy code "< PrivyProvider config = { { appearance: { // Use 'solana-only' or 'ethereum-an…"
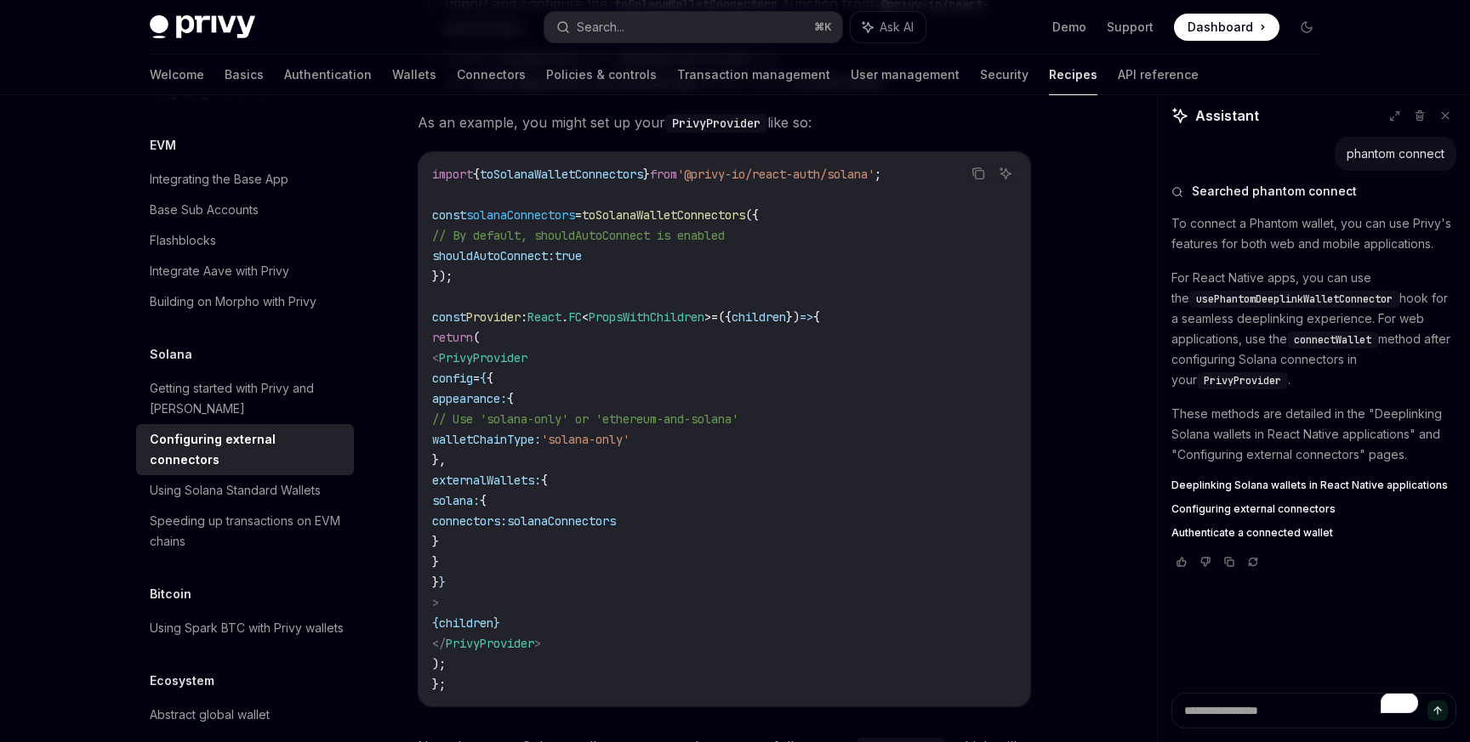
click at [541, 432] on span "walletChainType:" at bounding box center [486, 439] width 109 height 15
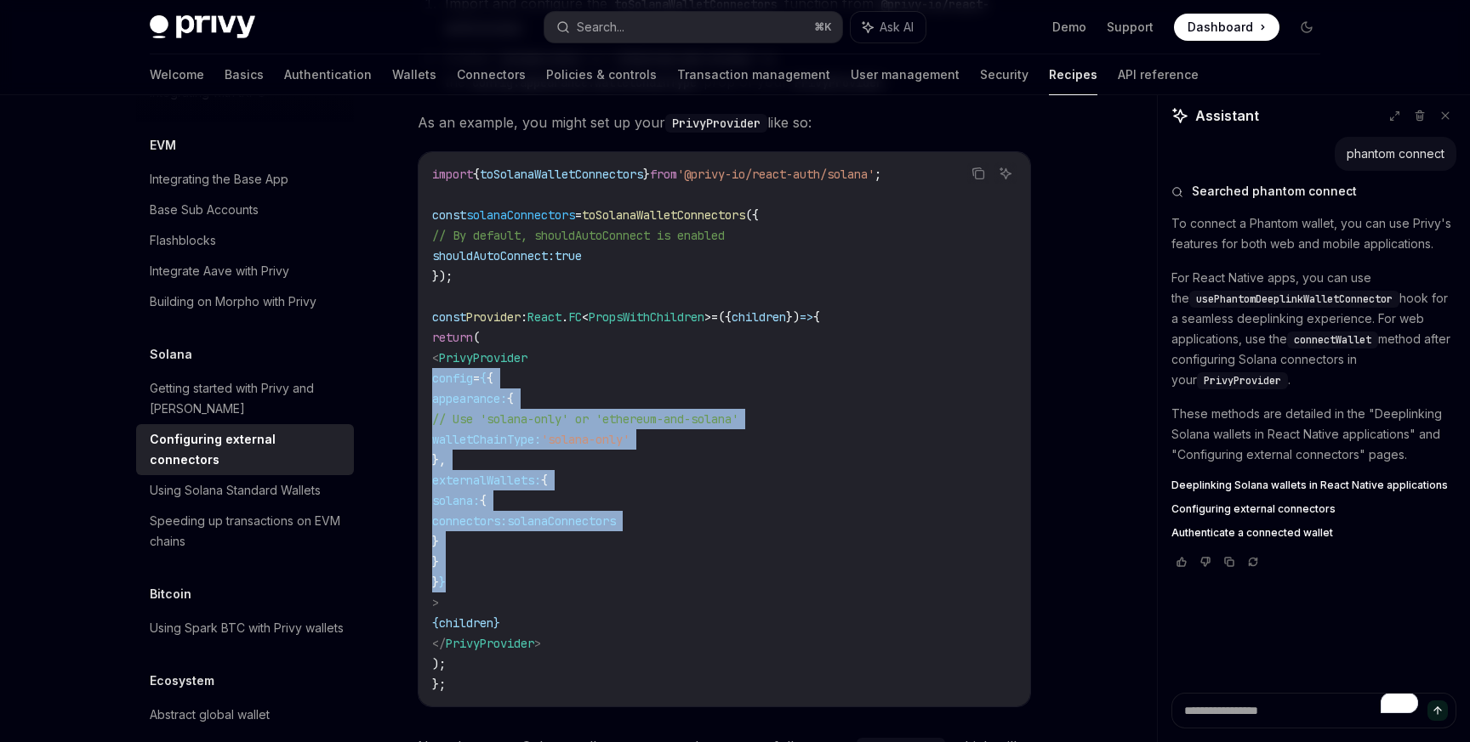
drag, startPoint x: 501, startPoint y: 553, endPoint x: 395, endPoint y: 361, distance: 219.6
copy code "config = { { appearance: { // Use 'solana-only' or 'ethereum-and-solana' wallet…"
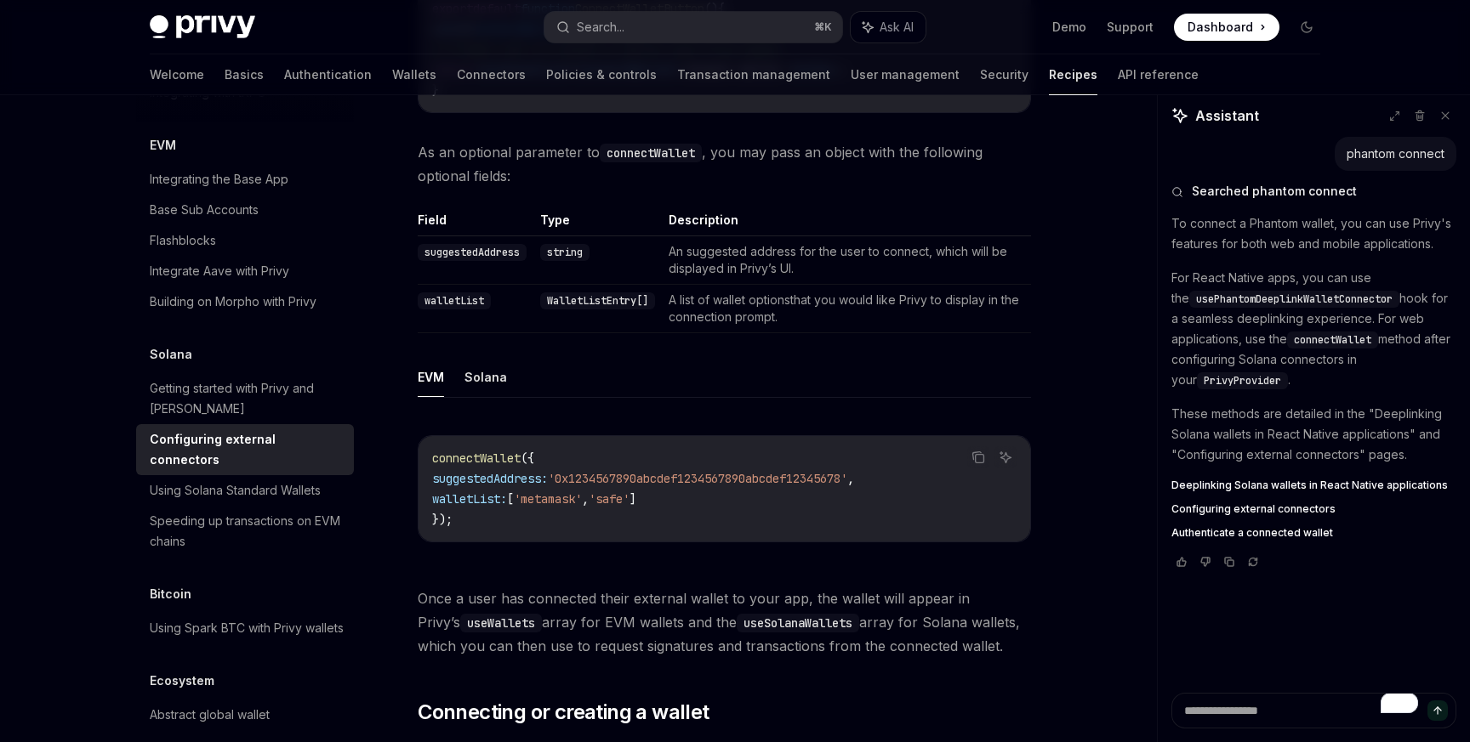
scroll to position [1851, 0]
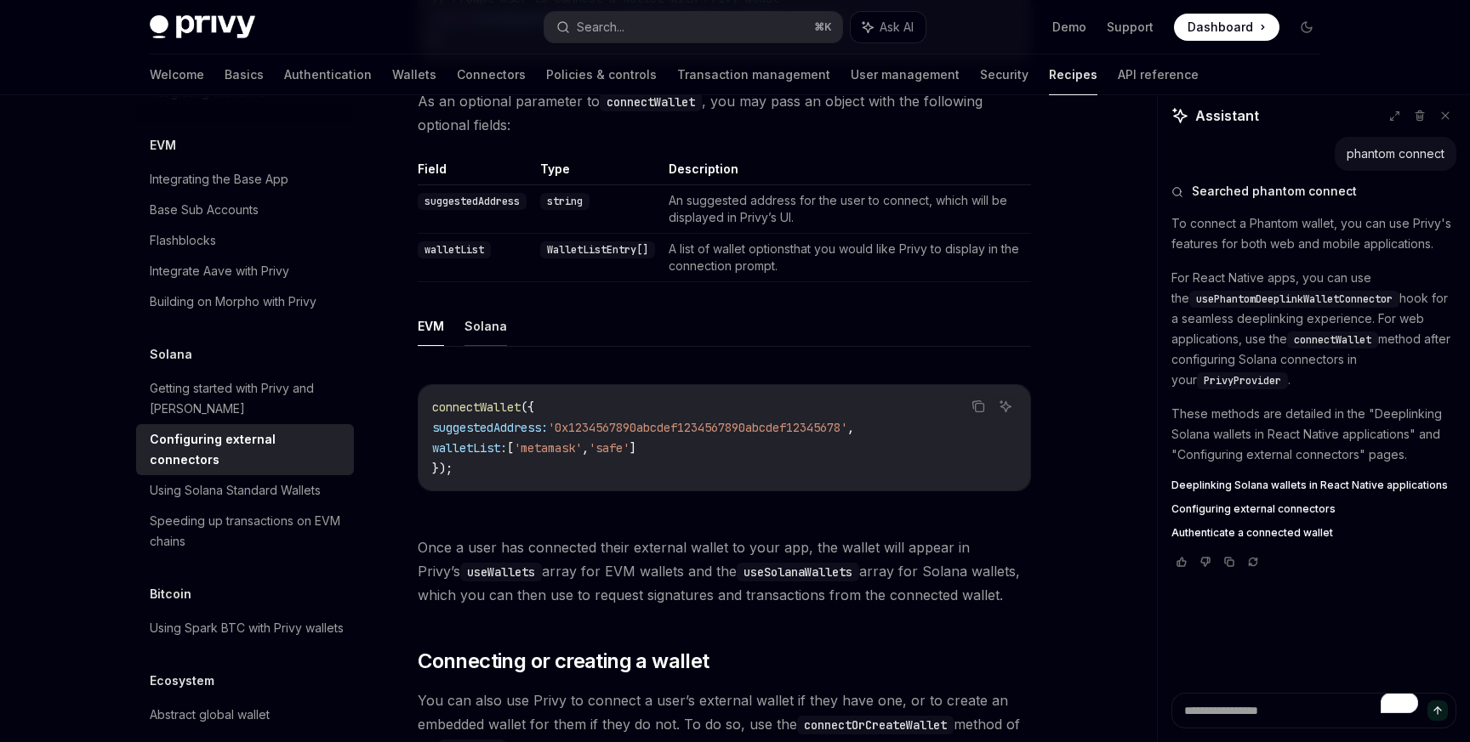
click at [484, 312] on button "Solana" at bounding box center [485, 326] width 43 height 40
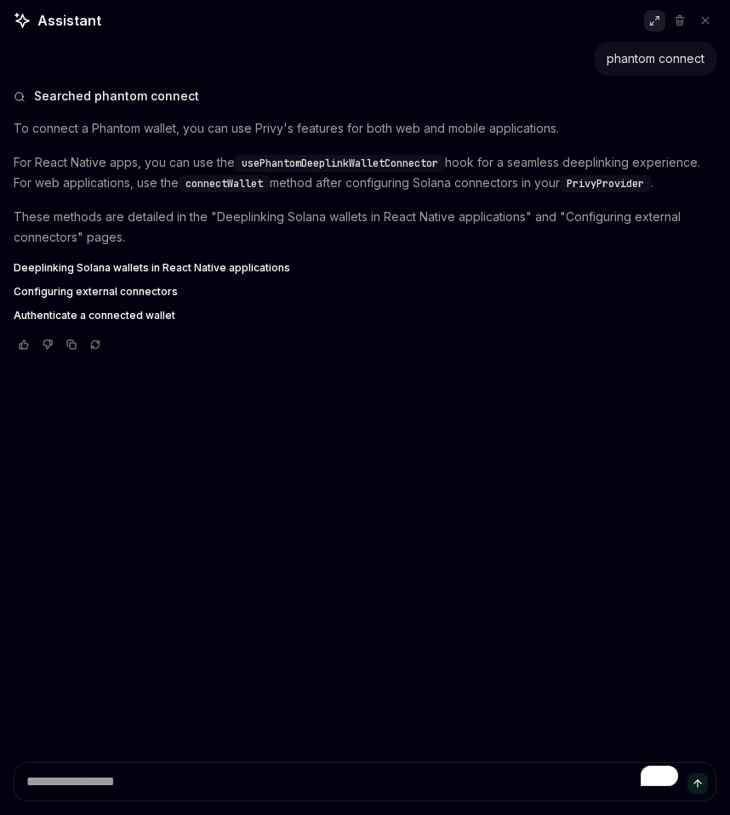
scroll to position [1630, 0]
click at [705, 25] on icon at bounding box center [705, 20] width 12 height 12
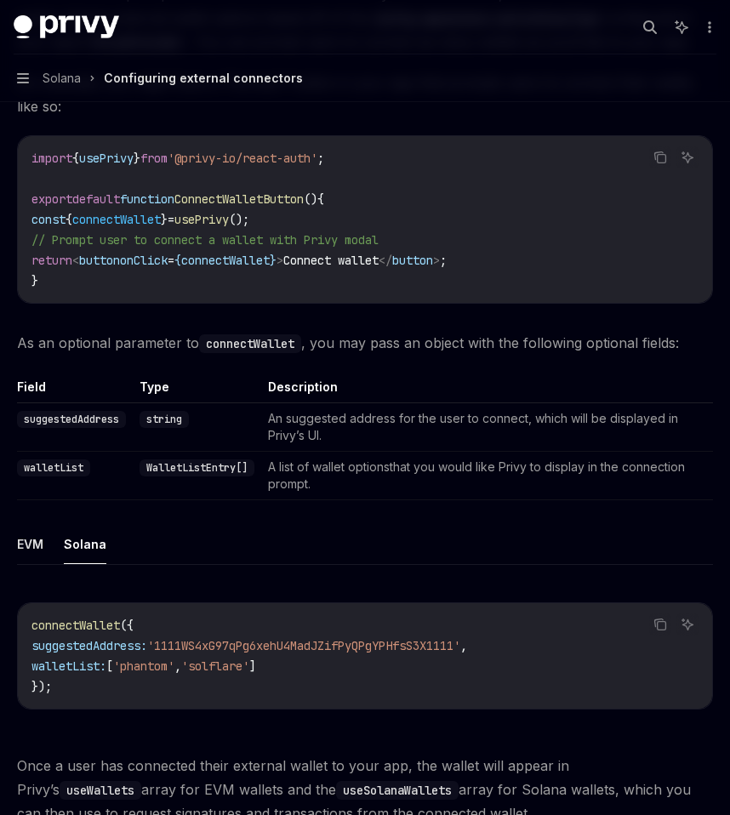
scroll to position [1541, 0]
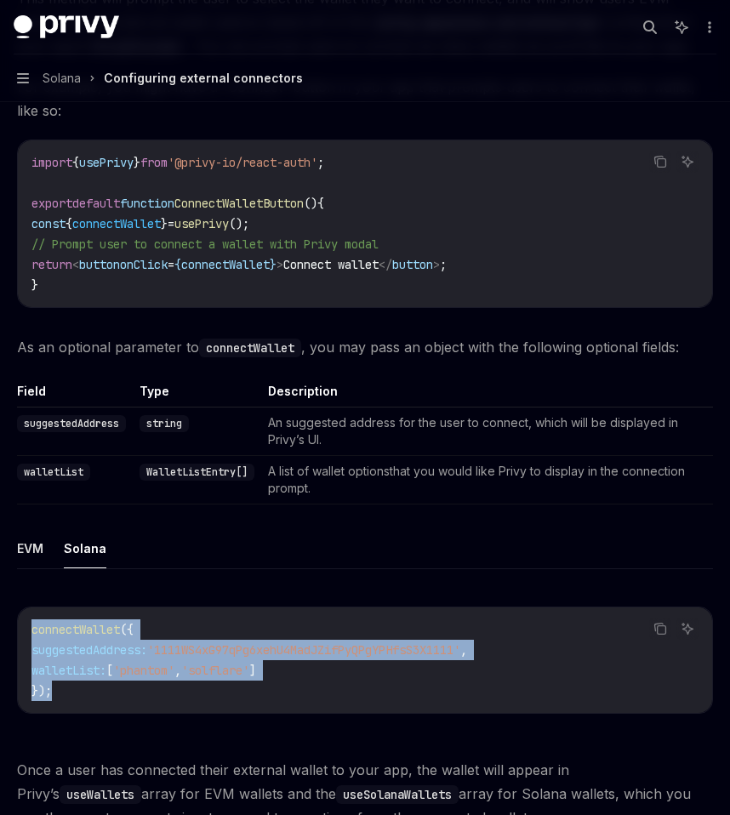
drag, startPoint x: 63, startPoint y: 696, endPoint x: 24, endPoint y: 634, distance: 74.1
click at [24, 634] on div "connectWallet ({ suggestedAddress: '1111WS4xG97qPg6xehU4MadJZifPyQPgYPHfsS3X111…" at bounding box center [365, 659] width 694 height 105
copy code "connectWallet ({ suggestedAddress: '1111WS4xG97qPg6xehU4MadJZifPyQPgYPHfsS3X111…"
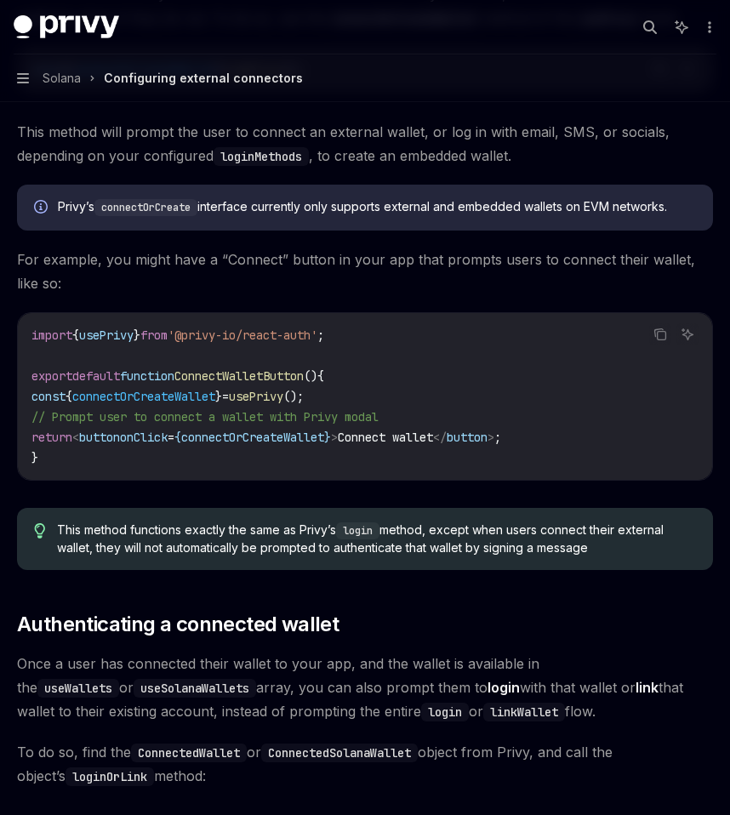
scroll to position [3045, 0]
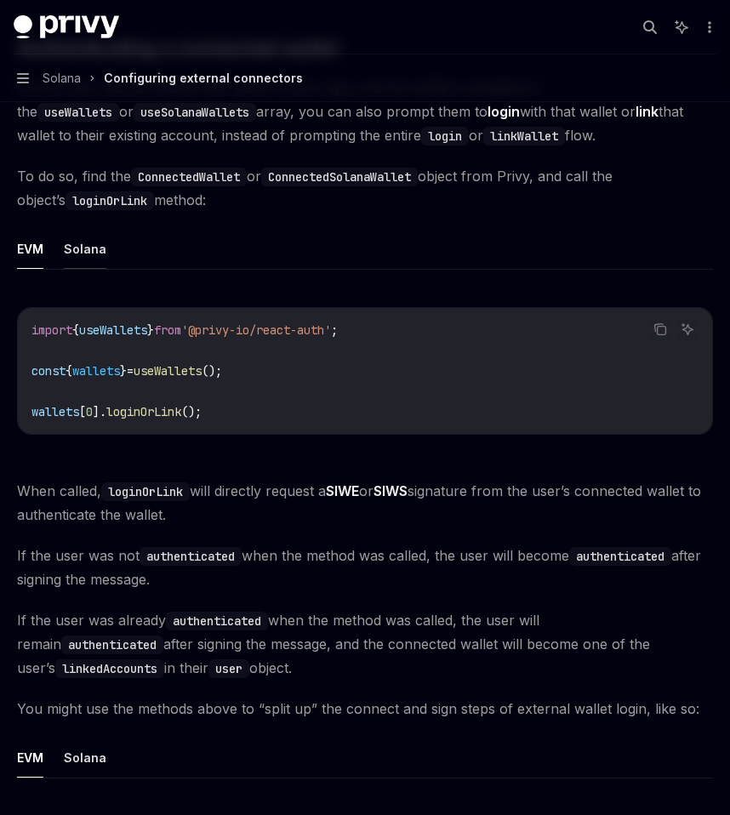
click at [85, 235] on button "Solana" at bounding box center [85, 249] width 43 height 40
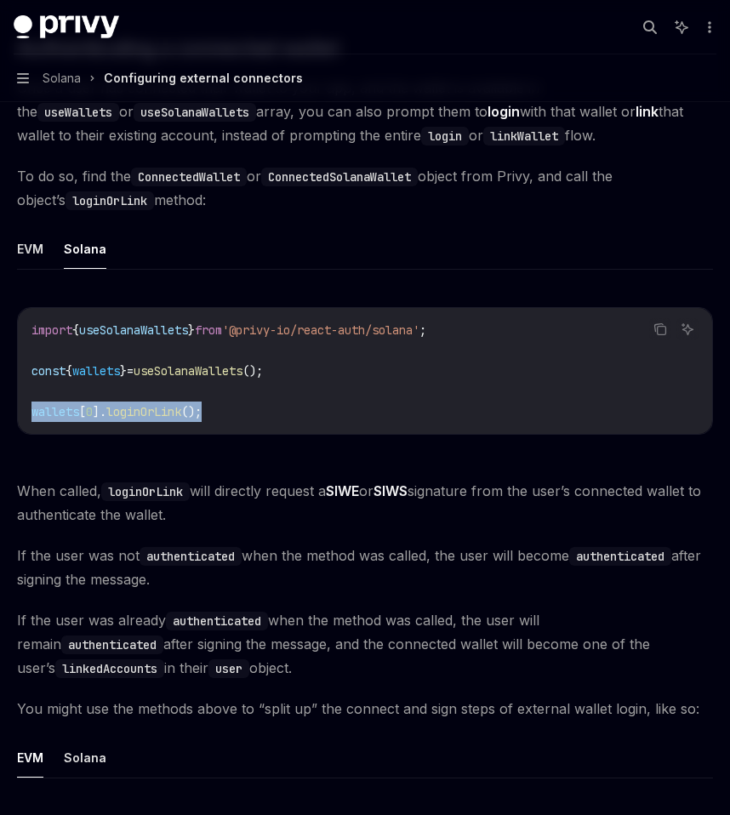
drag, startPoint x: 31, startPoint y: 411, endPoint x: 243, endPoint y: 408, distance: 211.8
click at [243, 408] on code "import { useSolanaWallets } from '@privy-io/react-auth/solana' ; const { wallet…" at bounding box center [364, 371] width 667 height 102
copy span "wallets [ 0 ]. loginOrLink ();"
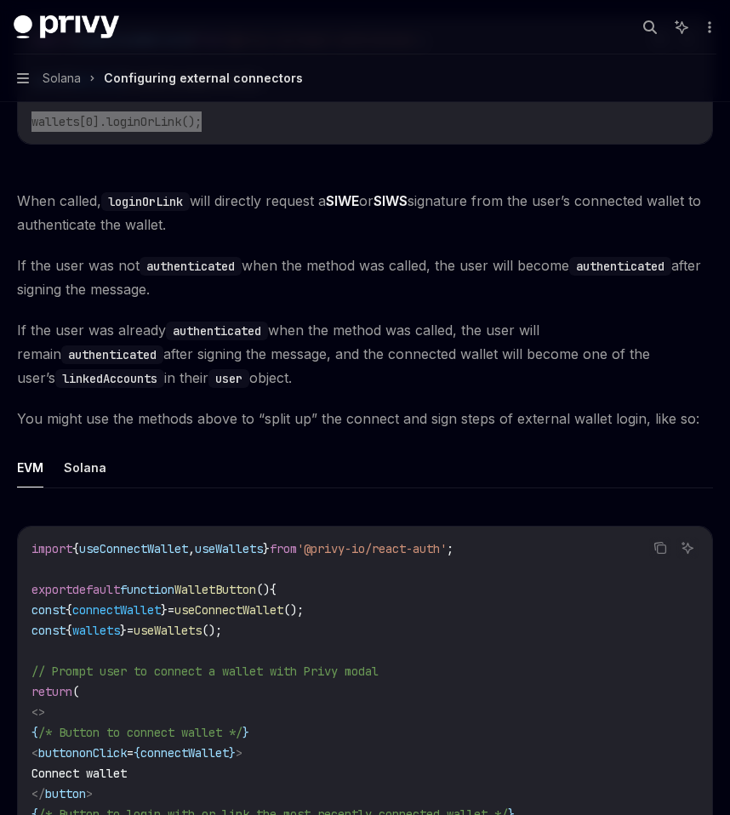
scroll to position [3345, 0]
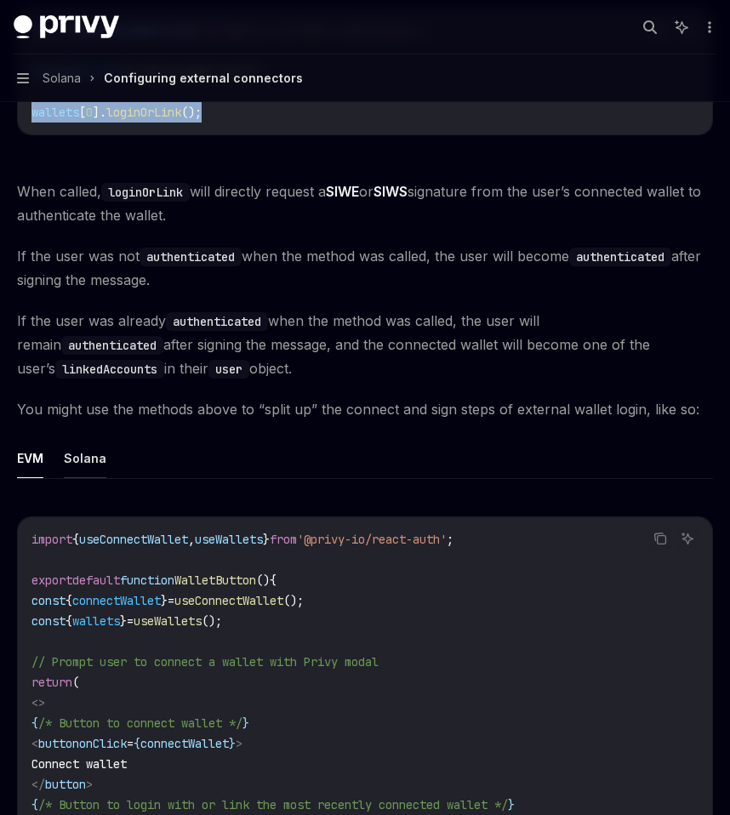
click at [72, 459] on button "Solana" at bounding box center [85, 458] width 43 height 40
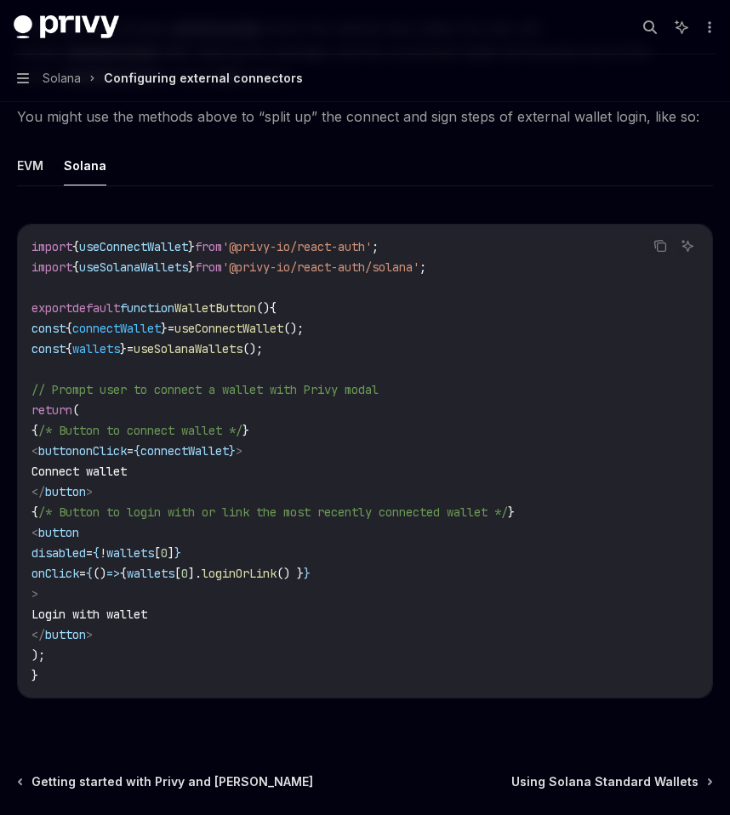
scroll to position [3632, 0]
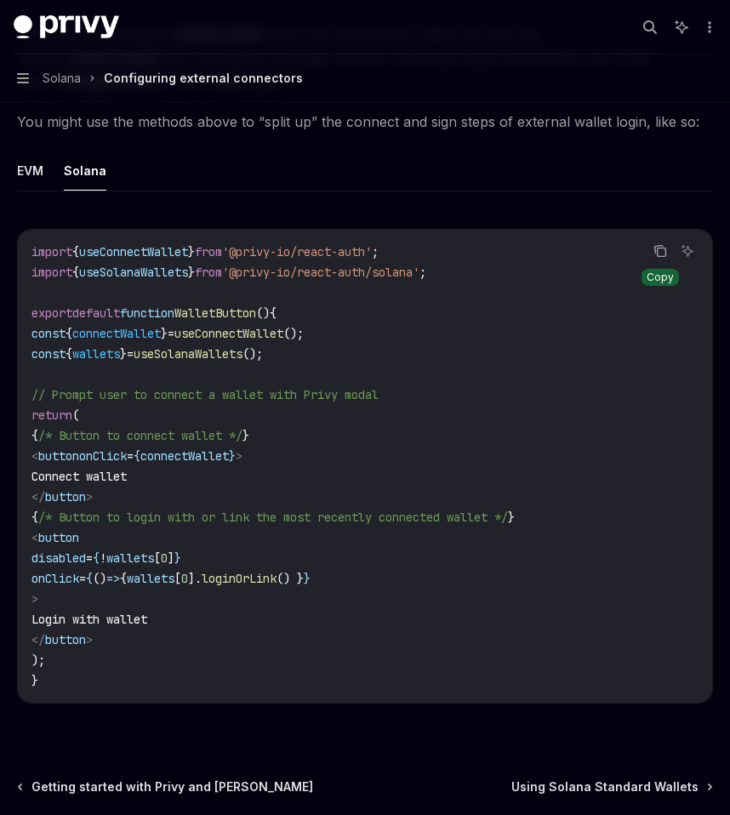
click at [659, 248] on icon "Copy the contents from the code block" at bounding box center [660, 251] width 14 height 14
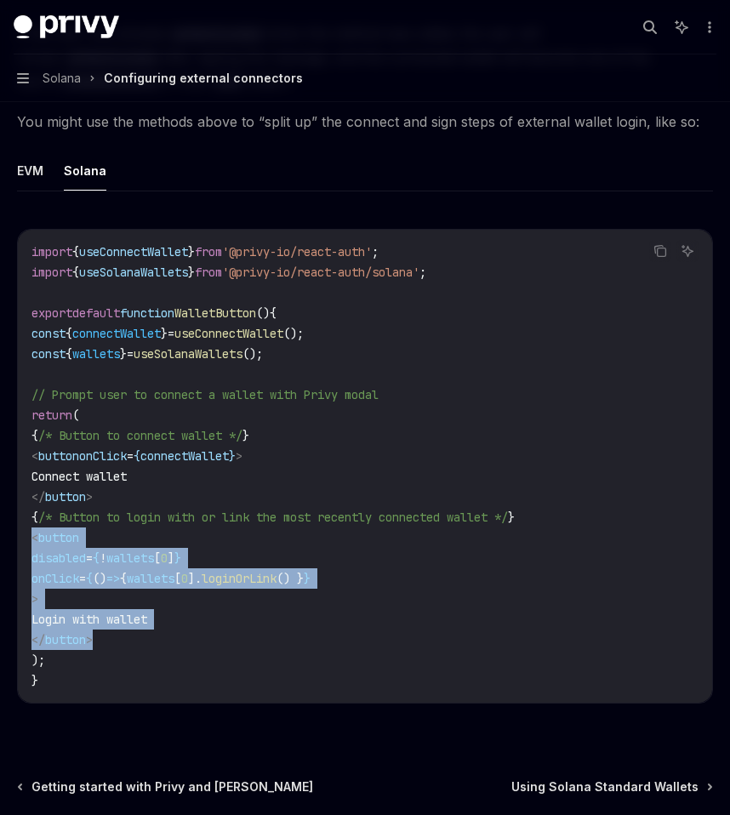
drag, startPoint x: 153, startPoint y: 640, endPoint x: 10, endPoint y: 542, distance: 173.6
copy code "< button disabled = { ! wallets [ 0 ] } onClick = { () => { wallets [ 0 ]. logi…"
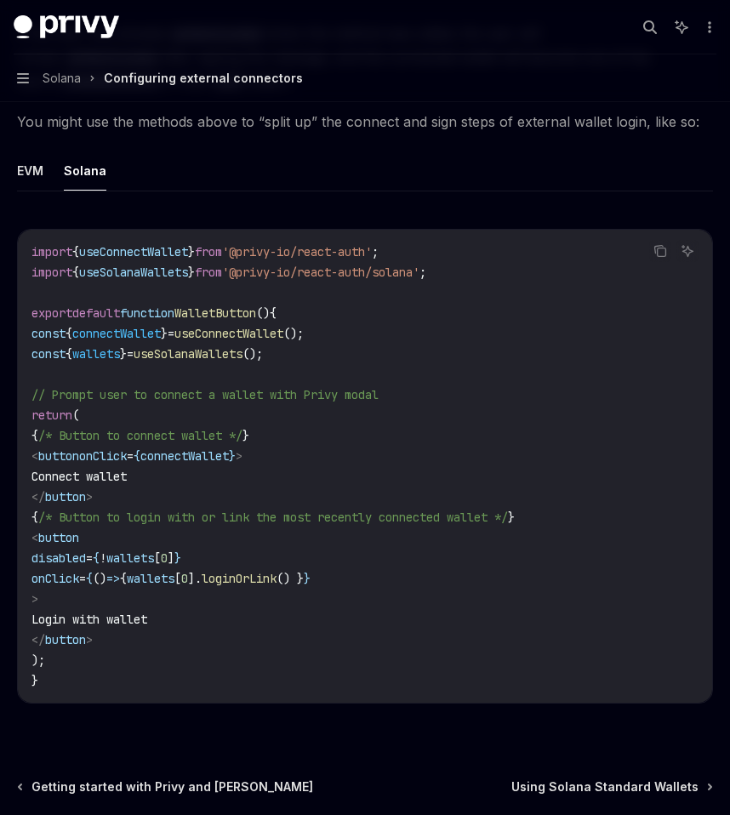
click at [322, 376] on code "import { useConnectWallet } from '@privy-io/react-auth' ; import { useSolanaWal…" at bounding box center [364, 466] width 667 height 449
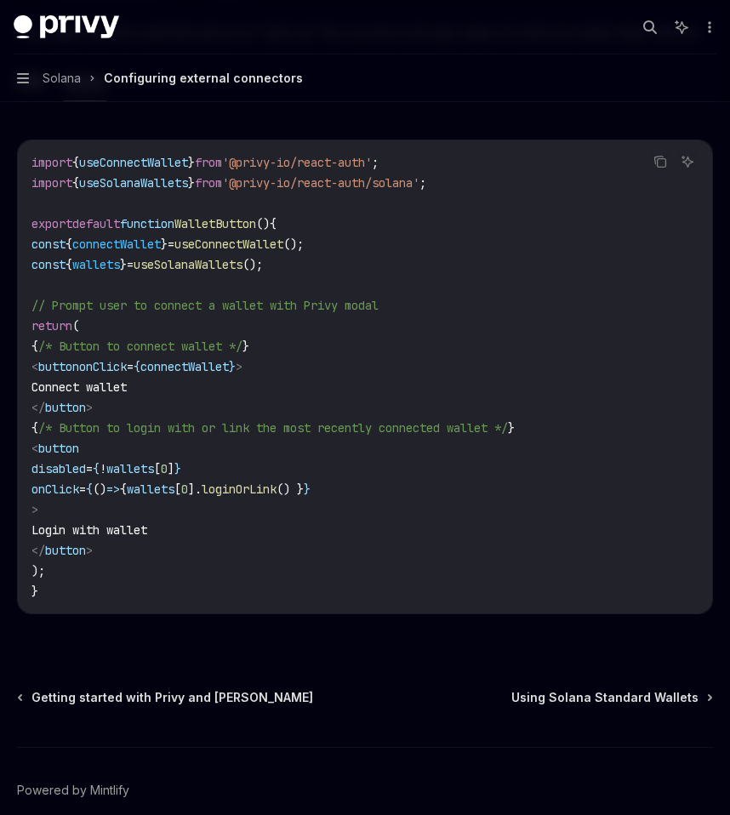
scroll to position [3747, 0]
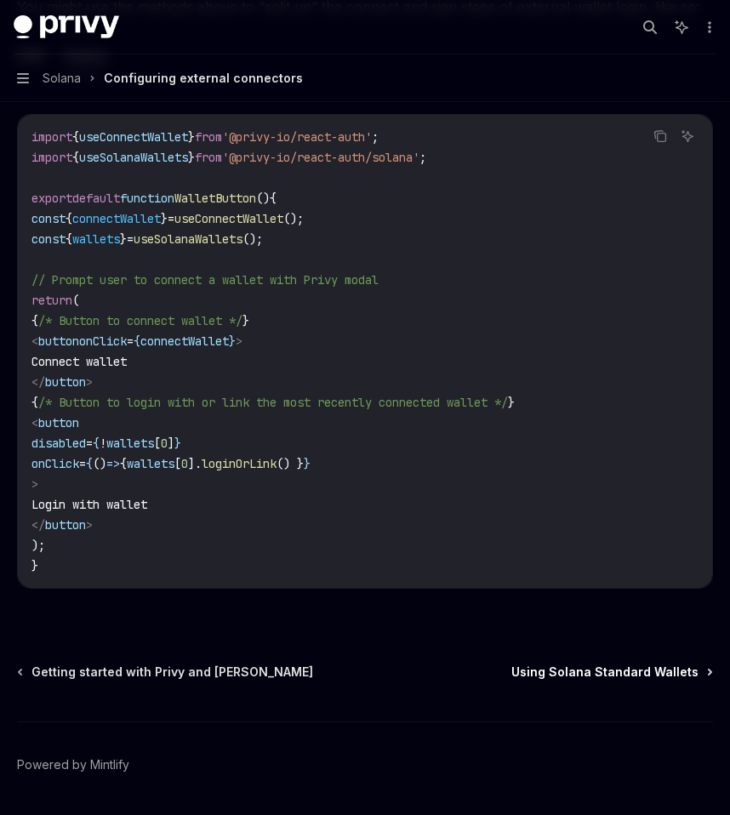
click at [573, 666] on span "Using Solana Standard Wallets" at bounding box center [604, 671] width 187 height 17
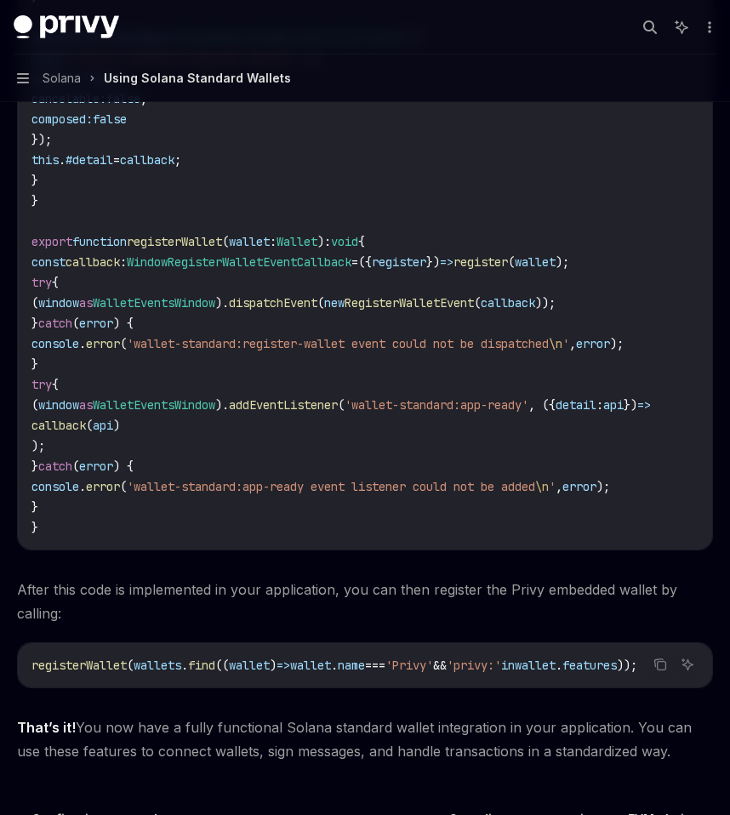
scroll to position [2872, 0]
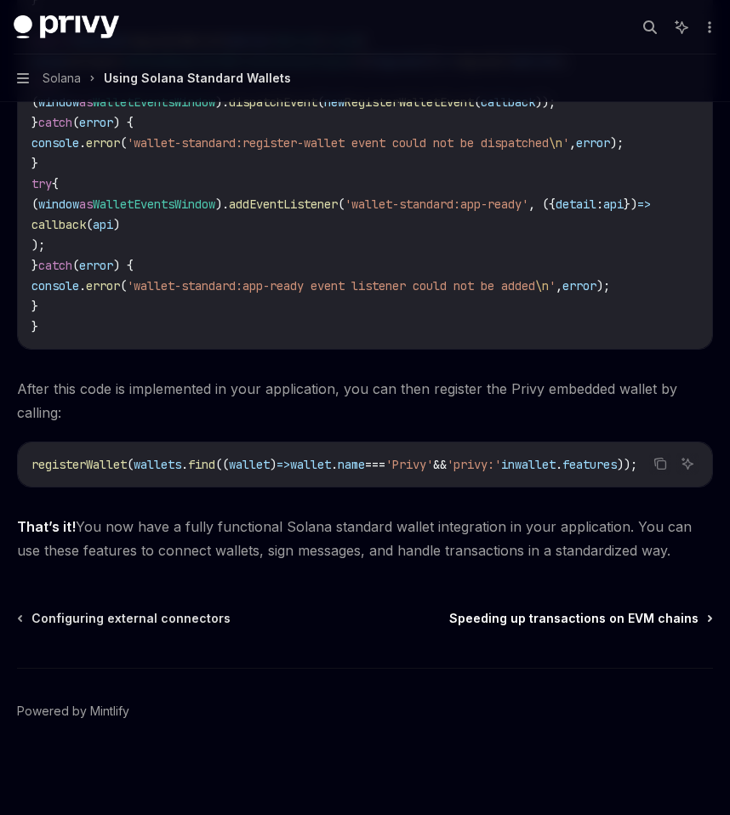
click at [520, 621] on span "Speeding up transactions on EVM chains" at bounding box center [573, 618] width 249 height 17
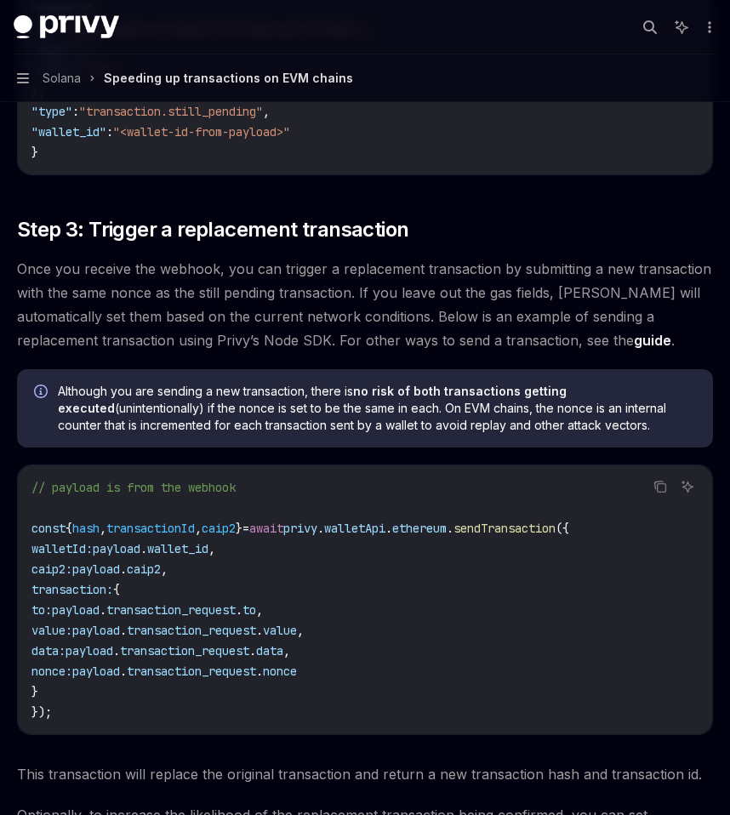
scroll to position [1743, 0]
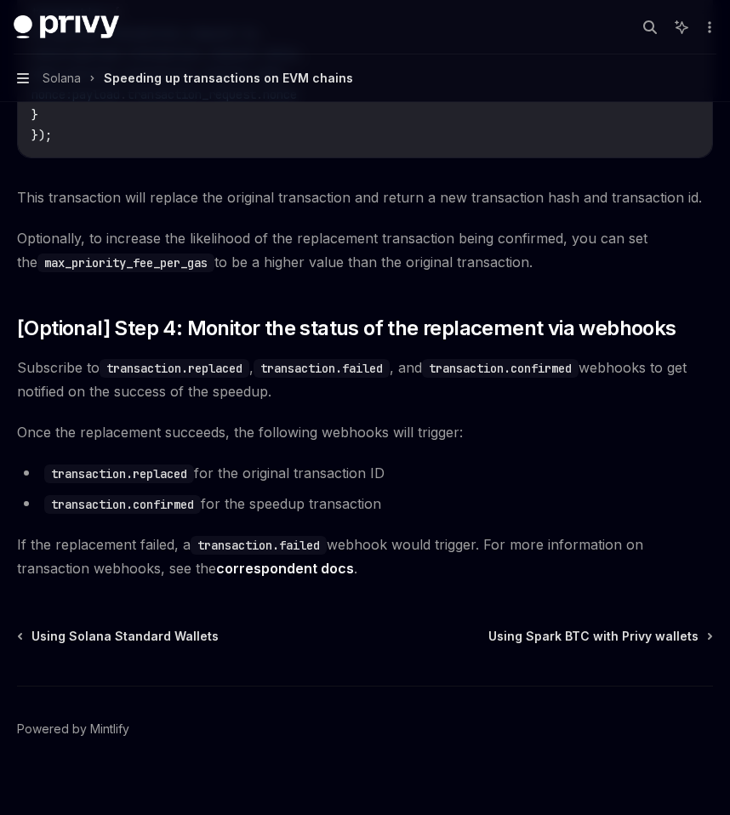
click at [17, 75] on icon "button" at bounding box center [23, 78] width 12 height 14
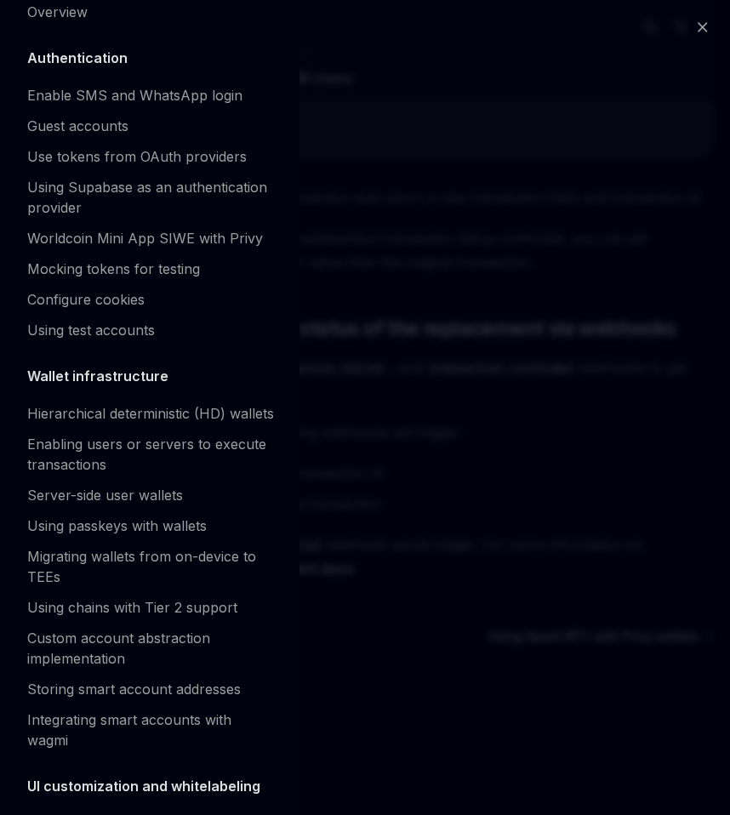
scroll to position [0, 0]
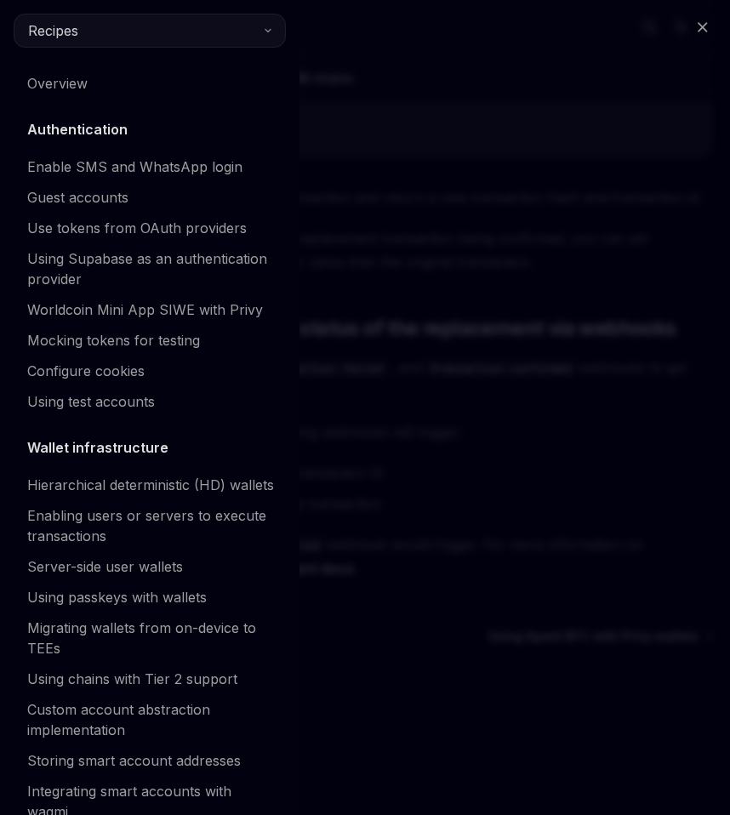
click at [88, 36] on button "Recipes" at bounding box center [150, 31] width 272 height 34
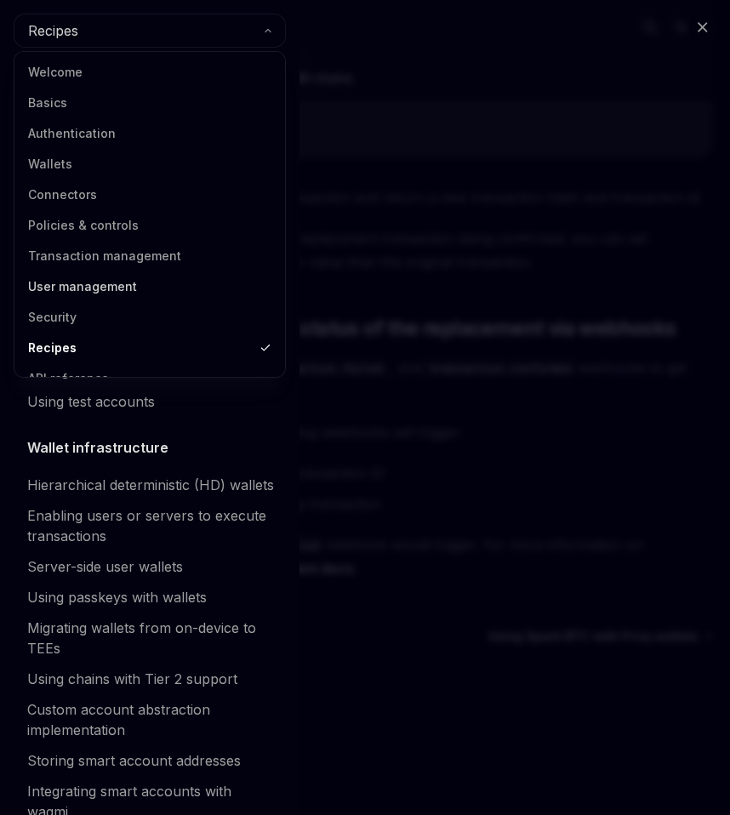
click at [77, 280] on link "User management" at bounding box center [150, 286] width 260 height 31
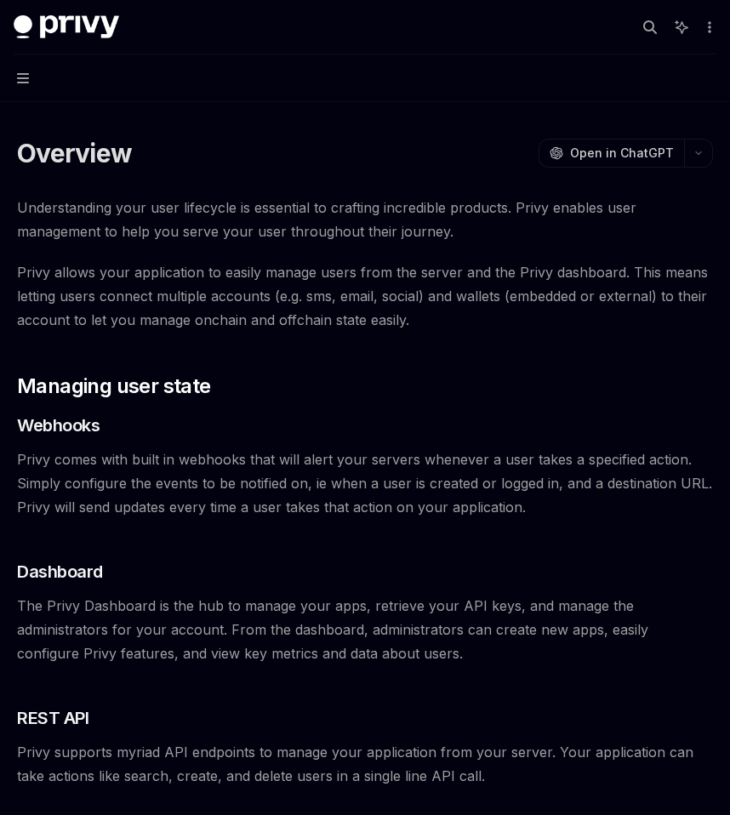
scroll to position [225, 0]
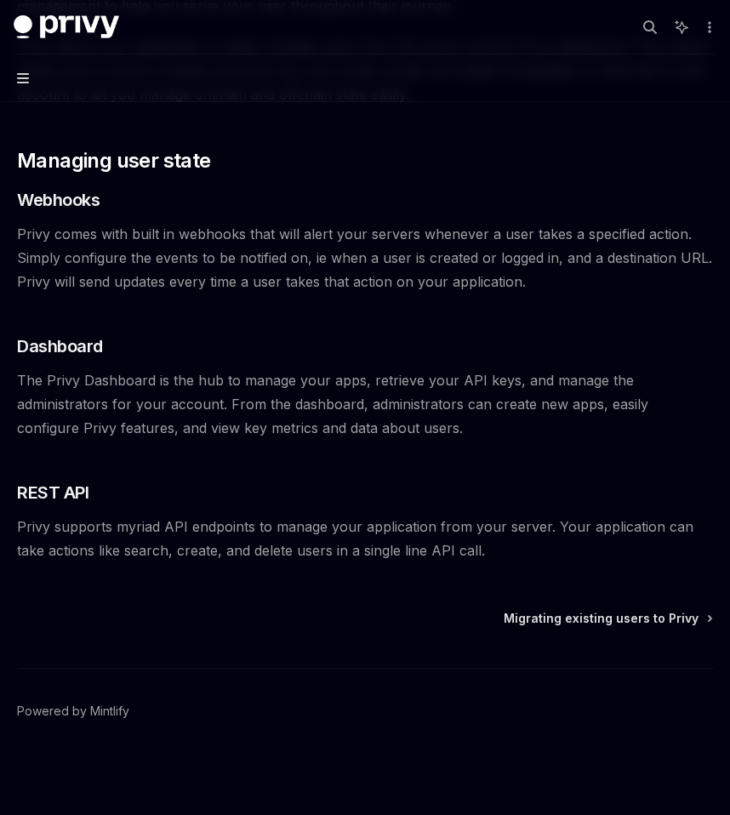
click at [17, 82] on icon "button" at bounding box center [23, 78] width 12 height 10
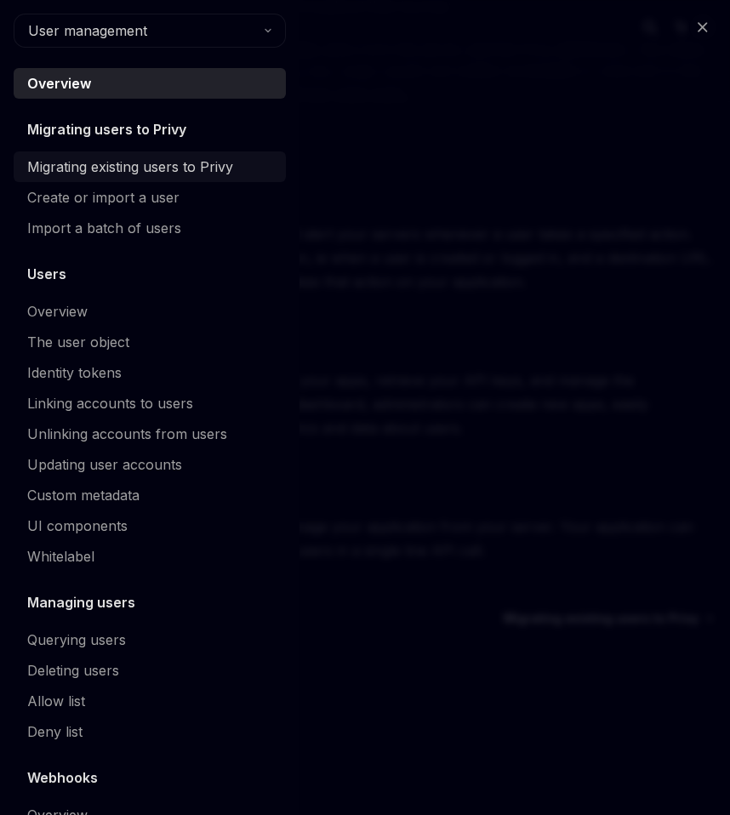
click at [65, 179] on link "Migrating existing users to Privy" at bounding box center [150, 166] width 272 height 31
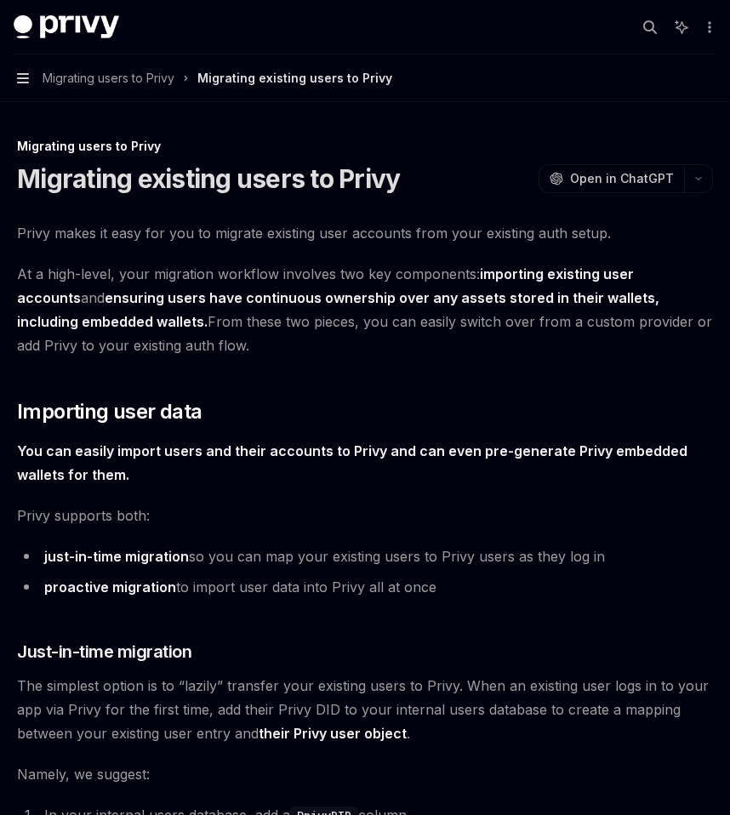
click at [17, 82] on icon "button" at bounding box center [23, 78] width 12 height 10
type textarea "*"
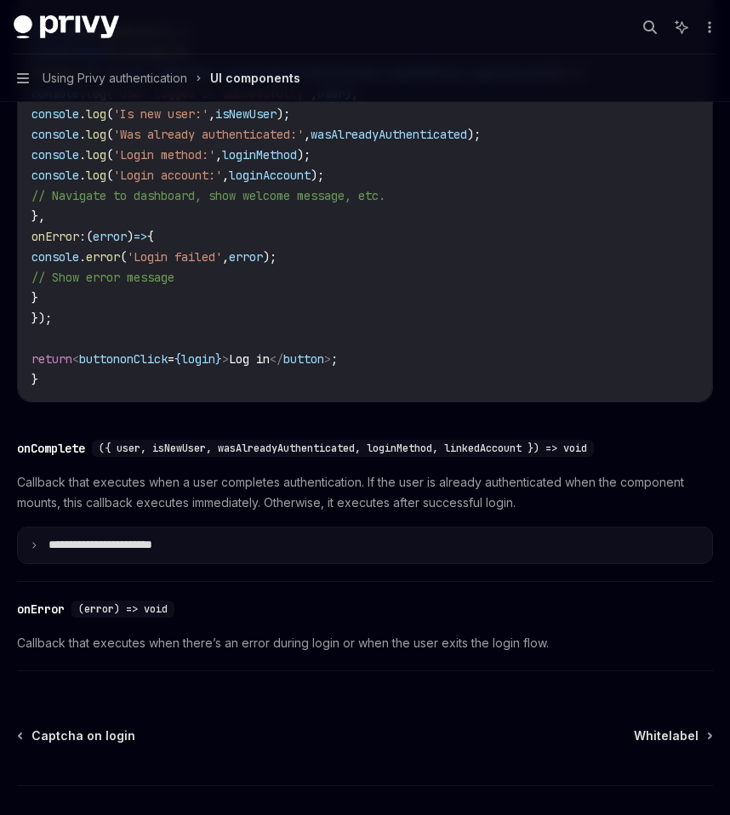
scroll to position [2183, 0]
